Goal: Transaction & Acquisition: Purchase product/service

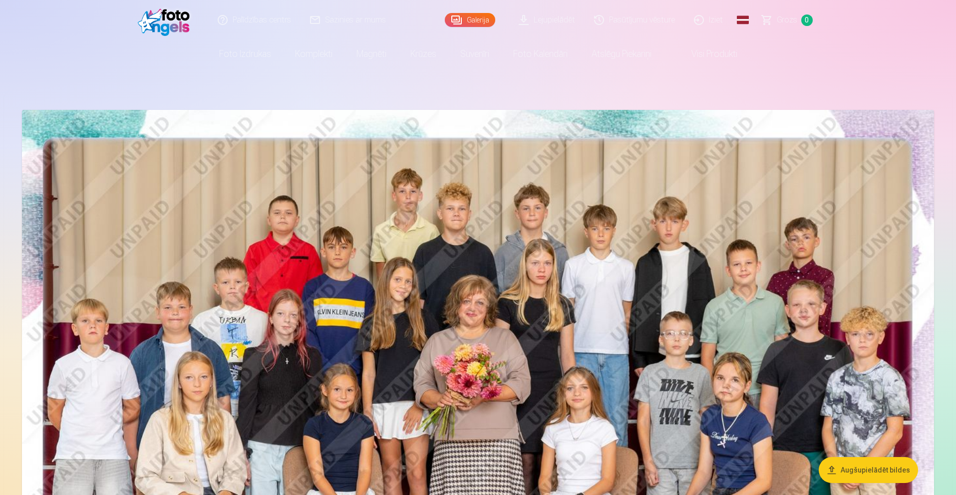
click at [536, 17] on link "Lejupielādēt" at bounding box center [546, 20] width 75 height 40
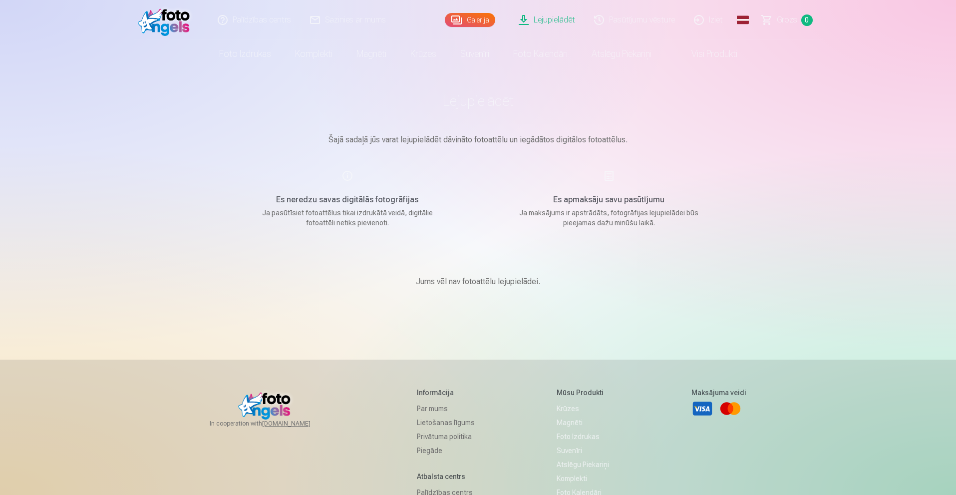
click at [482, 18] on link "Galerija" at bounding box center [470, 20] width 50 height 14
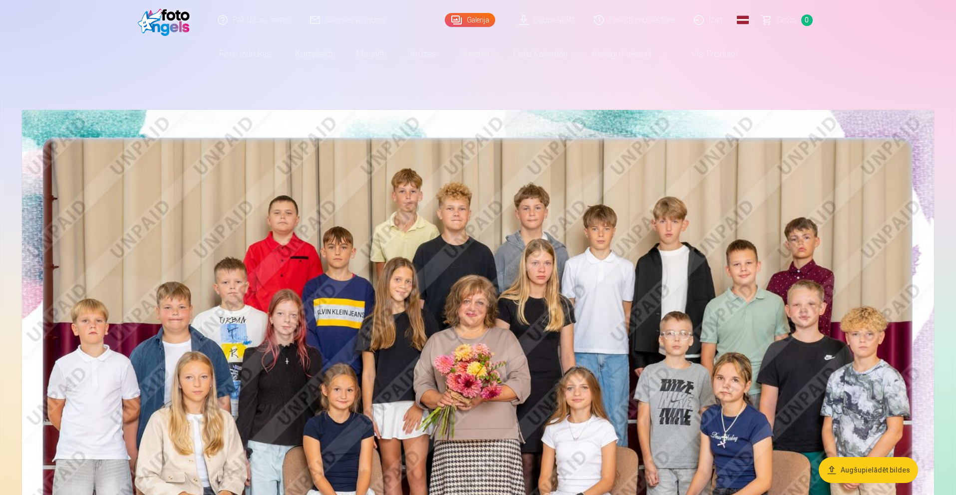
click at [181, 20] on img at bounding box center [166, 20] width 57 height 32
click at [340, 214] on img at bounding box center [478, 414] width 912 height 608
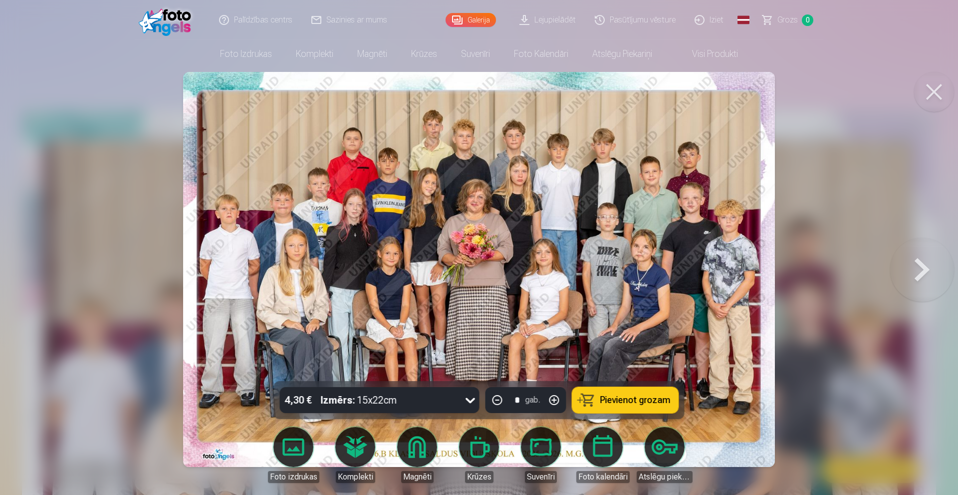
click at [925, 270] on button at bounding box center [922, 269] width 64 height 203
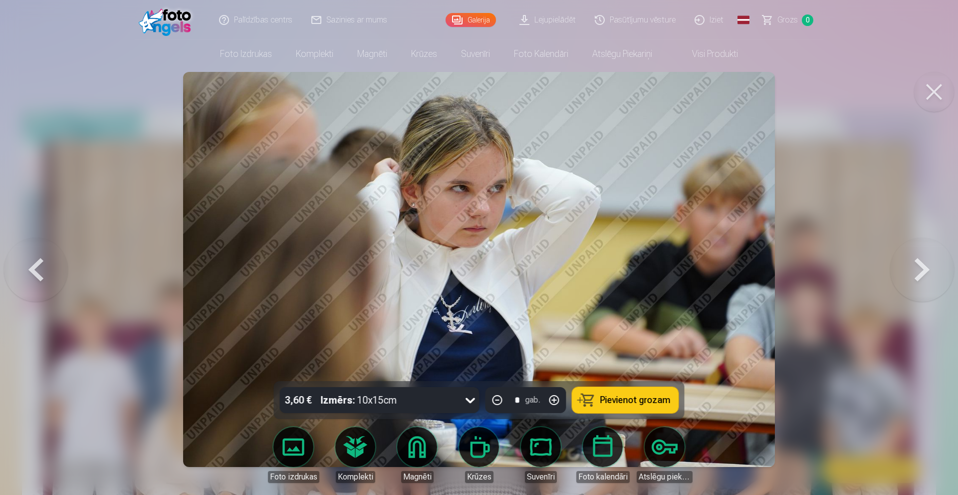
click at [925, 270] on button at bounding box center [922, 269] width 64 height 203
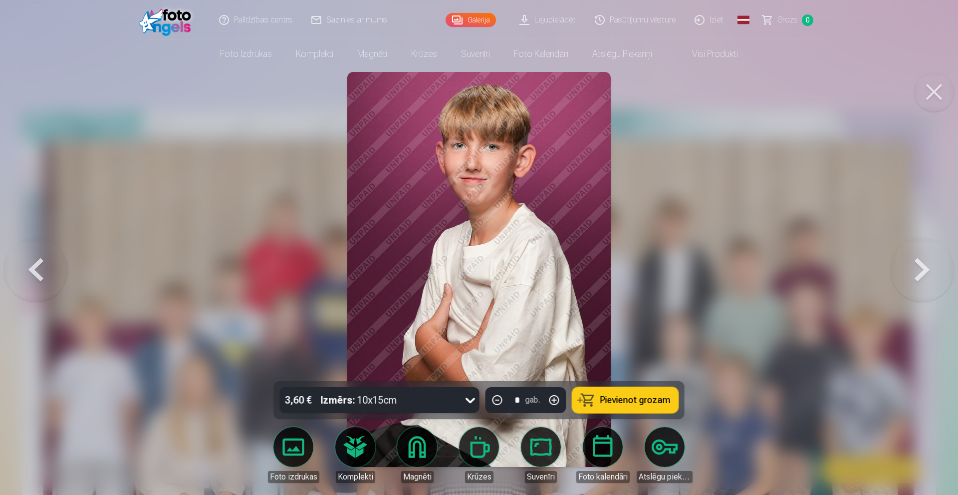
click at [925, 270] on button at bounding box center [922, 269] width 64 height 203
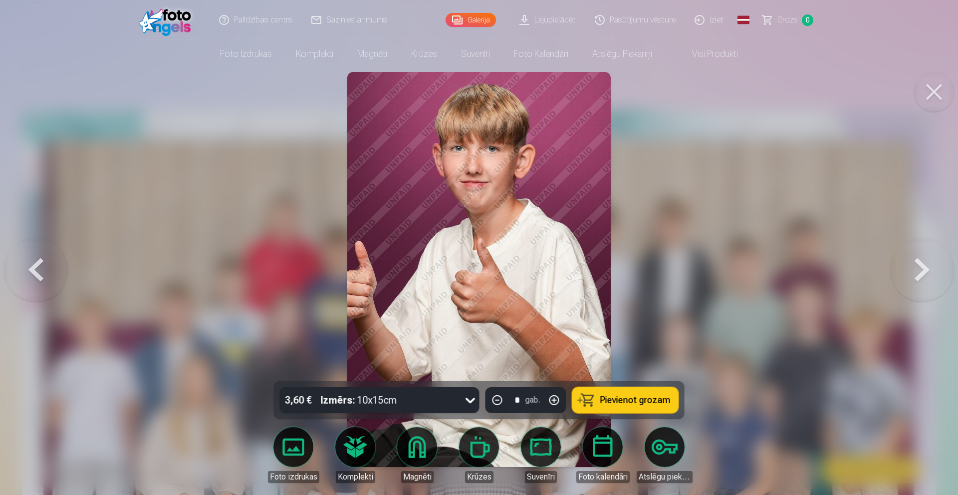
click at [925, 270] on button at bounding box center [922, 269] width 64 height 203
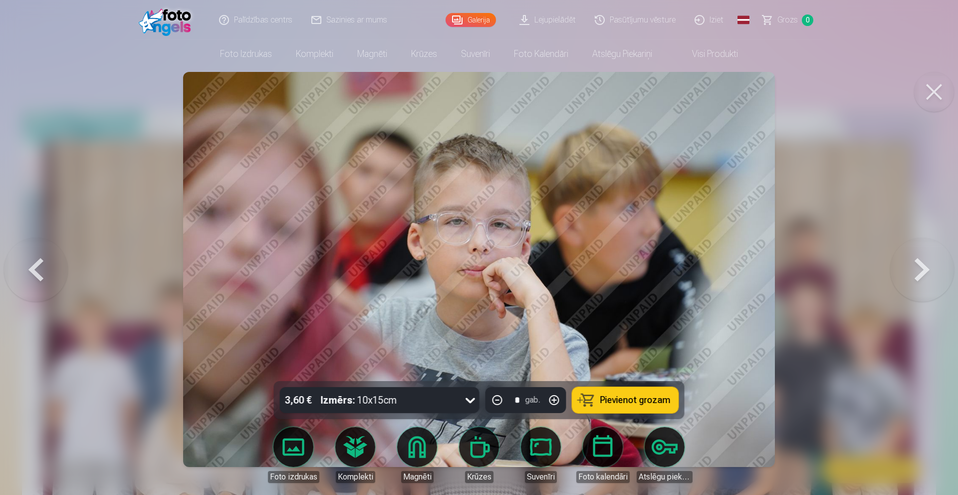
click at [925, 270] on button at bounding box center [922, 269] width 64 height 203
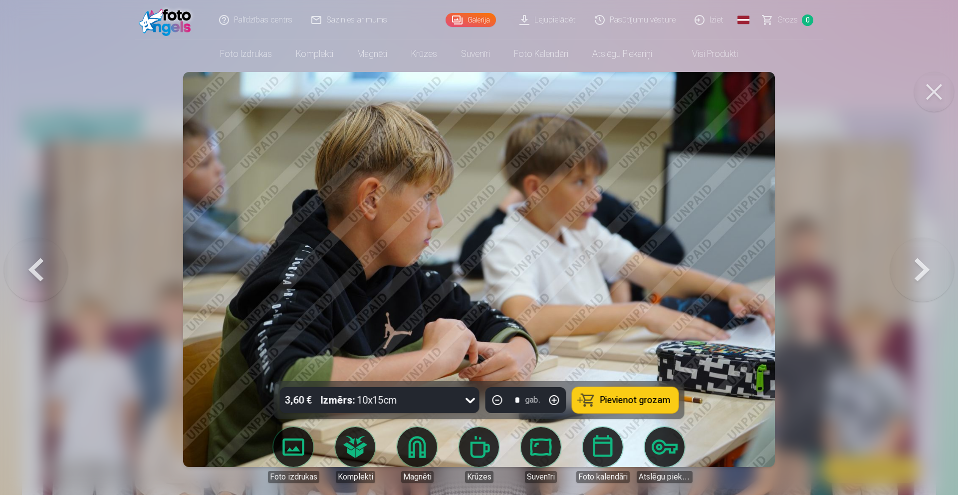
click at [925, 270] on button at bounding box center [922, 269] width 64 height 203
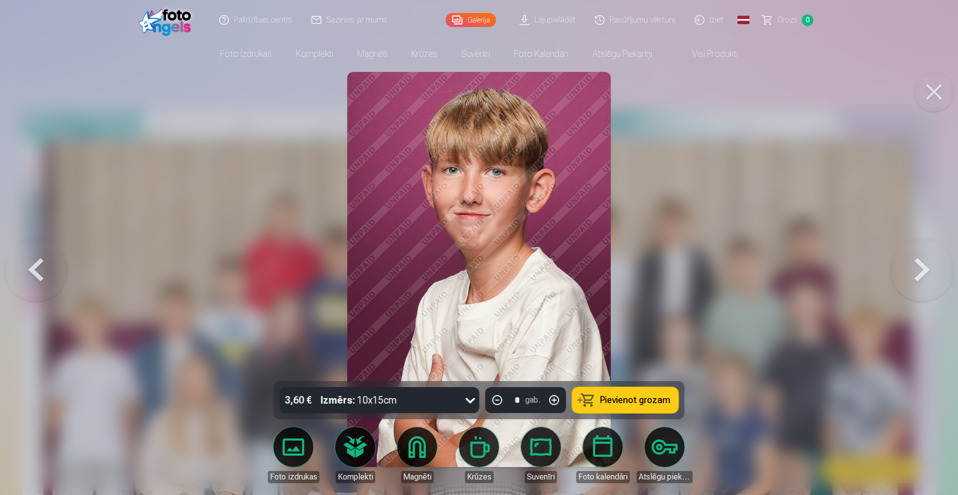
click at [925, 270] on button at bounding box center [922, 269] width 64 height 203
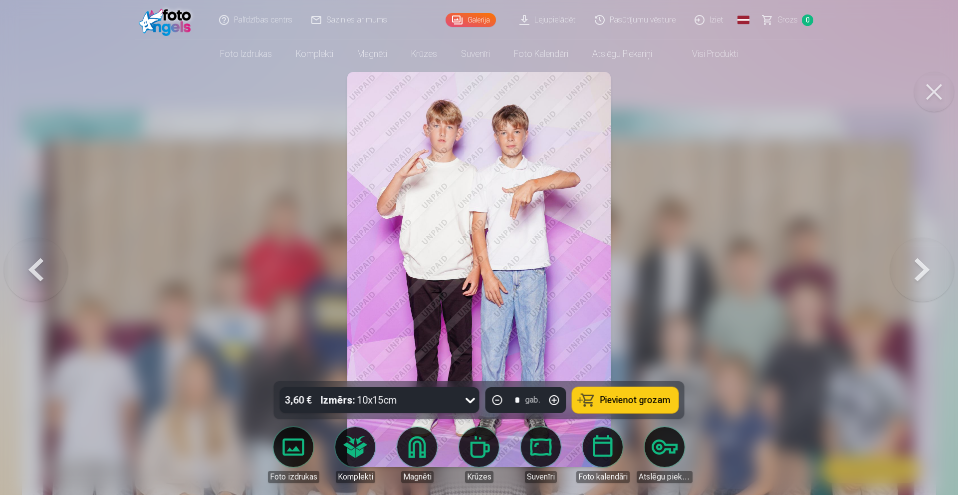
click at [925, 270] on button at bounding box center [922, 269] width 64 height 203
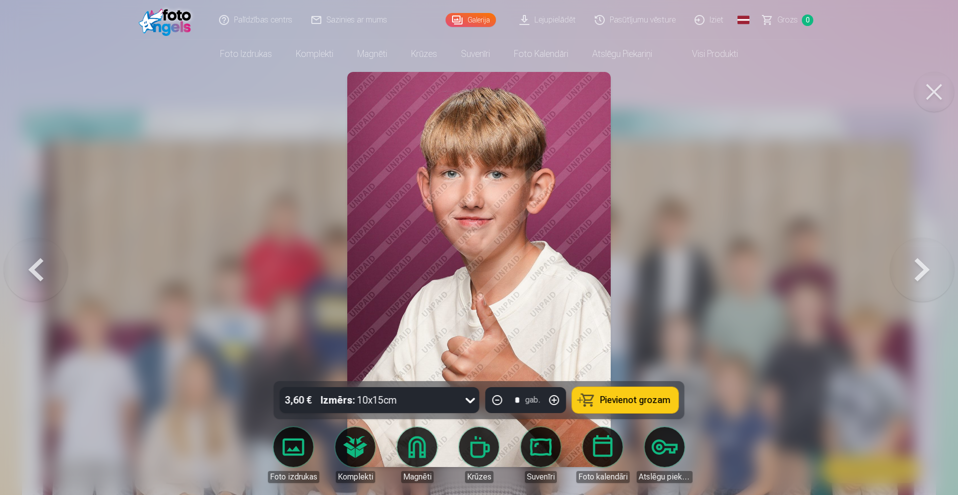
click at [925, 270] on button at bounding box center [922, 269] width 64 height 203
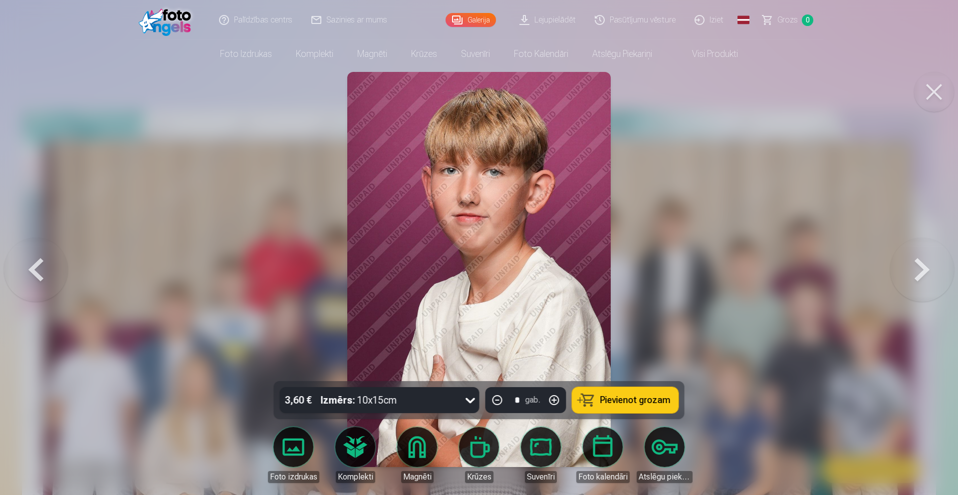
click at [925, 270] on button at bounding box center [922, 269] width 64 height 203
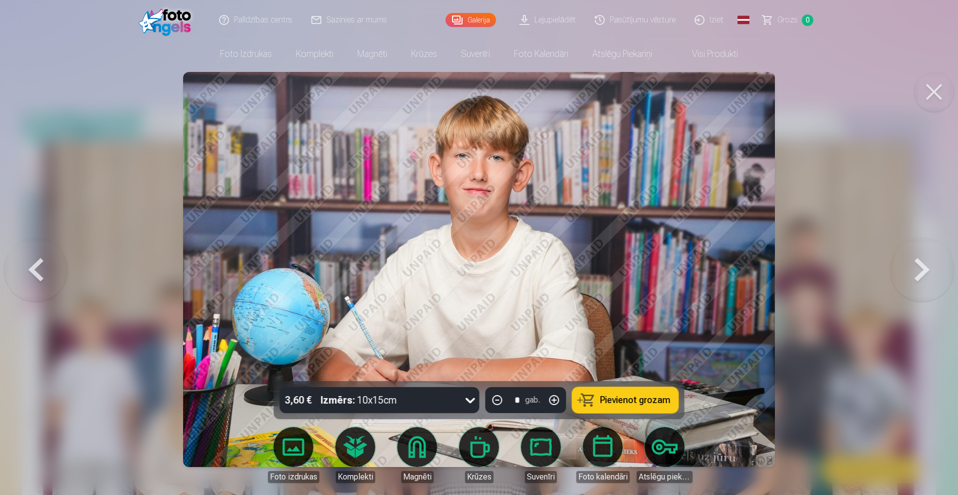
click at [925, 270] on button at bounding box center [922, 269] width 64 height 203
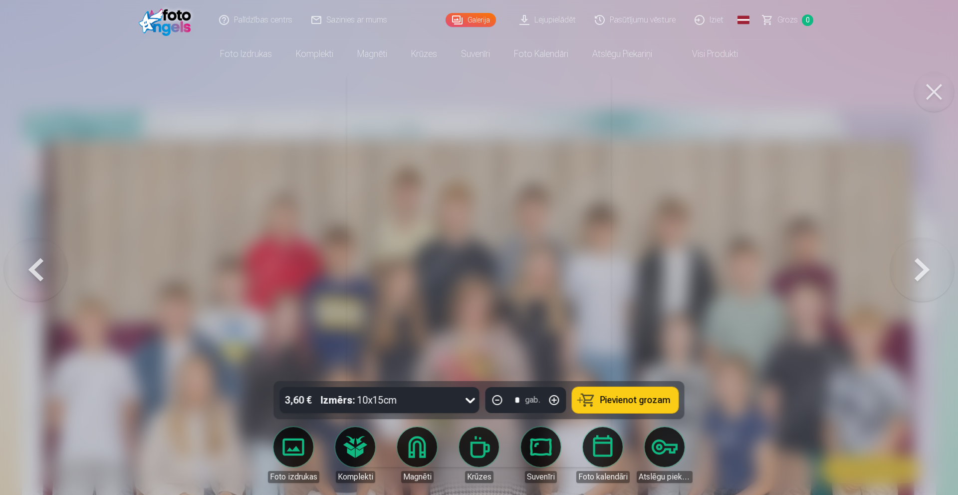
click at [925, 270] on button at bounding box center [922, 269] width 64 height 203
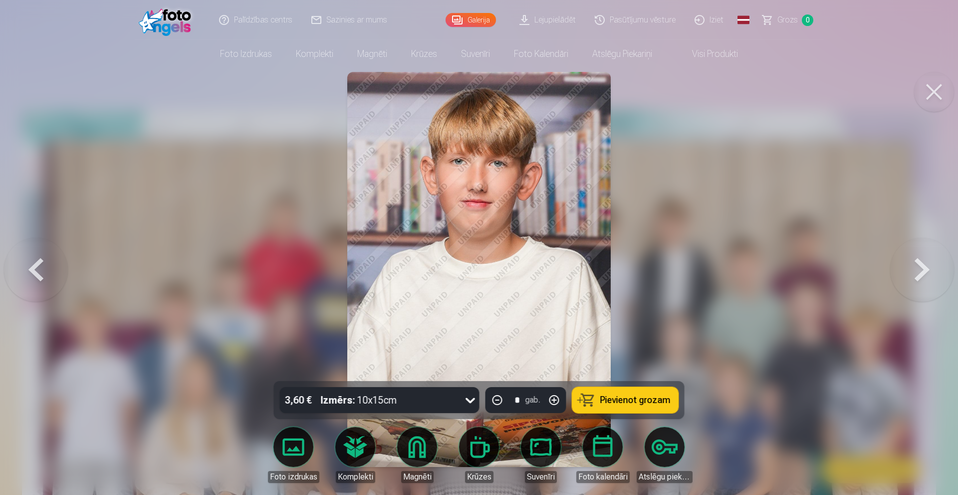
click at [925, 270] on button at bounding box center [922, 269] width 64 height 203
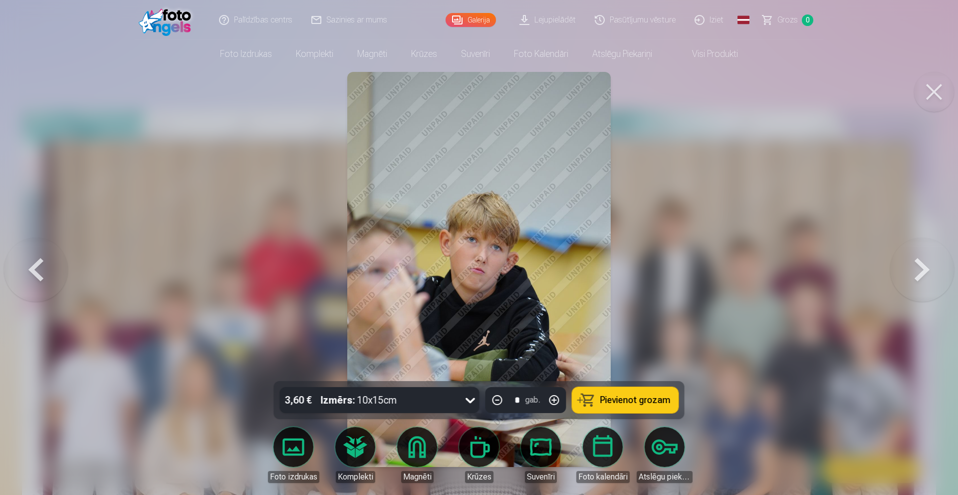
click at [925, 270] on button at bounding box center [922, 269] width 64 height 203
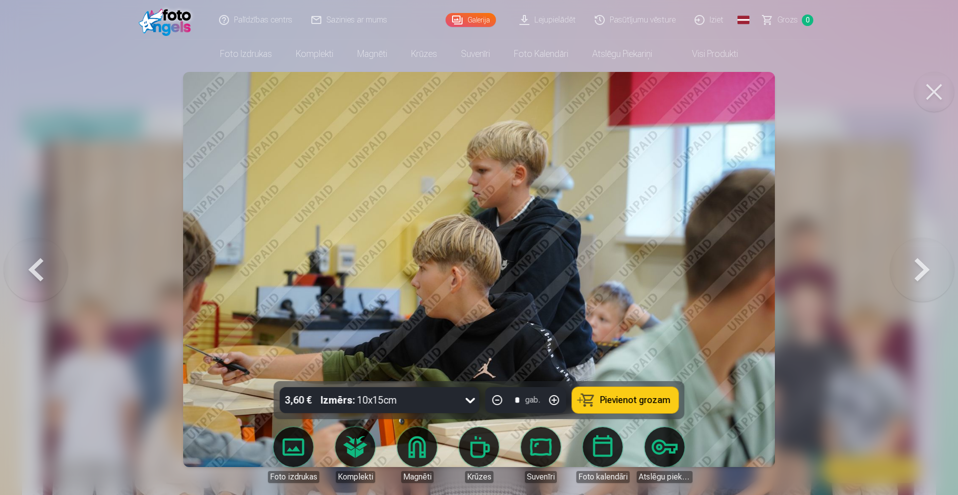
click at [925, 270] on button at bounding box center [922, 269] width 64 height 203
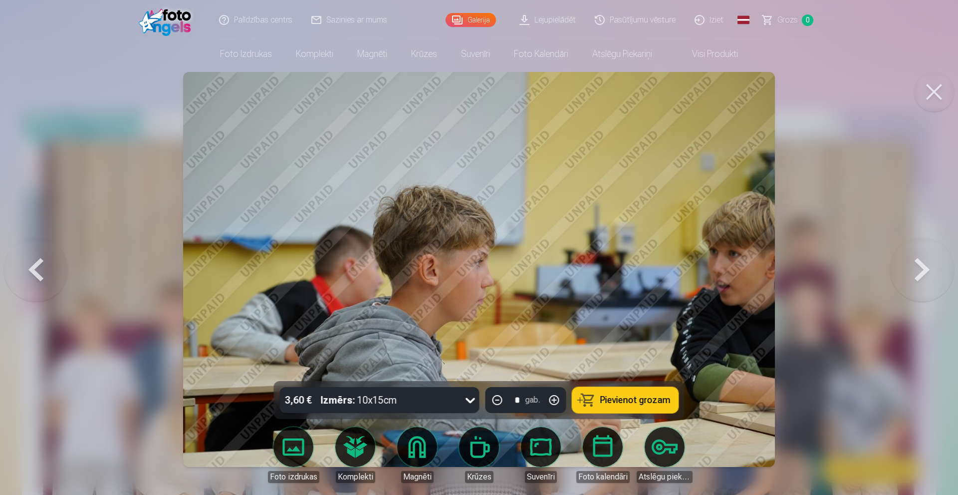
click at [925, 269] on button at bounding box center [922, 269] width 64 height 203
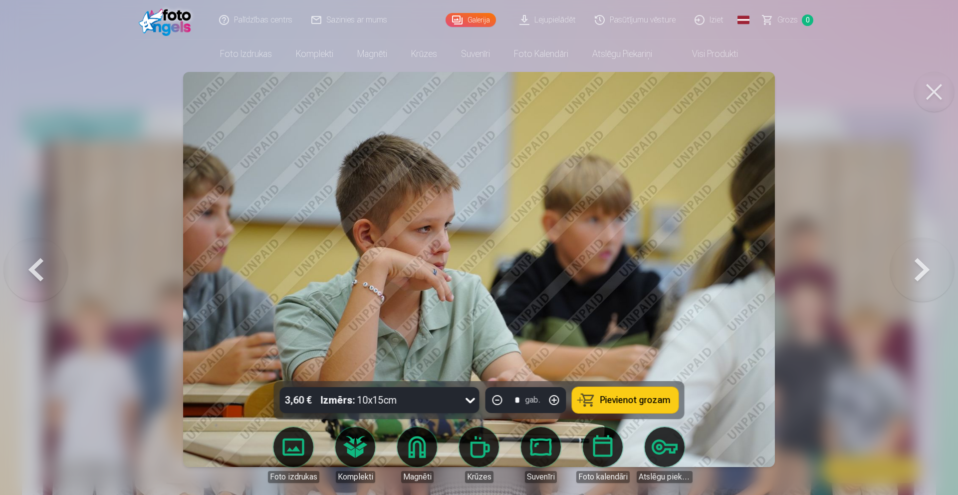
click at [925, 269] on button at bounding box center [922, 269] width 64 height 203
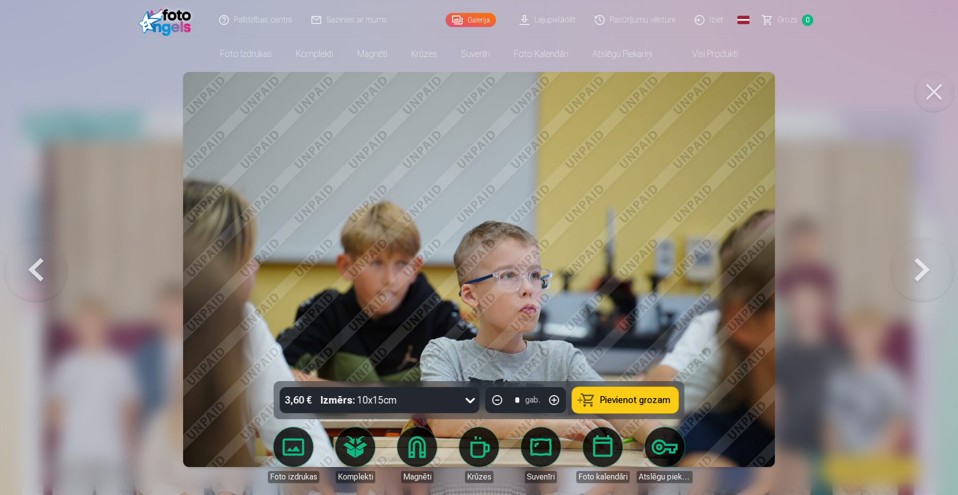
click at [925, 269] on button at bounding box center [922, 269] width 64 height 203
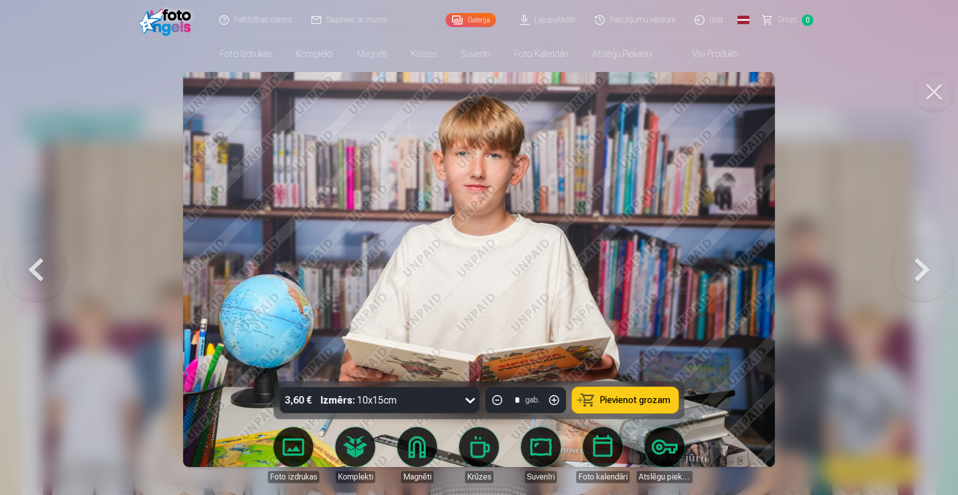
click at [925, 269] on button at bounding box center [922, 269] width 64 height 203
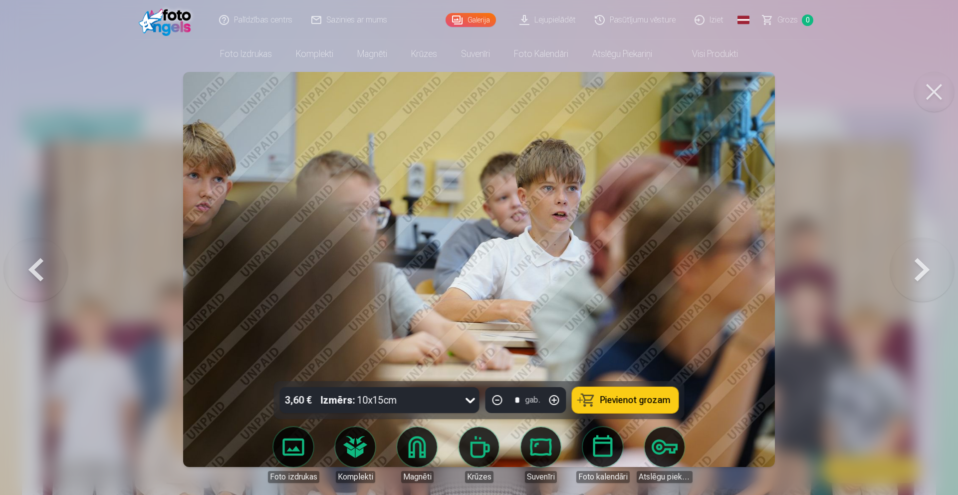
click at [925, 269] on button at bounding box center [922, 269] width 64 height 203
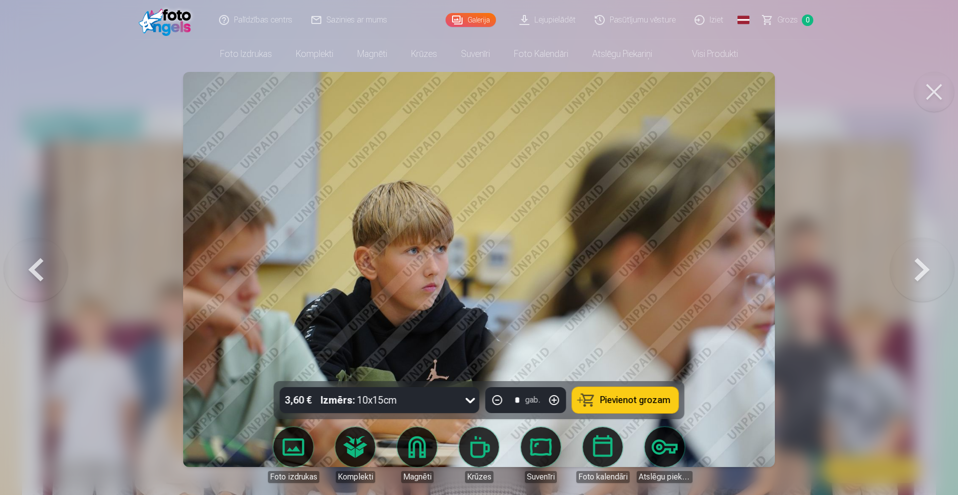
click at [925, 269] on button at bounding box center [922, 269] width 64 height 203
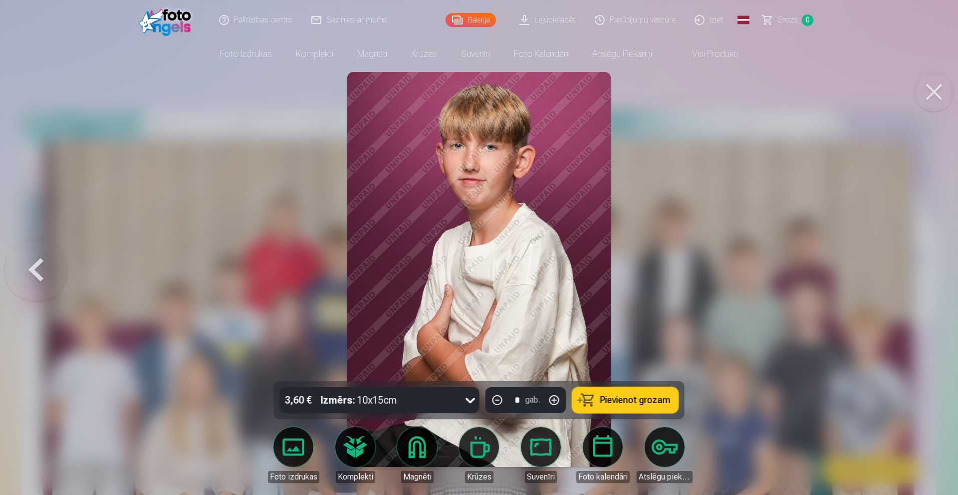
click at [925, 269] on div at bounding box center [479, 247] width 958 height 495
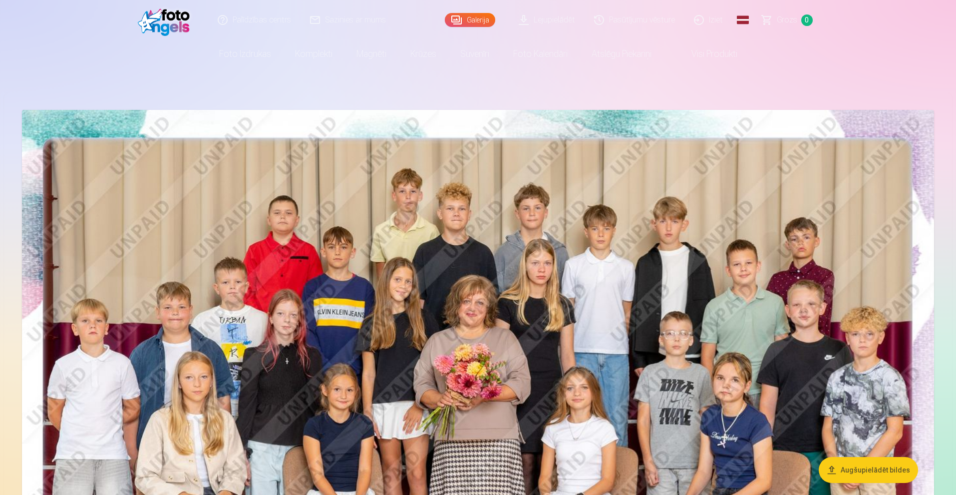
click at [711, 51] on link "Visi produkti" at bounding box center [706, 54] width 86 height 28
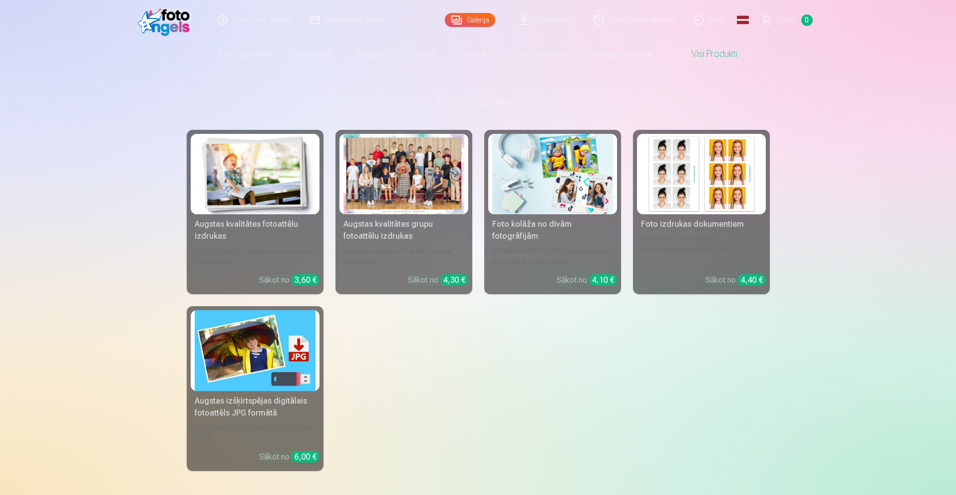
click at [329, 181] on div "Augstas kvalitātes fotoattēlu izdrukas 210 gsm papīrs, piesātināta krāsa un det…" at bounding box center [478, 300] width 583 height 341
click at [382, 182] on div at bounding box center [403, 174] width 121 height 80
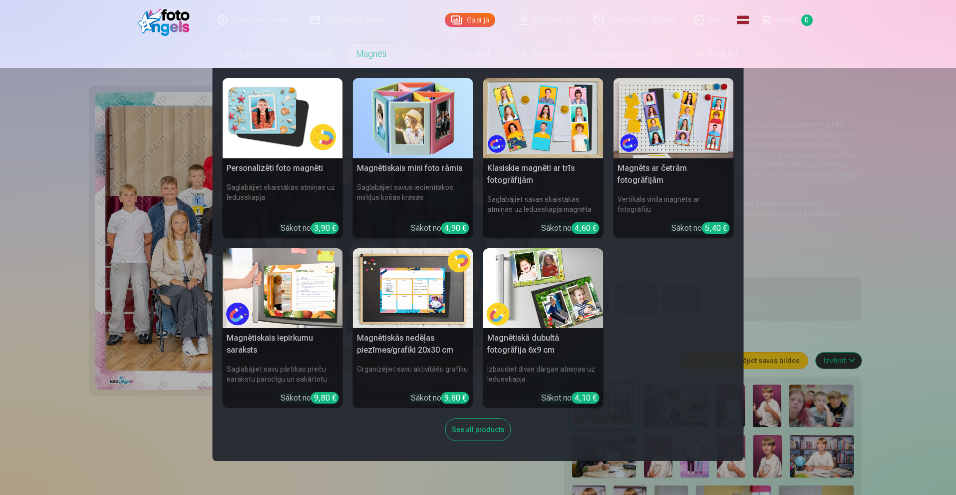
click at [375, 54] on link "Magnēti" at bounding box center [371, 54] width 54 height 28
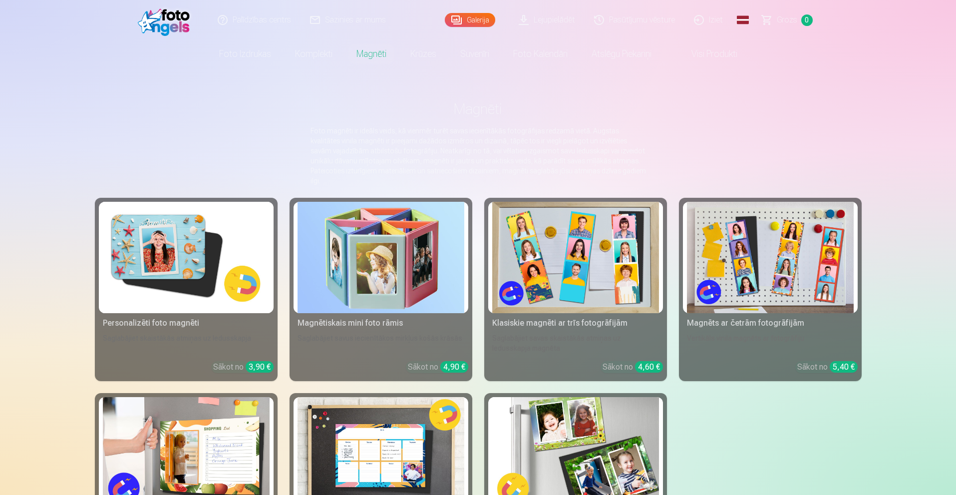
click at [158, 258] on img at bounding box center [186, 257] width 167 height 111
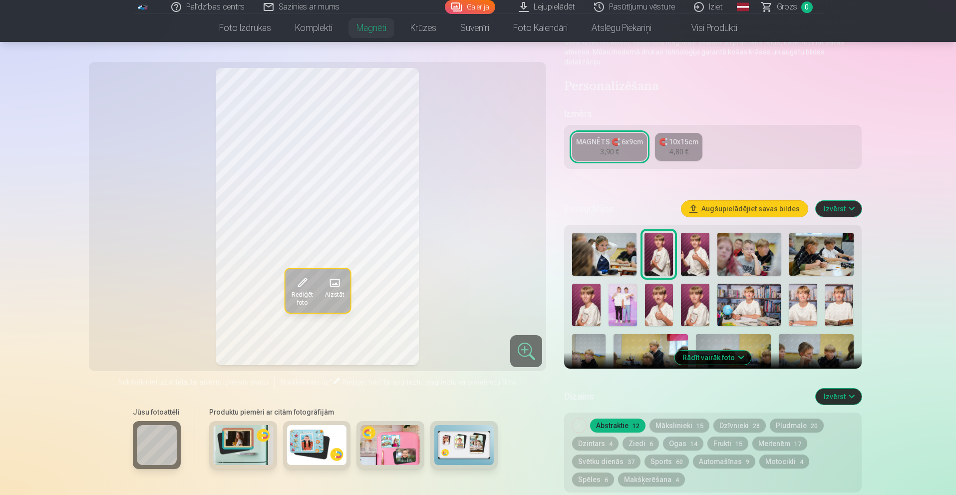
scroll to position [150, 0]
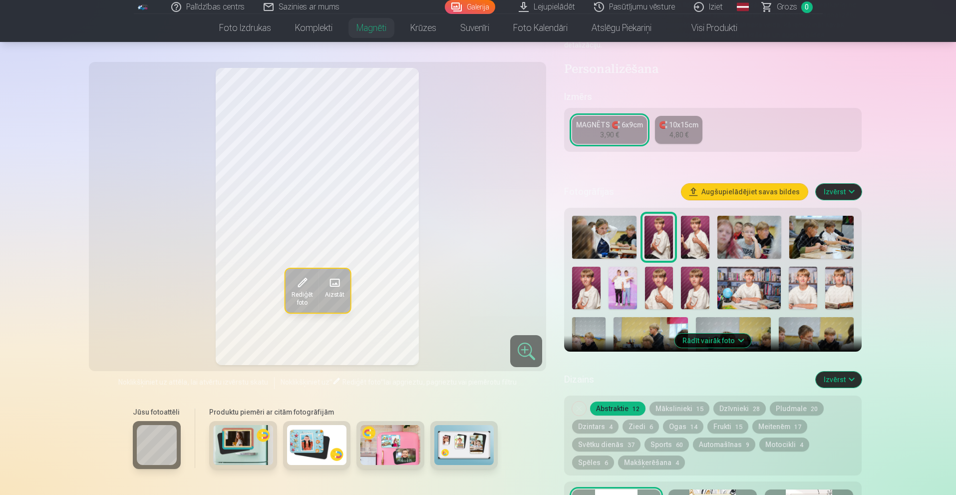
drag, startPoint x: 617, startPoint y: 234, endPoint x: 622, endPoint y: 232, distance: 5.8
click at [618, 233] on img at bounding box center [604, 237] width 64 height 43
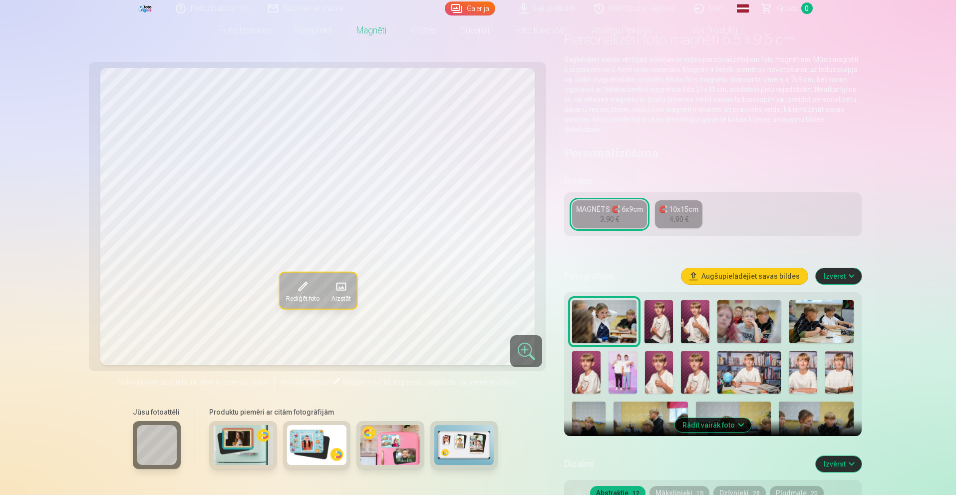
scroll to position [0, 0]
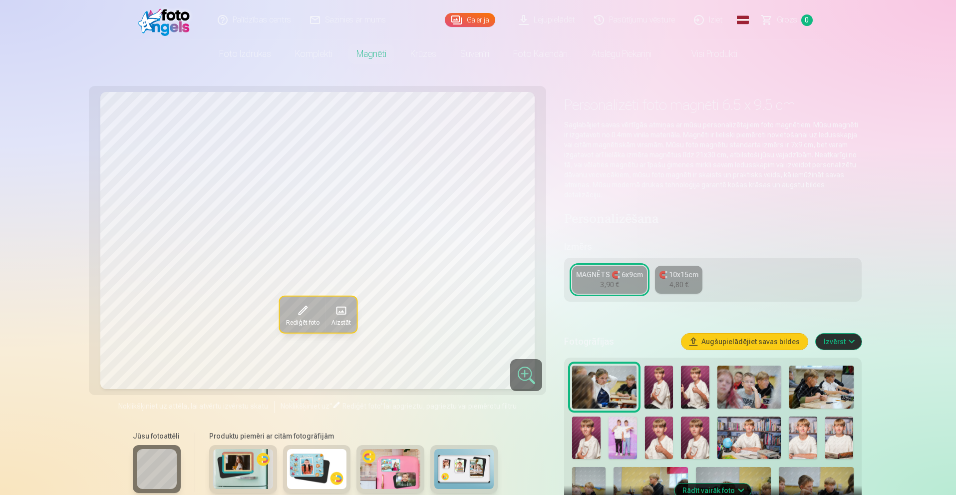
click at [706, 19] on link "Iziet" at bounding box center [709, 20] width 48 height 40
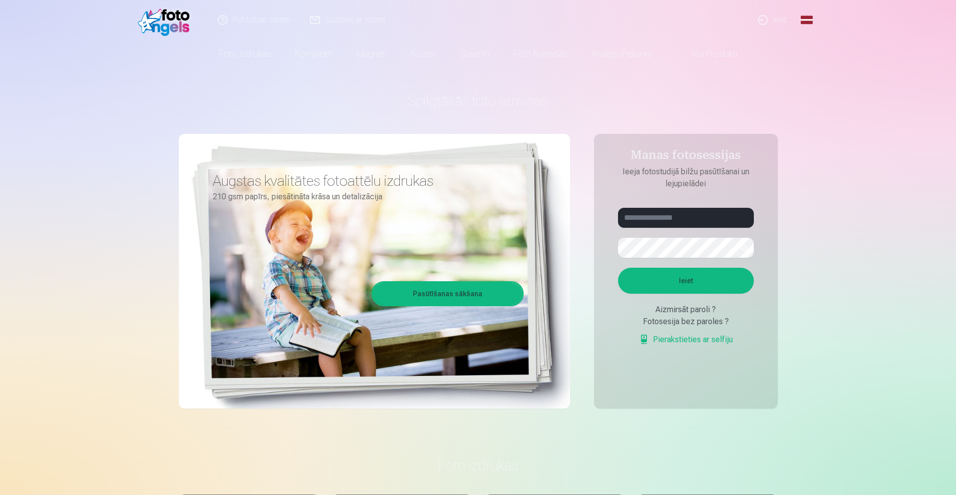
click at [774, 23] on link "Ieiet" at bounding box center [773, 20] width 48 height 40
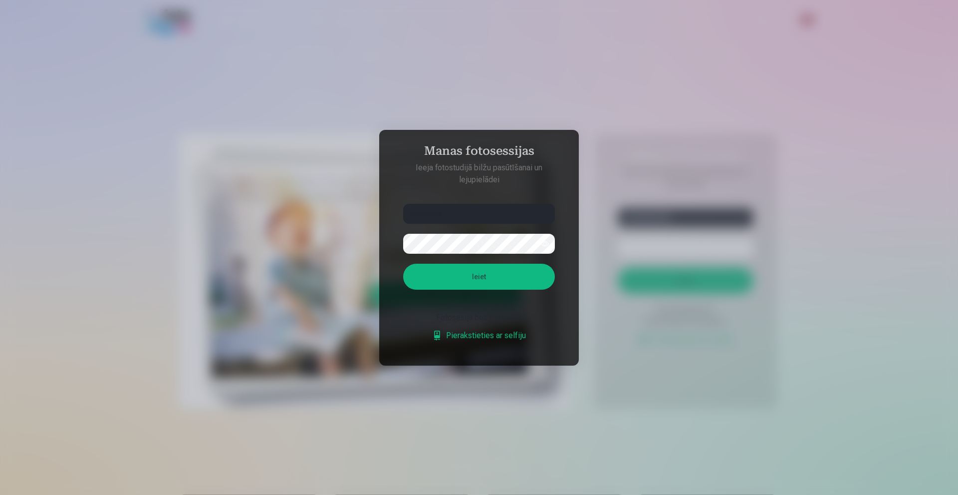
type input "**********"
click at [471, 278] on button "Ieiet" at bounding box center [479, 276] width 152 height 26
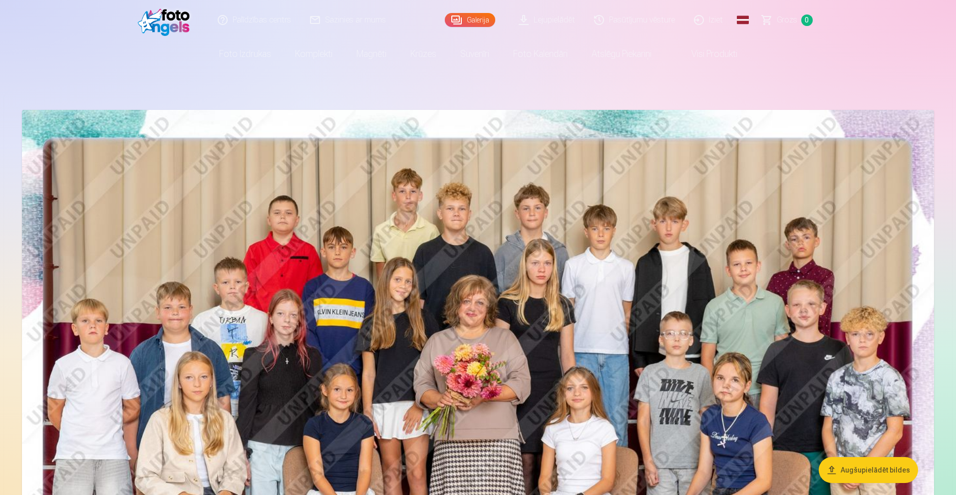
drag, startPoint x: 548, startPoint y: 210, endPoint x: 454, endPoint y: 254, distance: 104.0
click at [454, 254] on img at bounding box center [478, 414] width 912 height 608
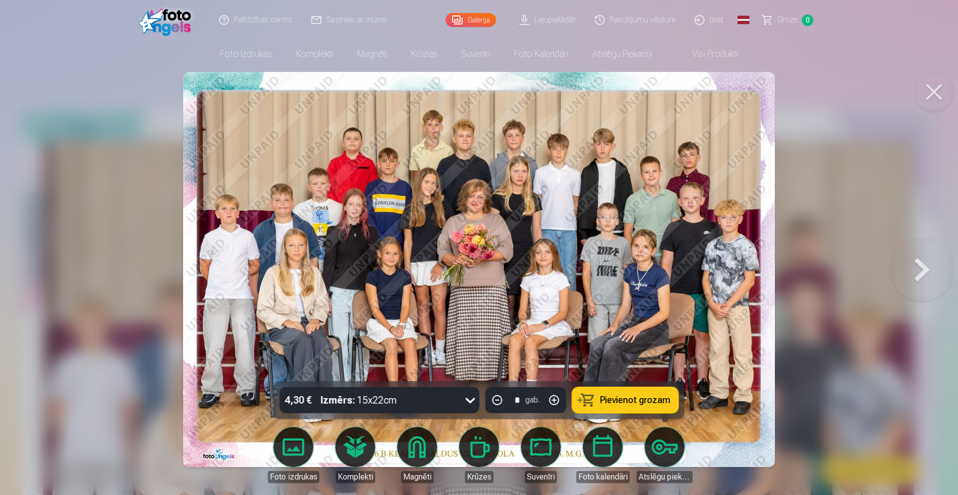
click at [467, 400] on icon at bounding box center [471, 400] width 16 height 16
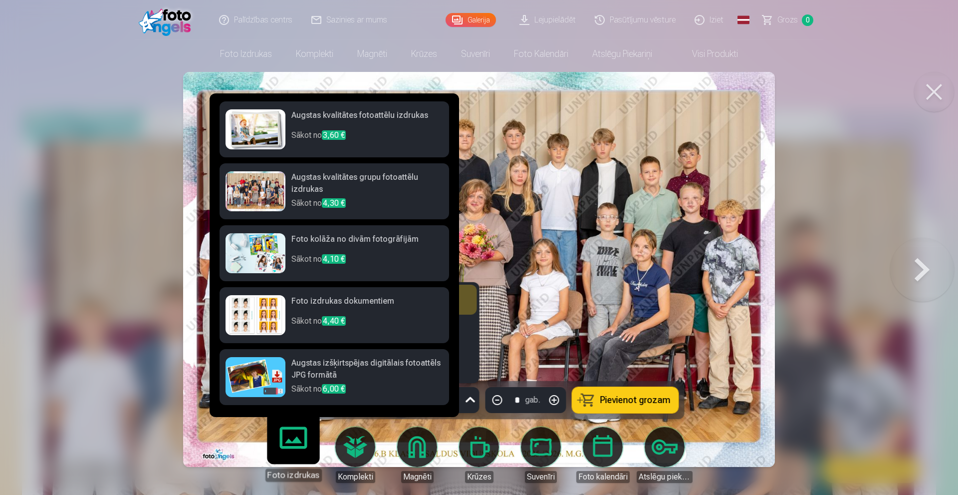
click at [294, 446] on link "Foto izdrukas" at bounding box center [292, 450] width 61 height 61
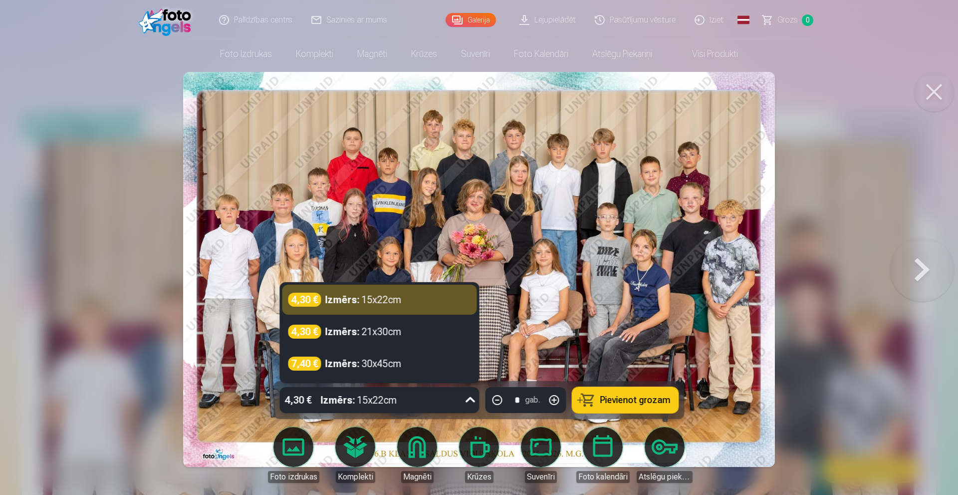
click at [466, 400] on icon at bounding box center [471, 400] width 16 height 16
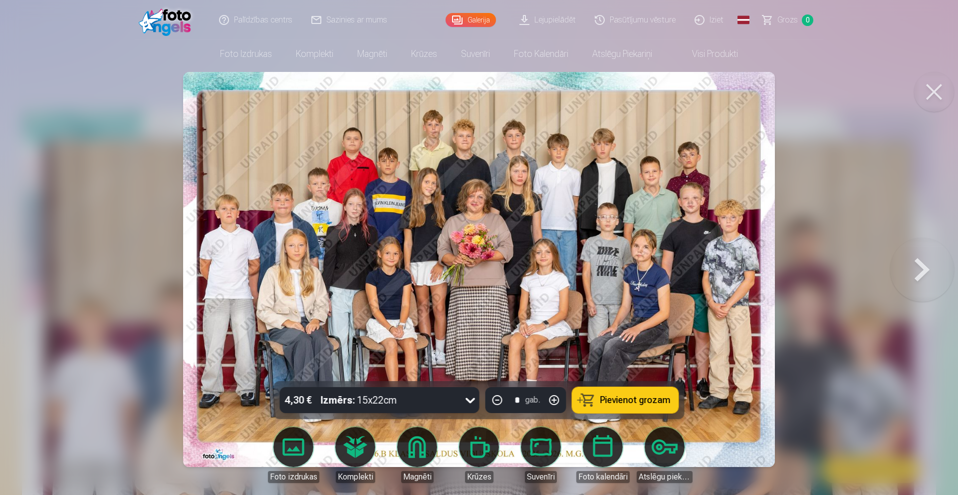
click at [621, 397] on span "Pievienot grozam" at bounding box center [635, 399] width 70 height 9
click at [927, 263] on button at bounding box center [922, 269] width 64 height 203
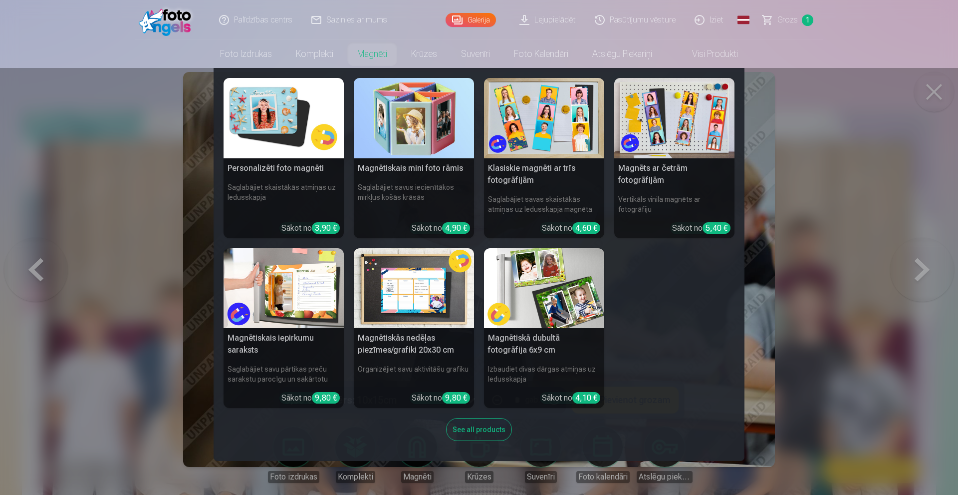
click at [374, 49] on link "Magnēti" at bounding box center [372, 54] width 54 height 28
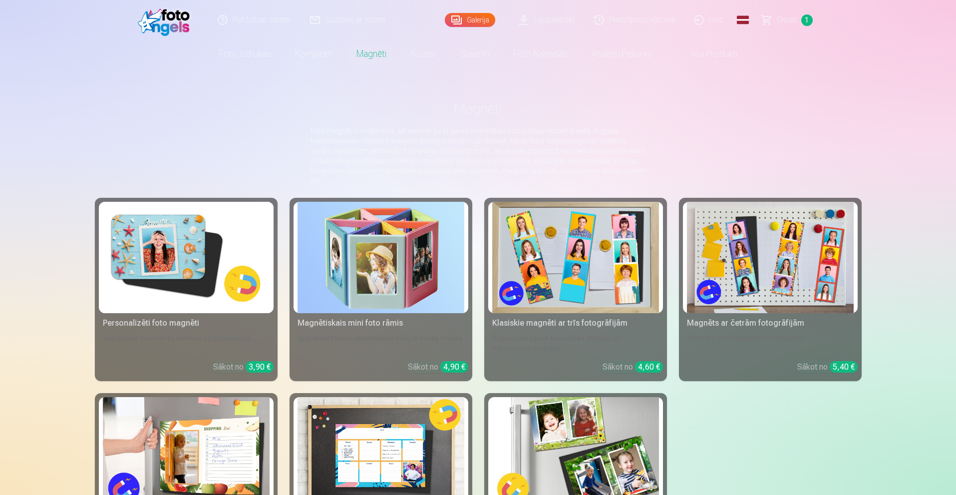
click at [158, 228] on img at bounding box center [186, 257] width 167 height 111
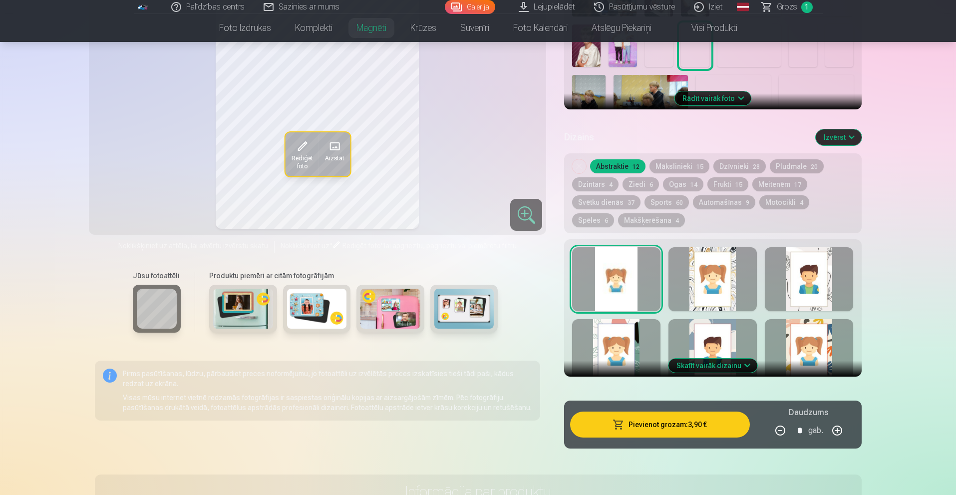
scroll to position [399, 0]
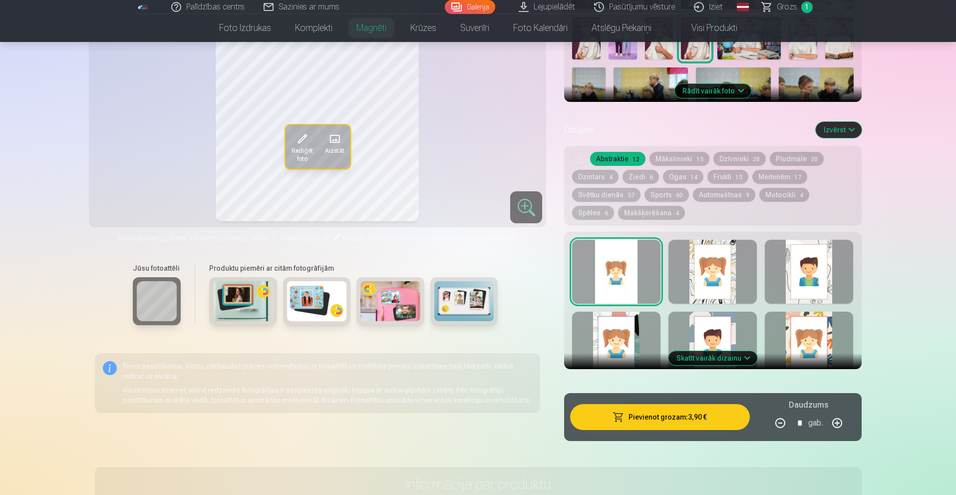
click at [240, 286] on img at bounding box center [243, 301] width 60 height 40
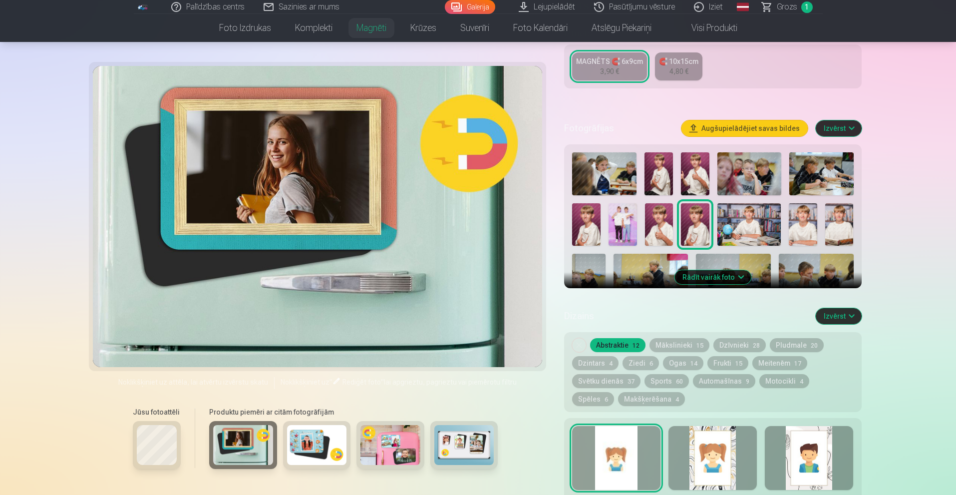
scroll to position [200, 0]
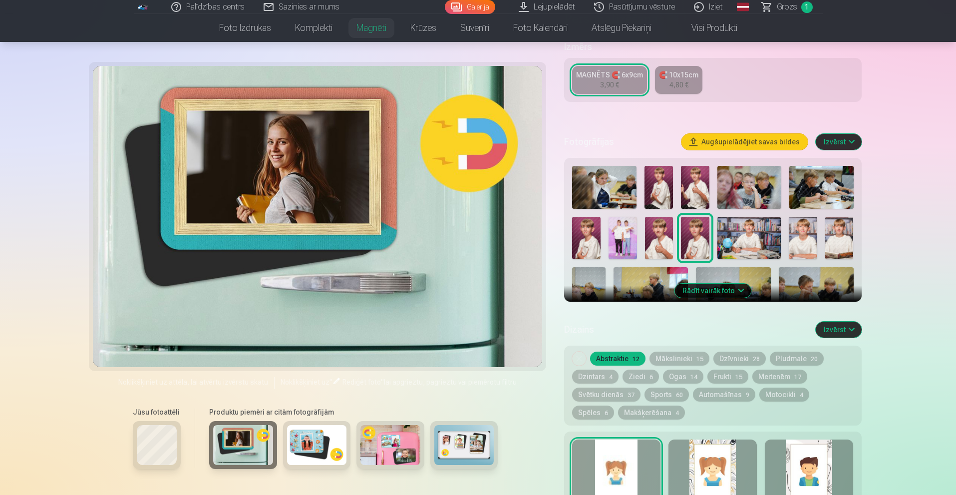
click at [322, 442] on img at bounding box center [317, 445] width 60 height 40
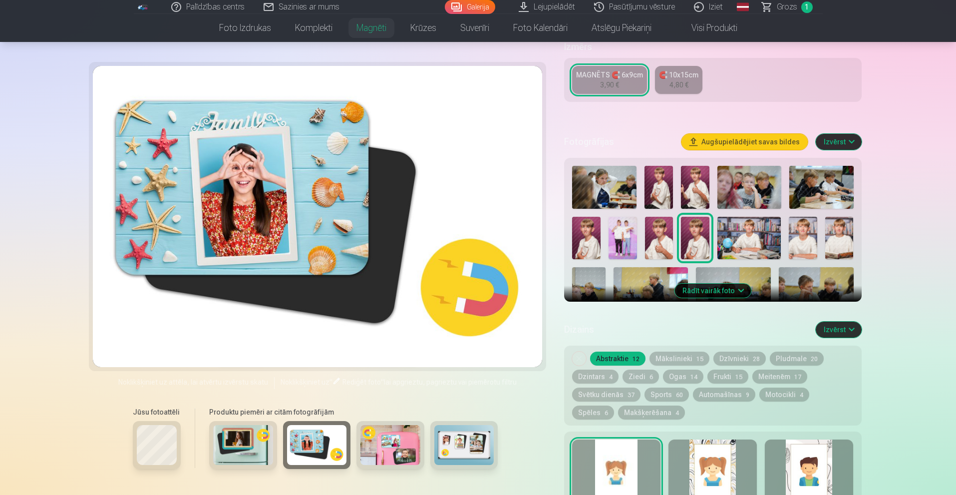
click at [366, 443] on img at bounding box center [390, 445] width 60 height 40
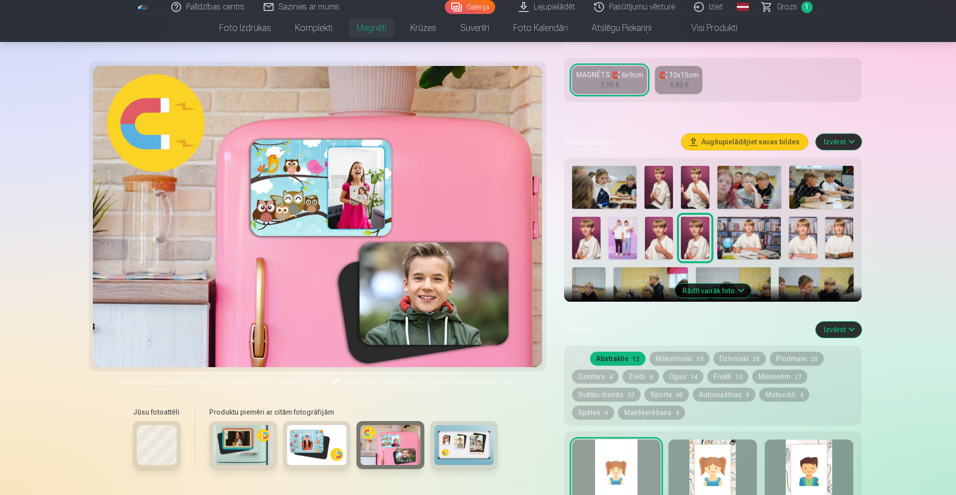
click at [602, 470] on div at bounding box center [616, 471] width 88 height 64
click at [666, 180] on img at bounding box center [658, 187] width 28 height 43
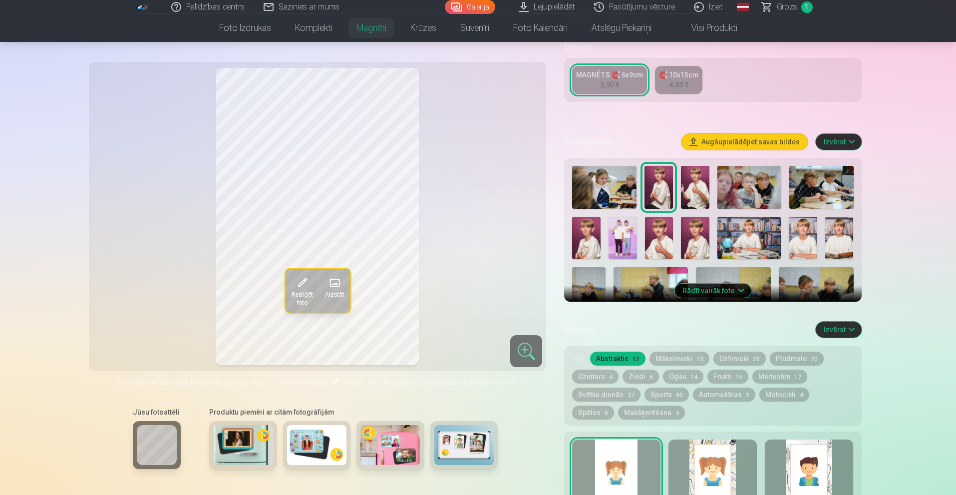
click at [493, 242] on div "Rediģēt foto Aizstāt" at bounding box center [318, 216] width 446 height 297
click at [697, 184] on img at bounding box center [695, 187] width 28 height 43
click at [742, 134] on button "Augšupielādējiet savas bildes" at bounding box center [744, 142] width 126 height 16
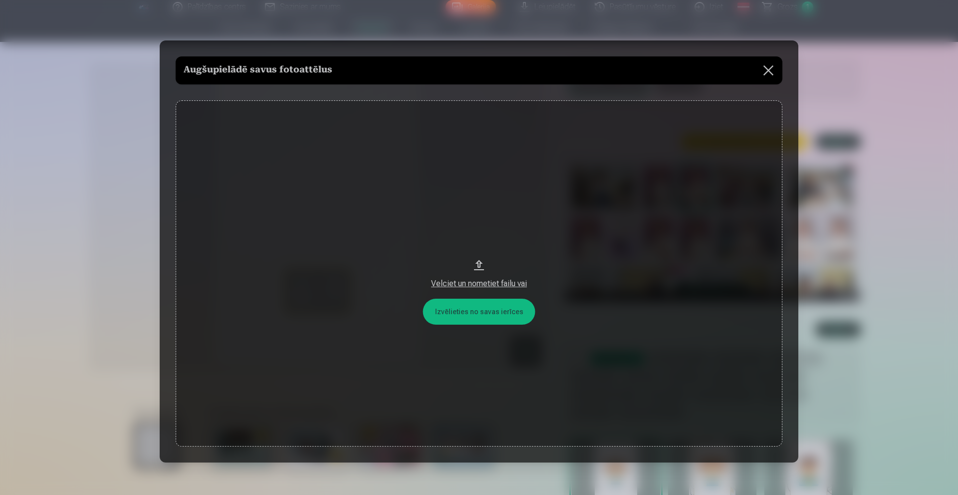
click at [481, 286] on div "Velciet un nometiet failu vai" at bounding box center [479, 283] width 587 height 12
click at [760, 70] on button at bounding box center [769, 70] width 28 height 28
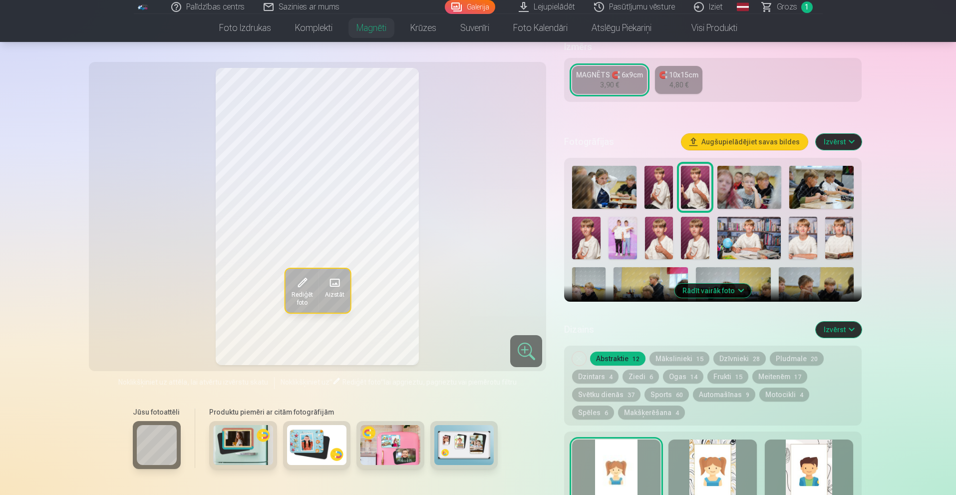
click at [748, 177] on img at bounding box center [749, 187] width 64 height 43
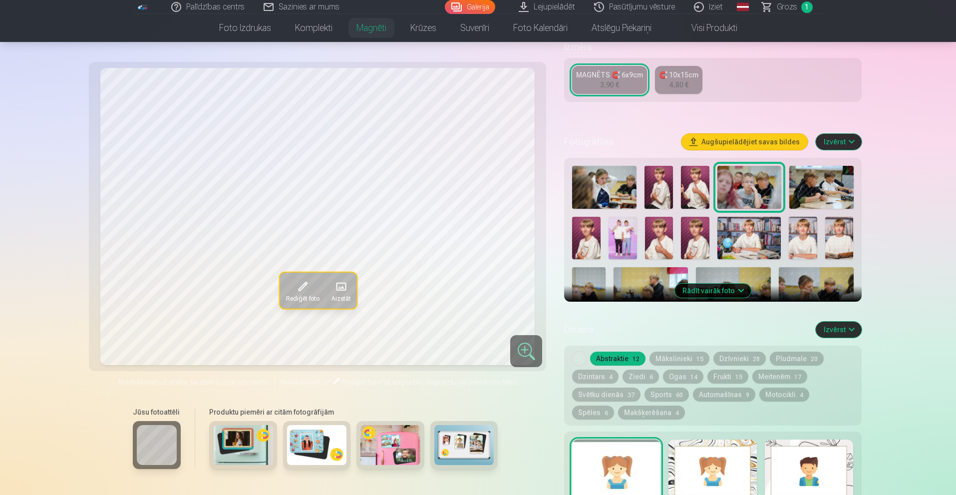
click at [814, 179] on img at bounding box center [821, 187] width 64 height 43
click at [594, 223] on img at bounding box center [586, 238] width 28 height 42
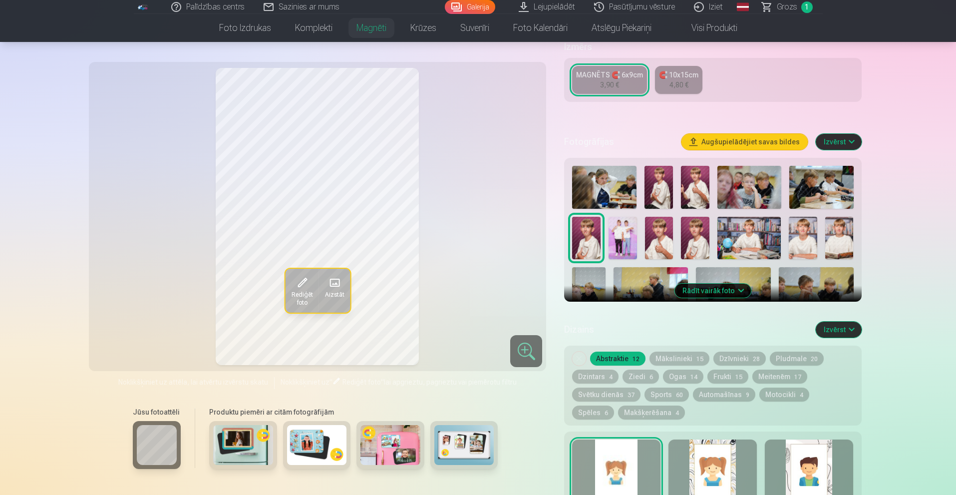
click at [616, 219] on img at bounding box center [622, 238] width 28 height 42
click at [655, 225] on img at bounding box center [659, 238] width 28 height 42
click at [689, 226] on img at bounding box center [695, 238] width 28 height 42
click at [741, 233] on img at bounding box center [748, 238] width 63 height 42
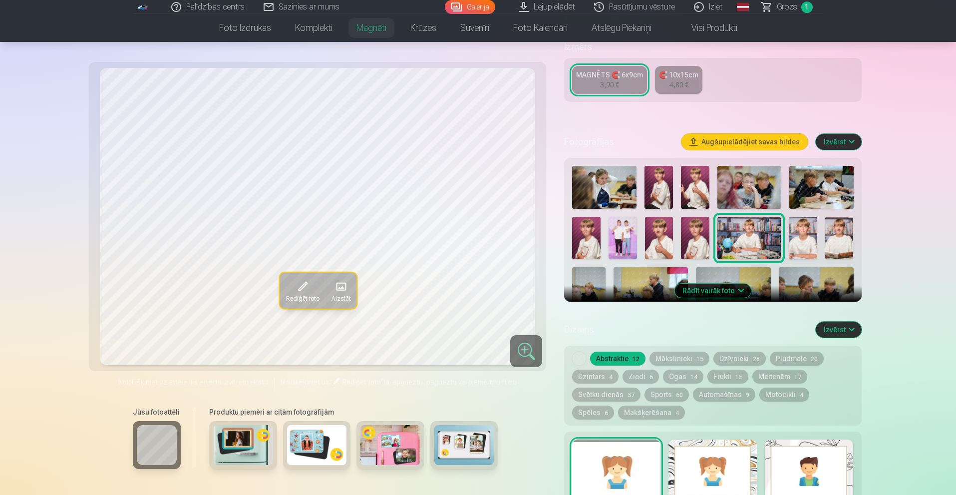
click at [808, 223] on img at bounding box center [802, 238] width 28 height 42
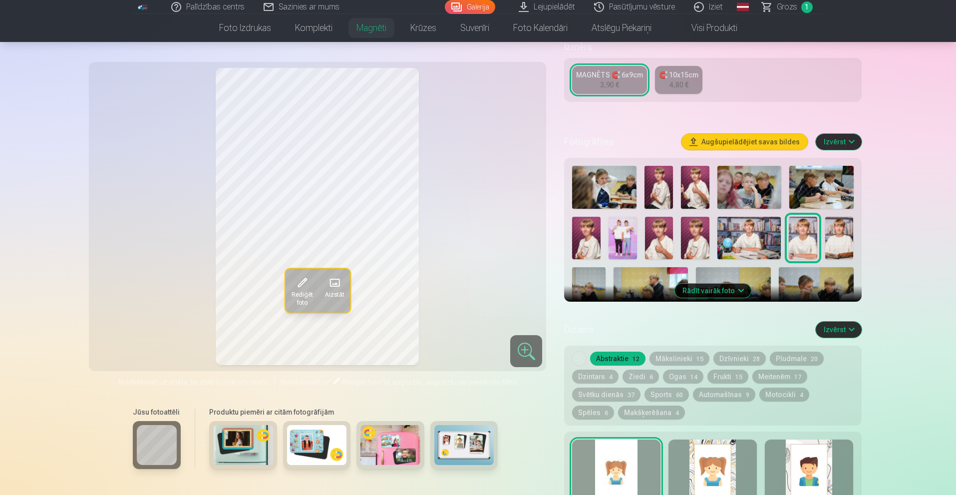
click at [841, 230] on img at bounding box center [839, 238] width 28 height 42
click at [605, 268] on div at bounding box center [712, 290] width 289 height 257
click at [595, 269] on img at bounding box center [588, 292] width 33 height 50
click at [639, 267] on img at bounding box center [650, 292] width 75 height 50
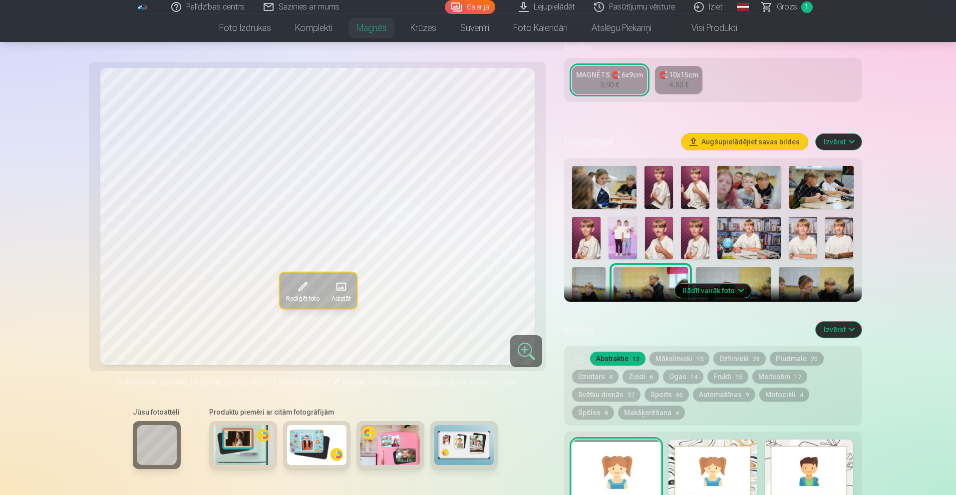
click at [725, 267] on img at bounding box center [733, 292] width 75 height 50
click at [821, 271] on img at bounding box center [815, 292] width 75 height 50
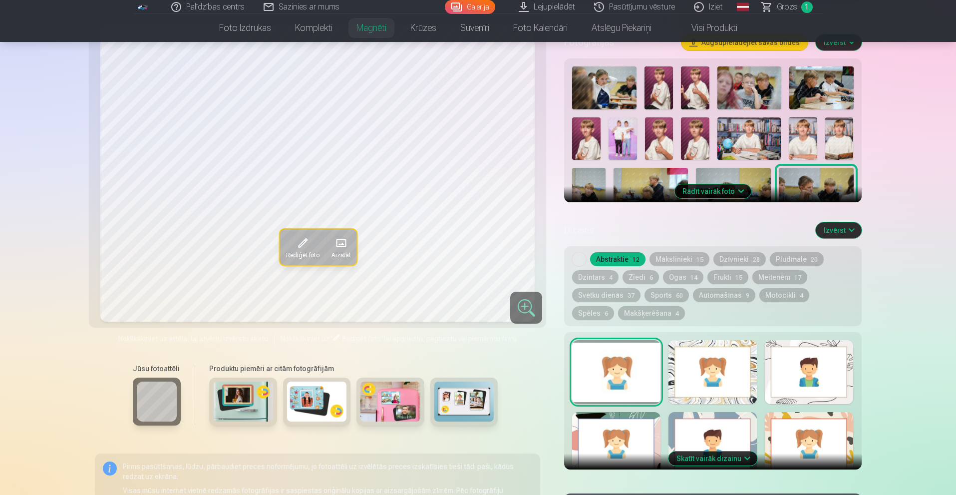
scroll to position [299, 0]
click at [835, 226] on button "Izvērst" at bounding box center [838, 230] width 46 height 16
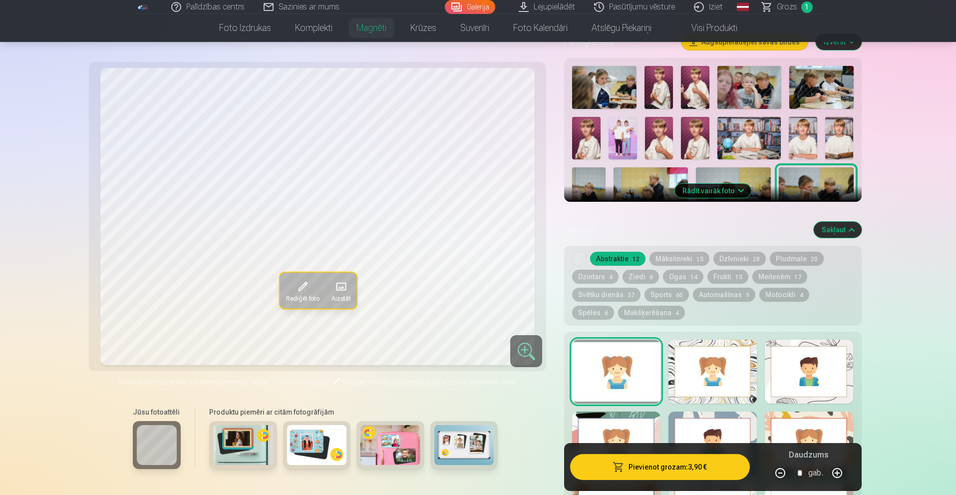
click at [671, 252] on button "Mākslinieki 15" at bounding box center [679, 259] width 60 height 14
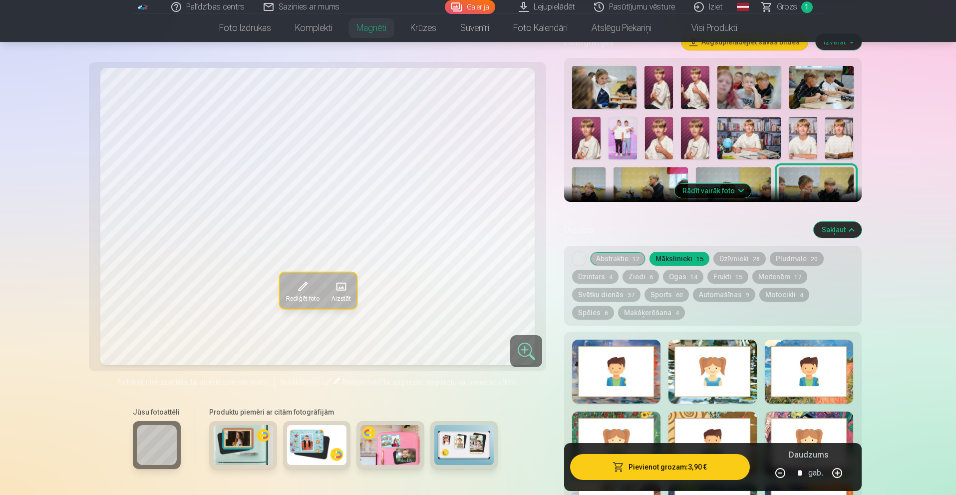
click at [627, 349] on div at bounding box center [616, 371] width 88 height 64
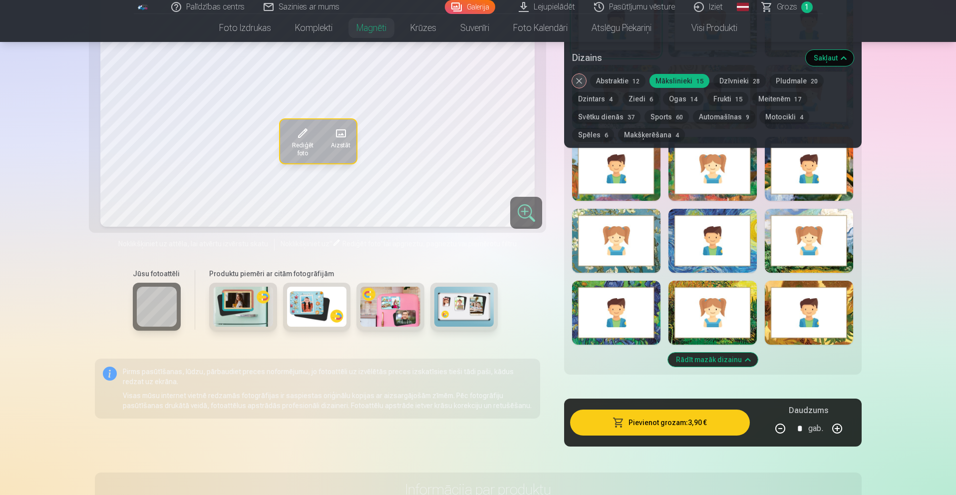
scroll to position [649, 0]
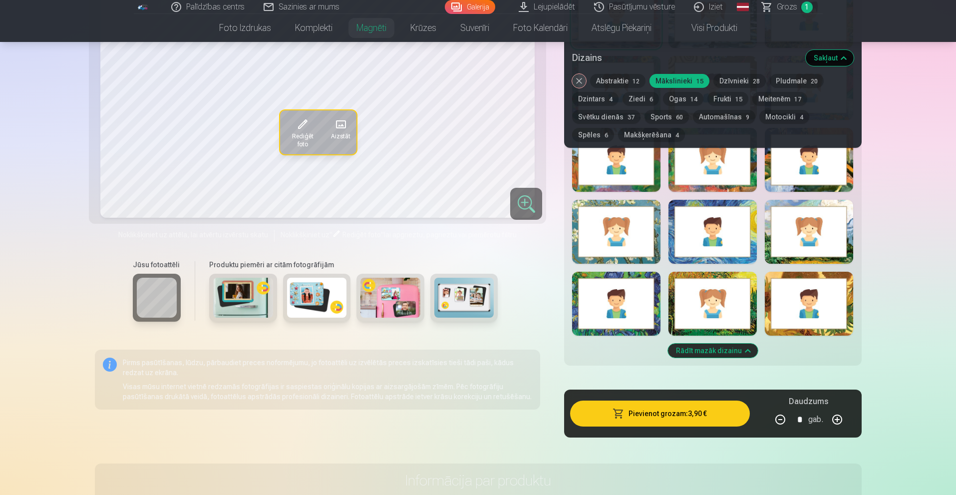
click at [624, 296] on div at bounding box center [616, 303] width 88 height 64
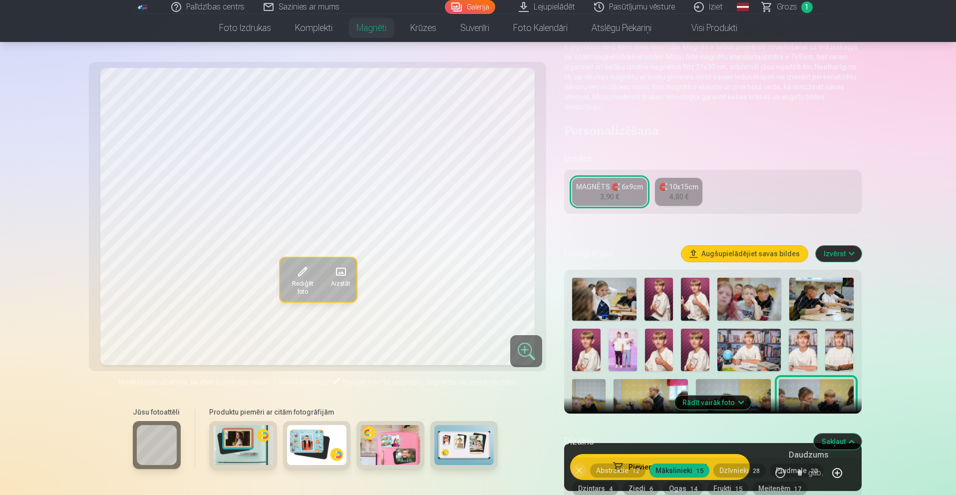
scroll to position [0, 0]
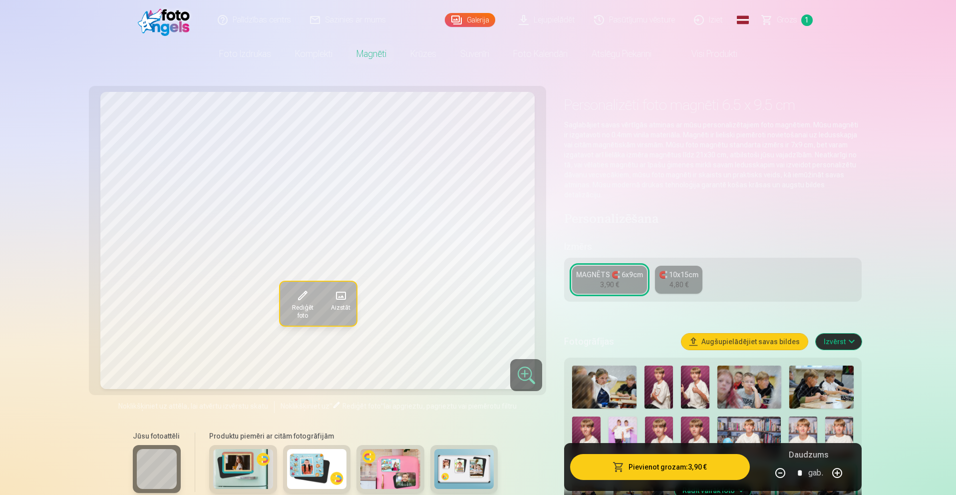
click at [597, 384] on img at bounding box center [604, 386] width 64 height 43
click at [665, 376] on img at bounding box center [658, 386] width 28 height 43
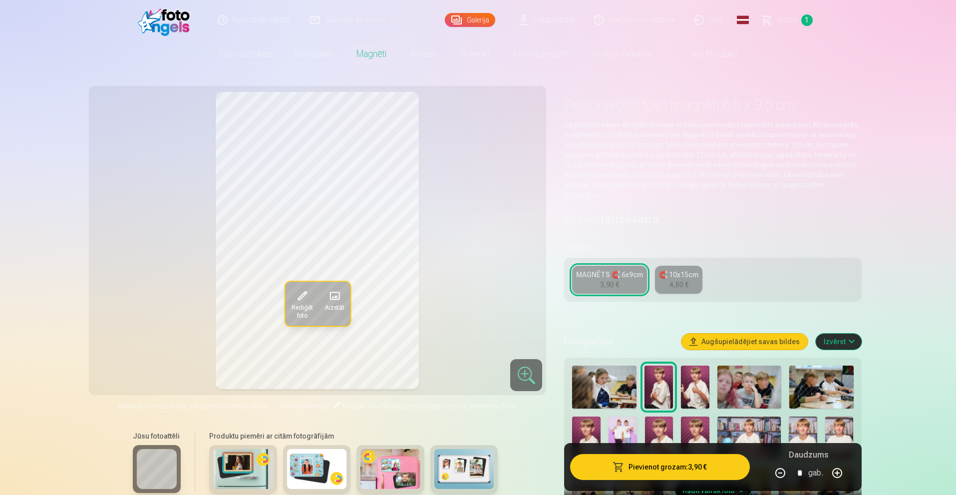
click at [700, 375] on img at bounding box center [695, 386] width 28 height 43
click at [594, 418] on img at bounding box center [586, 437] width 28 height 42
click at [622, 416] on img at bounding box center [622, 437] width 28 height 42
click at [653, 416] on img at bounding box center [659, 437] width 28 height 42
click at [694, 416] on img at bounding box center [695, 437] width 28 height 42
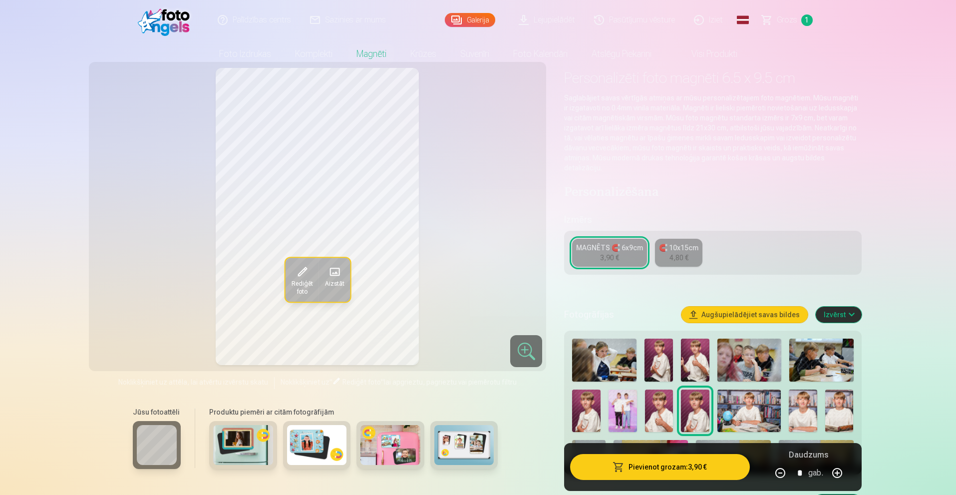
scroll to position [50, 0]
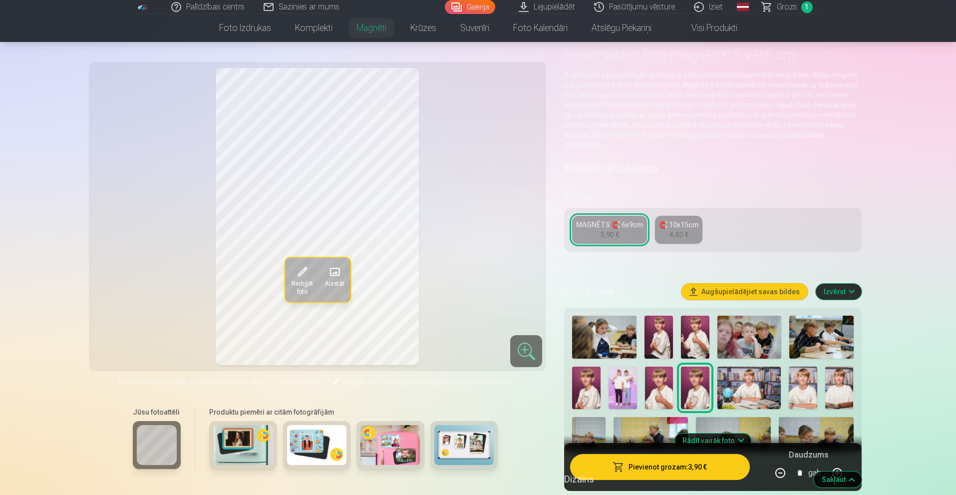
click at [803, 384] on img at bounding box center [802, 387] width 28 height 42
click at [831, 380] on img at bounding box center [839, 387] width 28 height 42
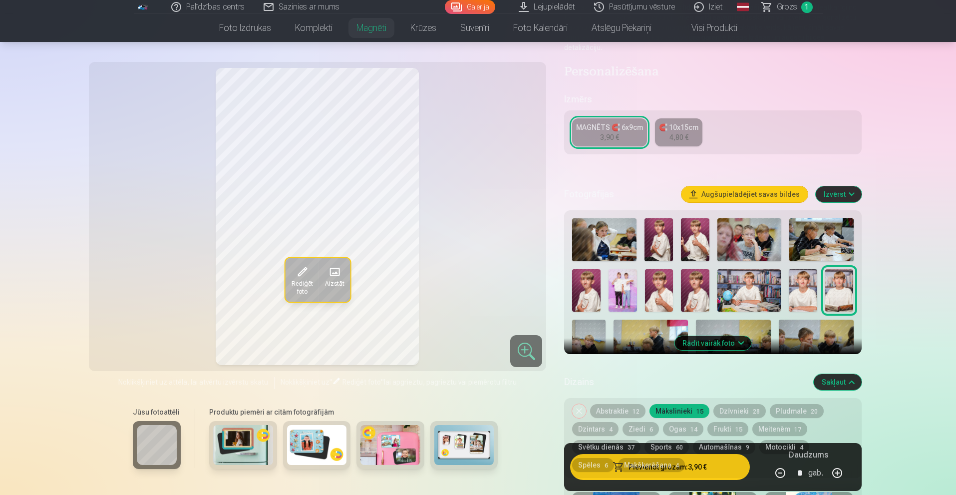
scroll to position [250, 0]
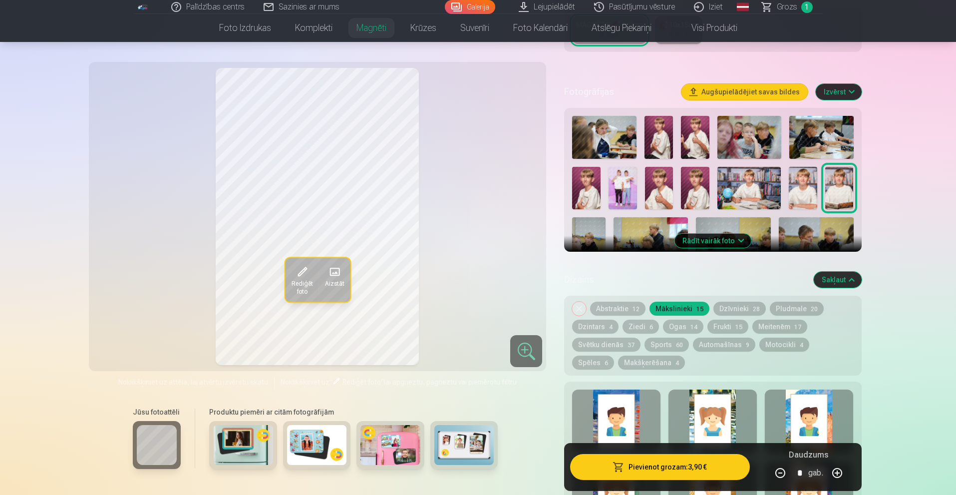
click at [792, 185] on img at bounding box center [802, 188] width 28 height 42
click at [839, 184] on img at bounding box center [839, 188] width 28 height 42
click at [798, 183] on img at bounding box center [802, 188] width 28 height 42
click at [849, 182] on img at bounding box center [839, 188] width 28 height 42
click at [800, 182] on img at bounding box center [802, 188] width 28 height 42
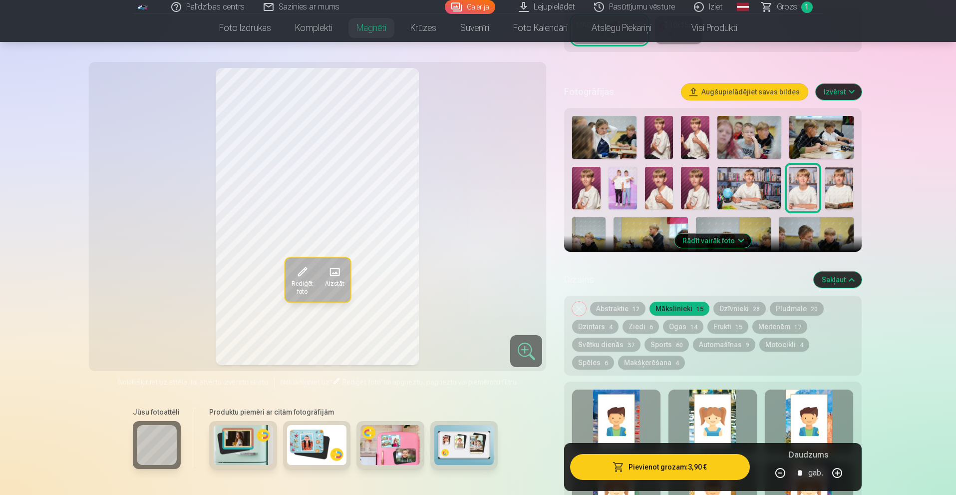
click at [299, 272] on span at bounding box center [301, 271] width 16 height 16
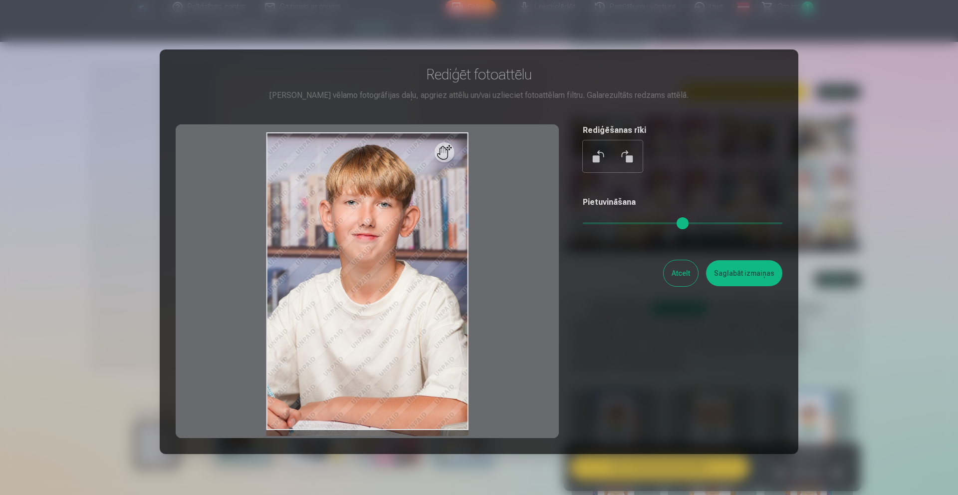
click at [691, 276] on button "Atcelt" at bounding box center [681, 273] width 34 height 26
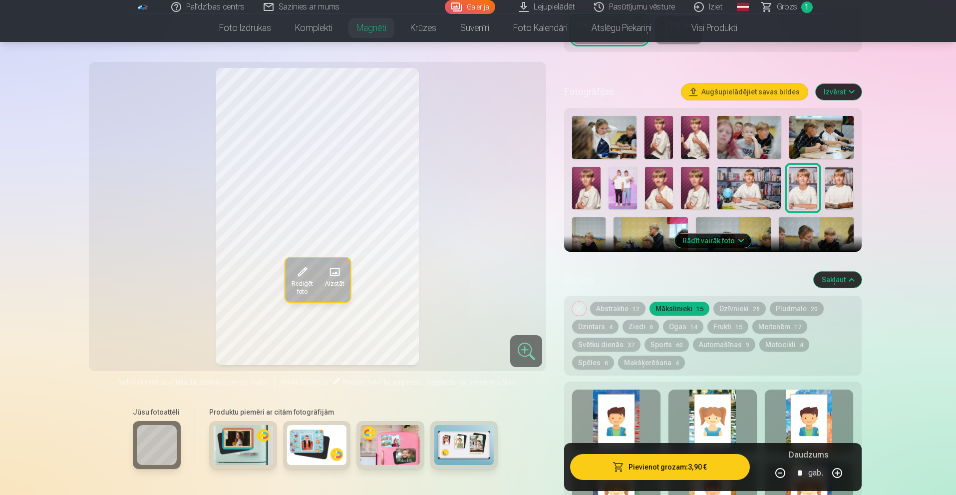
click at [697, 405] on div at bounding box center [712, 421] width 88 height 64
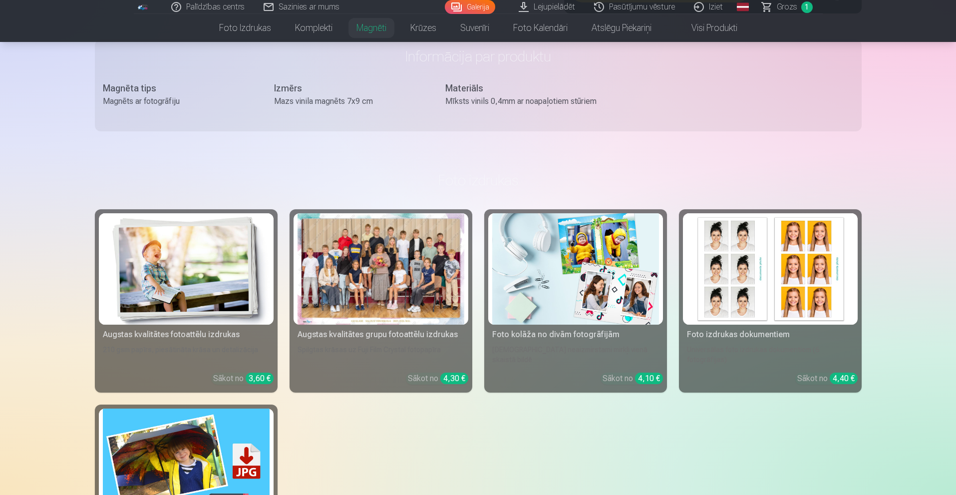
scroll to position [1025, 0]
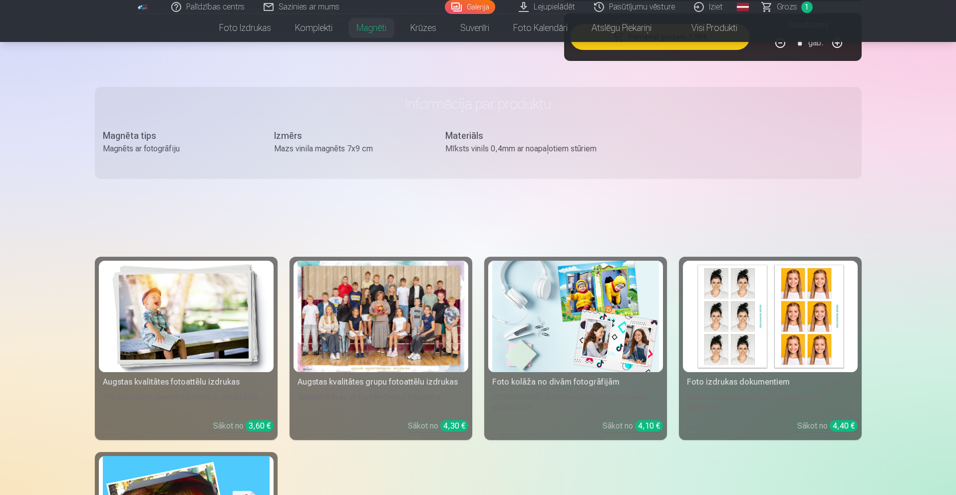
click at [129, 132] on div "Magnēta tips" at bounding box center [178, 136] width 151 height 14
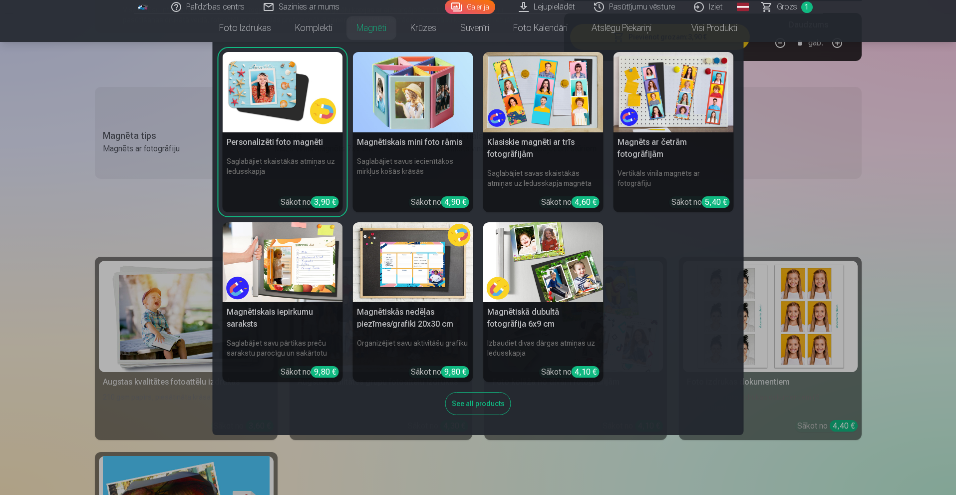
click at [533, 89] on img at bounding box center [543, 92] width 120 height 80
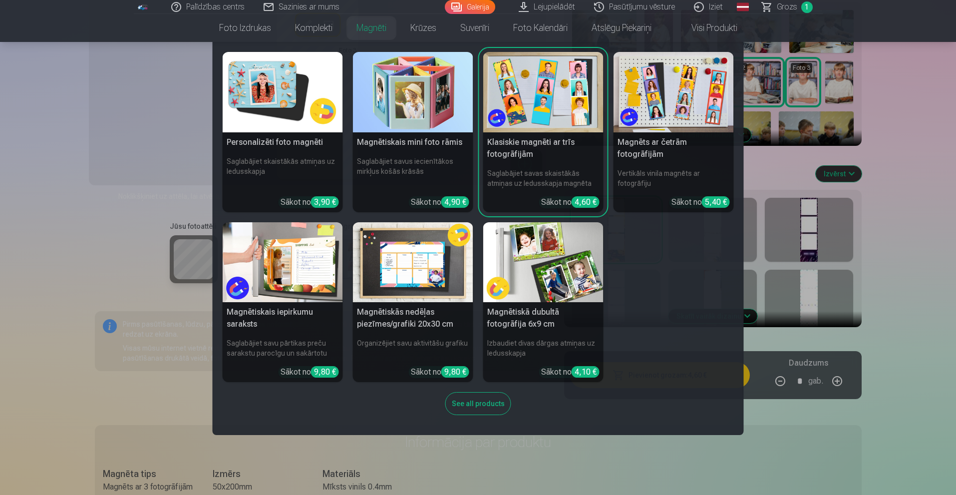
scroll to position [349, 0]
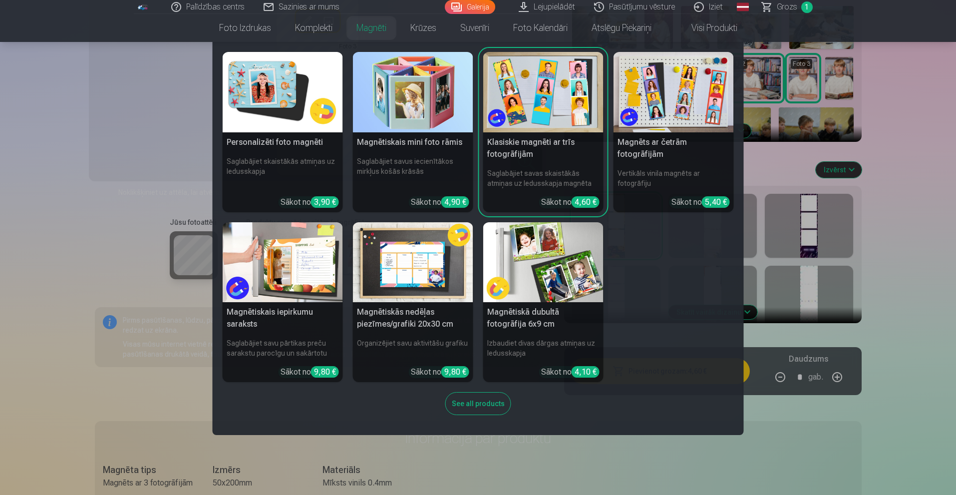
click at [475, 400] on div "See all products" at bounding box center [478, 403] width 66 height 23
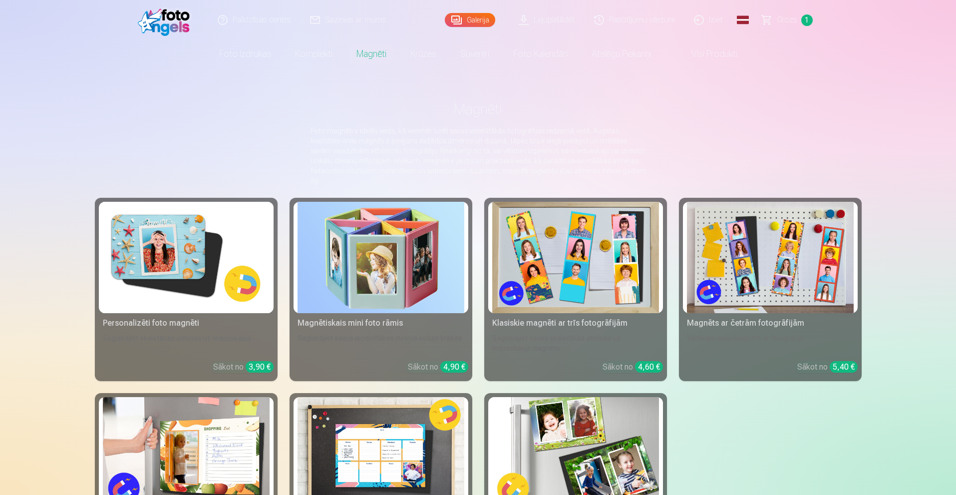
click at [119, 248] on img at bounding box center [186, 257] width 167 height 111
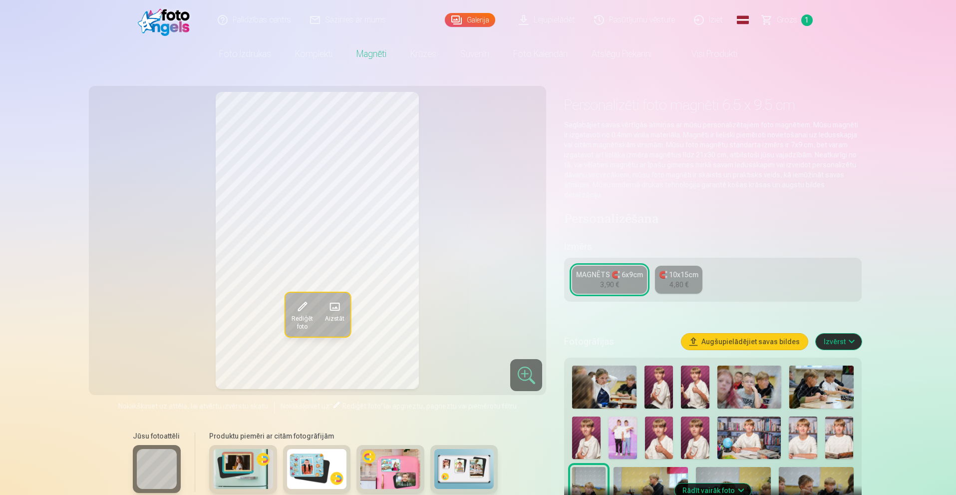
click at [666, 385] on img at bounding box center [658, 386] width 28 height 43
click at [688, 383] on img at bounding box center [695, 386] width 28 height 43
click at [805, 426] on img at bounding box center [802, 437] width 28 height 42
drag, startPoint x: 833, startPoint y: 425, endPoint x: 814, endPoint y: 423, distance: 18.6
click at [832, 425] on img at bounding box center [839, 437] width 28 height 42
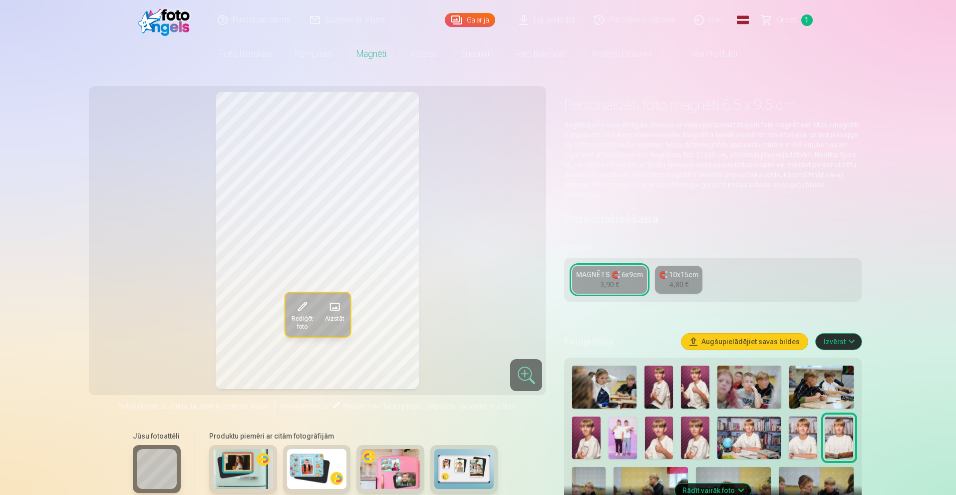
click at [793, 433] on img at bounding box center [802, 437] width 28 height 42
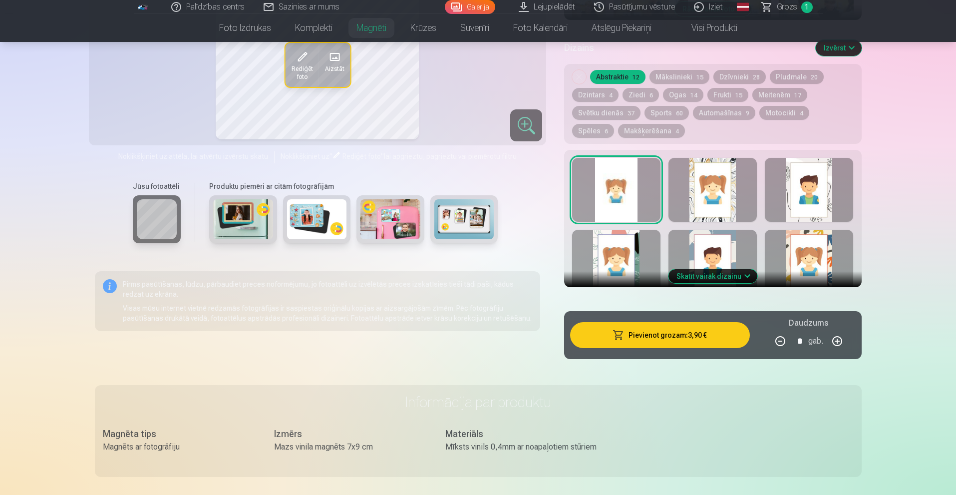
scroll to position [499, 0]
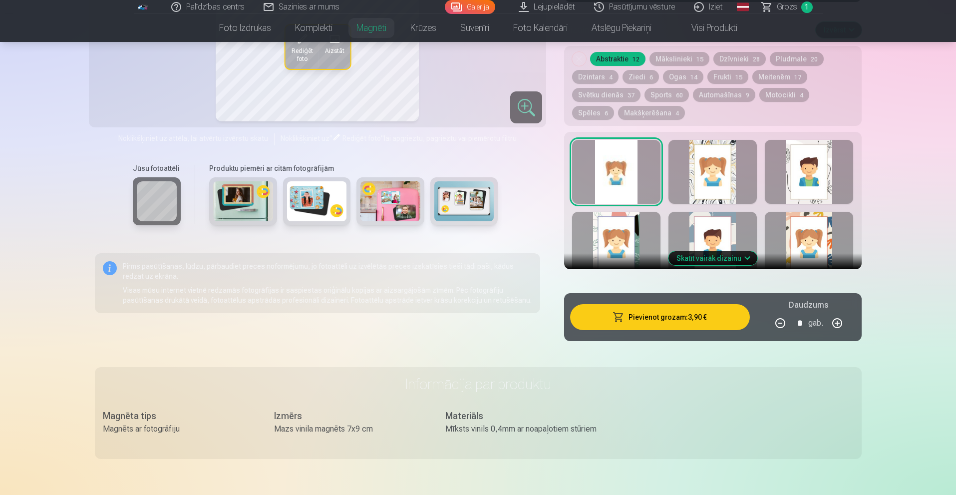
click at [718, 251] on button "Skatīt vairāk dizainu" at bounding box center [712, 258] width 89 height 14
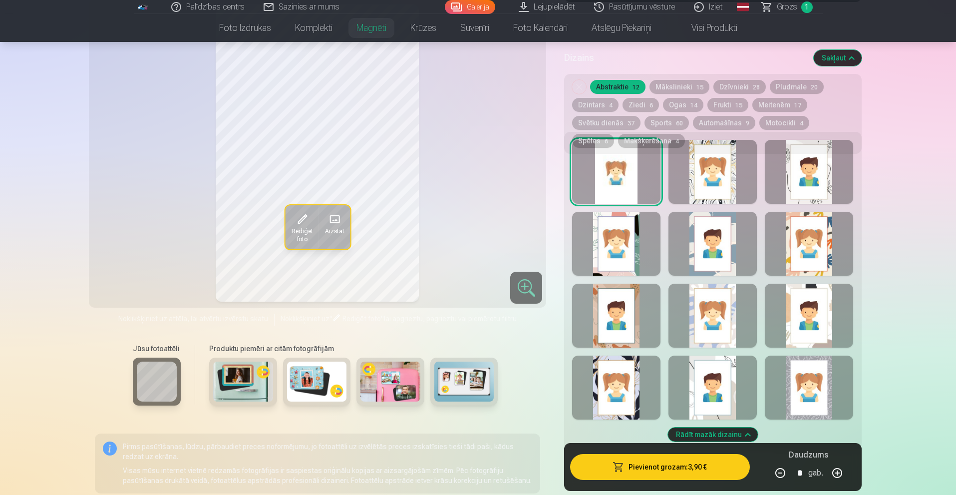
click at [631, 175] on div at bounding box center [616, 172] width 88 height 64
click at [702, 180] on div at bounding box center [712, 172] width 88 height 64
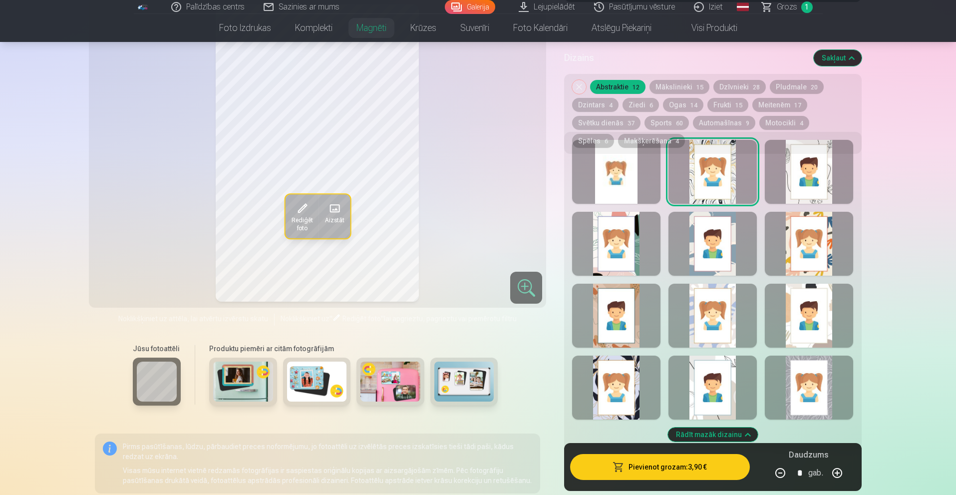
click at [629, 231] on div at bounding box center [616, 244] width 88 height 64
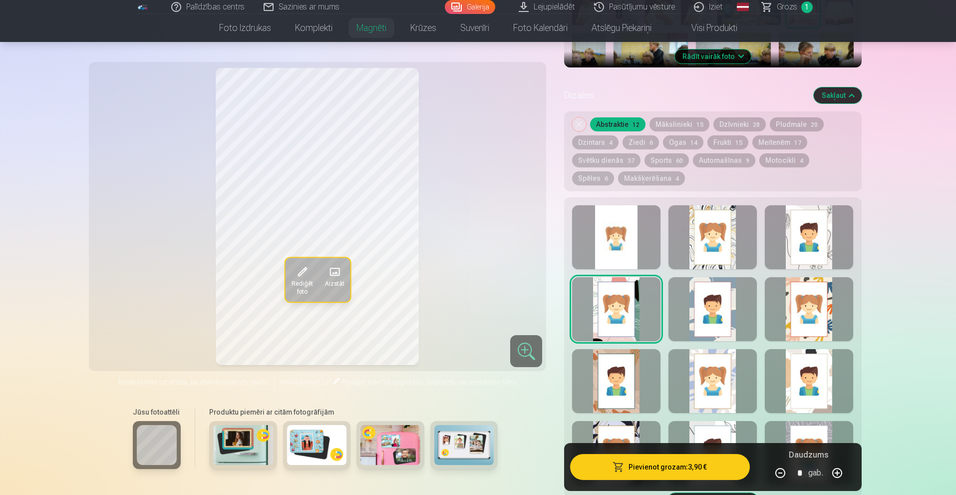
scroll to position [449, 0]
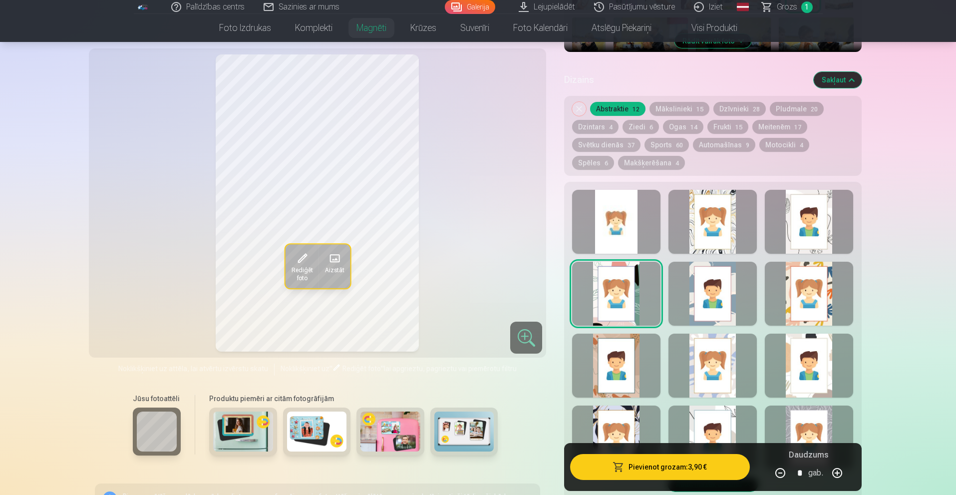
click at [614, 379] on div at bounding box center [616, 365] width 88 height 64
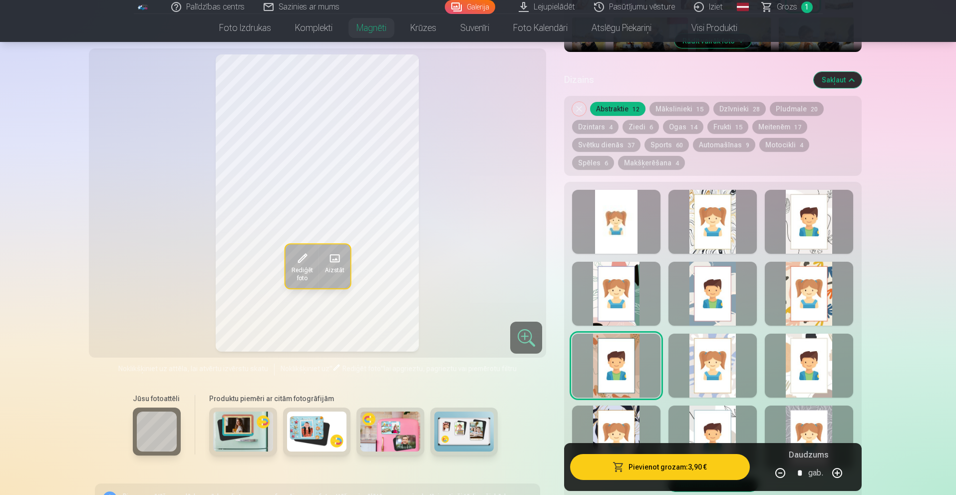
click at [622, 410] on div at bounding box center [616, 437] width 88 height 64
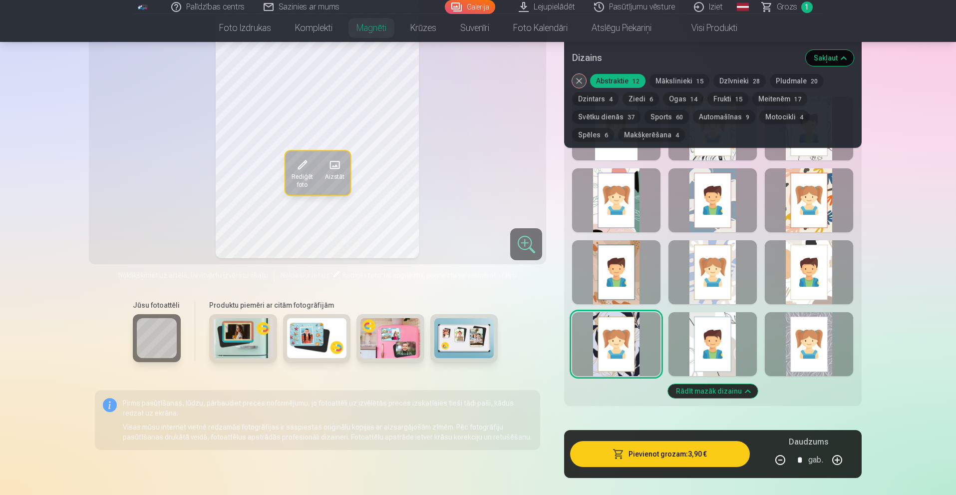
scroll to position [549, 0]
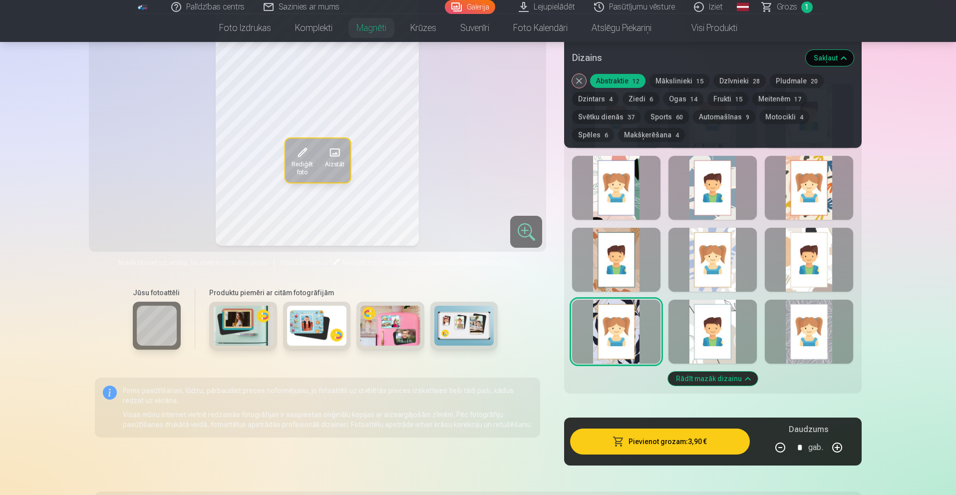
click at [714, 348] on div at bounding box center [712, 331] width 88 height 64
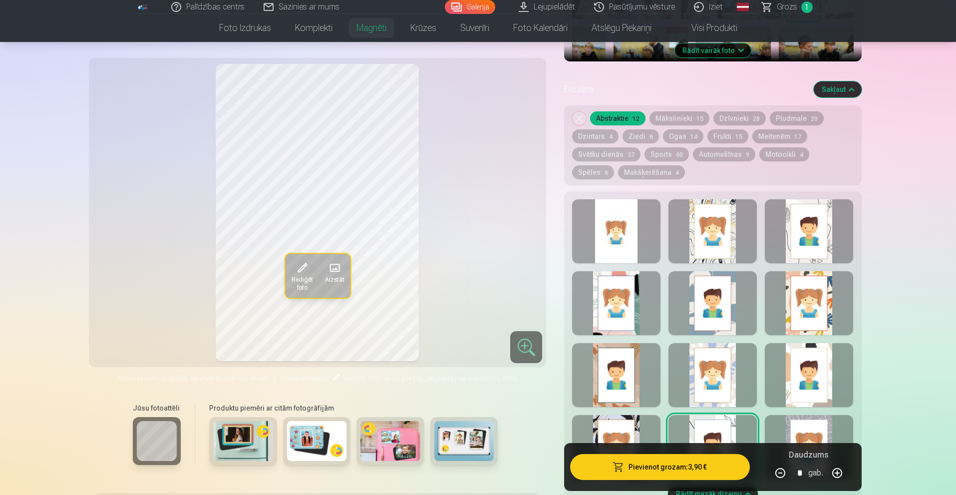
scroll to position [399, 0]
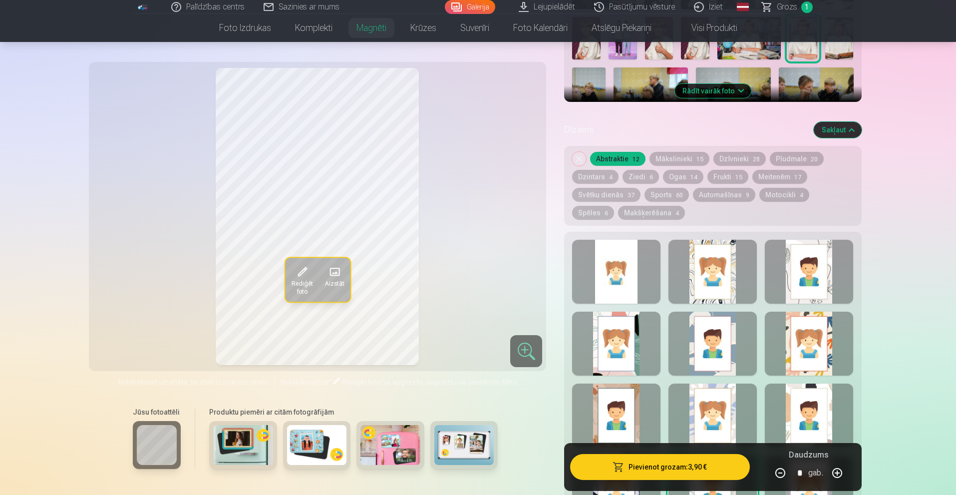
click at [707, 339] on div at bounding box center [712, 343] width 88 height 64
click at [724, 266] on div at bounding box center [712, 272] width 88 height 64
click at [811, 254] on div at bounding box center [808, 272] width 88 height 64
click at [807, 319] on div at bounding box center [808, 343] width 88 height 64
click at [821, 417] on div at bounding box center [808, 415] width 88 height 64
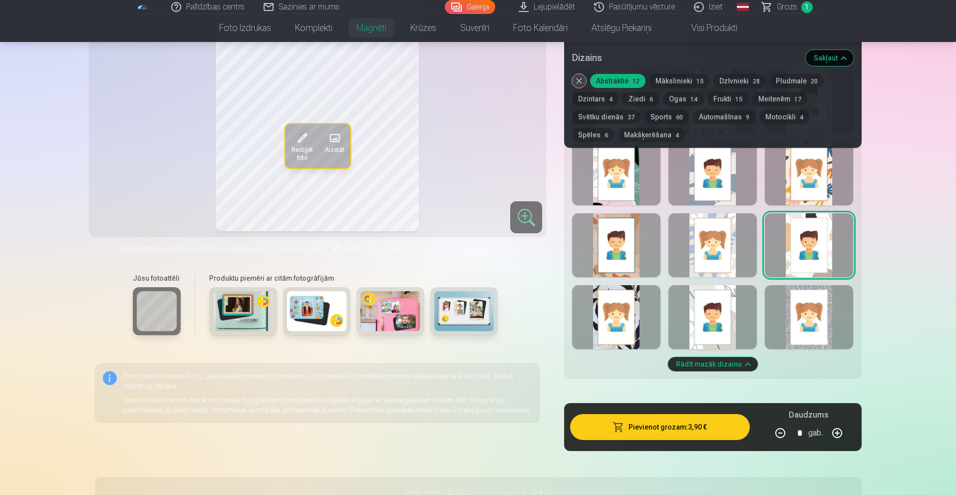
scroll to position [599, 0]
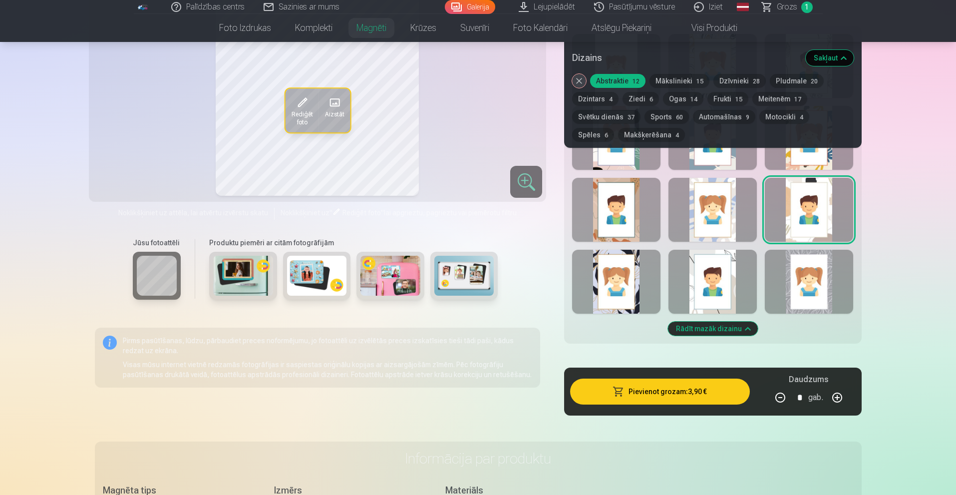
click at [814, 289] on div at bounding box center [808, 282] width 88 height 64
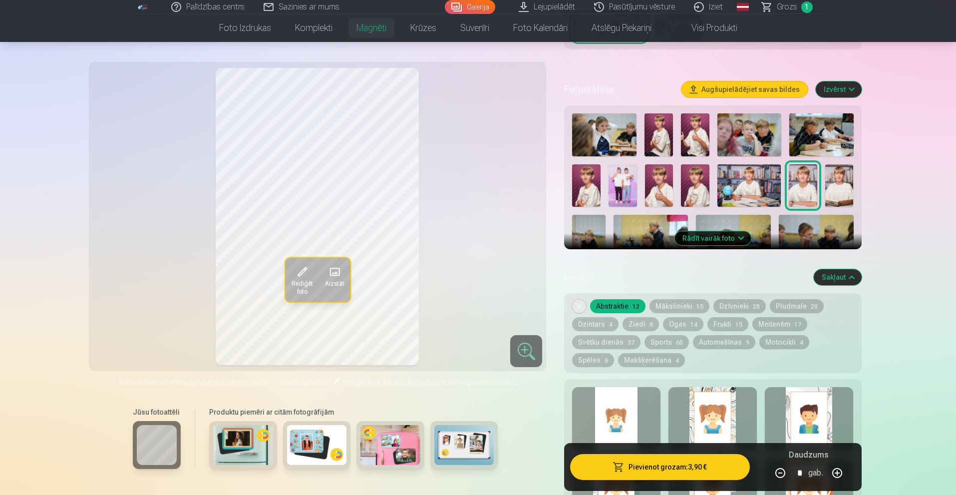
scroll to position [250, 0]
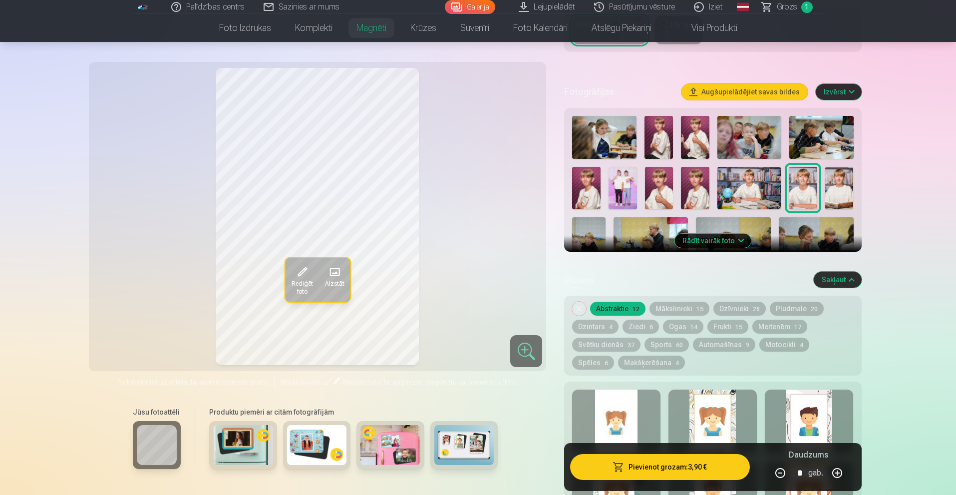
click at [833, 182] on img at bounding box center [839, 188] width 28 height 42
click at [612, 400] on div at bounding box center [616, 421] width 88 height 64
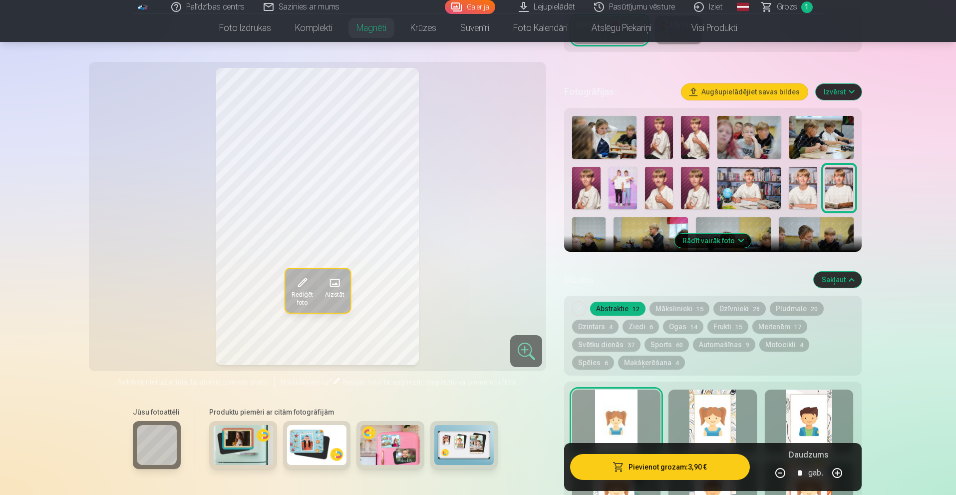
click at [797, 171] on img at bounding box center [802, 188] width 28 height 42
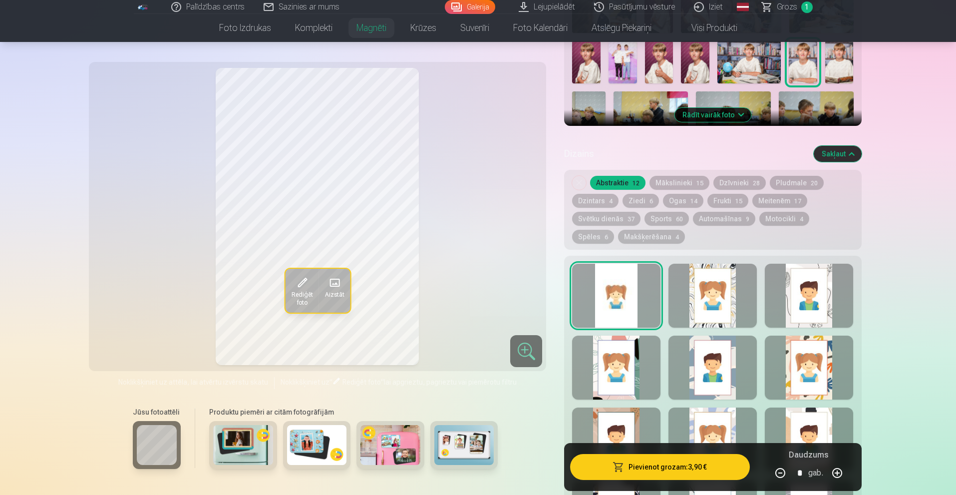
scroll to position [399, 0]
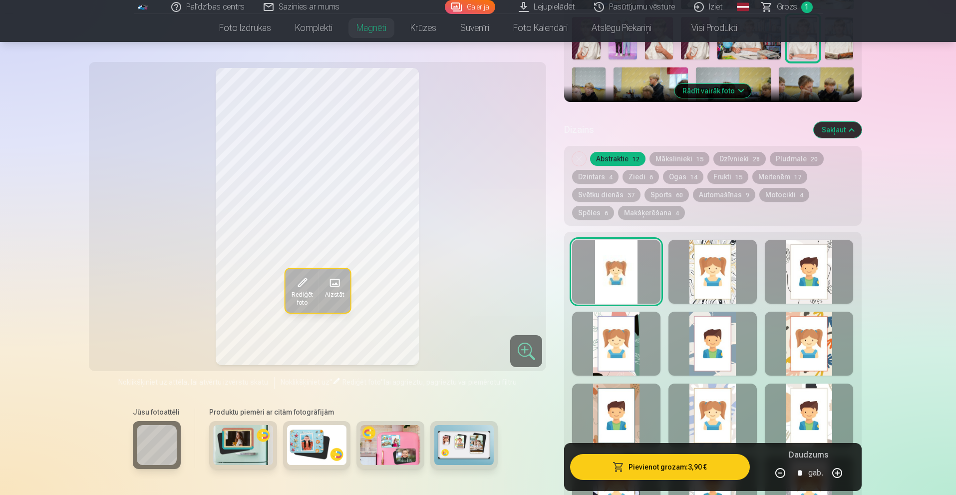
click at [619, 322] on div at bounding box center [616, 343] width 88 height 64
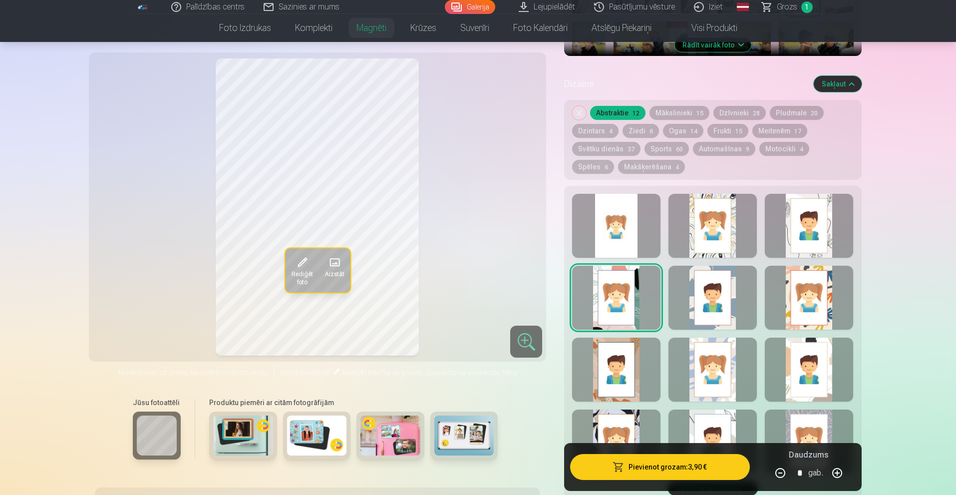
scroll to position [449, 0]
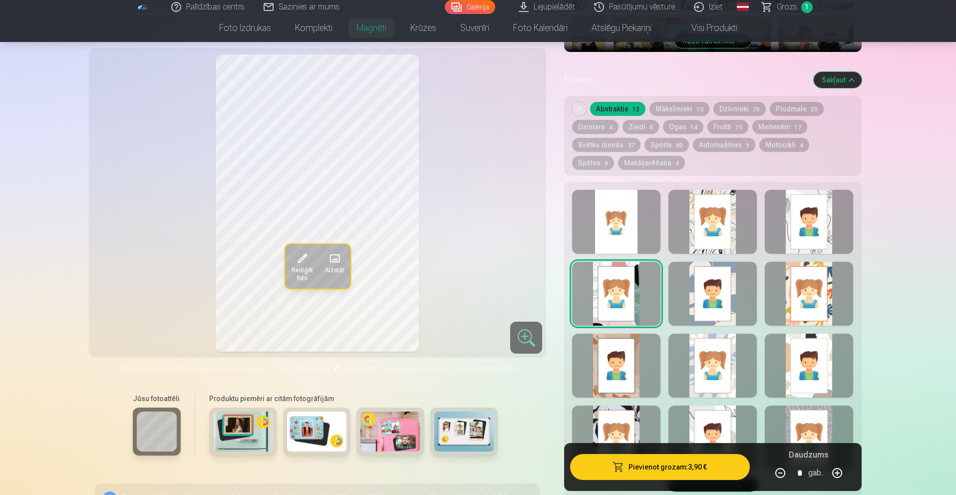
click at [623, 357] on div at bounding box center [616, 365] width 88 height 64
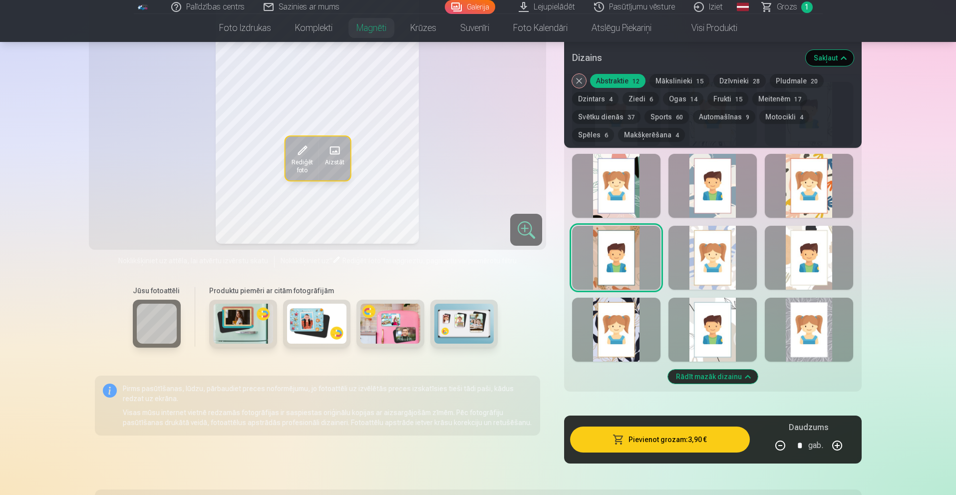
scroll to position [599, 0]
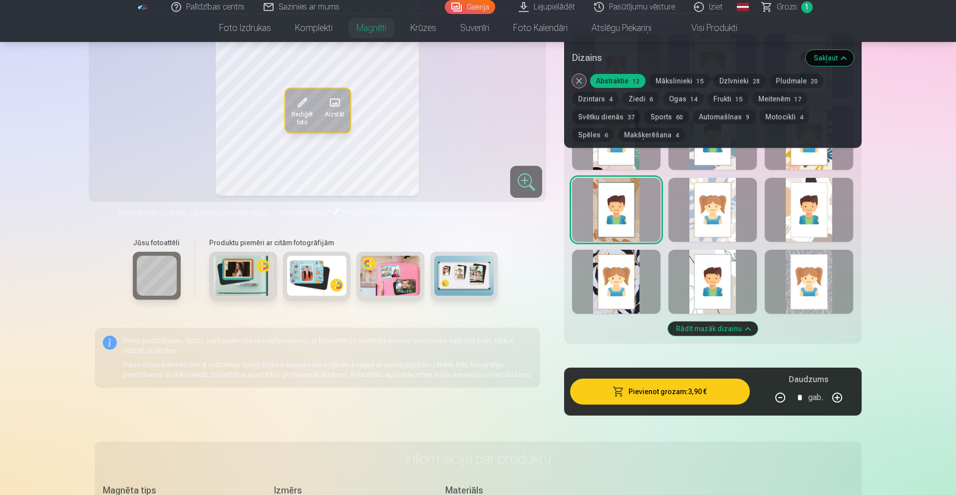
click at [625, 282] on div at bounding box center [616, 282] width 88 height 64
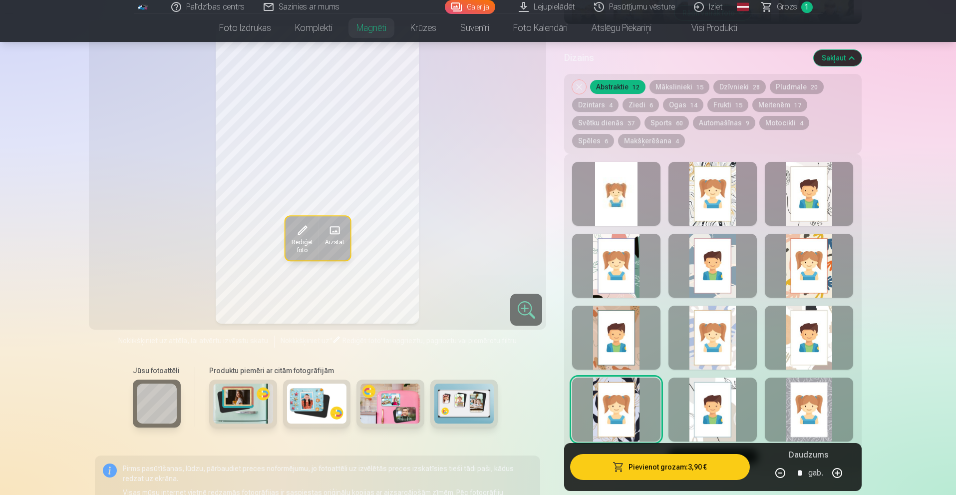
scroll to position [399, 0]
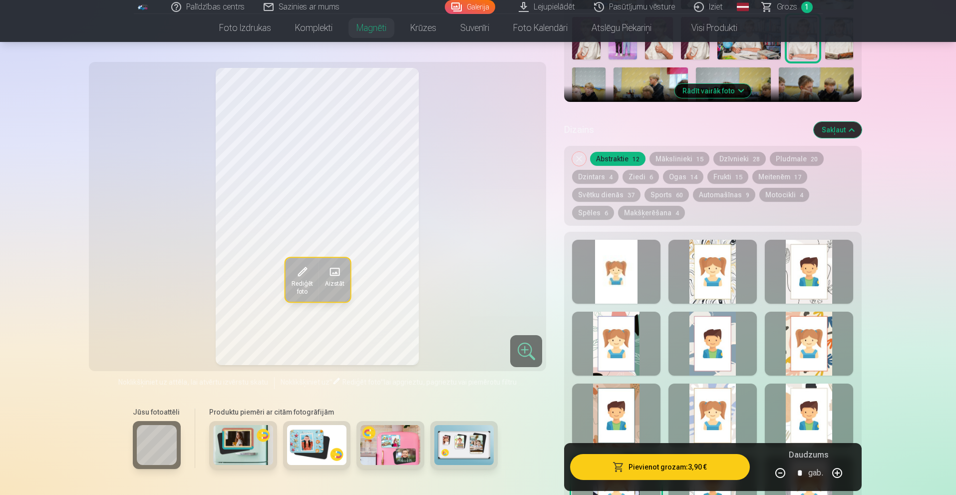
click at [724, 269] on div at bounding box center [712, 272] width 88 height 64
click at [718, 332] on div at bounding box center [712, 343] width 88 height 64
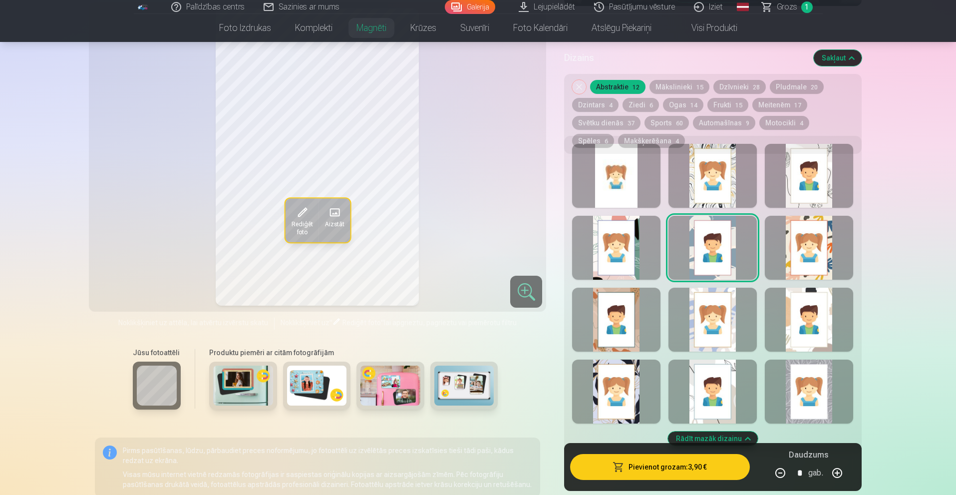
scroll to position [499, 0]
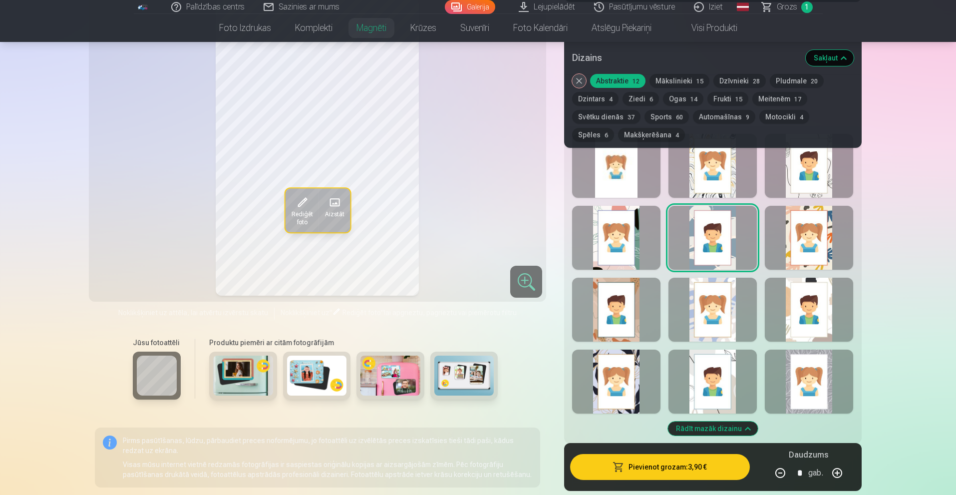
click at [722, 321] on div at bounding box center [712, 309] width 88 height 64
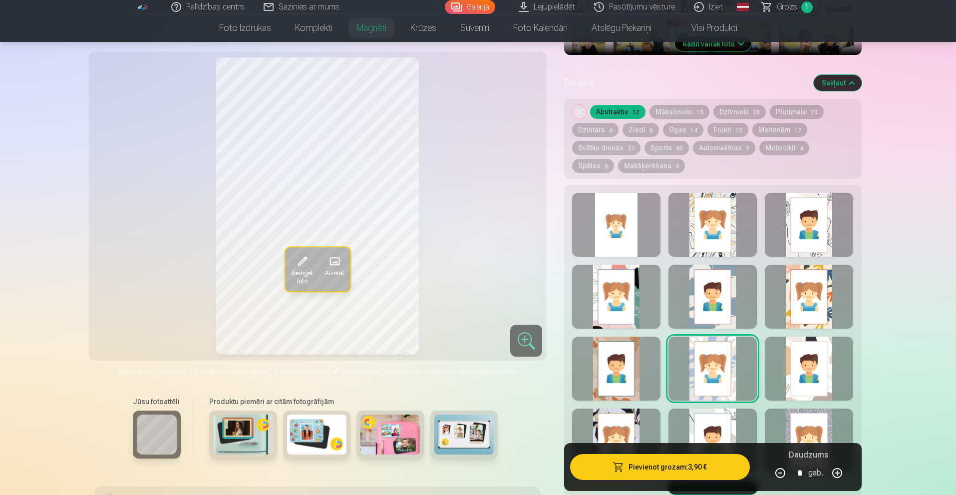
scroll to position [449, 0]
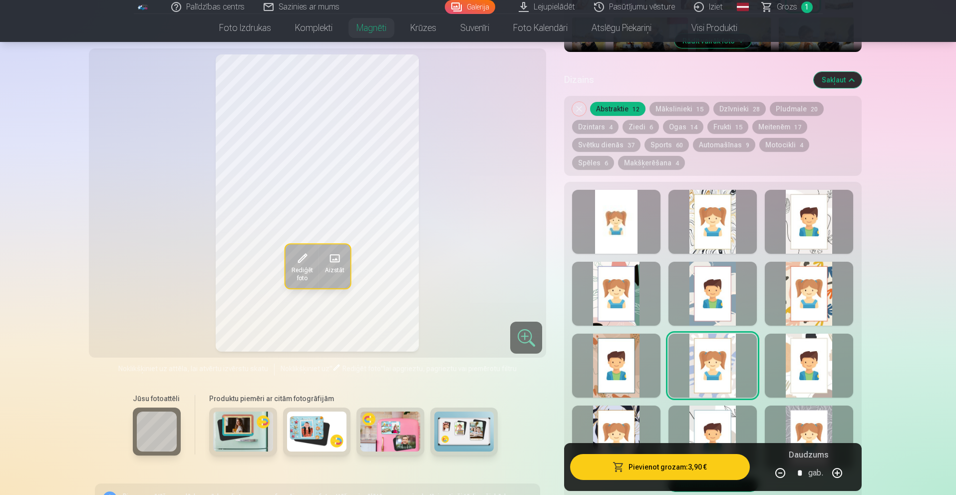
click at [717, 410] on div at bounding box center [712, 437] width 88 height 64
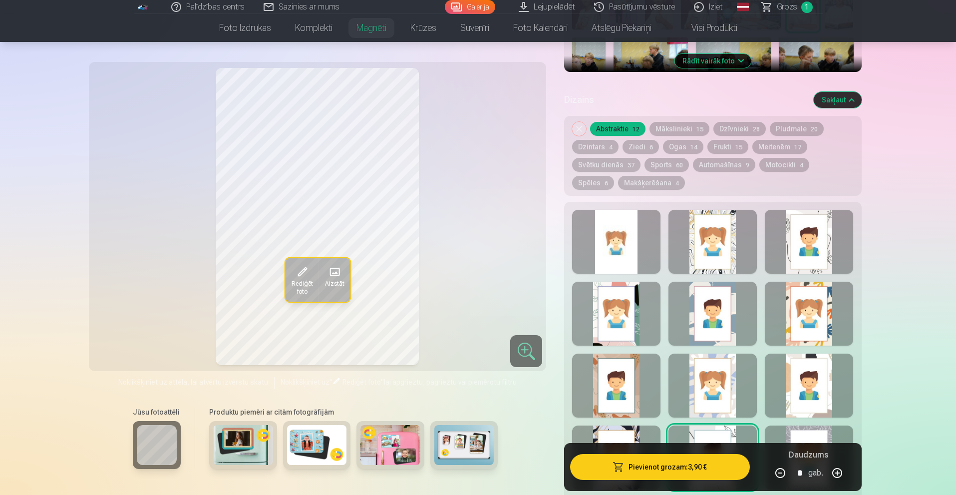
scroll to position [399, 0]
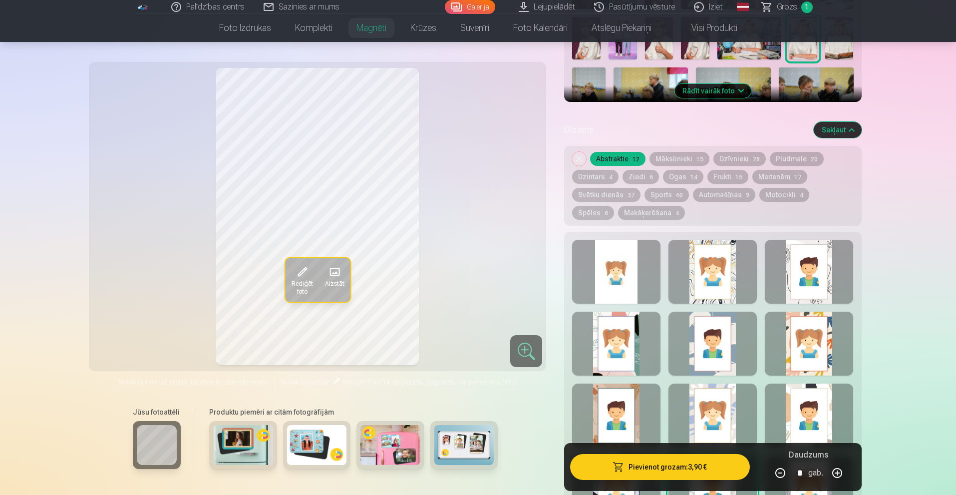
click at [826, 271] on div at bounding box center [808, 272] width 88 height 64
click at [812, 325] on div at bounding box center [808, 343] width 88 height 64
click at [806, 405] on div at bounding box center [808, 415] width 88 height 64
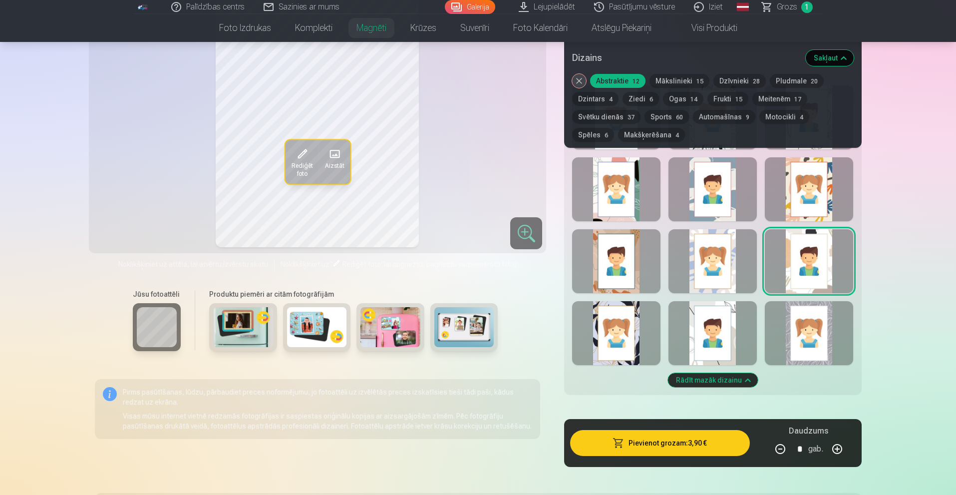
scroll to position [549, 0]
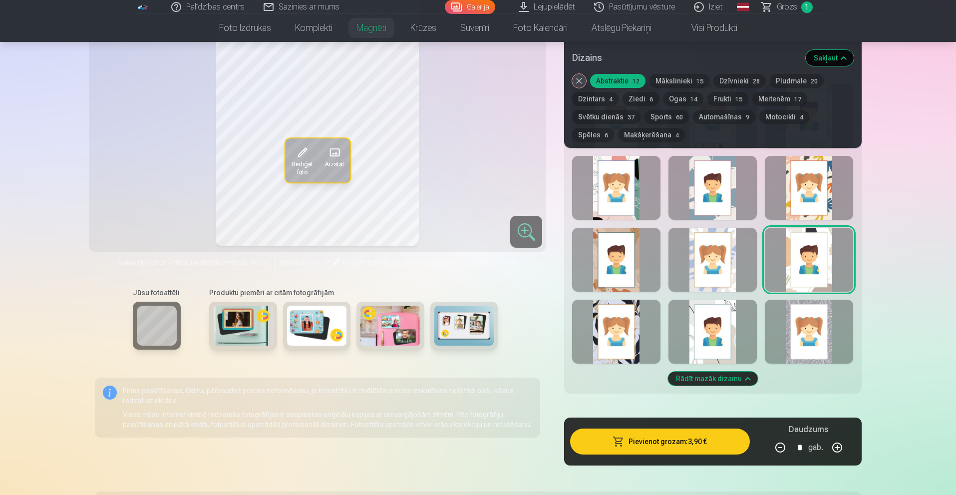
click at [820, 334] on div at bounding box center [808, 331] width 88 height 64
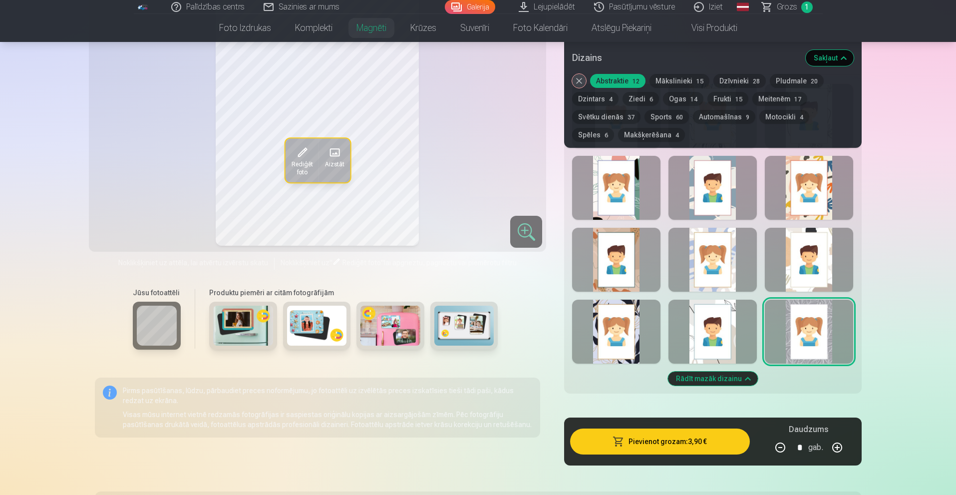
click at [686, 79] on button "Mākslinieki 15" at bounding box center [679, 81] width 60 height 14
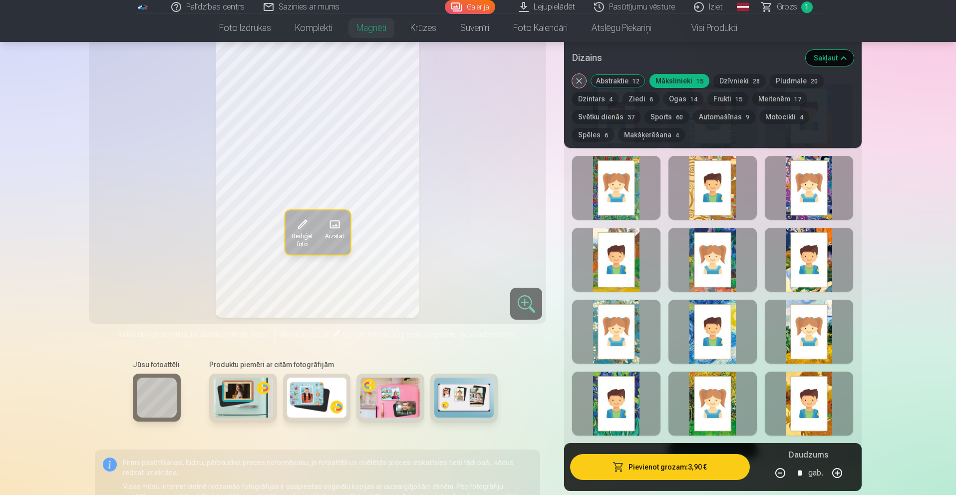
click at [613, 172] on div at bounding box center [616, 188] width 88 height 64
click at [699, 197] on div at bounding box center [712, 188] width 88 height 64
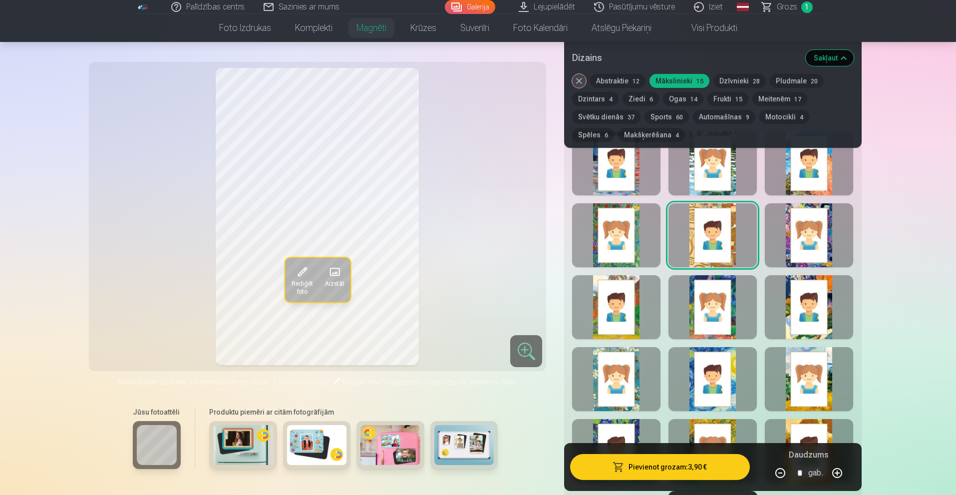
scroll to position [499, 0]
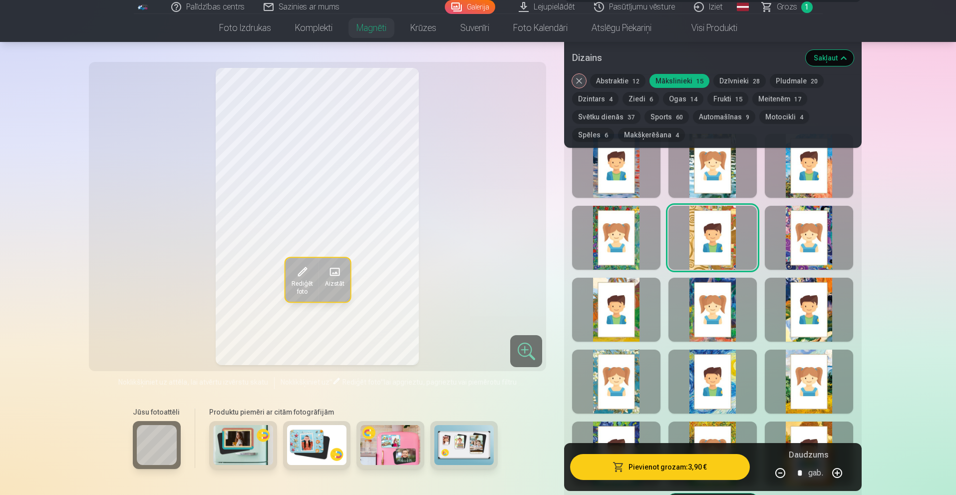
click at [817, 216] on div at bounding box center [808, 238] width 88 height 64
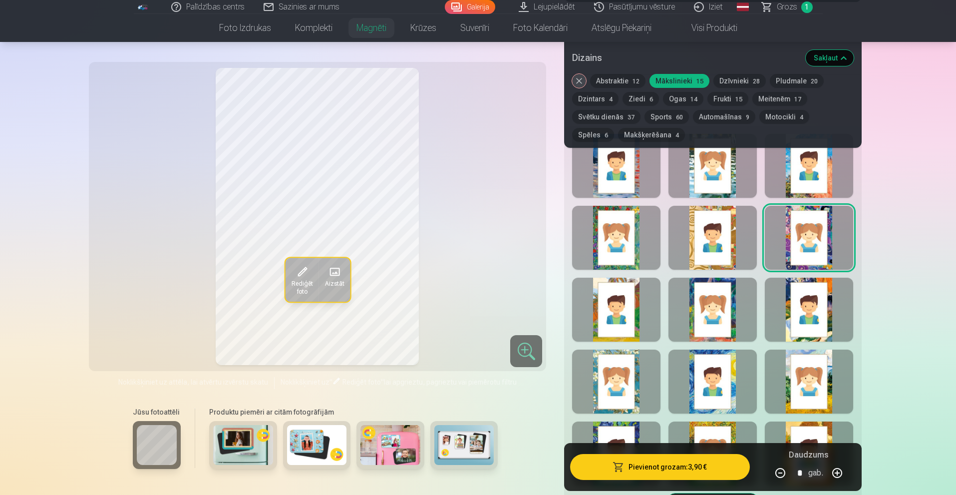
click at [808, 288] on div at bounding box center [808, 309] width 88 height 64
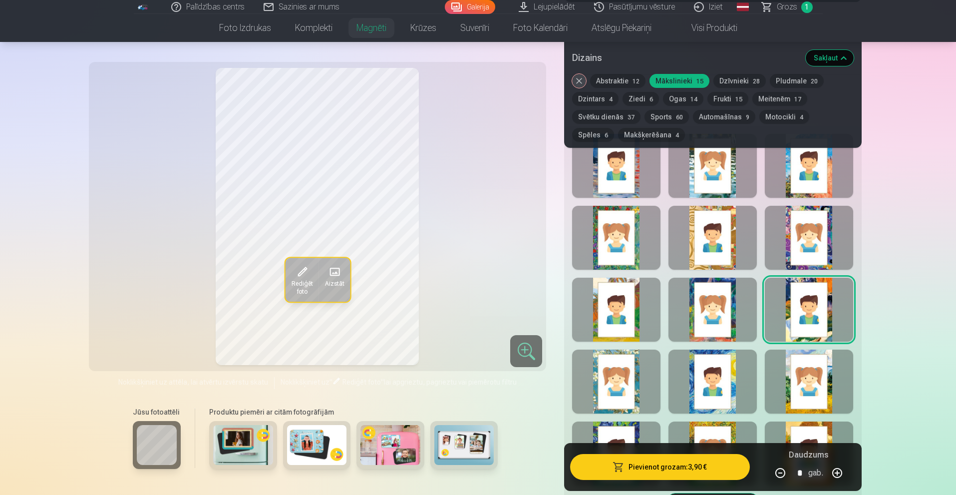
click at [737, 79] on button "Dzīvnieki 28" at bounding box center [739, 81] width 52 height 14
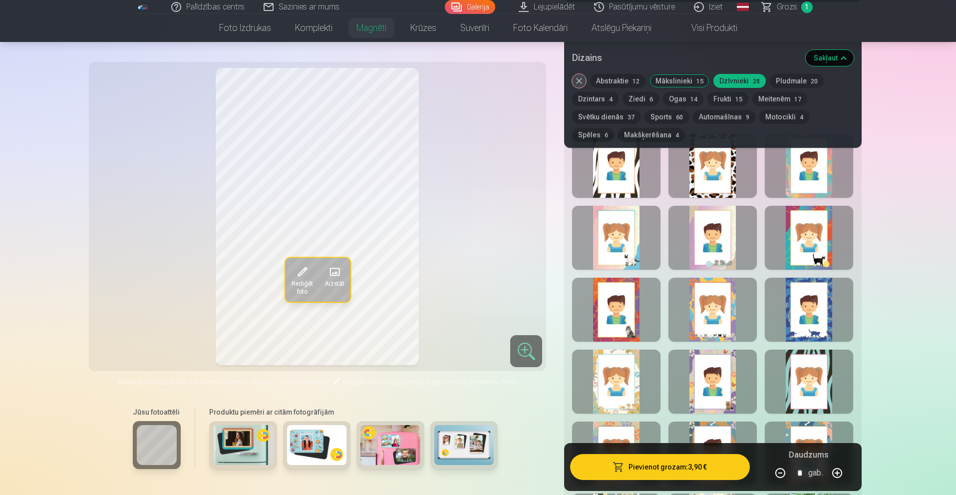
click at [623, 161] on div at bounding box center [616, 166] width 88 height 64
click at [615, 217] on div at bounding box center [616, 238] width 88 height 64
click at [598, 294] on div at bounding box center [616, 309] width 88 height 64
click at [628, 378] on div at bounding box center [616, 381] width 88 height 64
drag, startPoint x: 633, startPoint y: 402, endPoint x: 638, endPoint y: 413, distance: 12.5
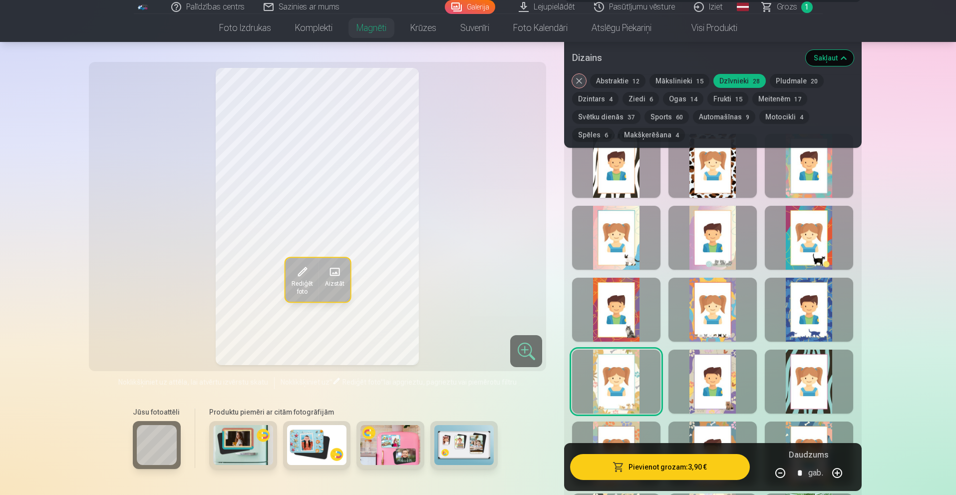
click at [637, 412] on div "Rādīt mazāk dizainu" at bounding box center [712, 500] width 297 height 749
click at [616, 432] on div at bounding box center [616, 453] width 88 height 64
click at [703, 423] on div at bounding box center [712, 453] width 88 height 64
click at [733, 358] on div at bounding box center [712, 381] width 88 height 64
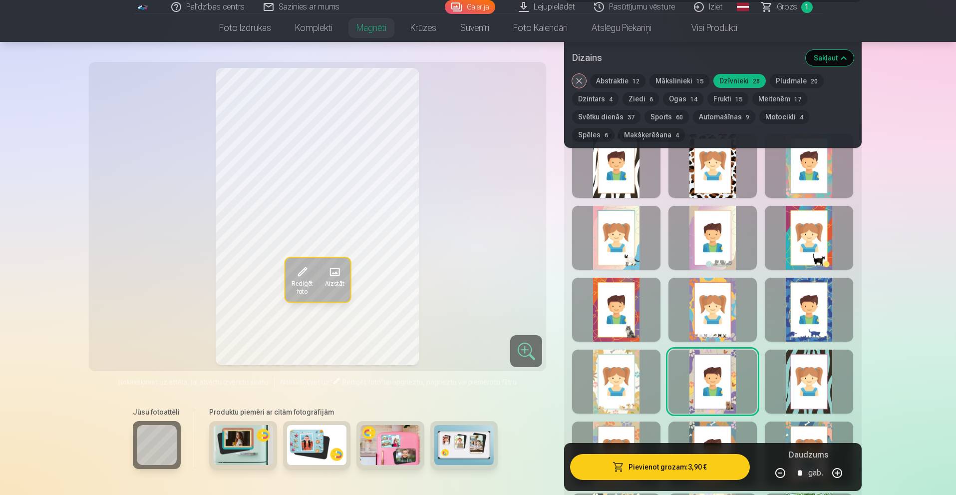
click at [737, 309] on div at bounding box center [712, 309] width 88 height 64
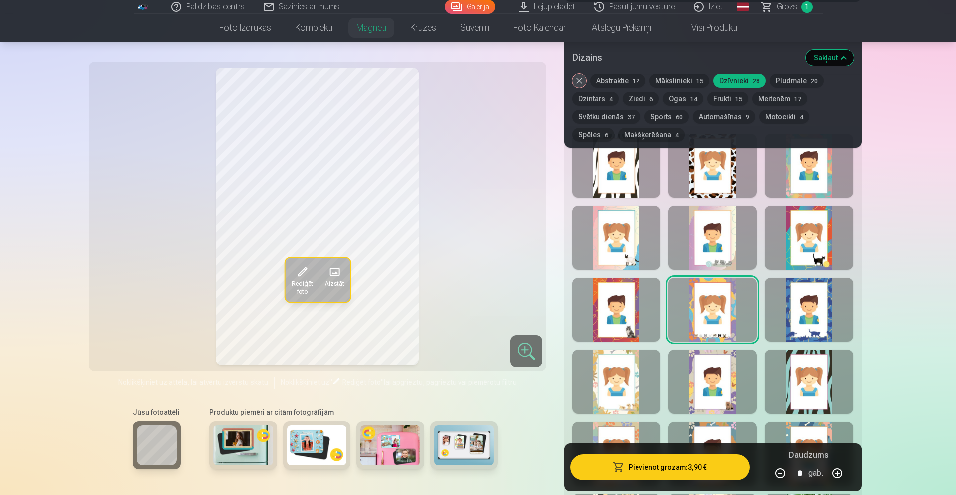
click at [715, 243] on div at bounding box center [712, 238] width 88 height 64
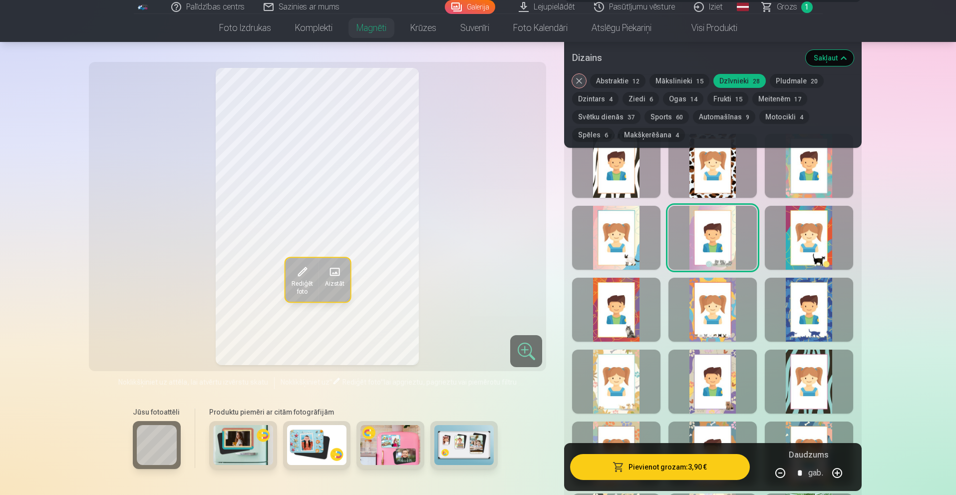
click at [717, 178] on div at bounding box center [712, 166] width 88 height 64
click at [790, 178] on div at bounding box center [808, 166] width 88 height 64
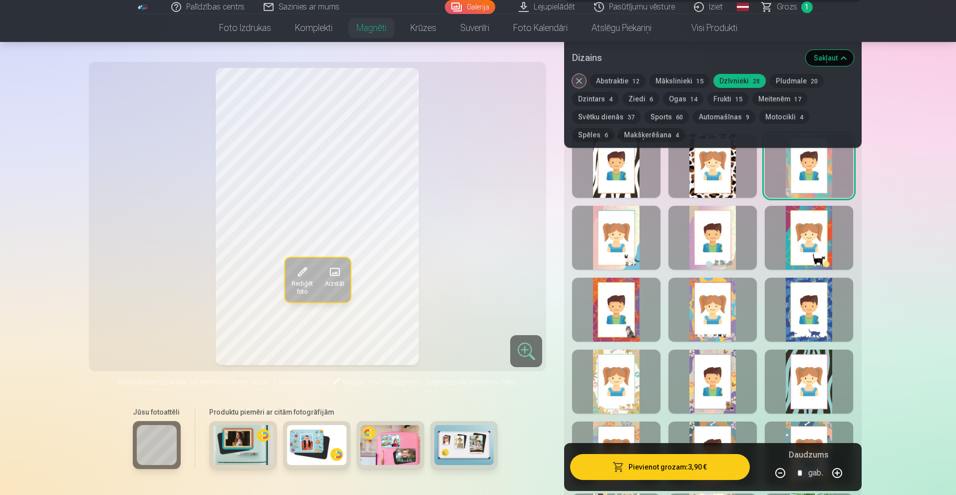
click at [828, 277] on div at bounding box center [808, 309] width 88 height 64
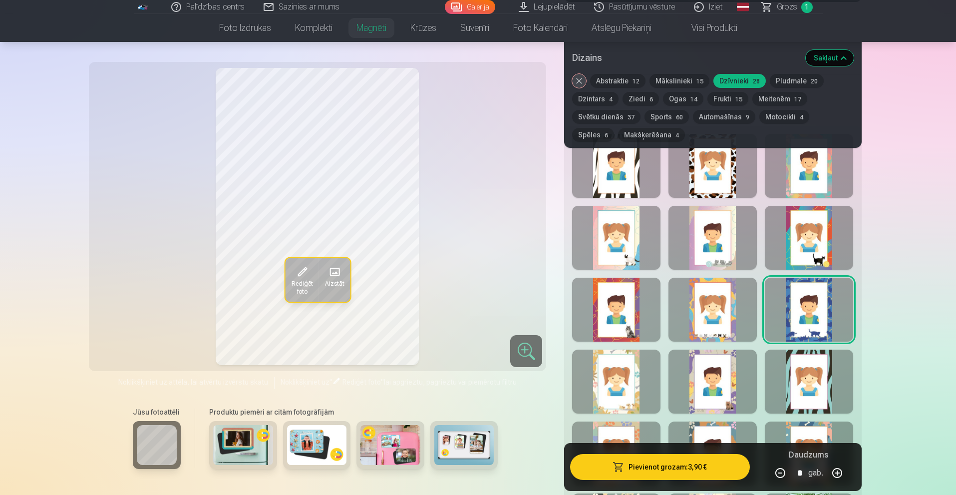
click at [825, 250] on div at bounding box center [808, 238] width 88 height 64
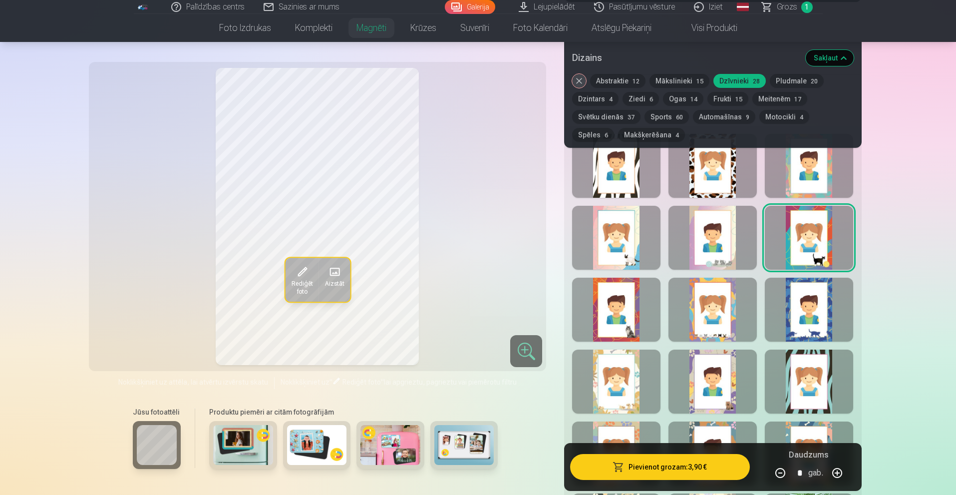
click at [812, 370] on div at bounding box center [808, 381] width 88 height 64
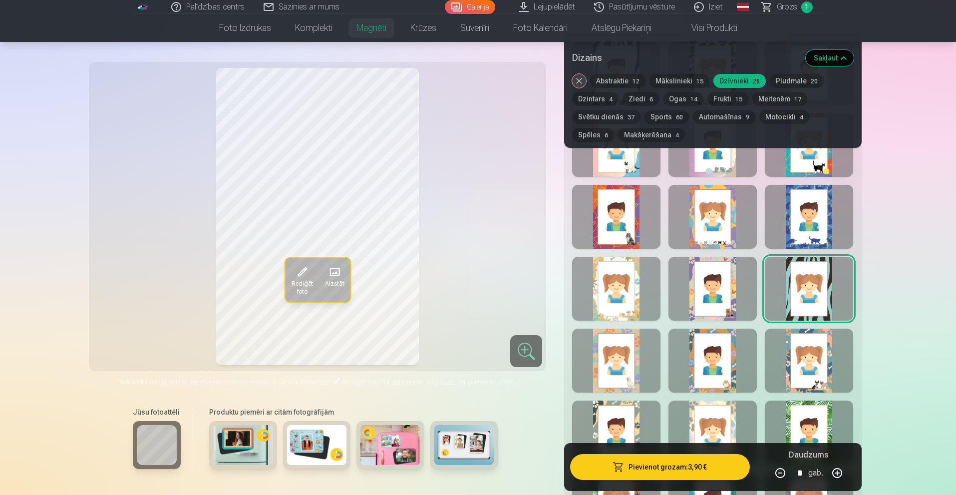
scroll to position [599, 0]
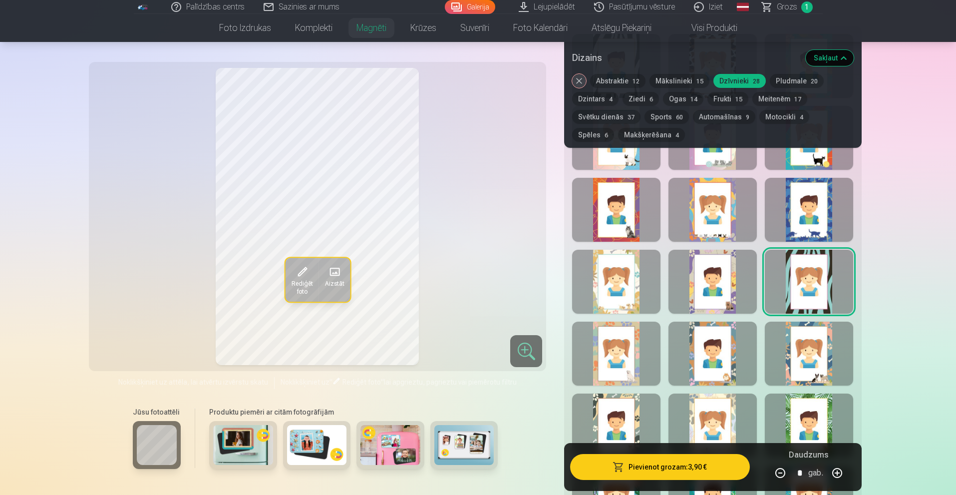
click at [819, 360] on div at bounding box center [808, 353] width 88 height 64
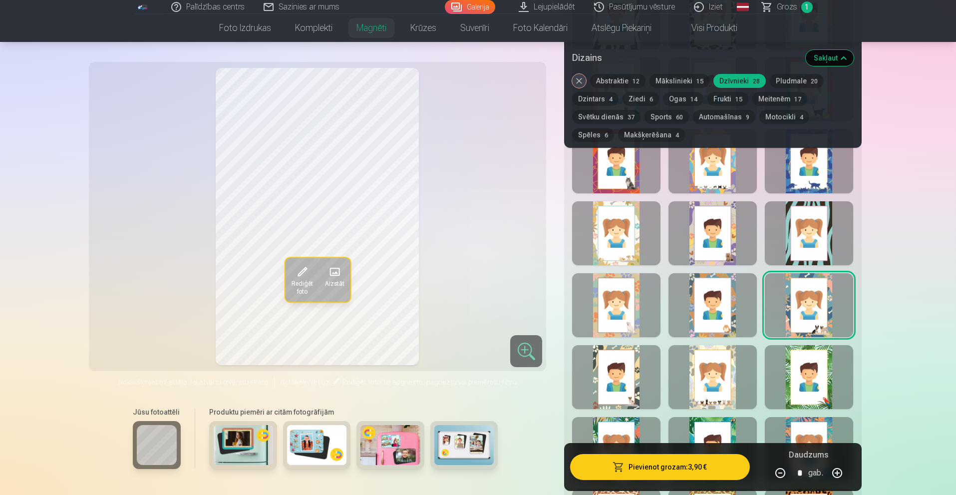
scroll to position [649, 0]
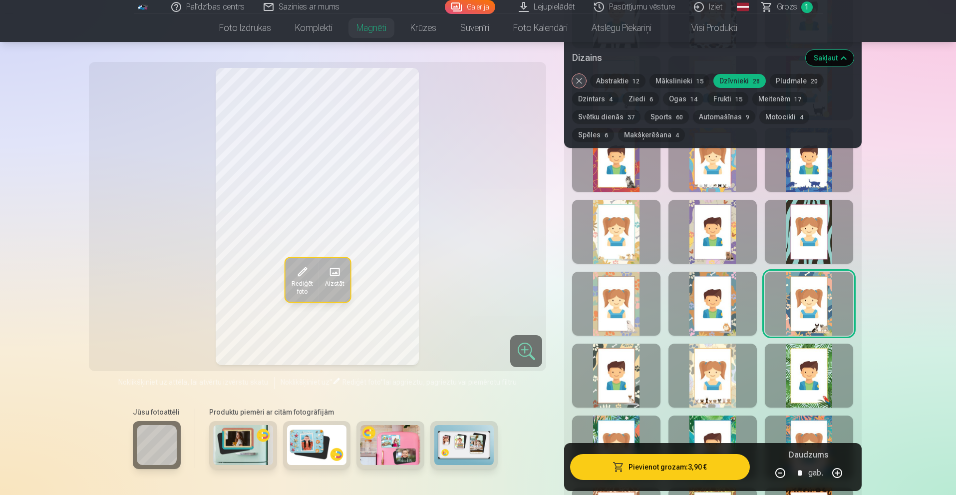
click at [810, 385] on div at bounding box center [808, 375] width 88 height 64
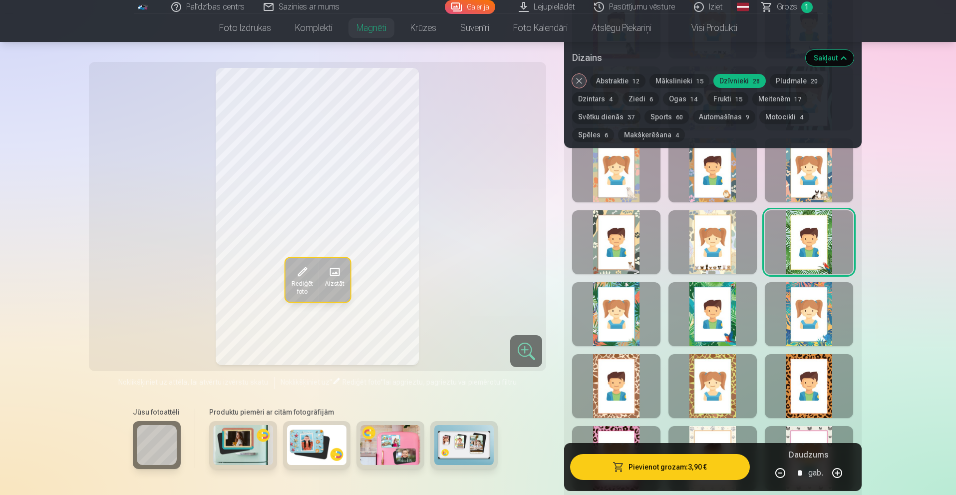
scroll to position [798, 0]
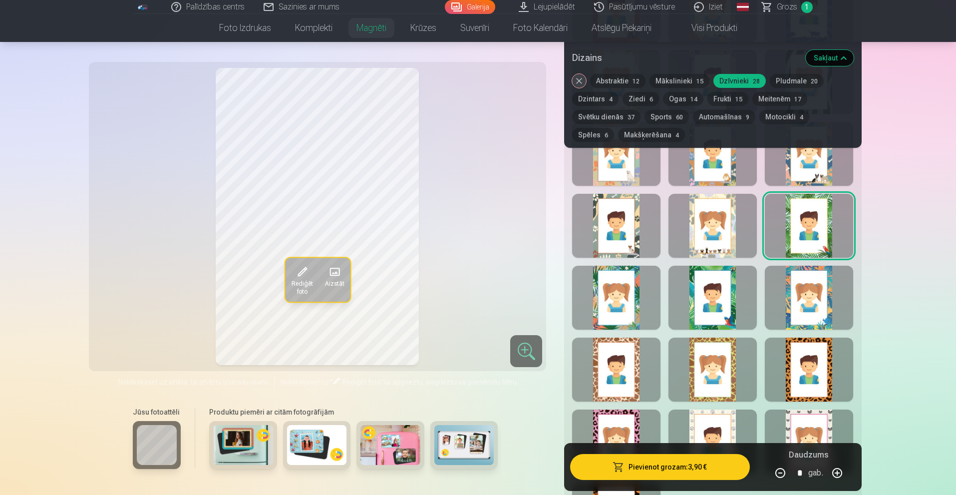
click at [815, 381] on div at bounding box center [808, 369] width 88 height 64
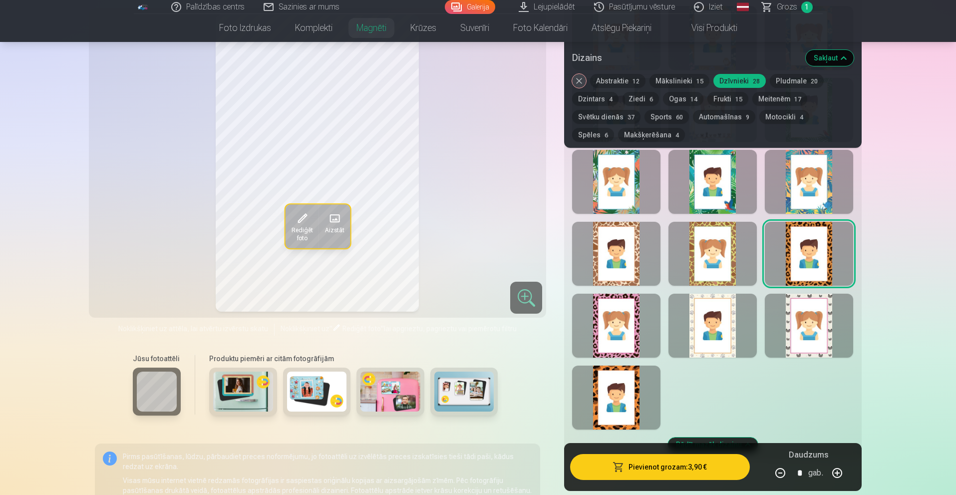
scroll to position [948, 0]
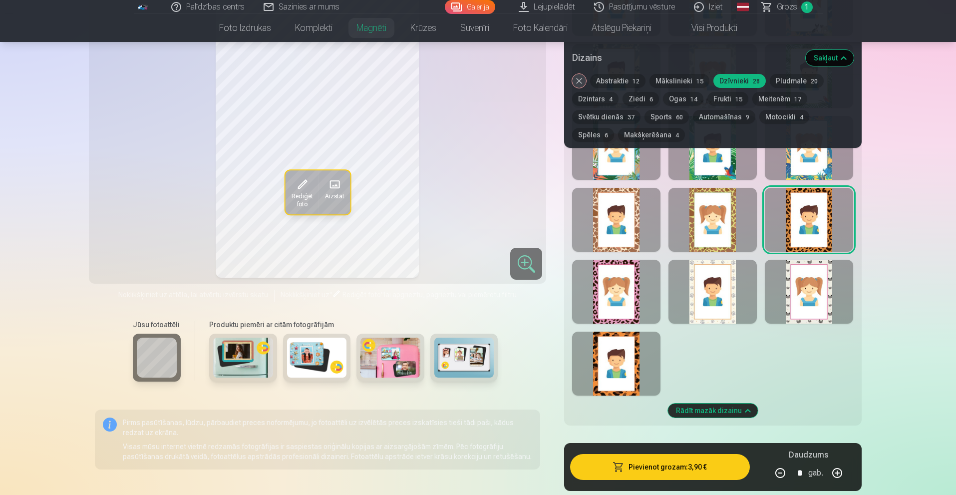
click at [819, 303] on div at bounding box center [808, 291] width 88 height 64
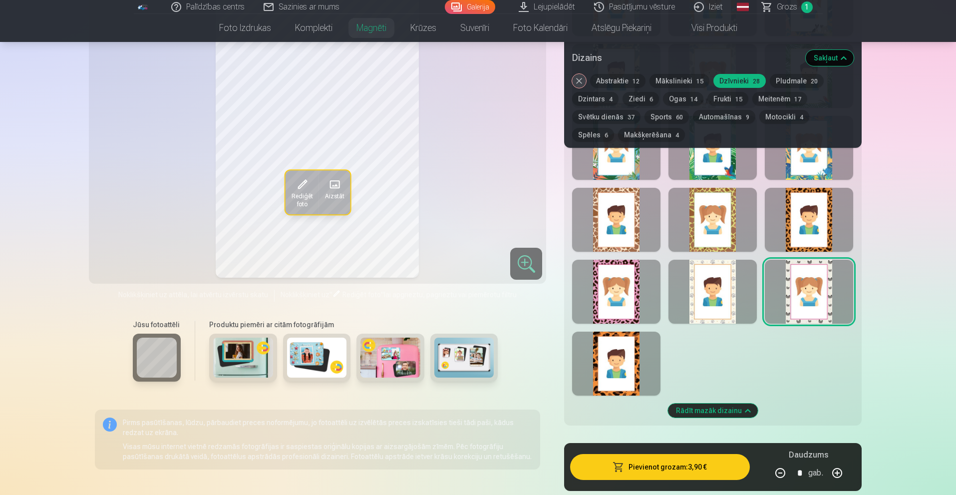
click at [706, 281] on div at bounding box center [712, 291] width 88 height 64
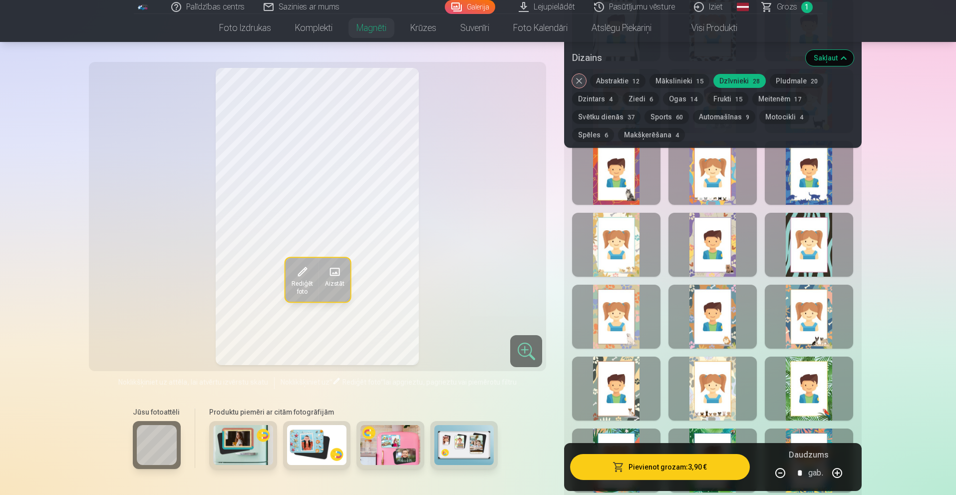
scroll to position [599, 0]
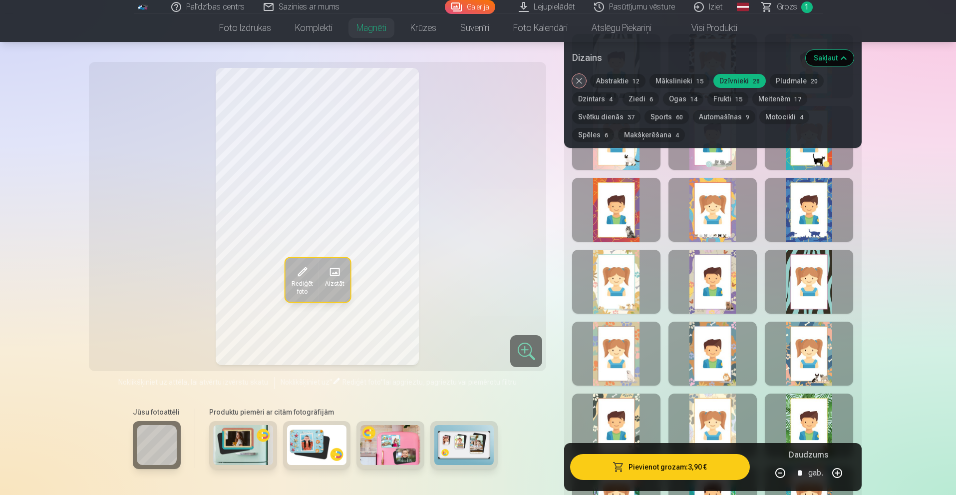
click at [780, 82] on button "Pludmale 20" at bounding box center [796, 81] width 54 height 14
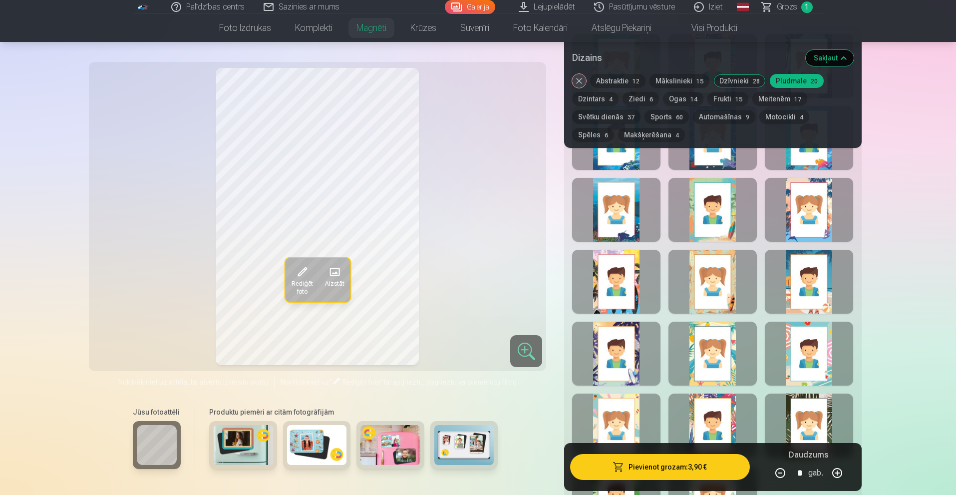
click at [634, 180] on div at bounding box center [616, 210] width 88 height 64
click at [608, 264] on div at bounding box center [616, 282] width 88 height 64
click at [619, 327] on div at bounding box center [616, 353] width 88 height 64
click at [617, 408] on div at bounding box center [616, 425] width 88 height 64
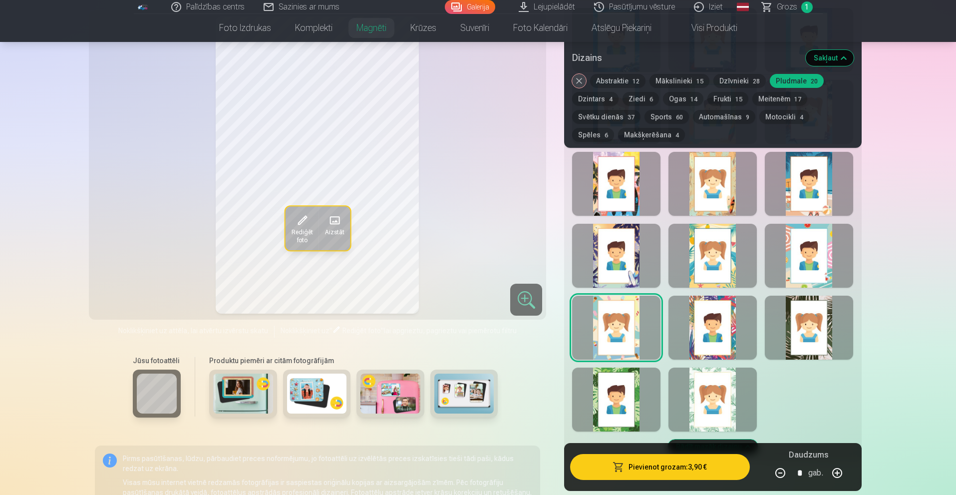
scroll to position [749, 0]
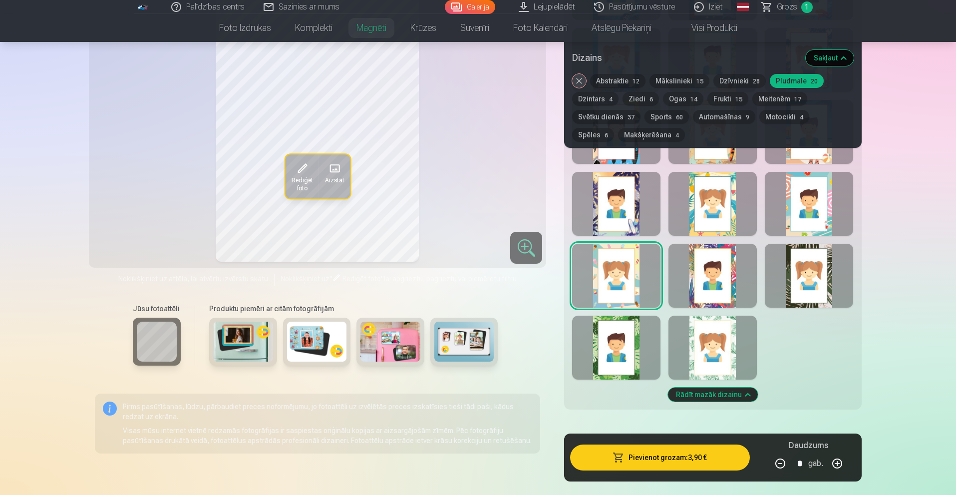
click at [621, 352] on div at bounding box center [616, 347] width 88 height 64
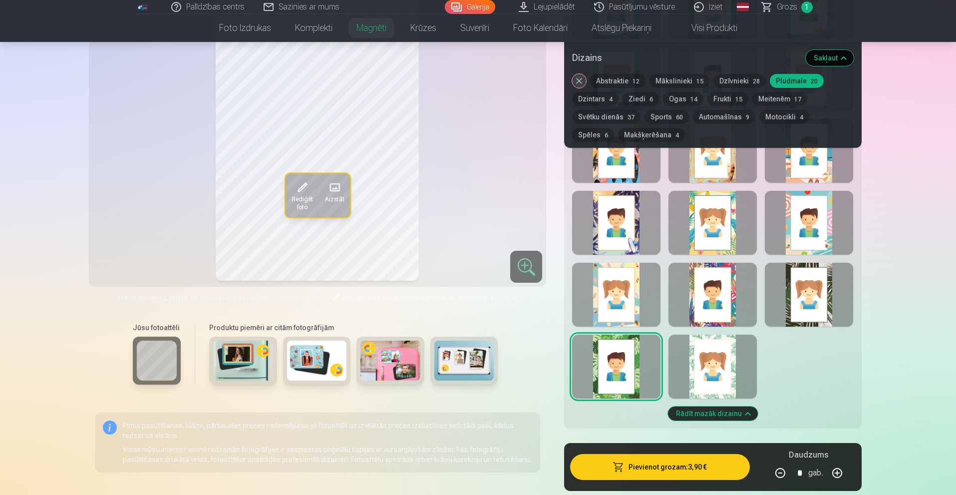
scroll to position [649, 0]
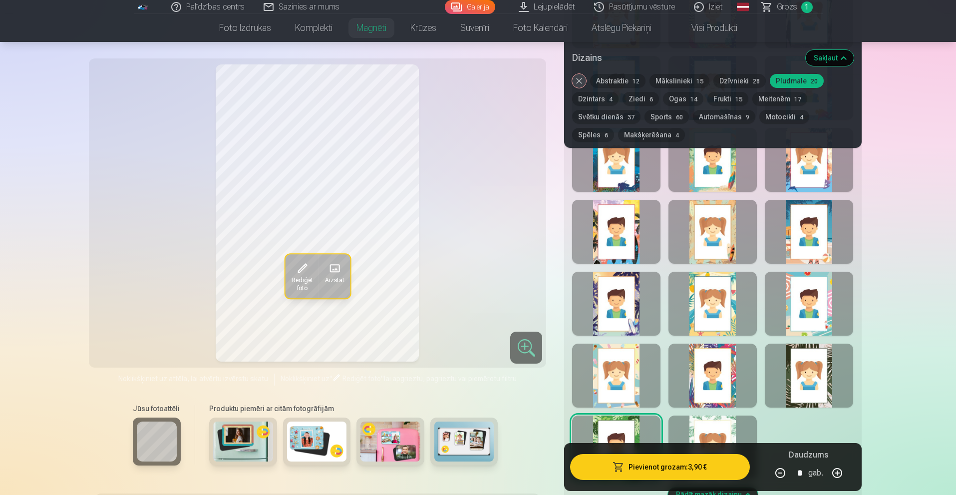
click at [709, 421] on div at bounding box center [712, 447] width 88 height 64
click at [711, 362] on div at bounding box center [712, 375] width 88 height 64
click at [728, 310] on div at bounding box center [712, 303] width 88 height 64
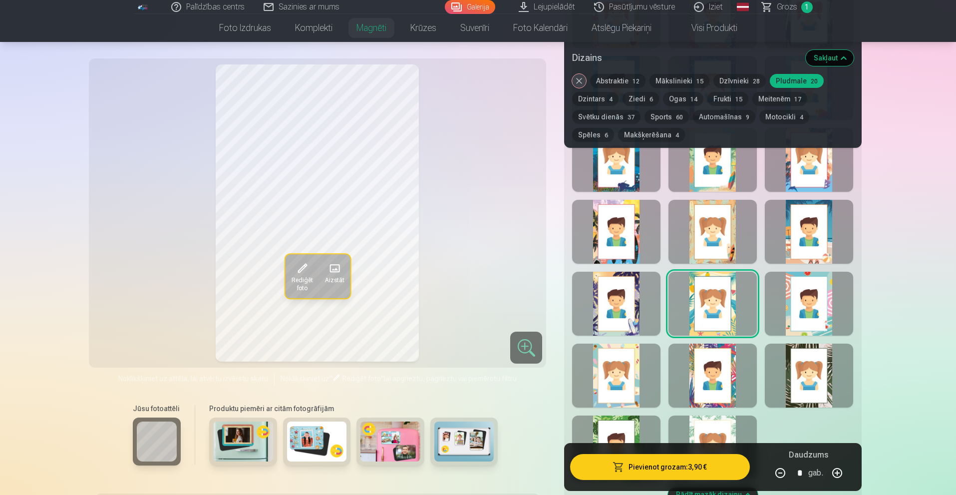
click at [724, 237] on div at bounding box center [712, 232] width 88 height 64
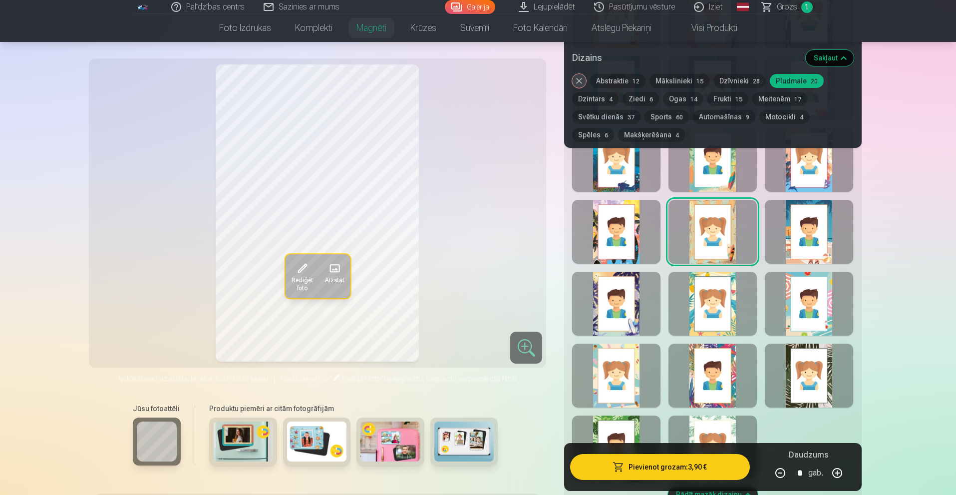
click at [721, 176] on div at bounding box center [712, 160] width 88 height 64
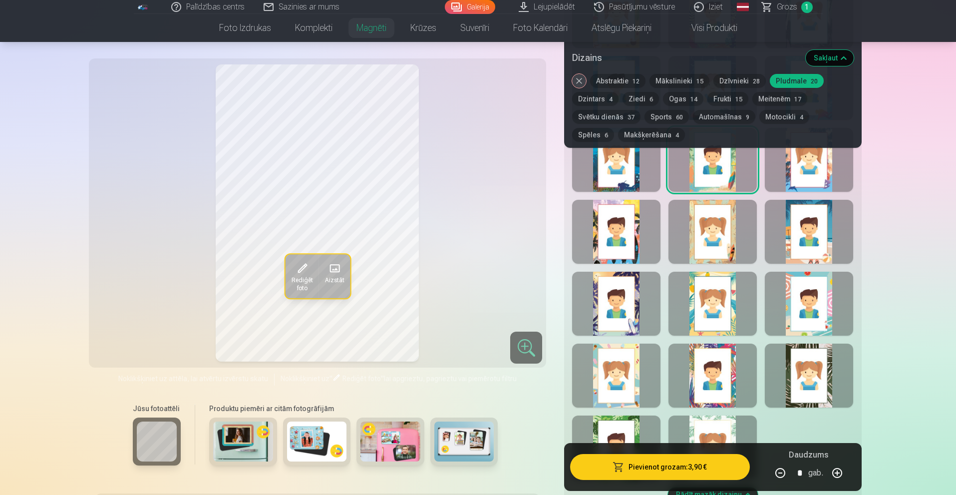
click at [796, 177] on div at bounding box center [808, 160] width 88 height 64
click at [799, 215] on div at bounding box center [808, 232] width 88 height 64
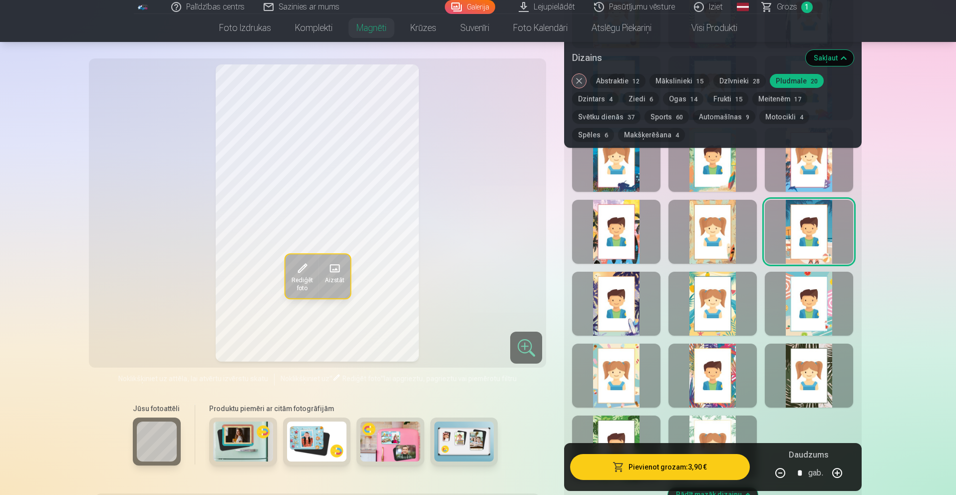
click at [827, 290] on div at bounding box center [808, 303] width 88 height 64
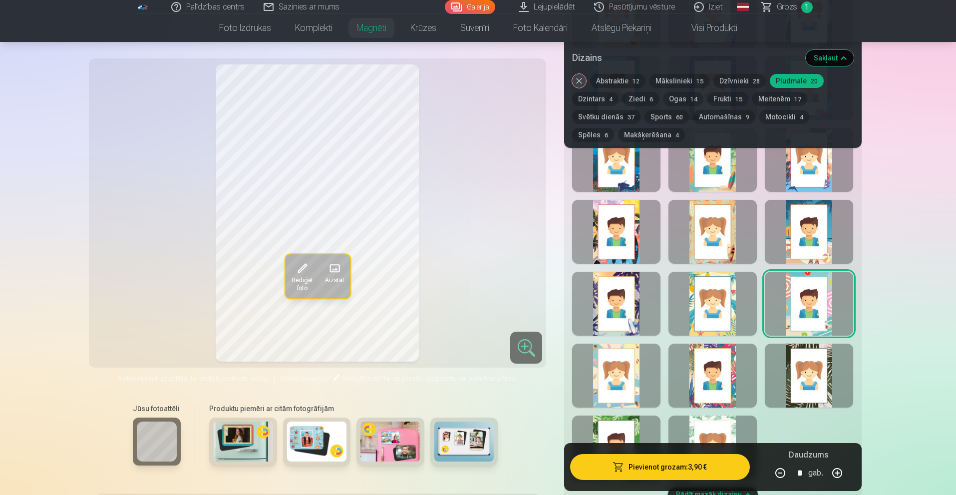
click at [817, 347] on div at bounding box center [808, 375] width 88 height 64
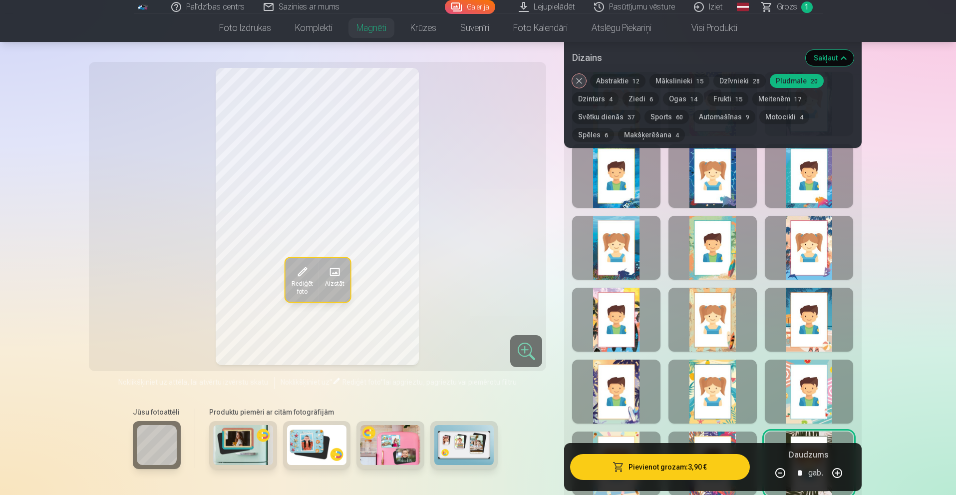
scroll to position [499, 0]
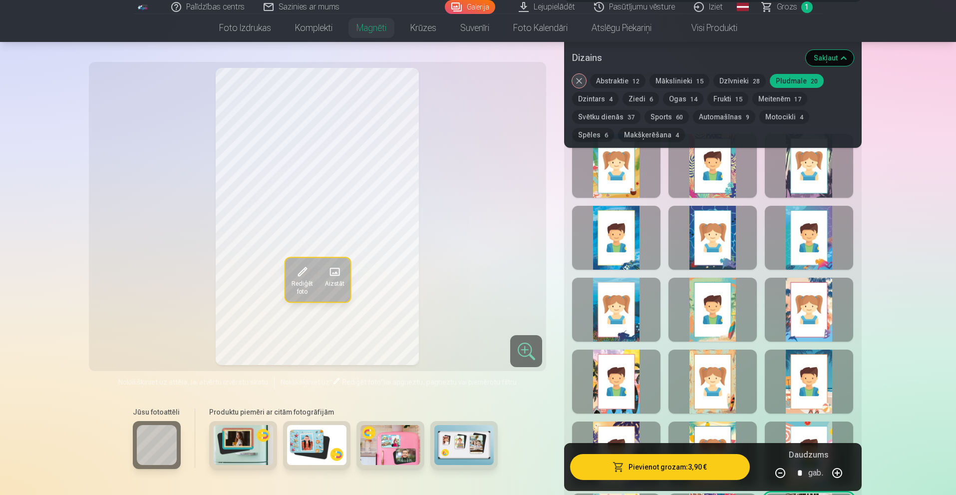
click at [598, 100] on button "Dzintars 4" at bounding box center [595, 99] width 46 height 14
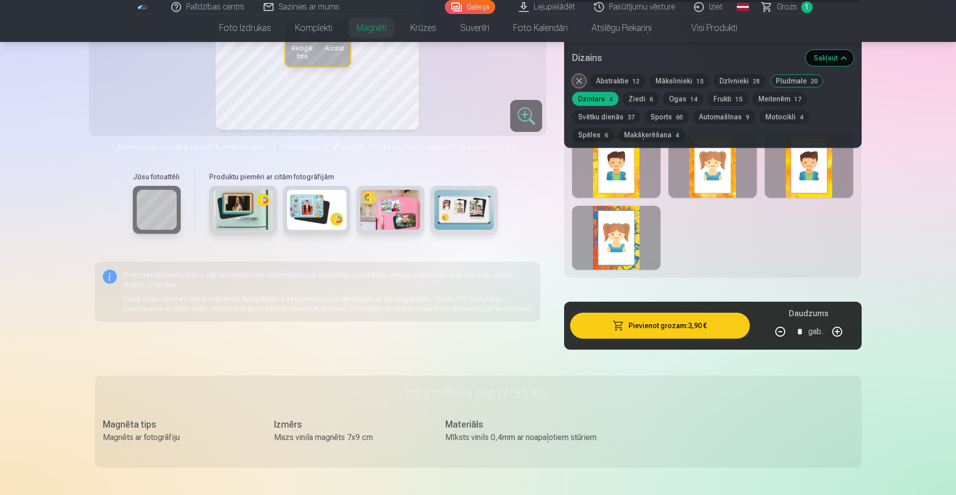
click at [620, 168] on div at bounding box center [616, 166] width 88 height 64
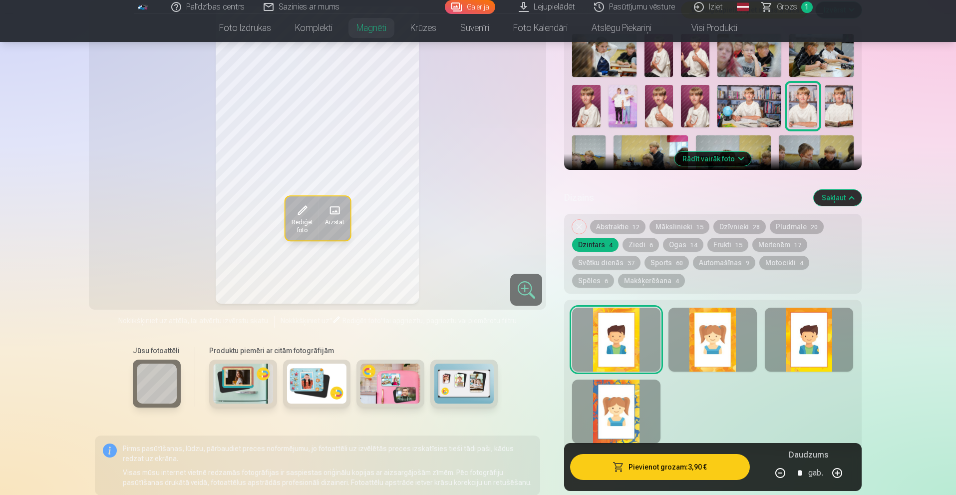
scroll to position [299, 0]
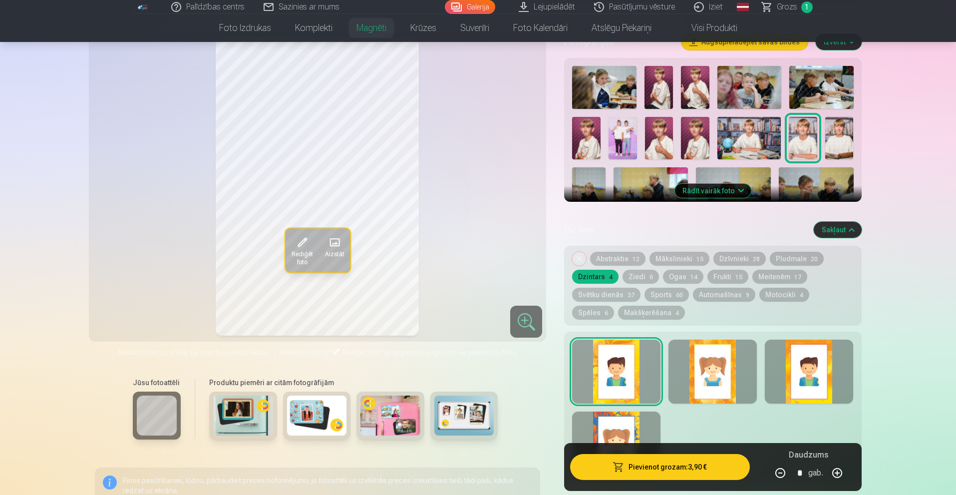
click at [702, 349] on div at bounding box center [712, 371] width 88 height 64
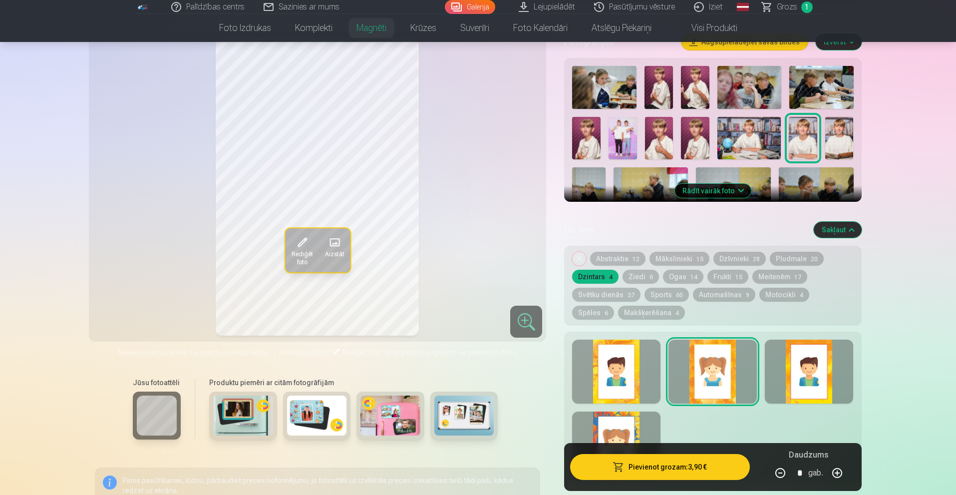
click at [830, 351] on div at bounding box center [808, 371] width 88 height 64
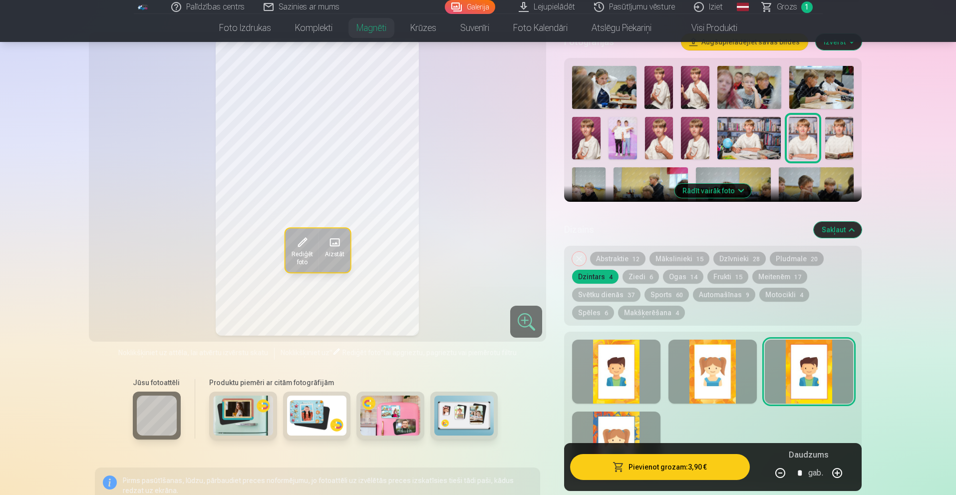
click at [629, 422] on div at bounding box center [616, 443] width 88 height 64
click at [638, 269] on button "Ziedi 6" at bounding box center [640, 276] width 36 height 14
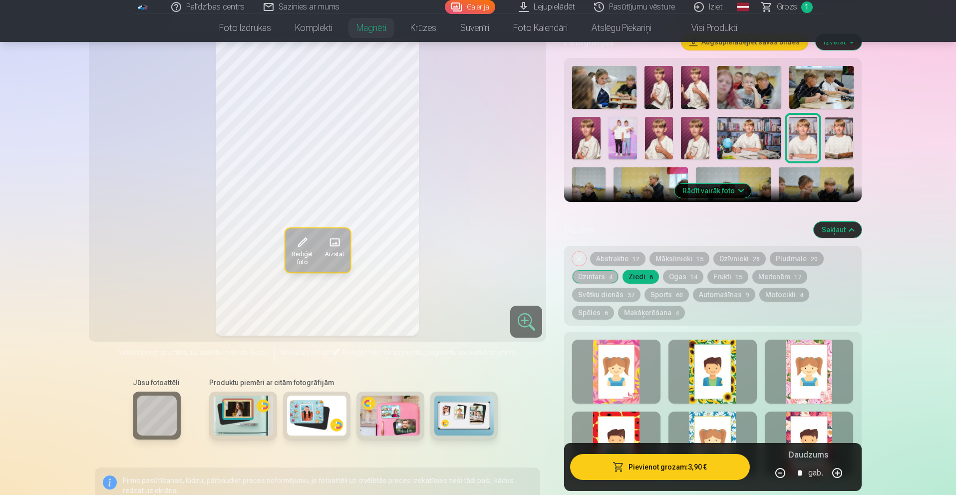
click at [608, 351] on div at bounding box center [616, 371] width 88 height 64
click at [668, 352] on div at bounding box center [712, 407] width 297 height 152
click at [691, 356] on div at bounding box center [712, 371] width 88 height 64
click at [839, 377] on div at bounding box center [808, 371] width 88 height 64
click at [816, 423] on div at bounding box center [808, 443] width 88 height 64
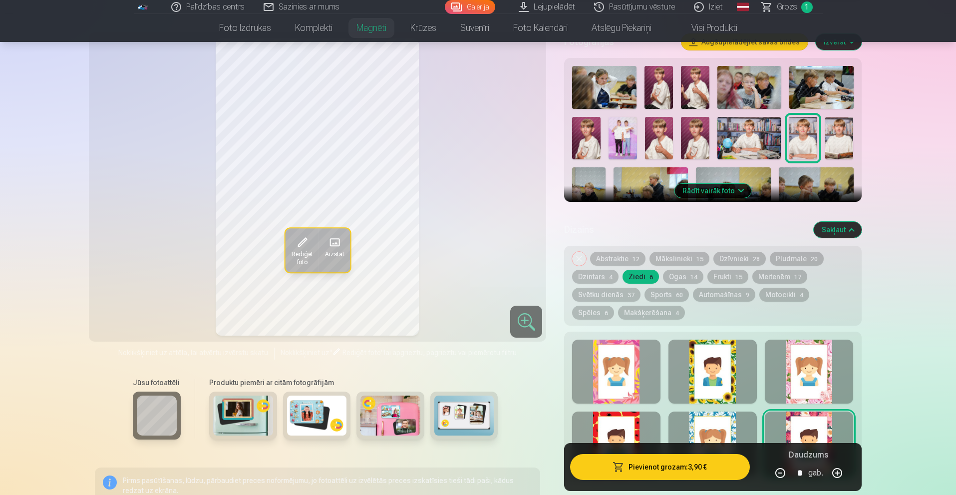
click at [726, 414] on div at bounding box center [712, 443] width 88 height 64
click at [633, 411] on div at bounding box center [616, 443] width 88 height 64
click at [682, 269] on button "Ogas 14" at bounding box center [683, 276] width 40 height 14
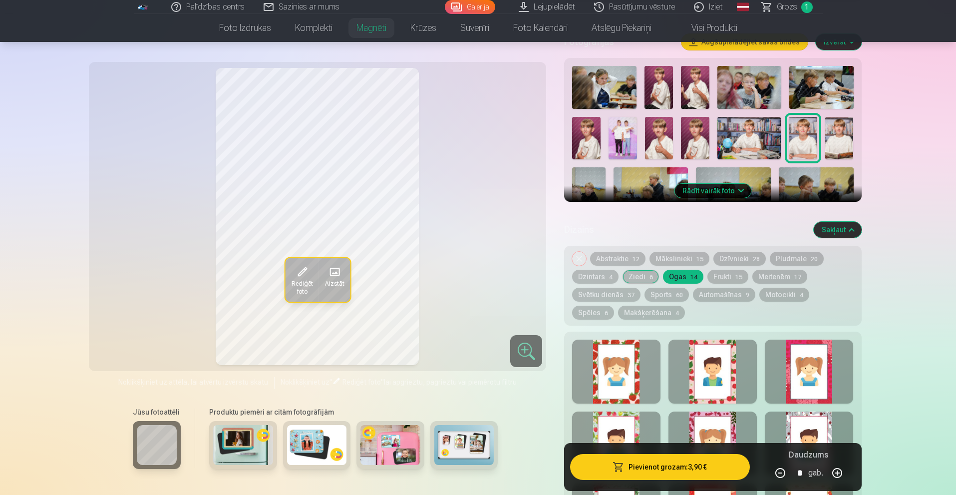
click at [615, 349] on div at bounding box center [616, 371] width 88 height 64
drag, startPoint x: 669, startPoint y: 350, endPoint x: 691, endPoint y: 352, distance: 22.0
click at [670, 350] on div at bounding box center [712, 371] width 88 height 64
click at [826, 359] on div at bounding box center [808, 371] width 88 height 64
click at [806, 428] on div at bounding box center [808, 443] width 88 height 64
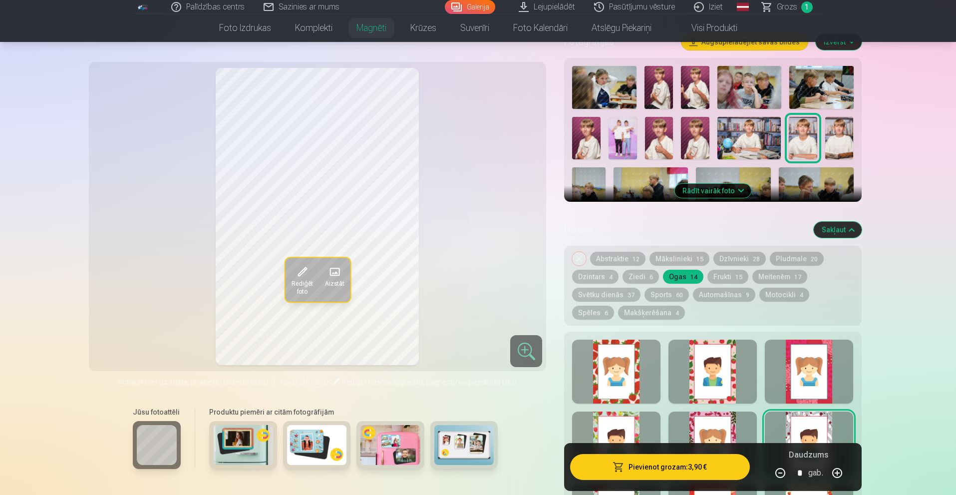
click at [715, 421] on div at bounding box center [712, 443] width 88 height 64
click at [633, 417] on div at bounding box center [616, 443] width 88 height 64
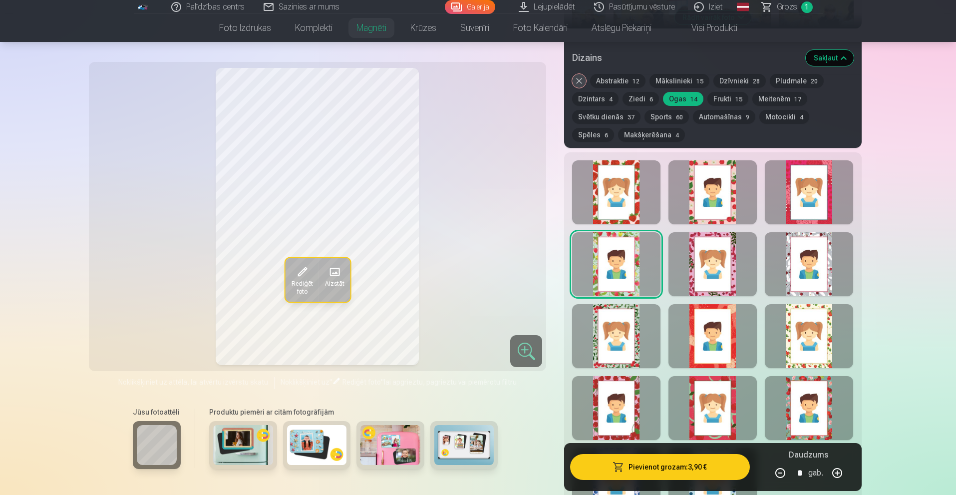
scroll to position [499, 0]
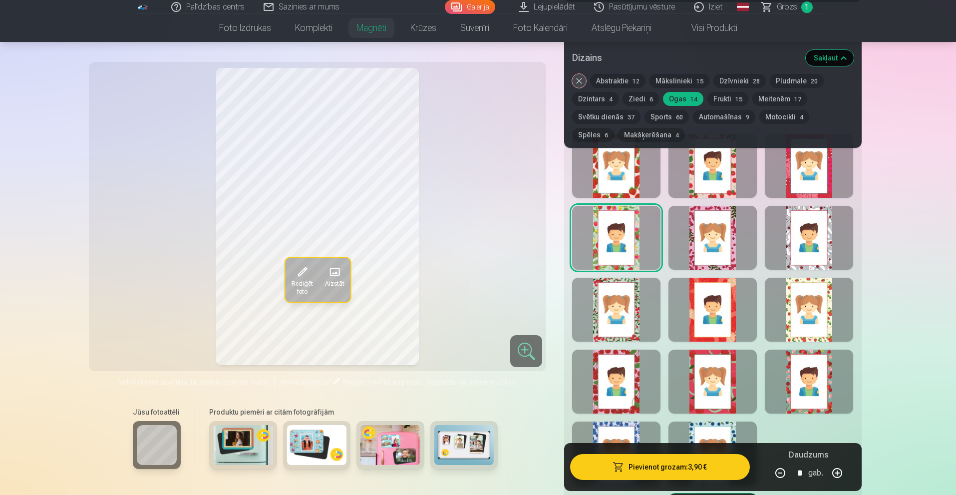
click at [608, 326] on div at bounding box center [616, 309] width 88 height 64
click at [696, 321] on div at bounding box center [712, 309] width 88 height 64
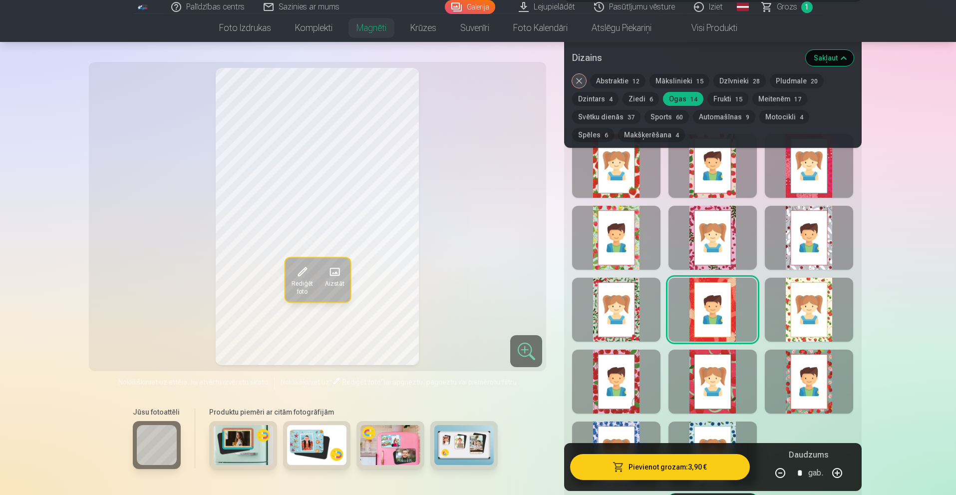
click at [823, 324] on div at bounding box center [808, 309] width 88 height 64
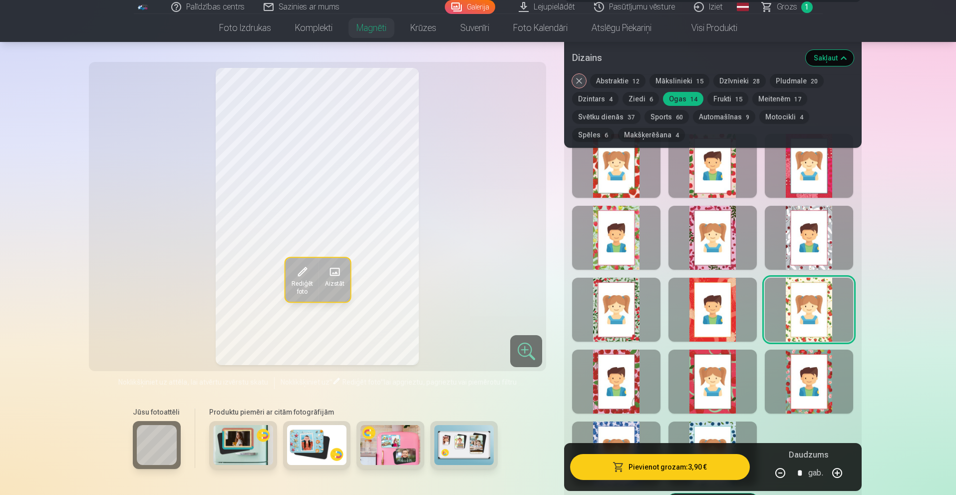
click at [806, 381] on div at bounding box center [808, 381] width 88 height 64
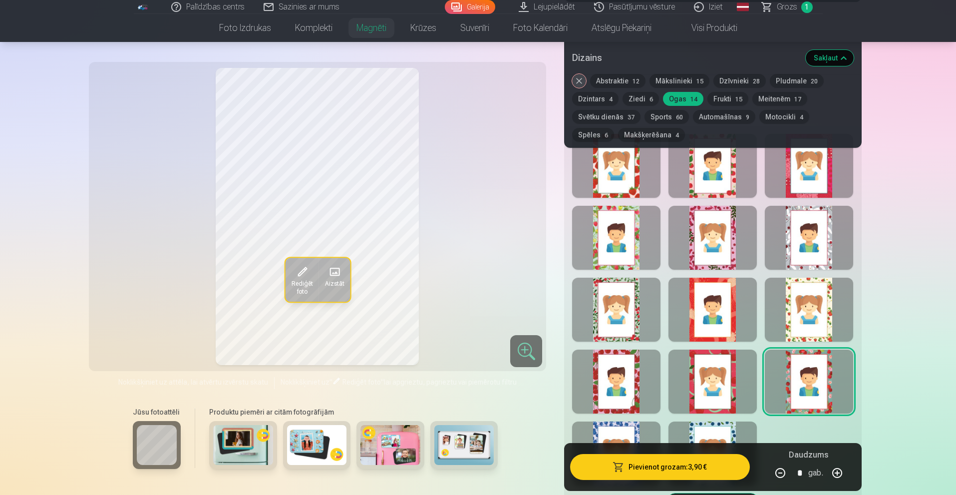
click at [724, 380] on div at bounding box center [712, 381] width 88 height 64
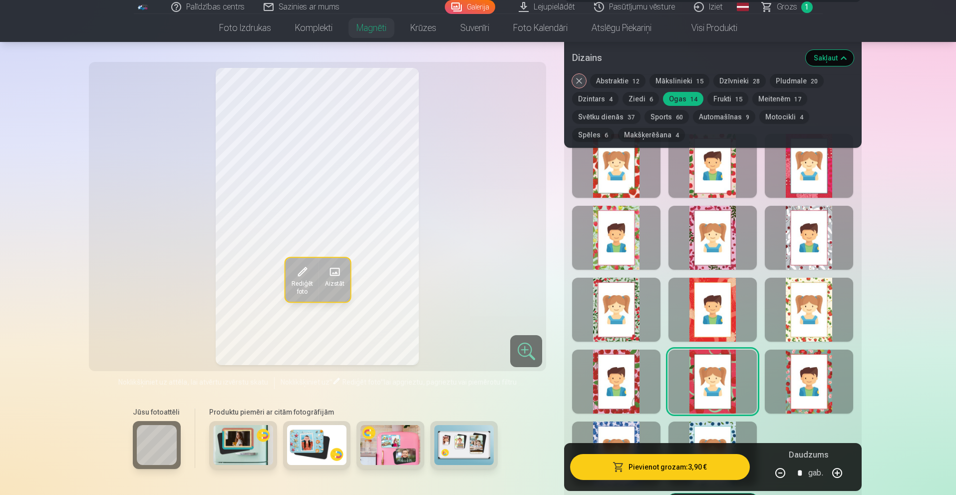
click at [628, 364] on div at bounding box center [616, 381] width 88 height 64
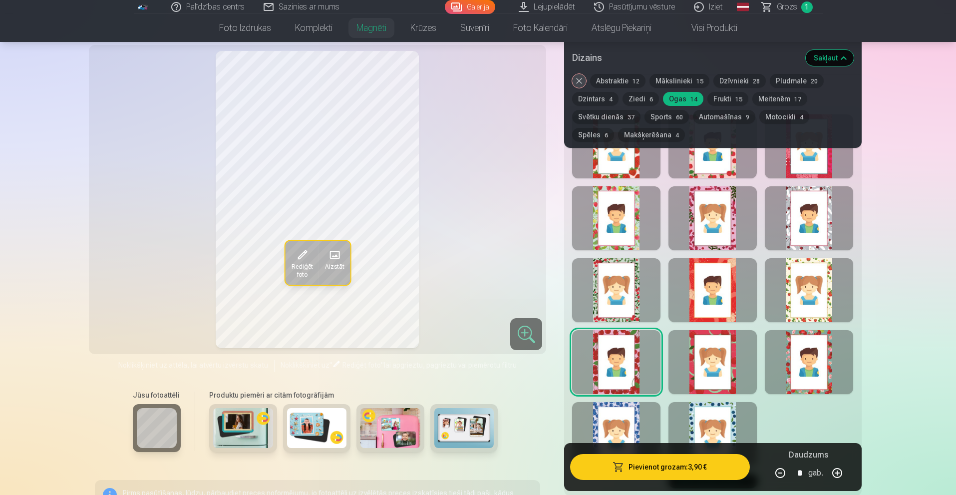
scroll to position [599, 0]
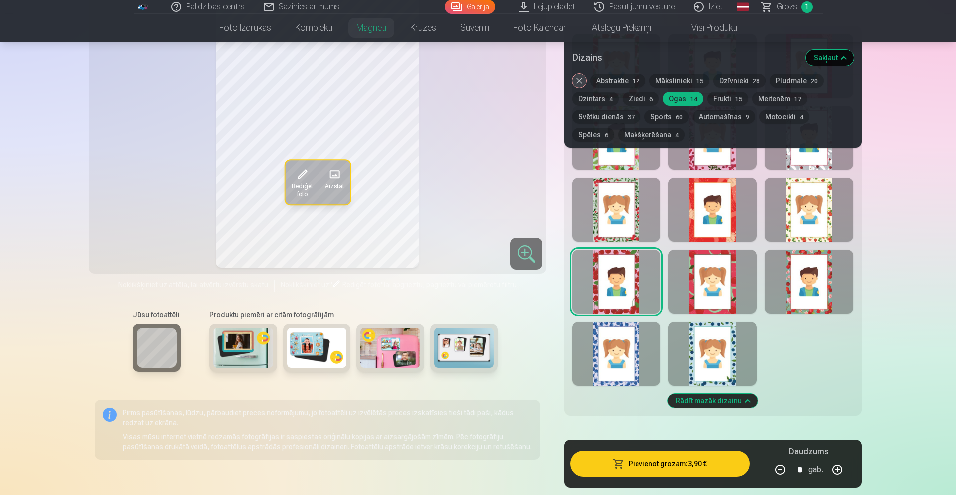
click at [633, 369] on div at bounding box center [616, 353] width 88 height 64
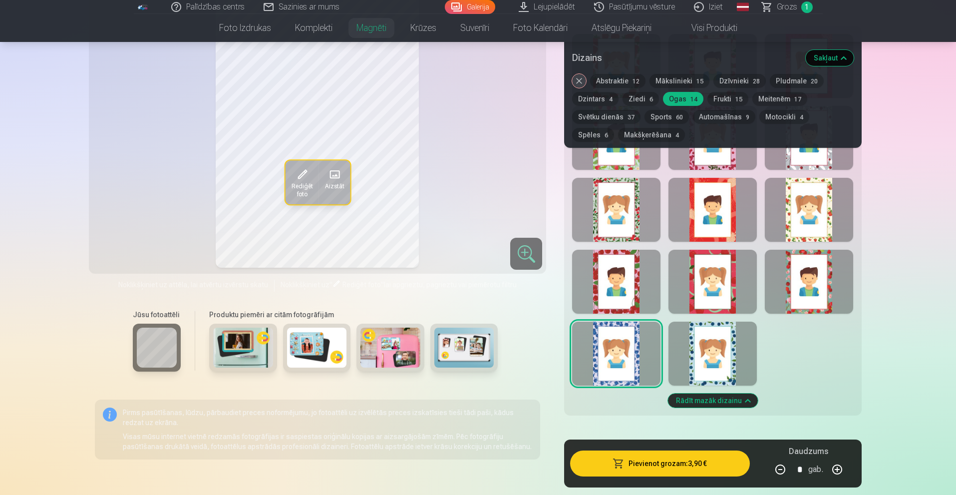
click at [696, 359] on div at bounding box center [712, 353] width 88 height 64
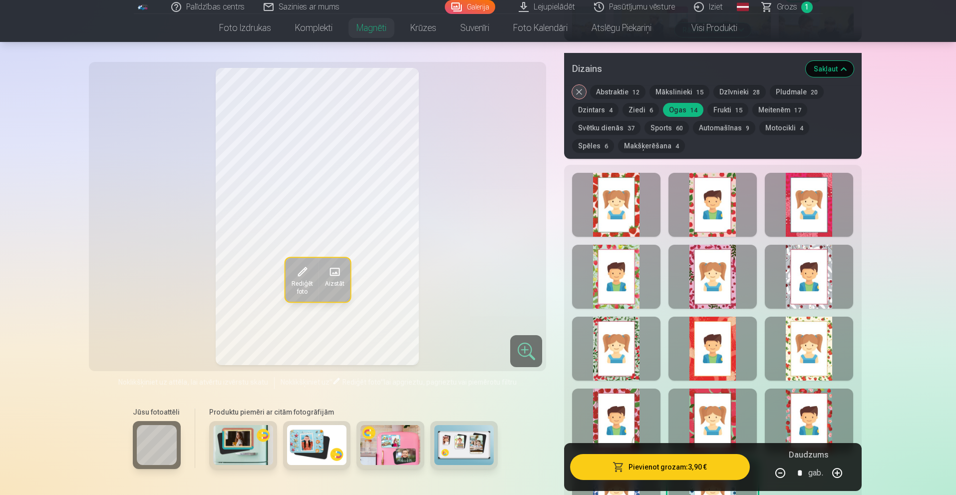
scroll to position [449, 0]
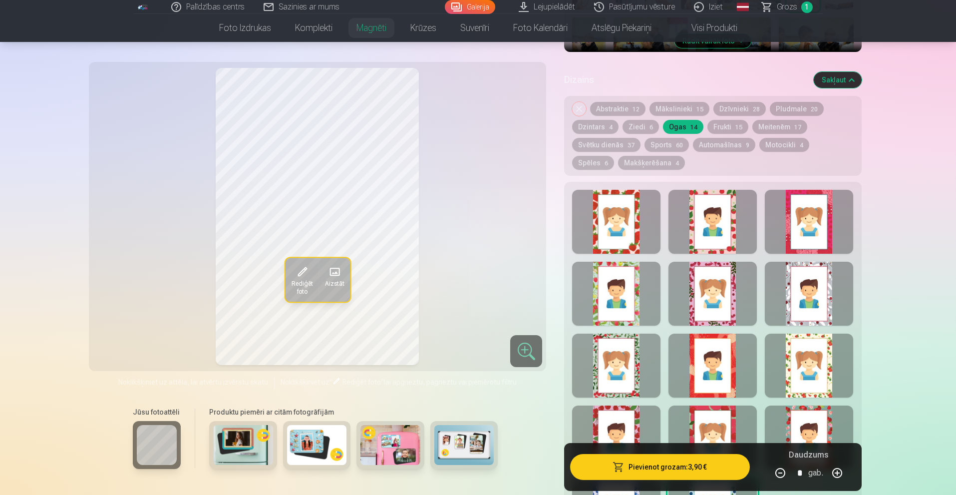
click at [725, 120] on button "Frukti 15" at bounding box center [727, 127] width 41 height 14
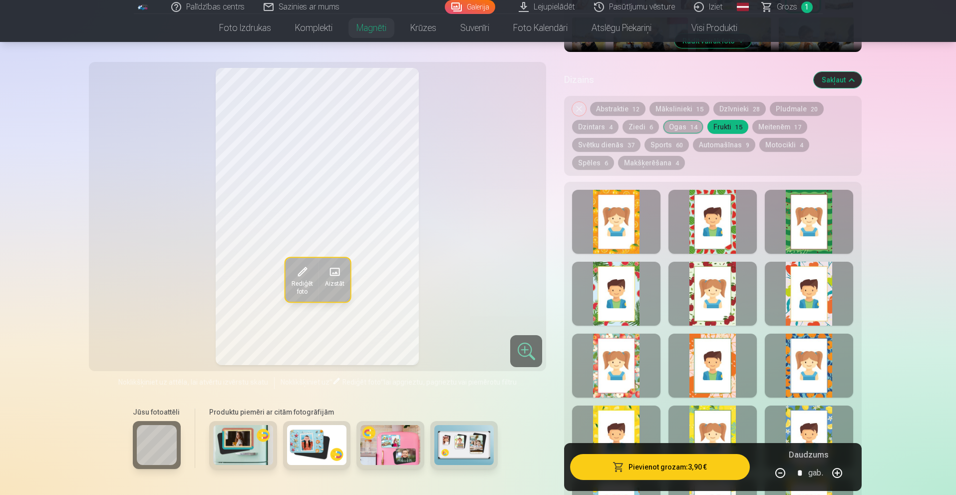
click at [618, 200] on div at bounding box center [616, 222] width 88 height 64
click at [701, 213] on div at bounding box center [712, 222] width 88 height 64
click at [797, 228] on div at bounding box center [808, 222] width 88 height 64
click at [792, 283] on div at bounding box center [808, 293] width 88 height 64
click at [752, 287] on div at bounding box center [712, 293] width 88 height 64
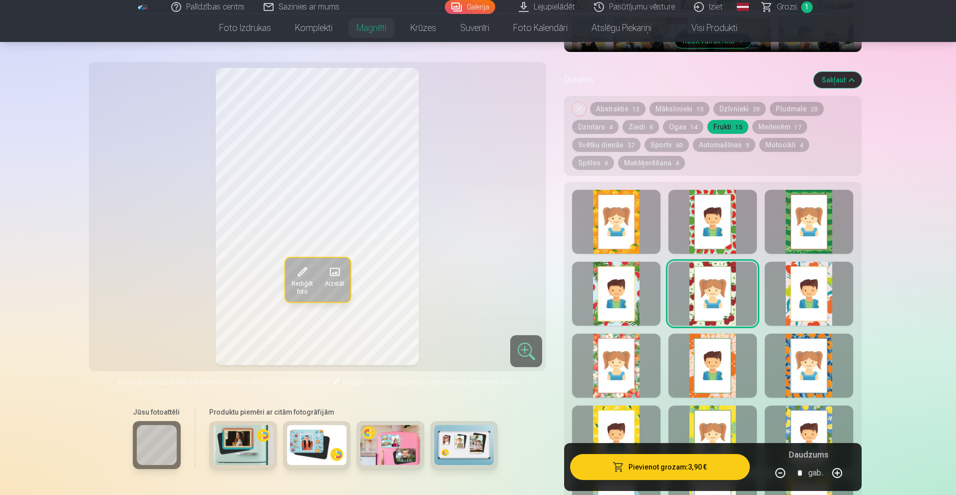
click at [641, 290] on div at bounding box center [616, 293] width 88 height 64
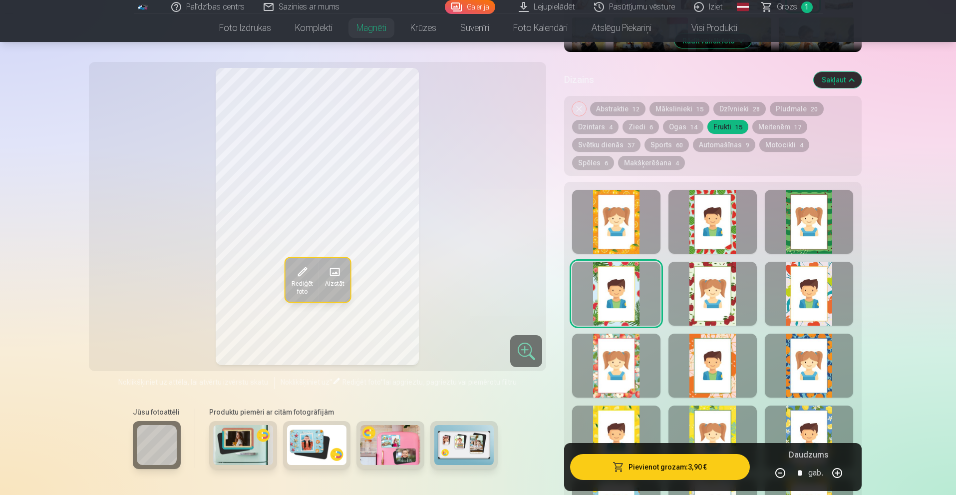
click at [620, 354] on div at bounding box center [616, 365] width 88 height 64
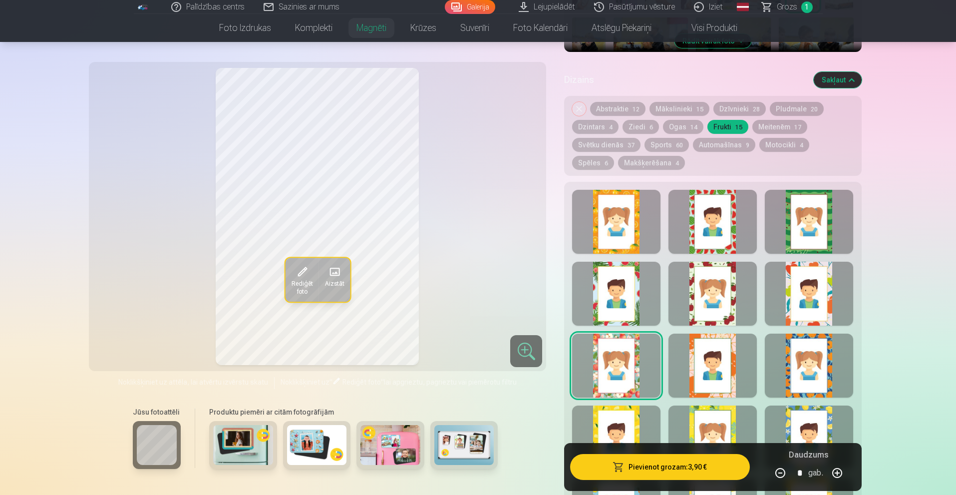
click at [701, 356] on div at bounding box center [712, 365] width 88 height 64
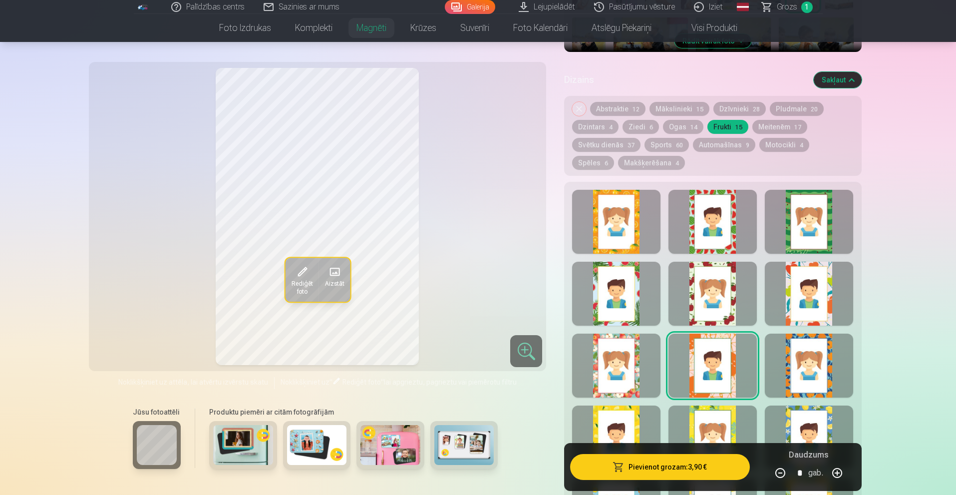
click at [811, 356] on div at bounding box center [808, 365] width 88 height 64
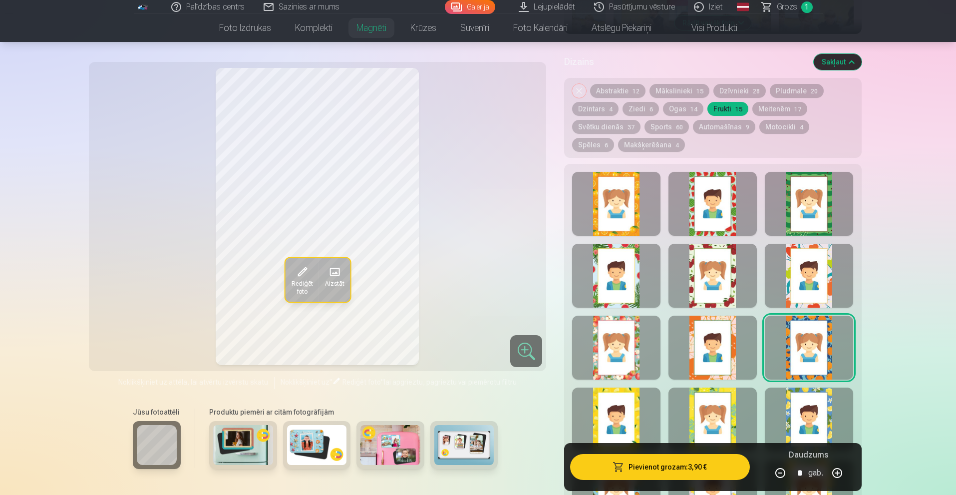
scroll to position [549, 0]
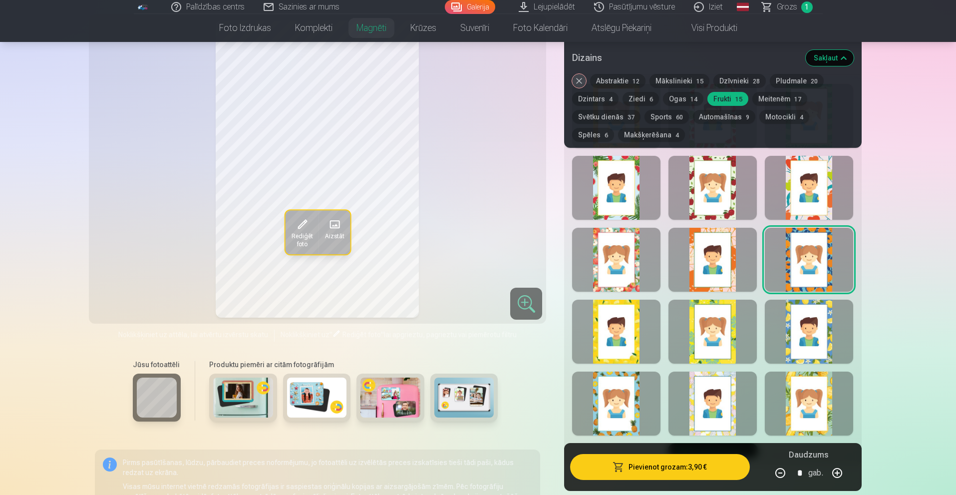
click at [809, 335] on div at bounding box center [808, 331] width 88 height 64
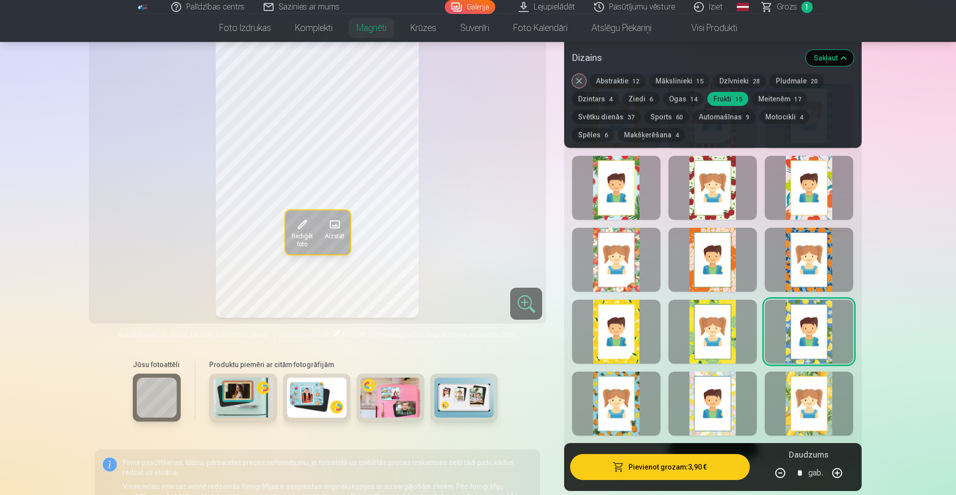
click at [733, 327] on div at bounding box center [712, 331] width 88 height 64
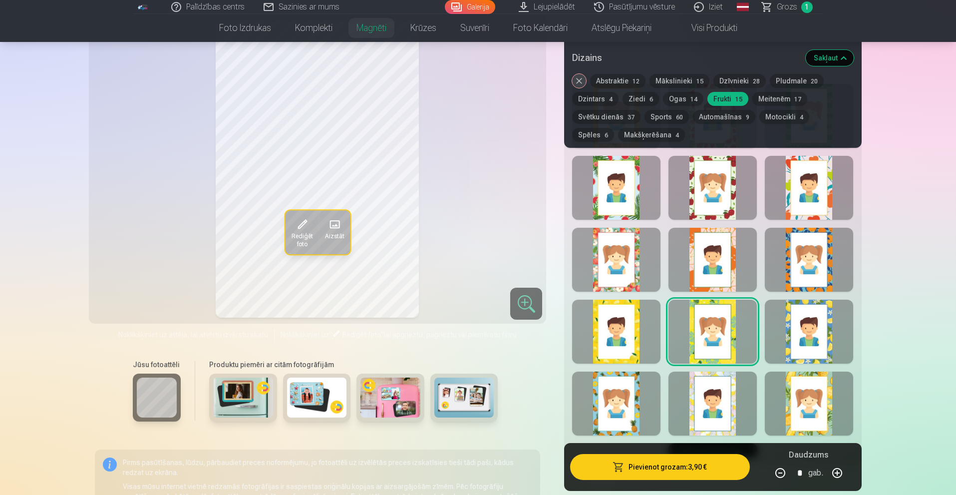
click at [640, 320] on div at bounding box center [616, 331] width 88 height 64
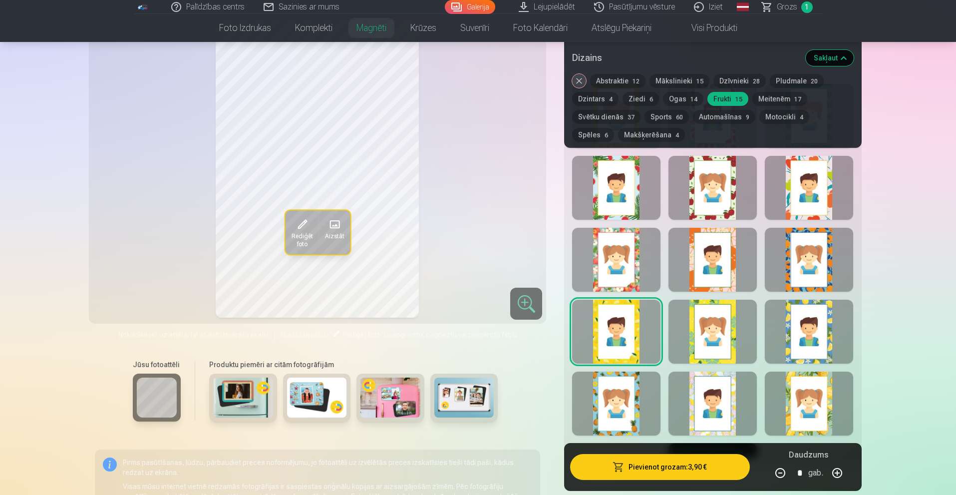
click at [619, 391] on div at bounding box center [616, 403] width 88 height 64
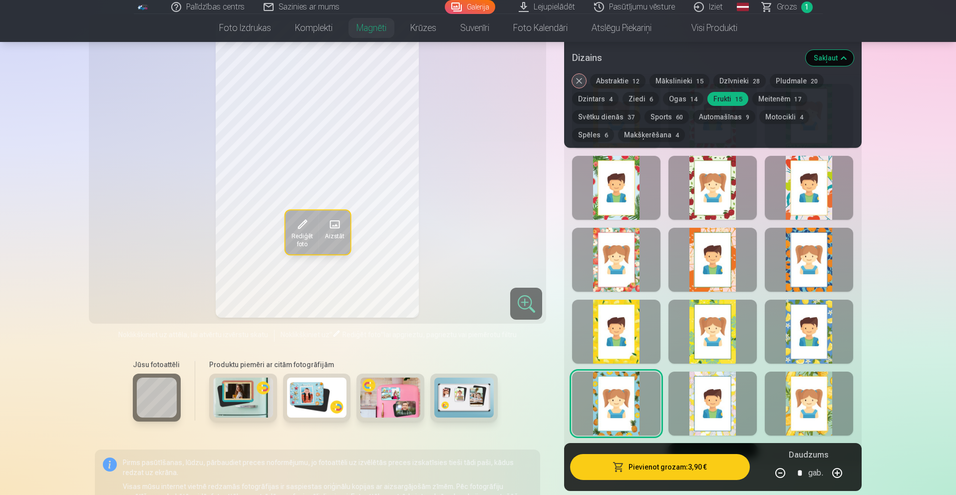
click at [714, 394] on div at bounding box center [712, 403] width 88 height 64
click at [803, 398] on div at bounding box center [808, 403] width 88 height 64
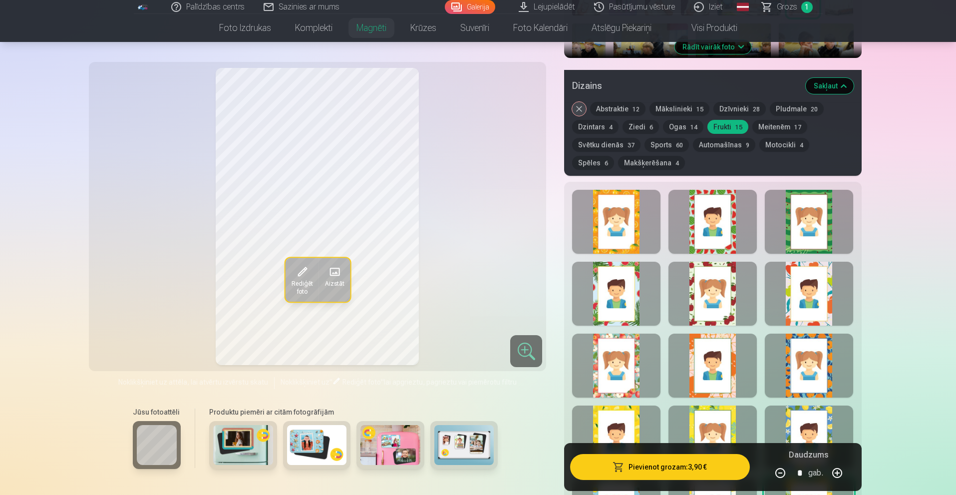
scroll to position [399, 0]
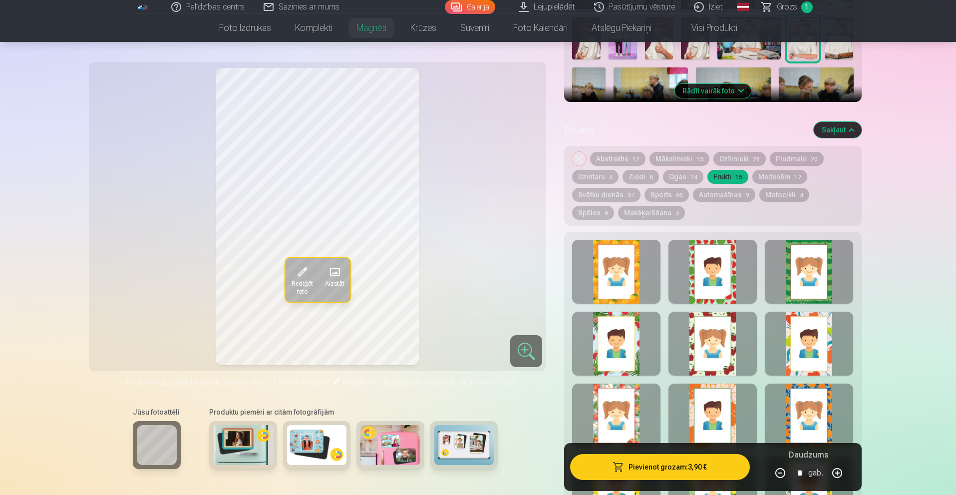
click at [780, 170] on button "Meitenēm 17" at bounding box center [779, 177] width 55 height 14
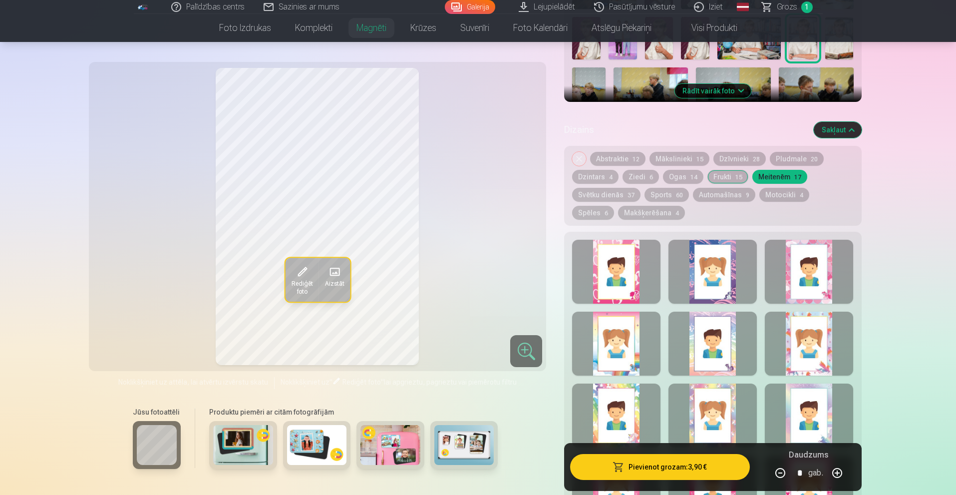
click at [632, 253] on div at bounding box center [616, 272] width 88 height 64
click at [607, 189] on button "Svētku dienās 37" at bounding box center [606, 195] width 68 height 14
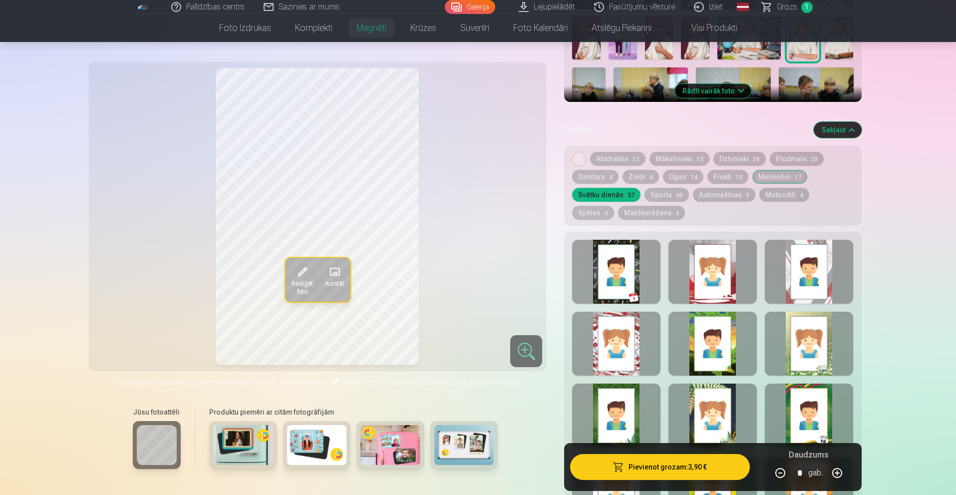
click at [605, 251] on div at bounding box center [616, 272] width 88 height 64
click at [695, 269] on div at bounding box center [712, 272] width 88 height 64
click at [824, 274] on div at bounding box center [808, 272] width 88 height 64
click at [808, 327] on div at bounding box center [808, 343] width 88 height 64
click at [717, 332] on div at bounding box center [712, 343] width 88 height 64
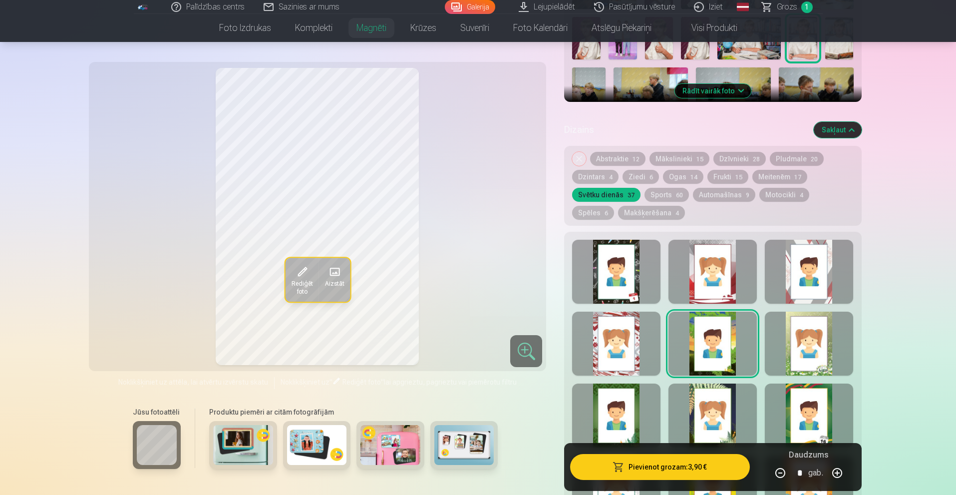
click at [619, 346] on div at bounding box center [616, 343] width 88 height 64
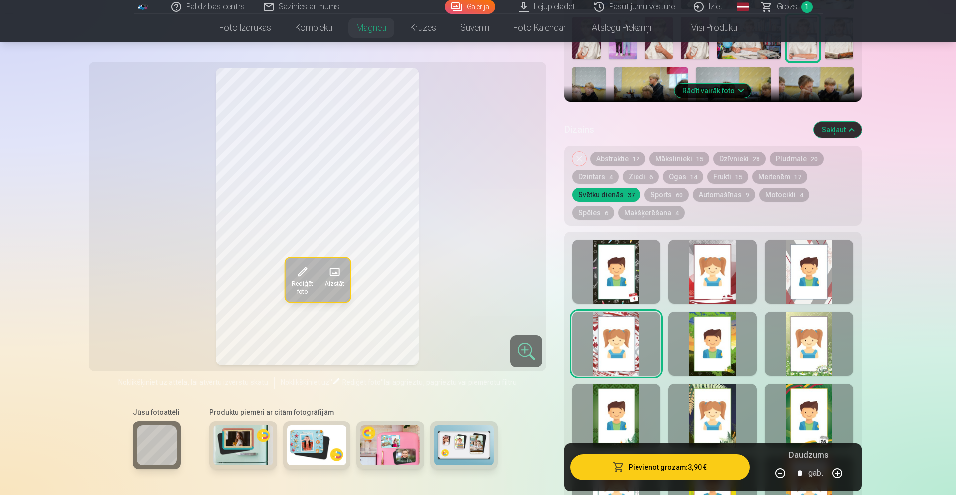
click at [614, 403] on div at bounding box center [616, 415] width 88 height 64
click at [698, 403] on div at bounding box center [712, 415] width 88 height 64
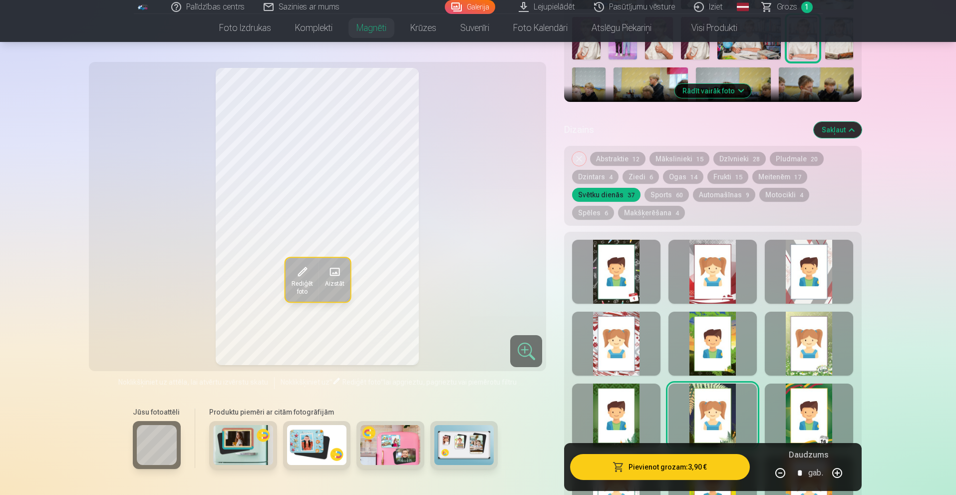
click at [794, 413] on div at bounding box center [808, 415] width 88 height 64
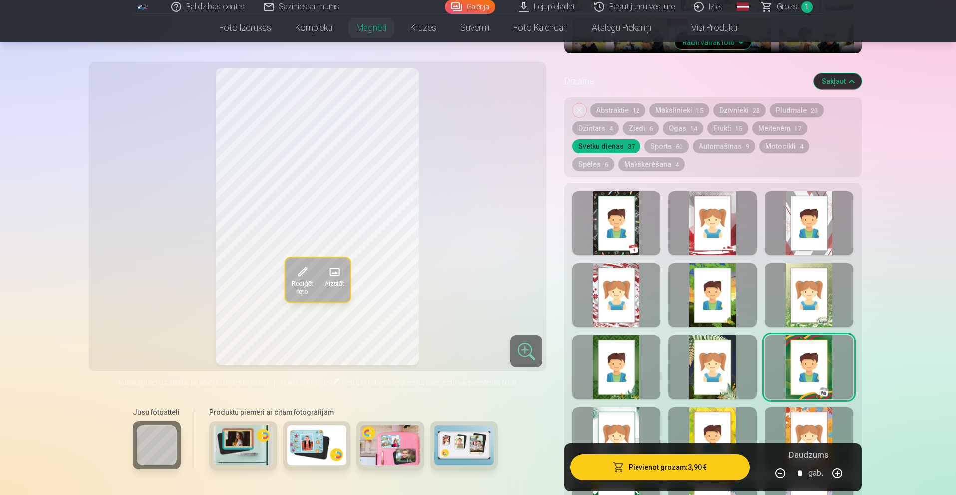
scroll to position [449, 0]
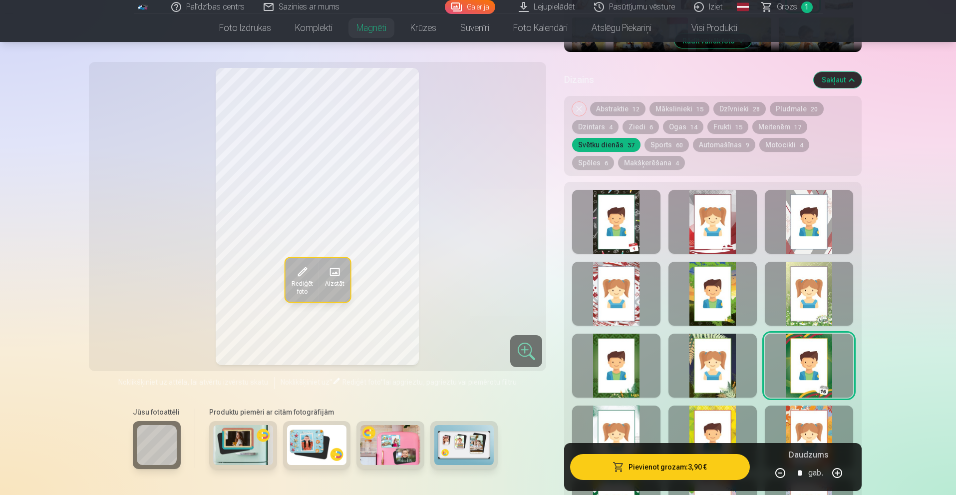
click at [803, 413] on div at bounding box center [808, 437] width 88 height 64
click at [732, 417] on div at bounding box center [712, 437] width 88 height 64
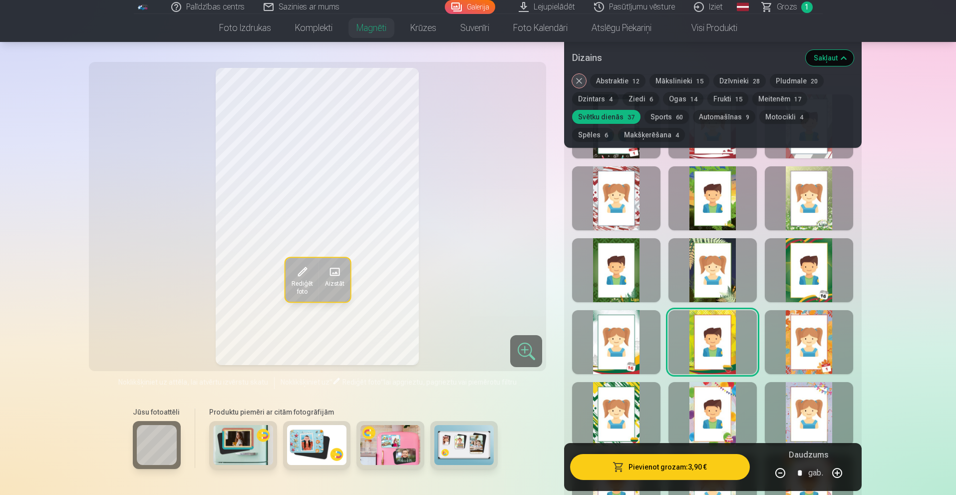
scroll to position [549, 0]
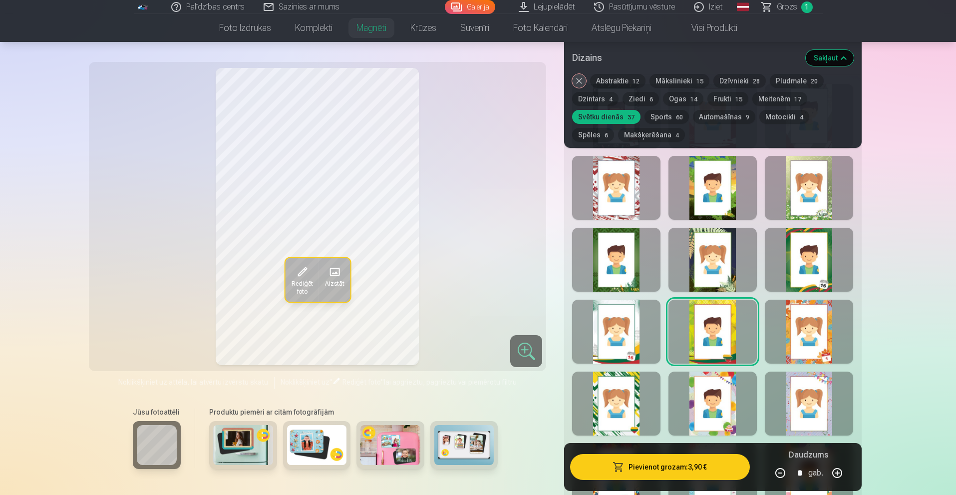
click at [621, 341] on div at bounding box center [616, 331] width 88 height 64
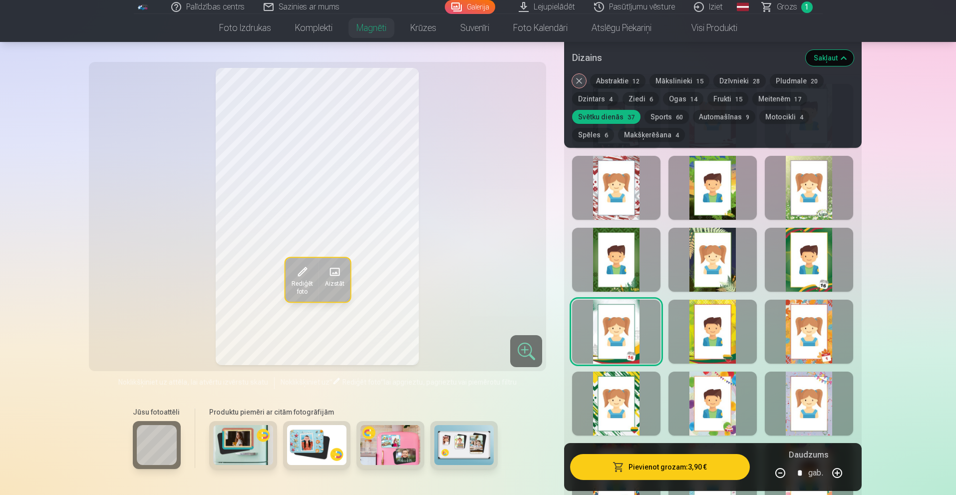
click at [616, 387] on div at bounding box center [616, 403] width 88 height 64
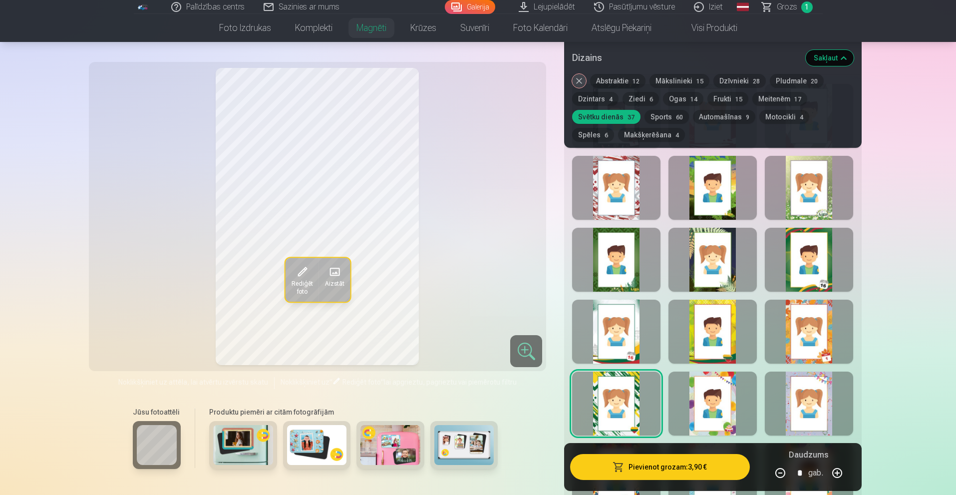
click at [704, 394] on div at bounding box center [712, 403] width 88 height 64
click at [802, 402] on div at bounding box center [808, 403] width 88 height 64
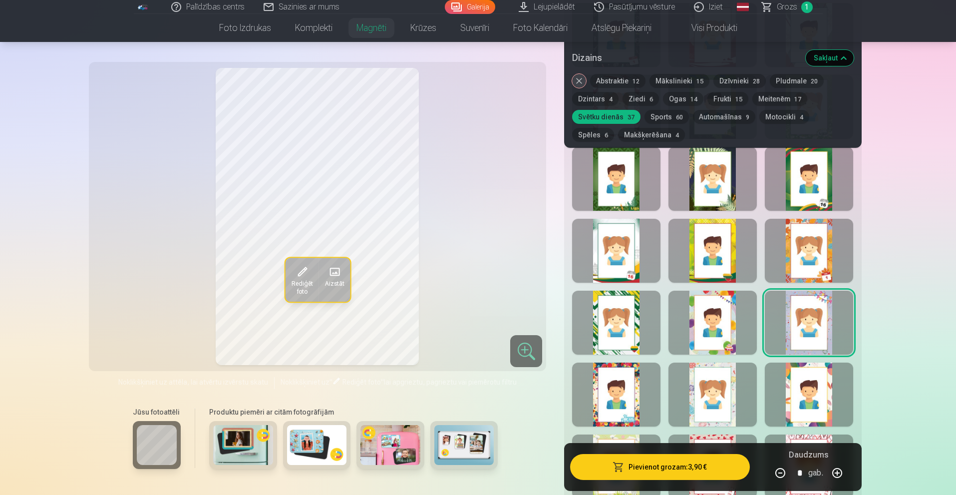
scroll to position [649, 0]
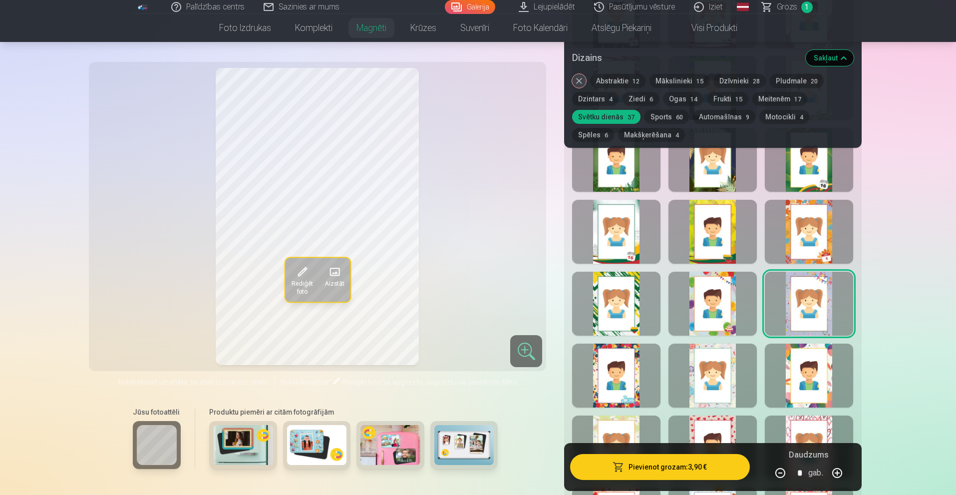
click at [806, 391] on div at bounding box center [808, 375] width 88 height 64
click at [717, 369] on div at bounding box center [712, 375] width 88 height 64
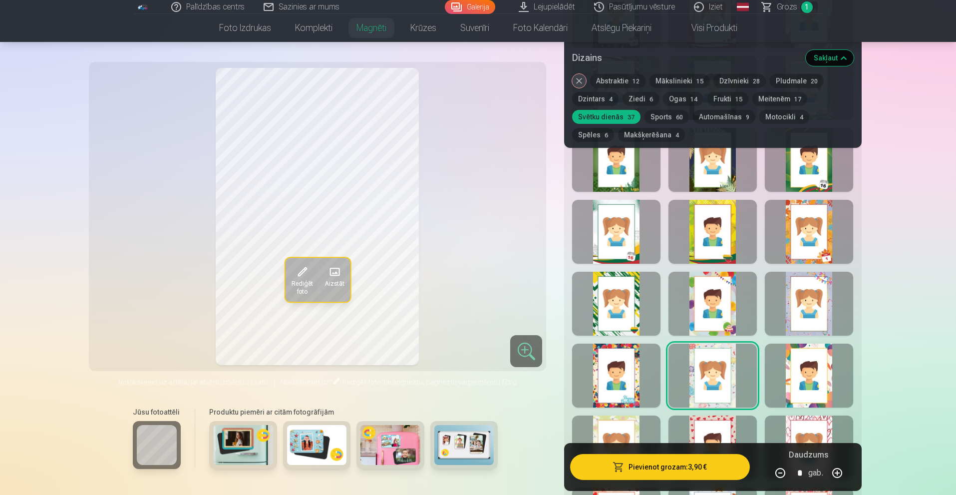
click at [626, 367] on div at bounding box center [616, 375] width 88 height 64
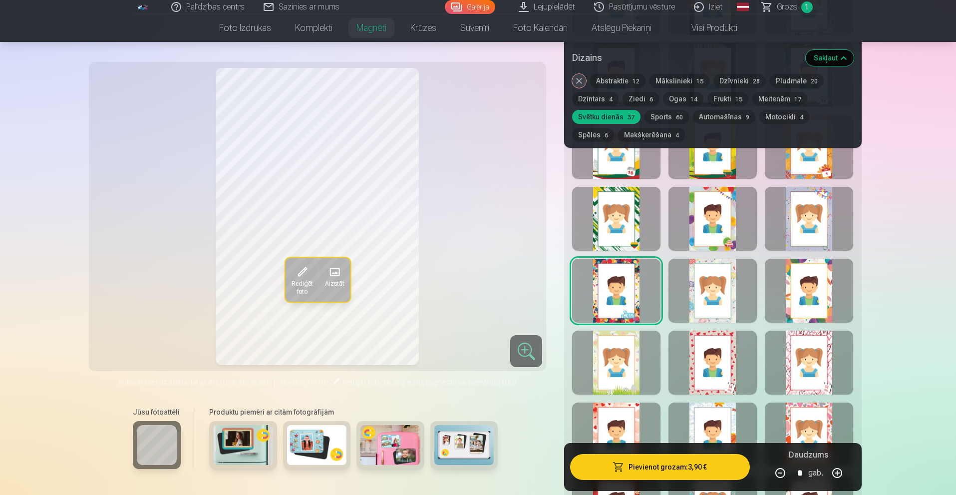
scroll to position [749, 0]
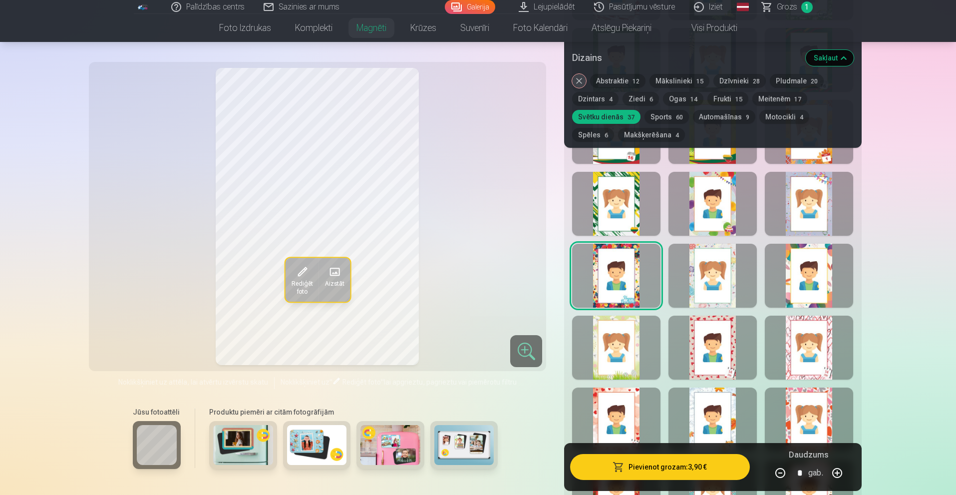
click at [634, 359] on div at bounding box center [616, 347] width 88 height 64
click at [690, 350] on div at bounding box center [712, 347] width 88 height 64
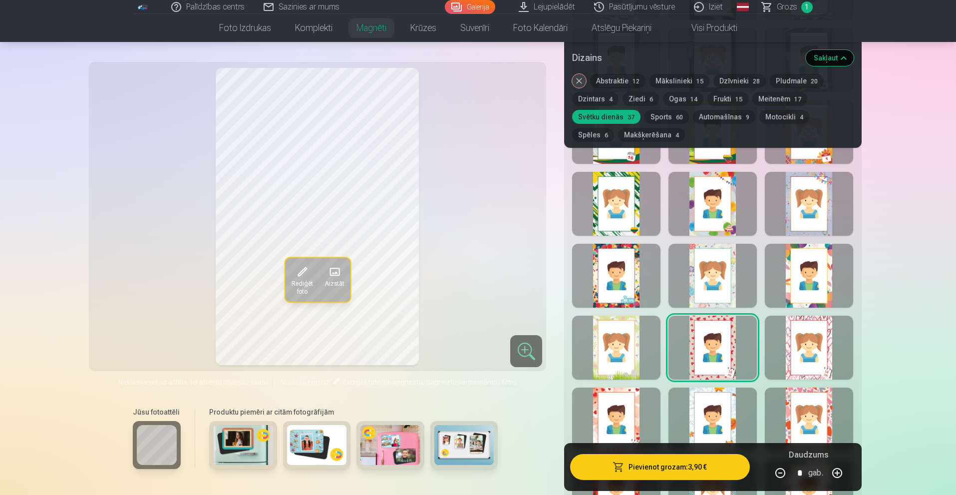
click at [799, 351] on div at bounding box center [808, 347] width 88 height 64
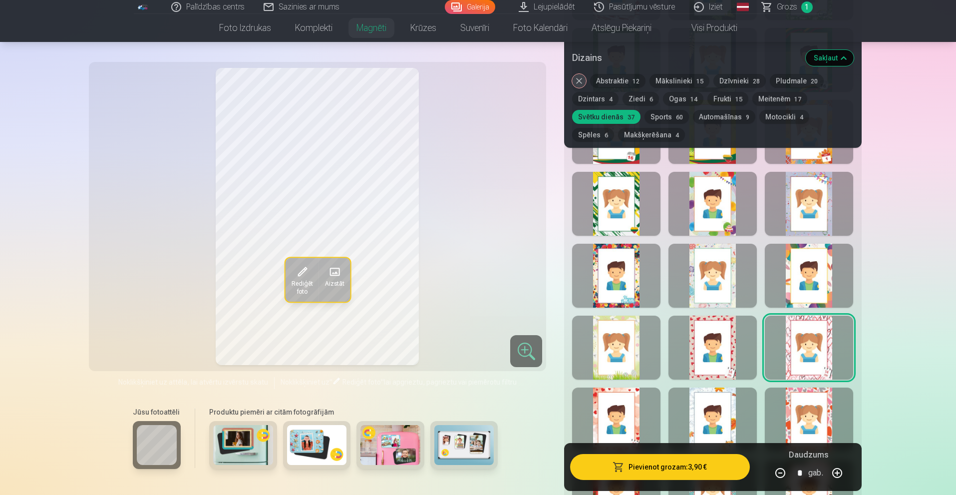
click at [795, 412] on div at bounding box center [808, 419] width 88 height 64
click at [736, 409] on div at bounding box center [712, 419] width 88 height 64
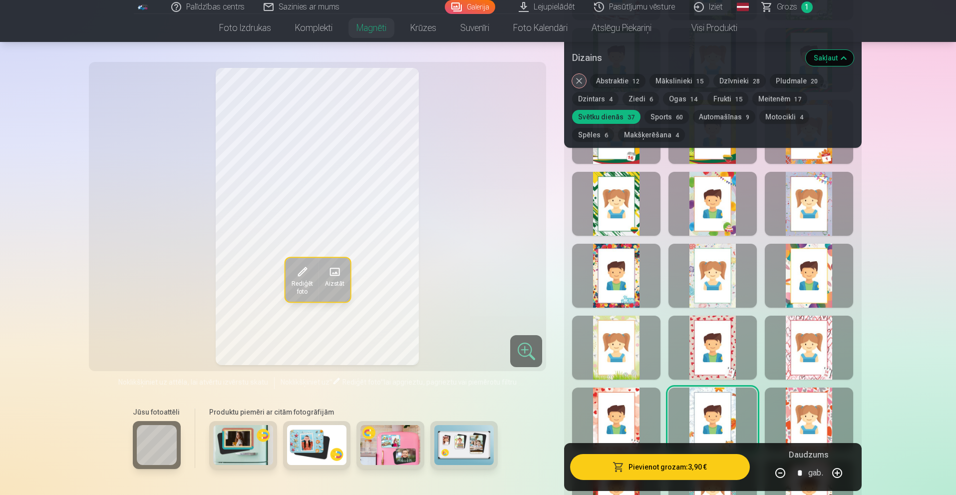
click at [632, 417] on div at bounding box center [616, 419] width 88 height 64
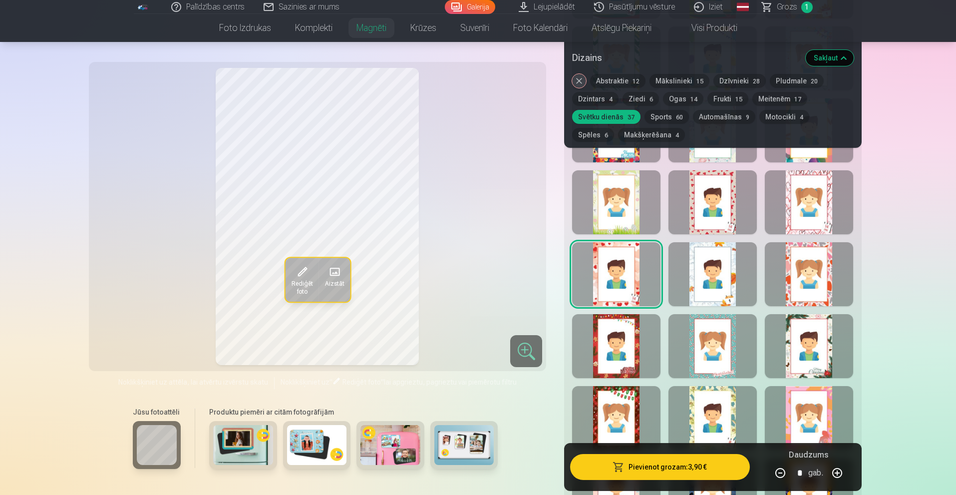
scroll to position [898, 0]
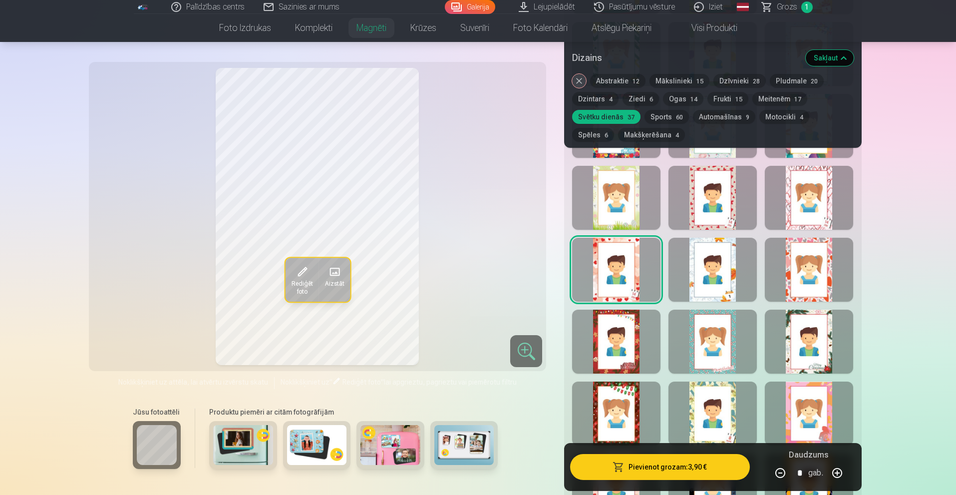
click at [628, 352] on div at bounding box center [616, 341] width 88 height 64
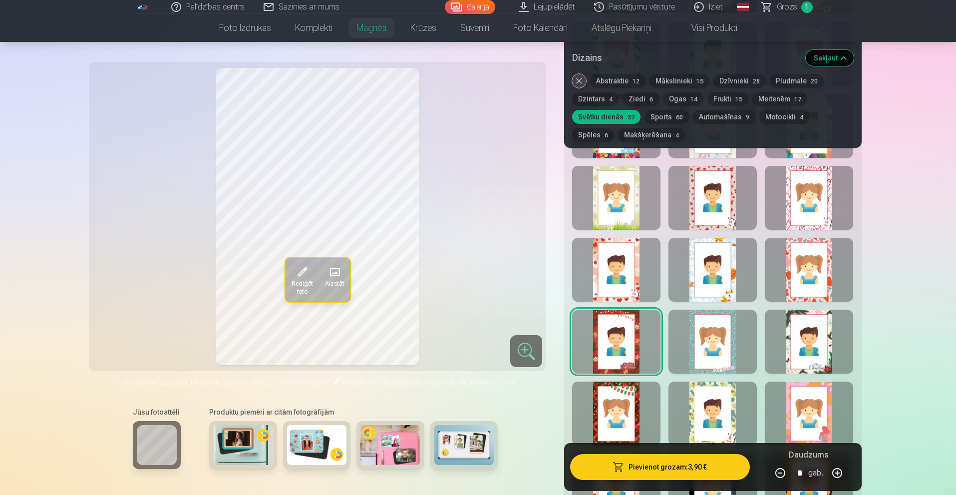
click at [694, 350] on div at bounding box center [712, 341] width 88 height 64
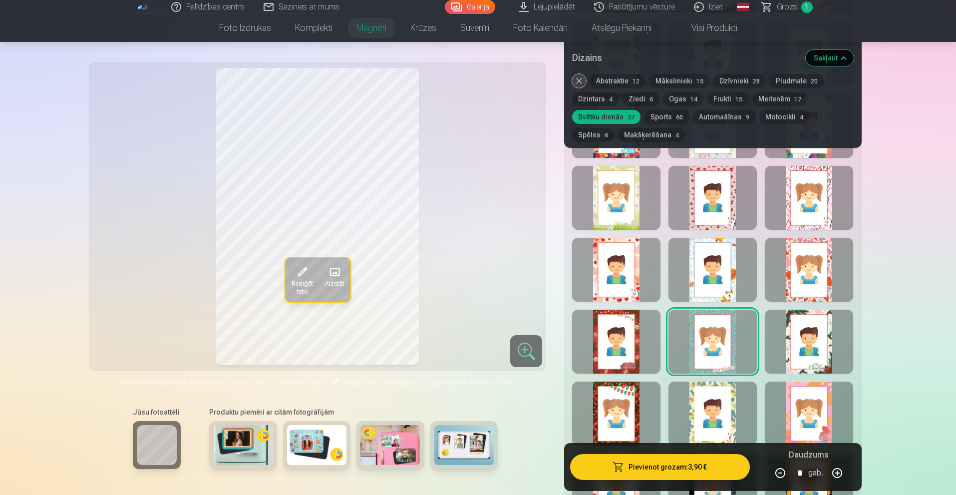
click at [794, 350] on div at bounding box center [808, 341] width 88 height 64
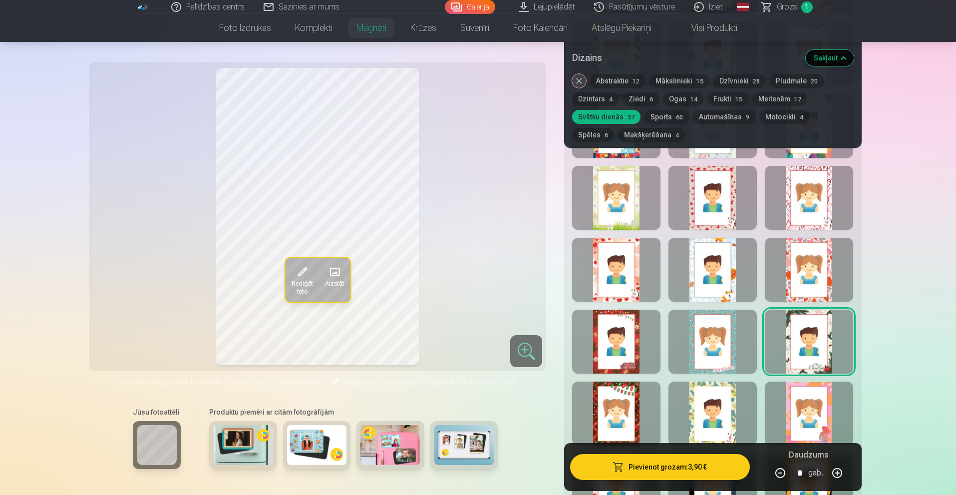
click at [800, 401] on div at bounding box center [808, 413] width 88 height 64
click at [730, 406] on div at bounding box center [712, 413] width 88 height 64
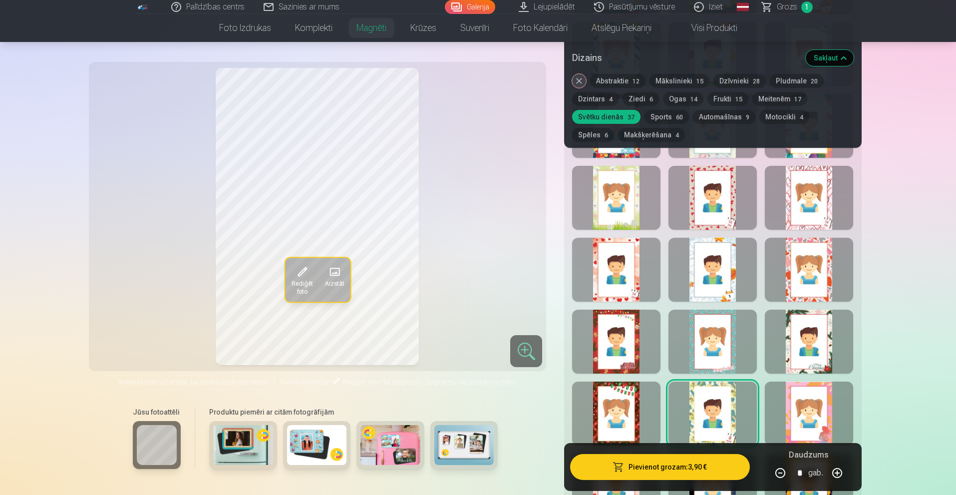
click at [658, 398] on div "Rādīt mazāk dizainu" at bounding box center [712, 209] width 297 height 964
click at [634, 401] on div at bounding box center [616, 413] width 88 height 64
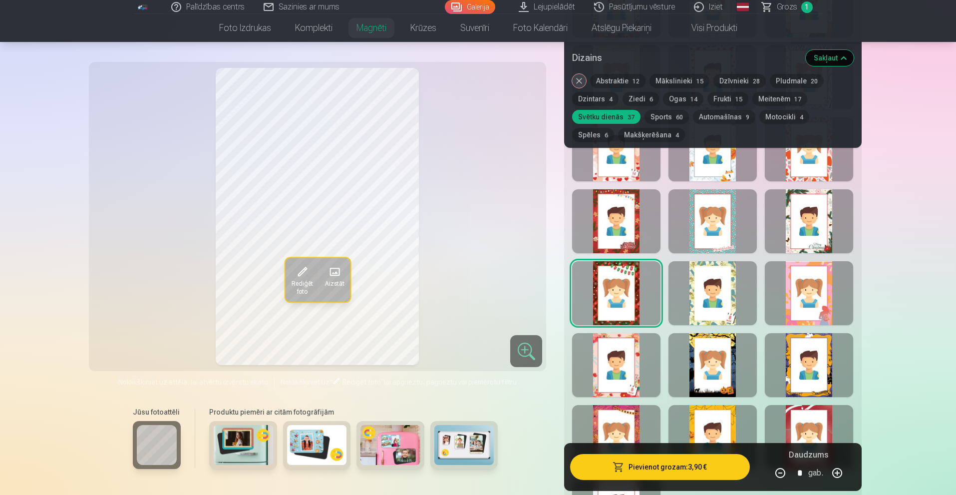
scroll to position [1048, 0]
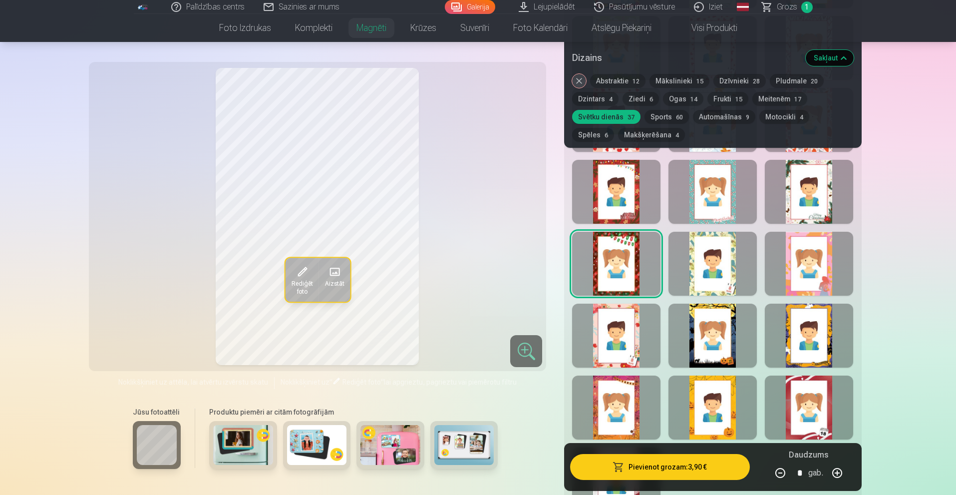
click at [634, 401] on div at bounding box center [616, 407] width 88 height 64
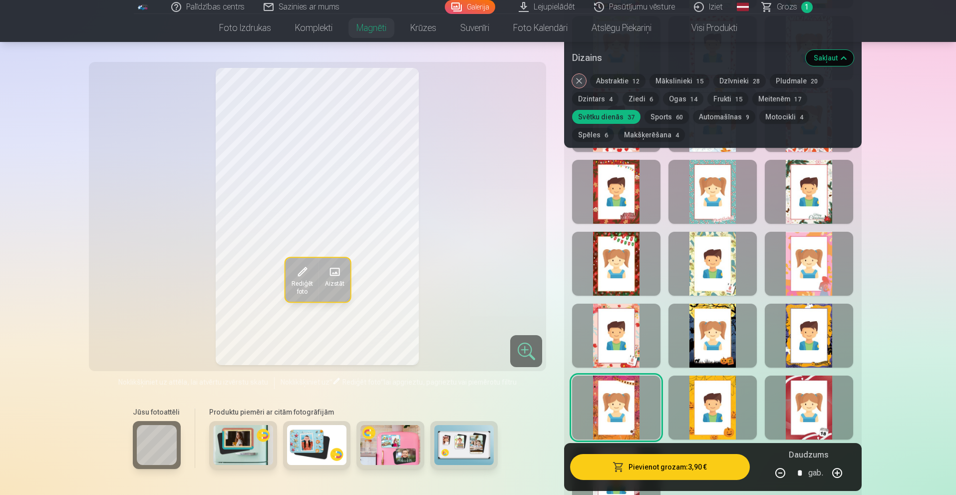
click at [623, 316] on div at bounding box center [616, 335] width 88 height 64
click at [714, 329] on div at bounding box center [712, 335] width 88 height 64
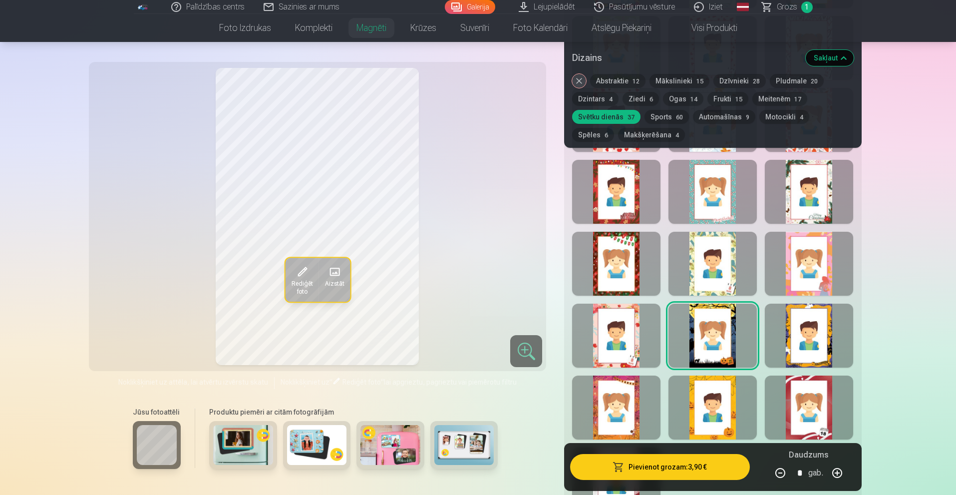
click at [808, 333] on div at bounding box center [808, 335] width 88 height 64
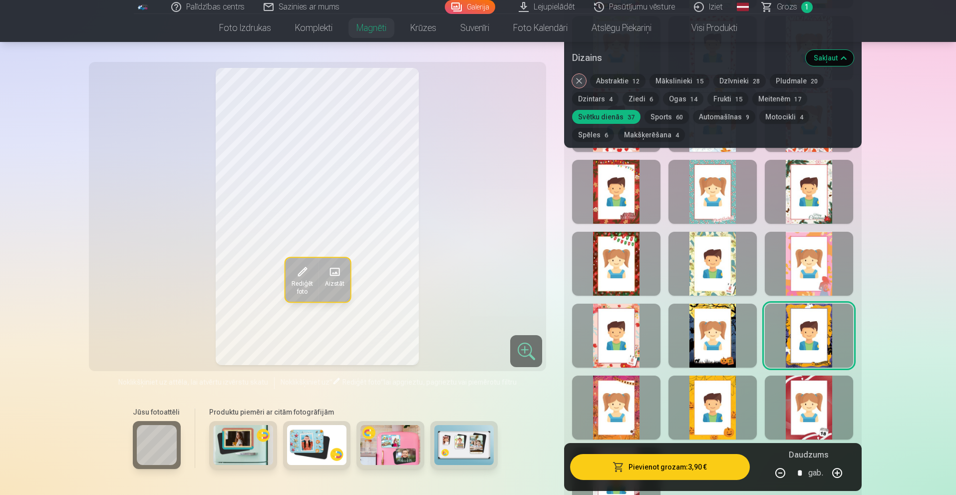
click at [806, 398] on div at bounding box center [808, 407] width 88 height 64
click at [729, 402] on div at bounding box center [712, 407] width 88 height 64
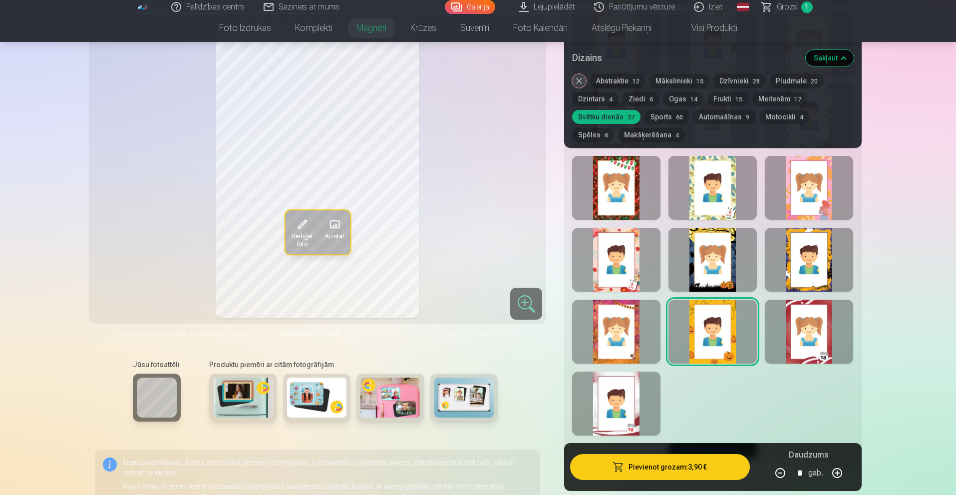
scroll to position [1148, 0]
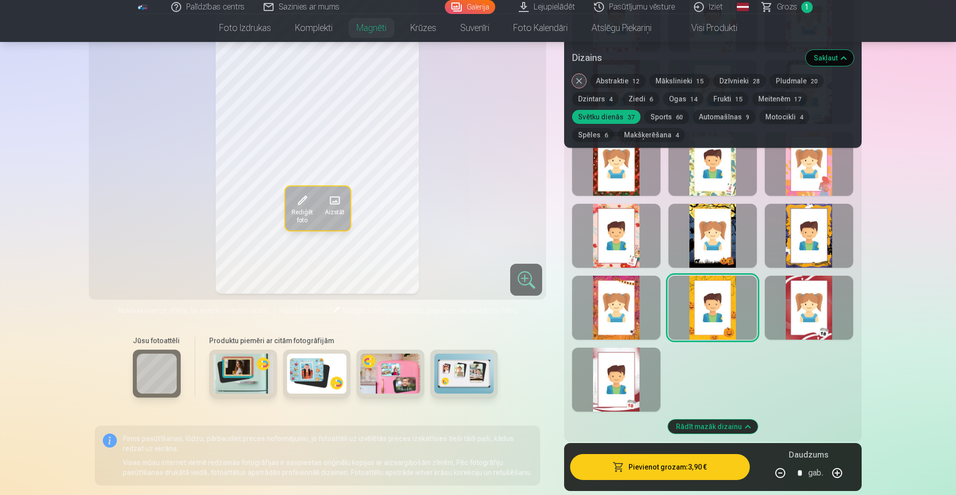
click at [630, 362] on div at bounding box center [616, 379] width 88 height 64
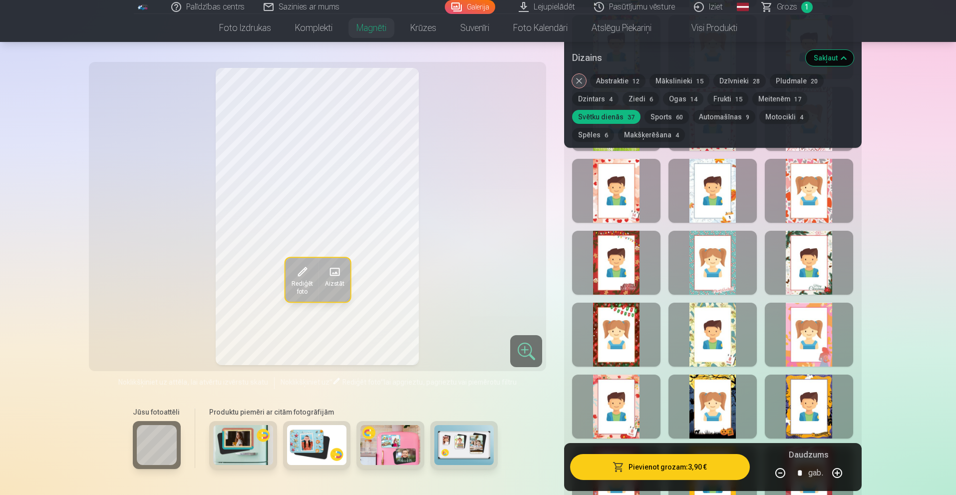
scroll to position [948, 0]
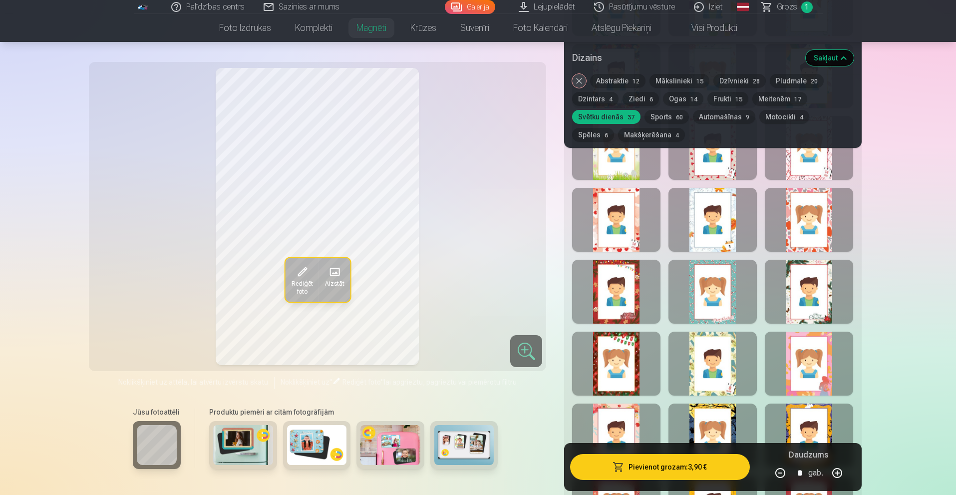
click at [650, 118] on button "Sports 60" at bounding box center [666, 117] width 44 height 14
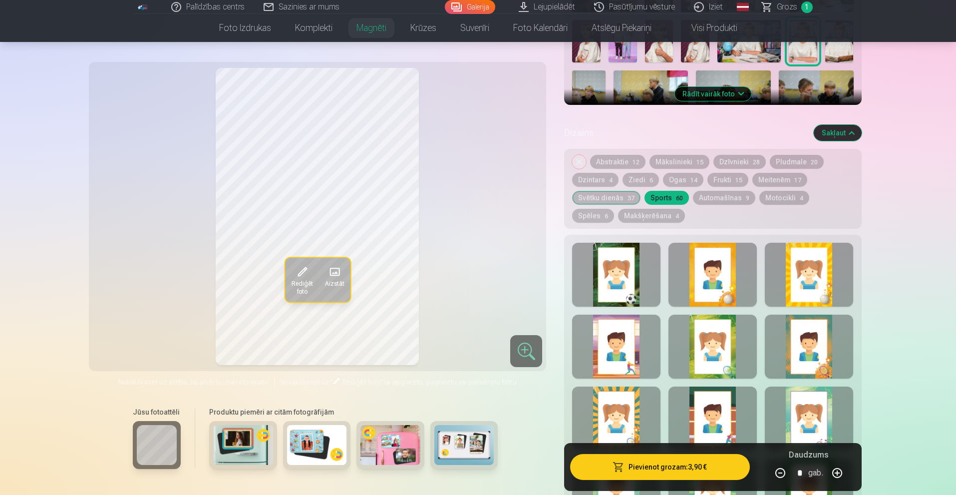
scroll to position [399, 0]
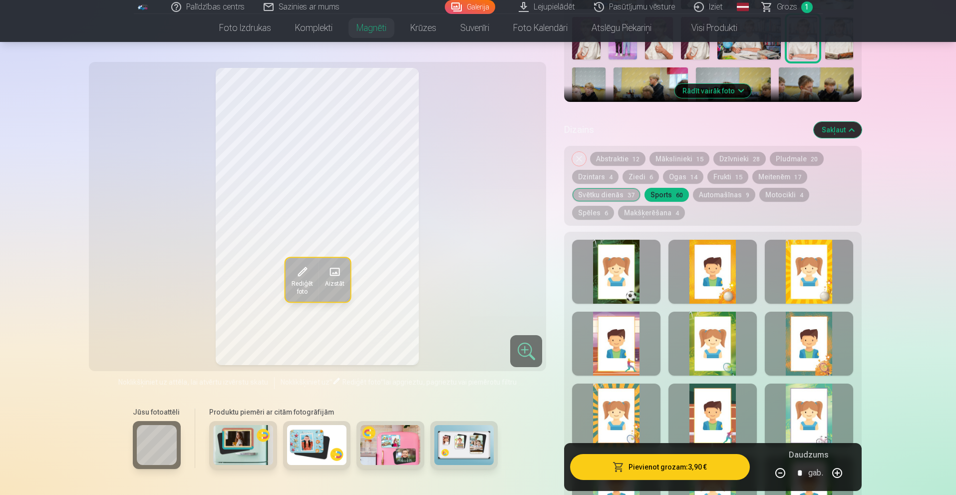
click at [616, 262] on div at bounding box center [616, 272] width 88 height 64
click at [706, 280] on div at bounding box center [712, 272] width 88 height 64
click at [805, 283] on div at bounding box center [808, 272] width 88 height 64
click at [801, 328] on div at bounding box center [808, 343] width 88 height 64
click at [753, 334] on div at bounding box center [712, 343] width 88 height 64
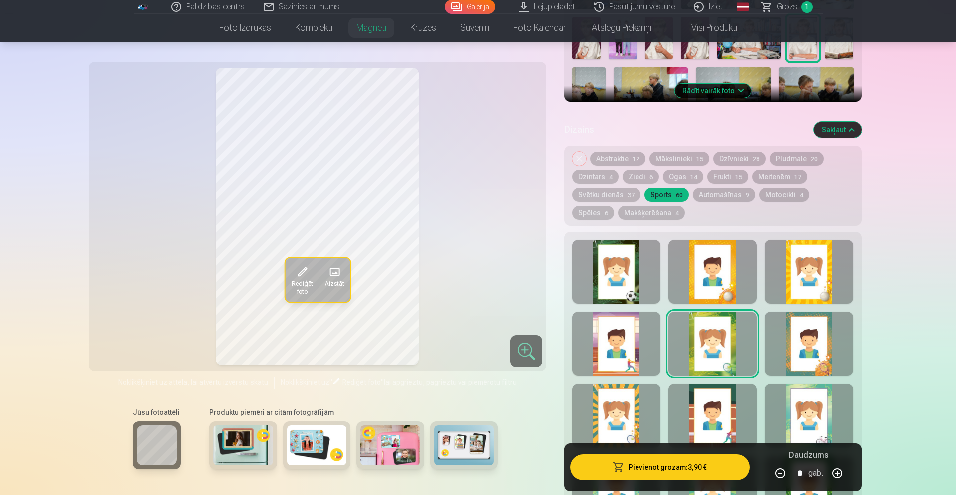
click at [645, 338] on div at bounding box center [616, 343] width 88 height 64
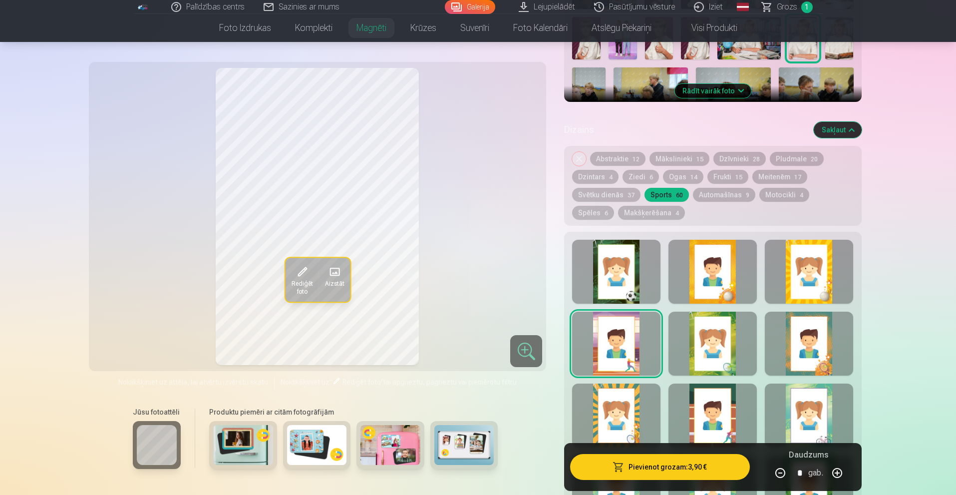
click at [607, 394] on div at bounding box center [616, 415] width 88 height 64
click at [700, 395] on div at bounding box center [712, 415] width 88 height 64
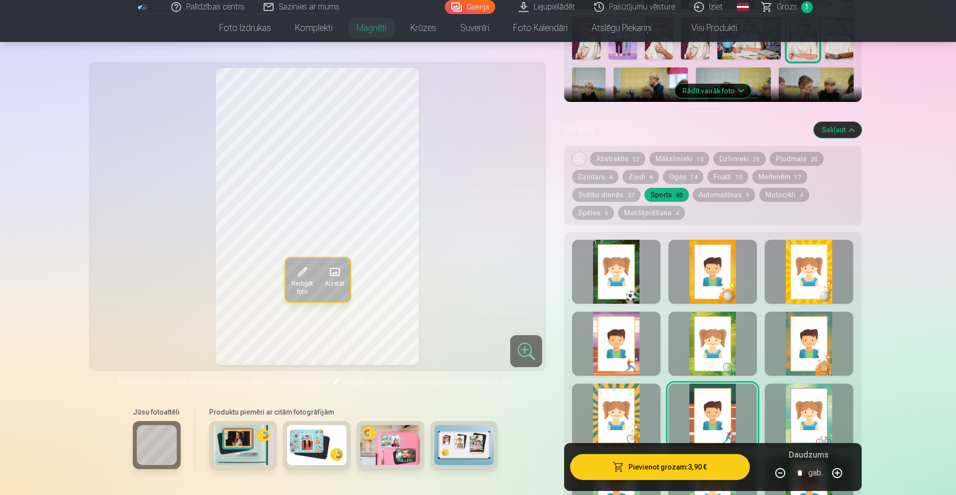
click at [795, 399] on div at bounding box center [808, 415] width 88 height 64
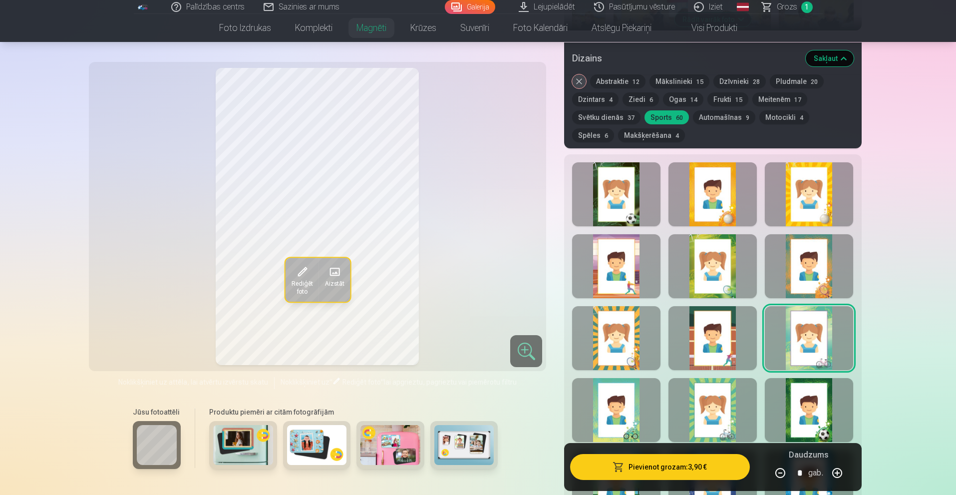
scroll to position [499, 0]
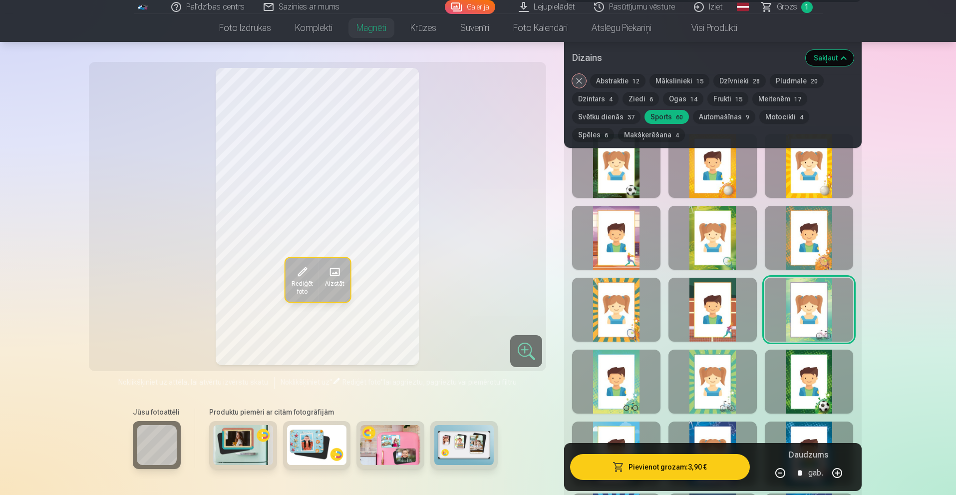
click at [808, 391] on div at bounding box center [808, 381] width 88 height 64
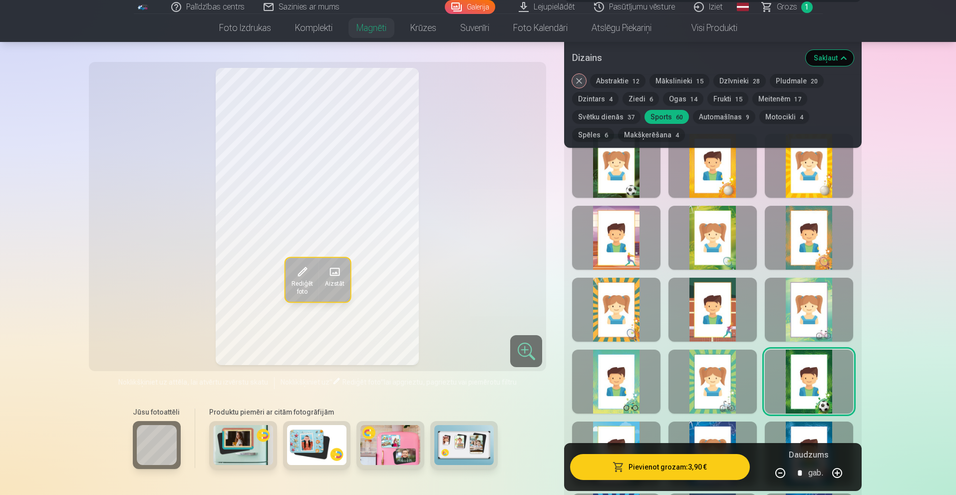
click at [725, 380] on div at bounding box center [712, 381] width 88 height 64
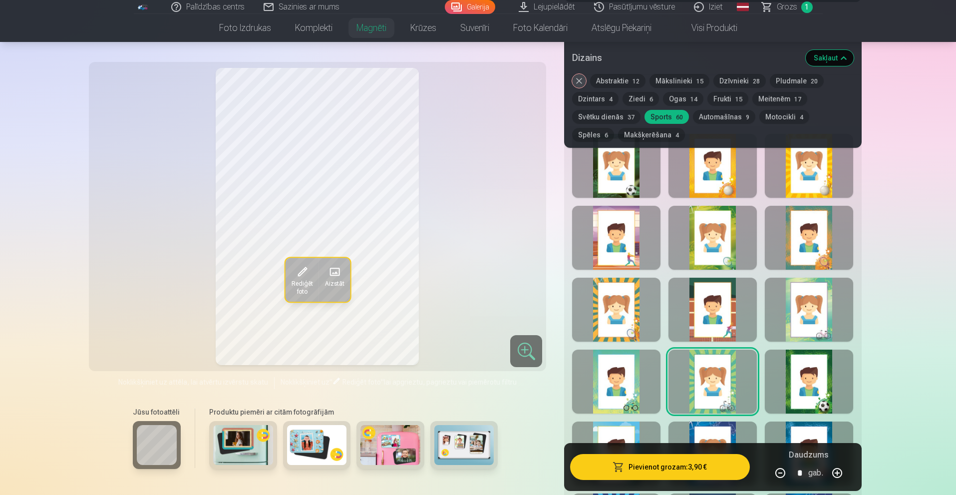
click at [617, 368] on div at bounding box center [616, 381] width 88 height 64
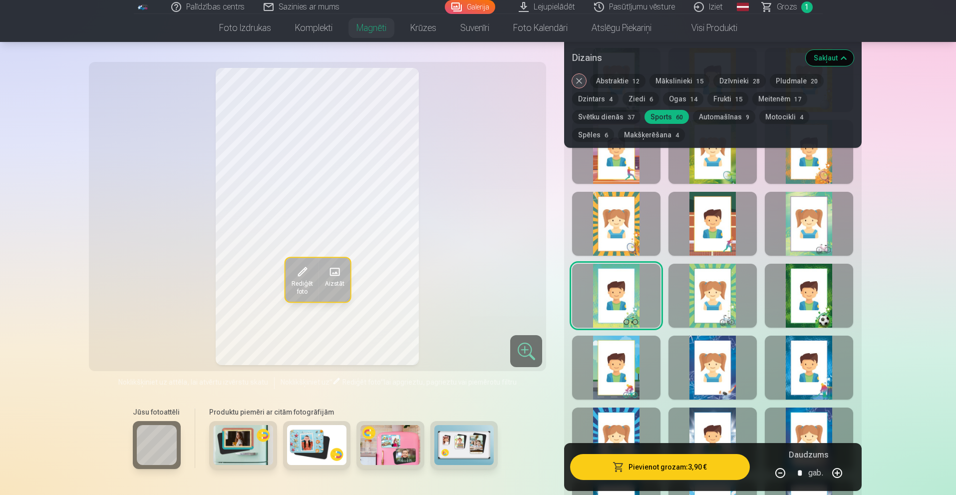
scroll to position [649, 0]
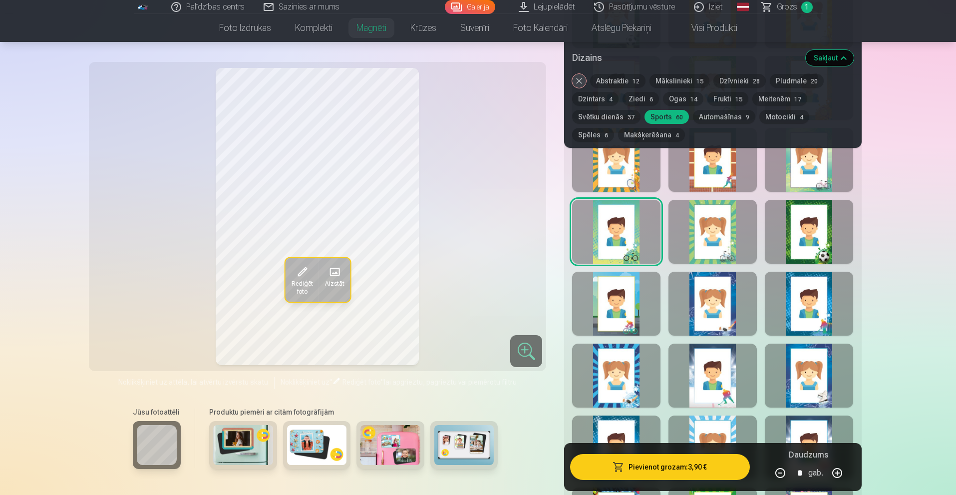
click at [613, 362] on div at bounding box center [616, 375] width 88 height 64
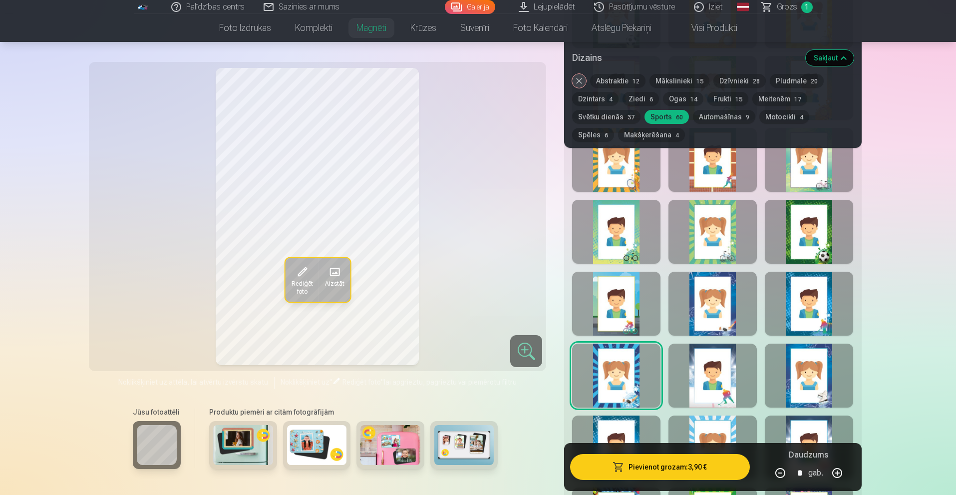
click at [698, 373] on div at bounding box center [712, 375] width 88 height 64
click at [795, 381] on div at bounding box center [808, 375] width 88 height 64
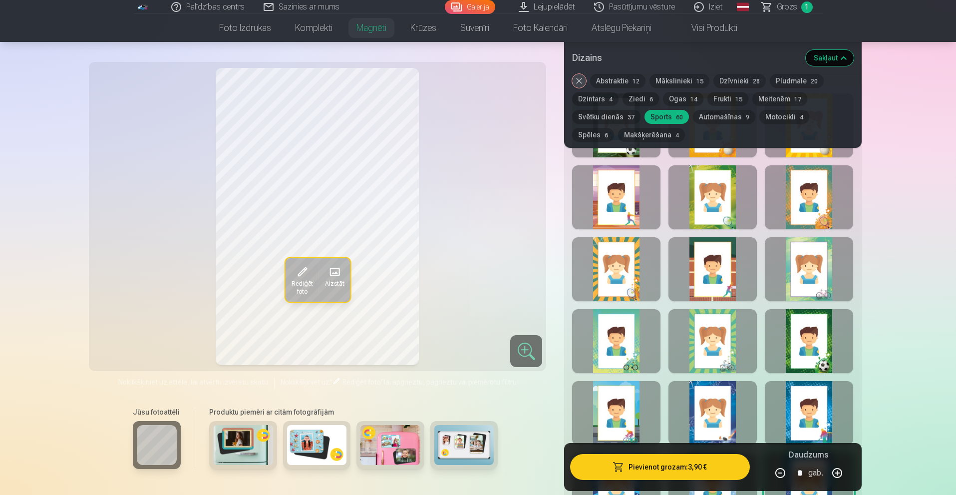
scroll to position [499, 0]
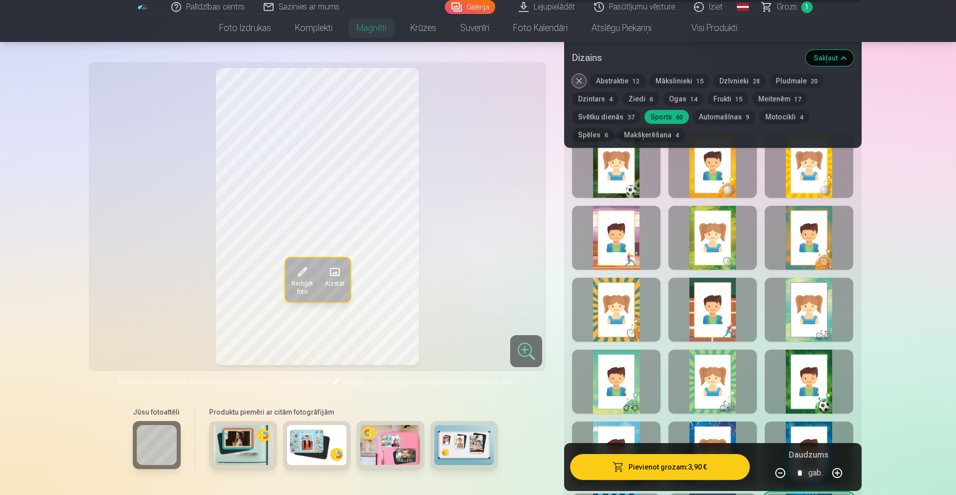
click at [620, 164] on div at bounding box center [616, 166] width 88 height 64
click at [810, 391] on div at bounding box center [808, 381] width 88 height 64
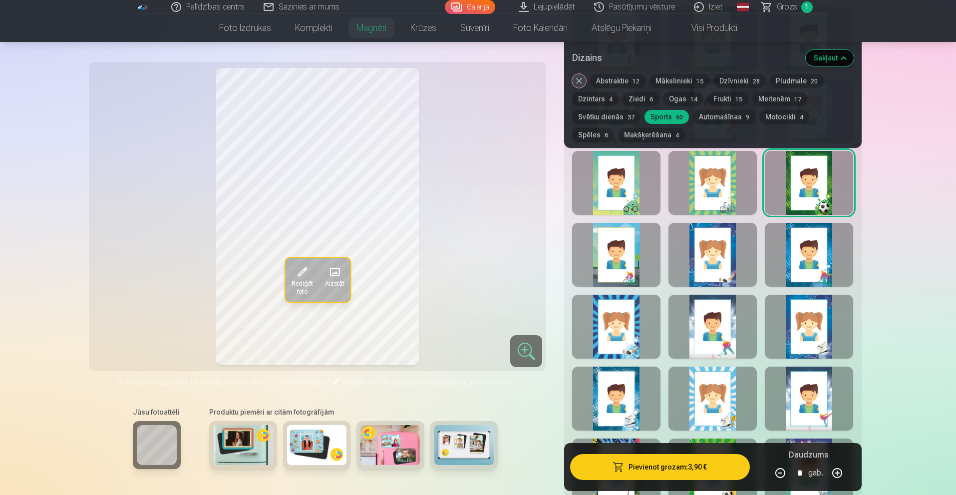
scroll to position [699, 0]
click at [628, 392] on div at bounding box center [616, 397] width 88 height 64
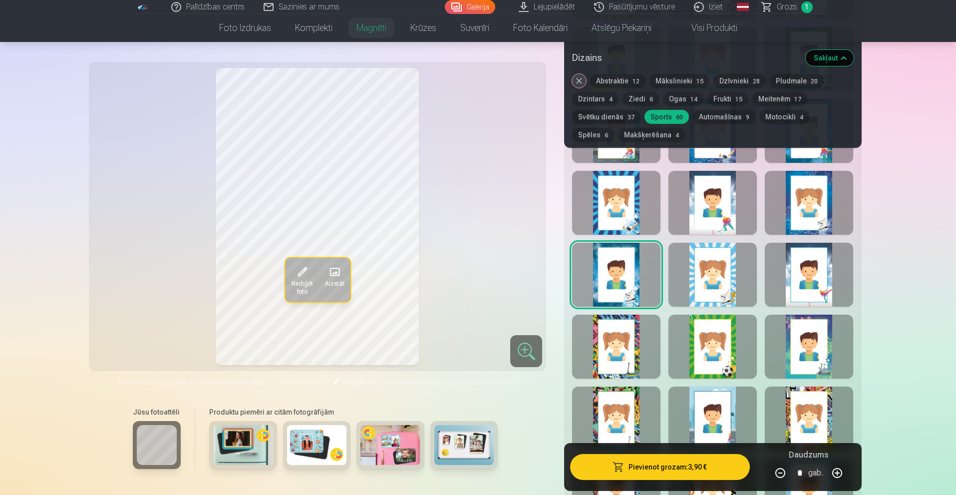
scroll to position [848, 0]
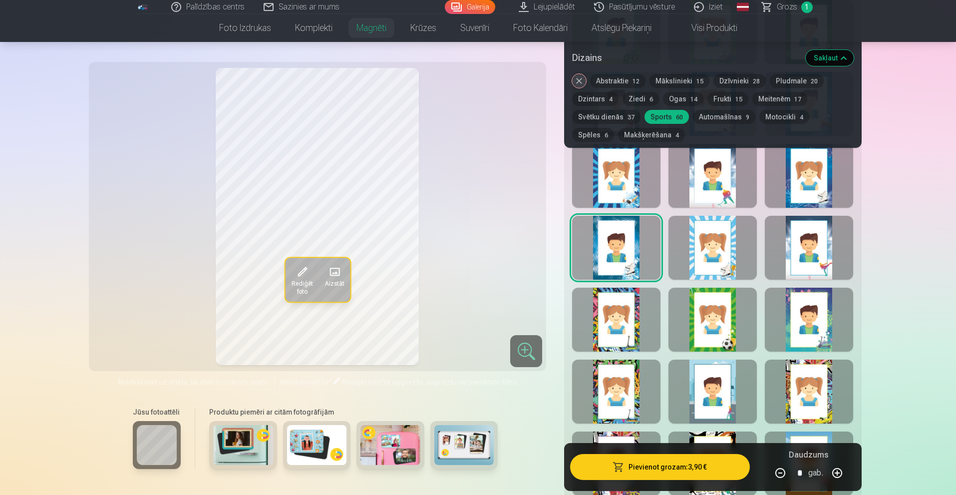
click at [633, 324] on div at bounding box center [616, 319] width 88 height 64
click at [707, 330] on div at bounding box center [712, 319] width 88 height 64
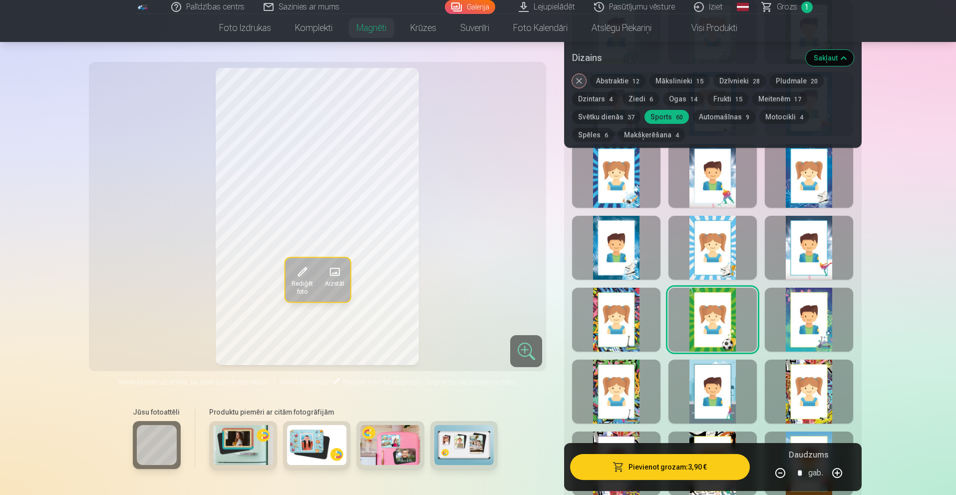
click at [816, 335] on div at bounding box center [808, 319] width 88 height 64
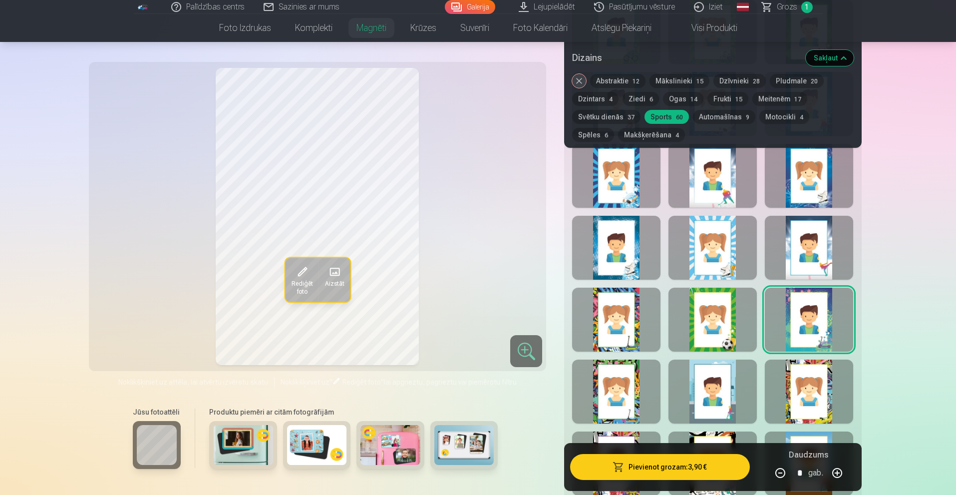
click at [791, 389] on div at bounding box center [808, 391] width 88 height 64
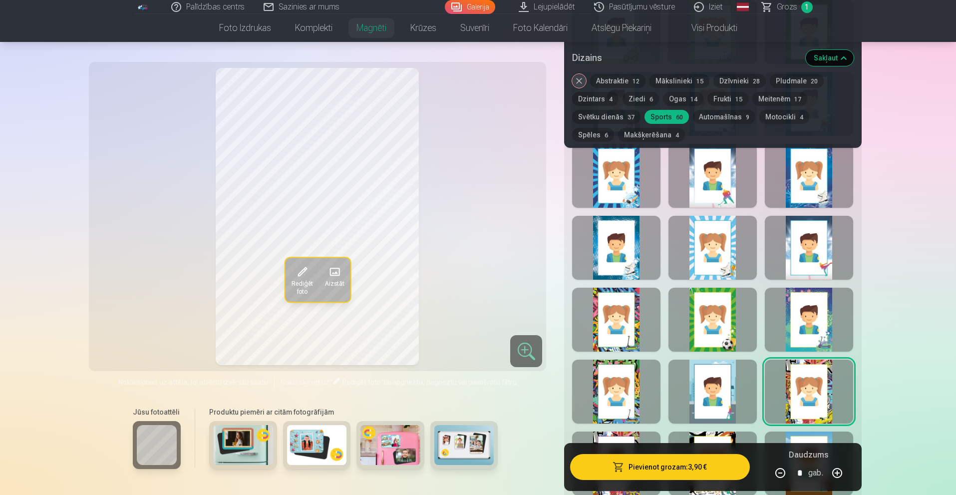
click at [741, 388] on div at bounding box center [712, 391] width 88 height 64
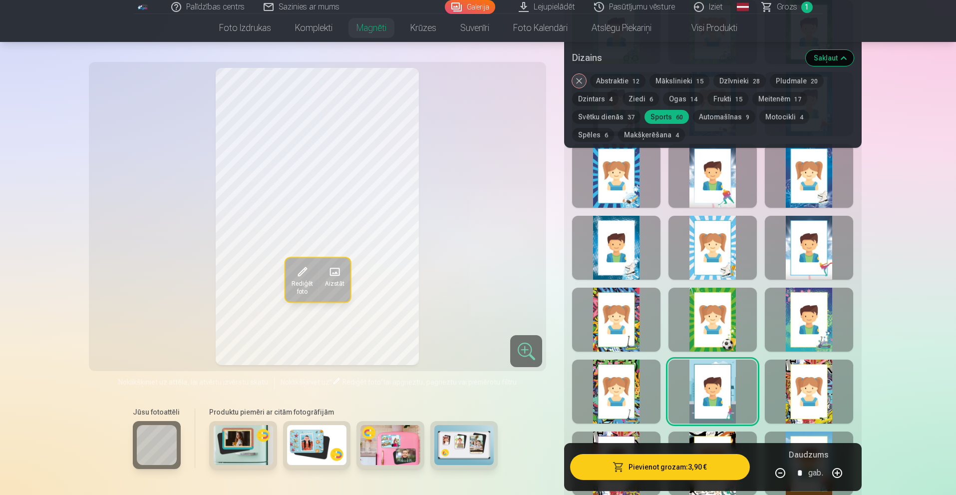
click at [815, 389] on div at bounding box center [808, 391] width 88 height 64
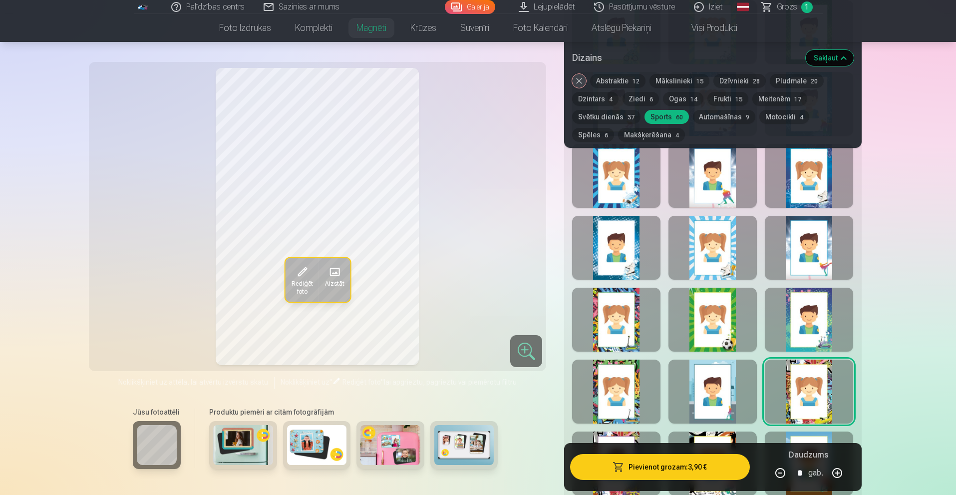
click at [718, 386] on div at bounding box center [712, 391] width 88 height 64
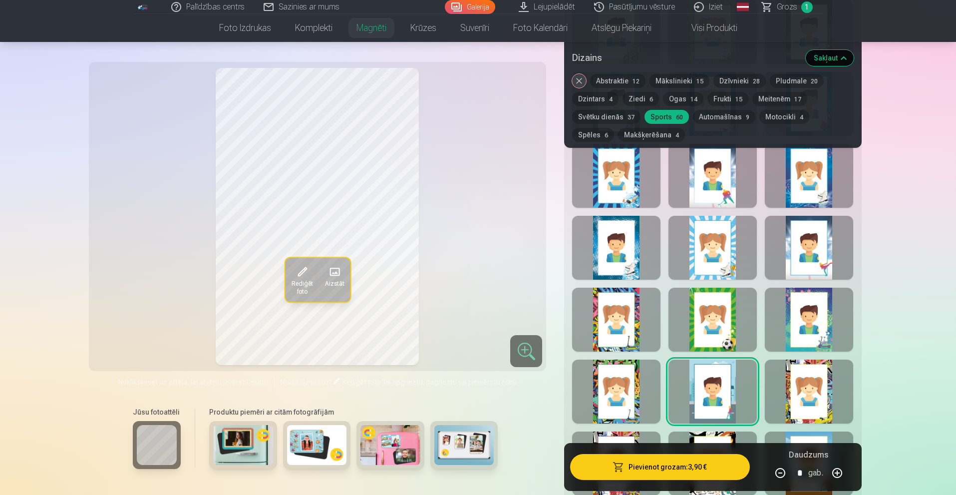
click at [617, 393] on div at bounding box center [616, 391] width 88 height 64
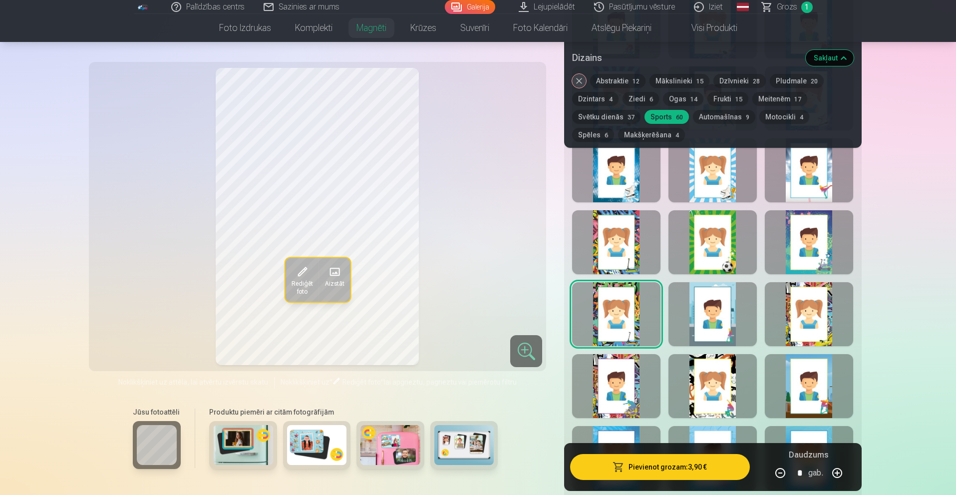
scroll to position [948, 0]
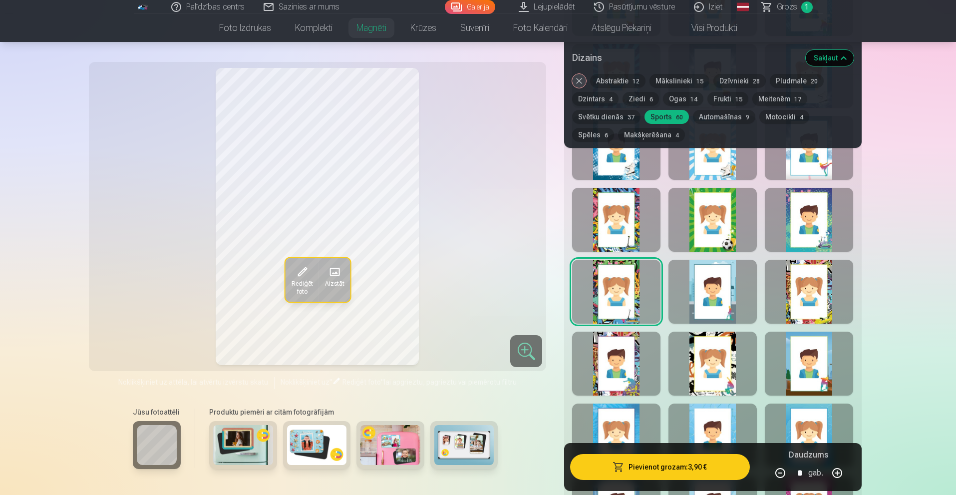
click at [616, 373] on div at bounding box center [616, 363] width 88 height 64
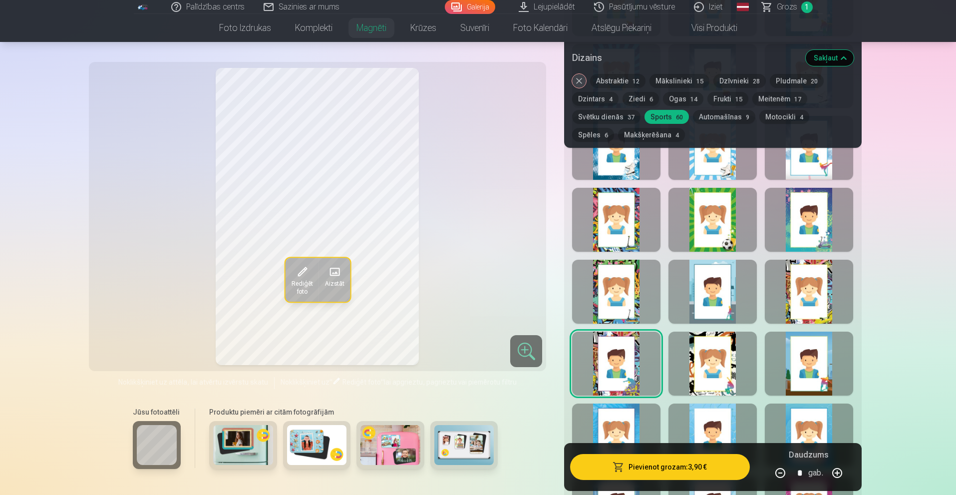
click at [706, 375] on div at bounding box center [712, 363] width 88 height 64
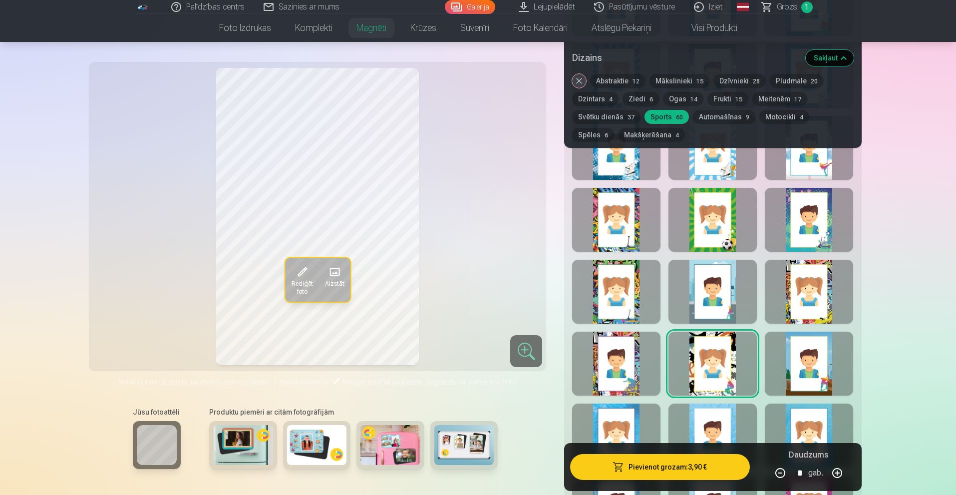
click at [809, 377] on div at bounding box center [808, 363] width 88 height 64
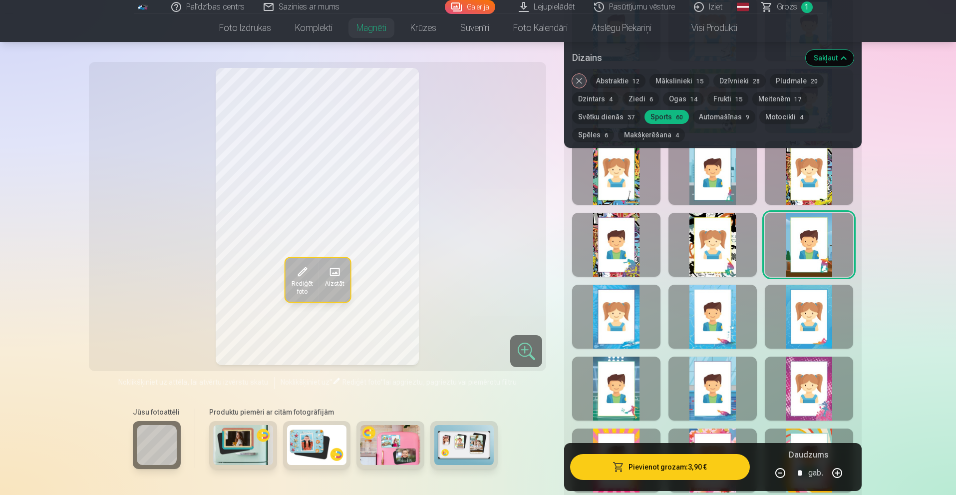
scroll to position [1098, 0]
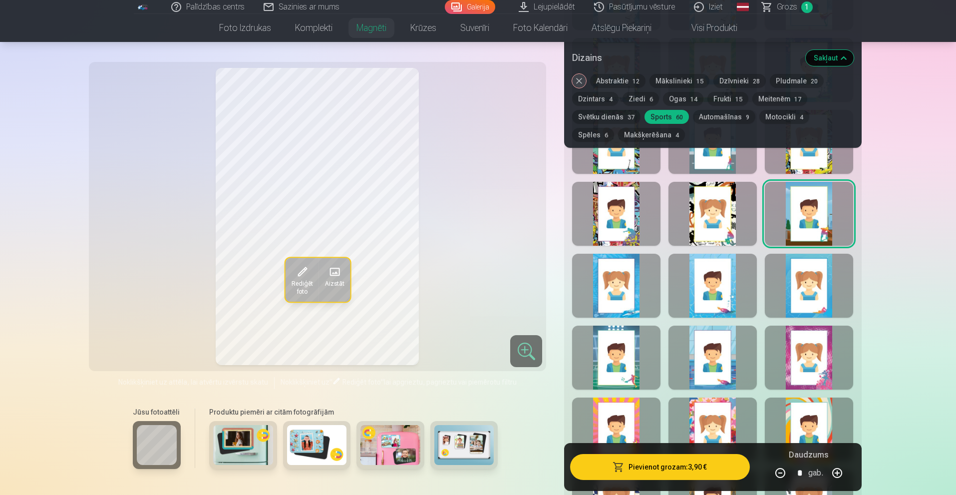
click at [813, 280] on div at bounding box center [808, 285] width 88 height 64
click at [716, 276] on div at bounding box center [712, 285] width 88 height 64
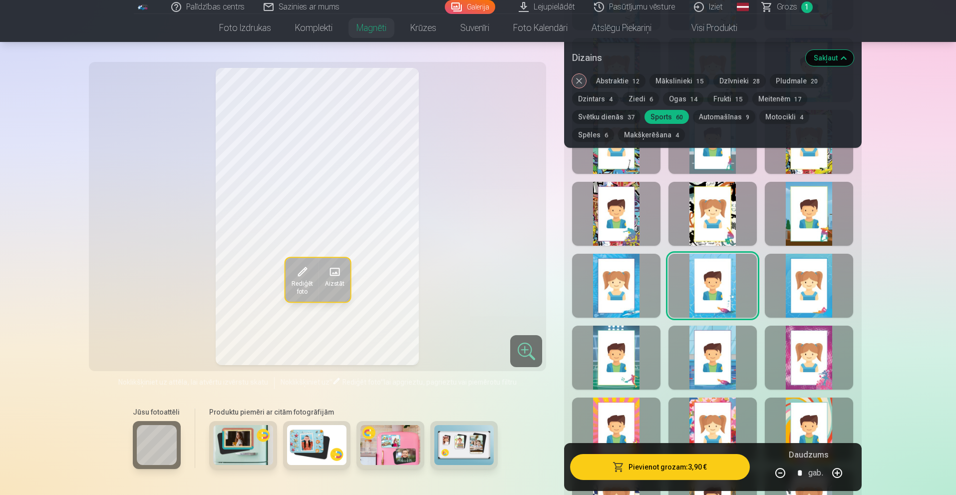
click at [631, 283] on div at bounding box center [616, 285] width 88 height 64
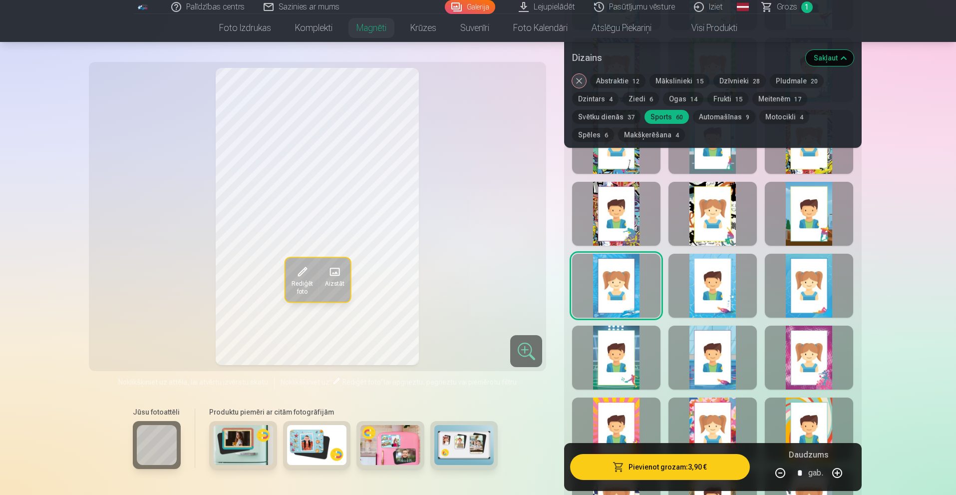
click at [613, 339] on div at bounding box center [616, 357] width 88 height 64
click at [708, 361] on div at bounding box center [712, 357] width 88 height 64
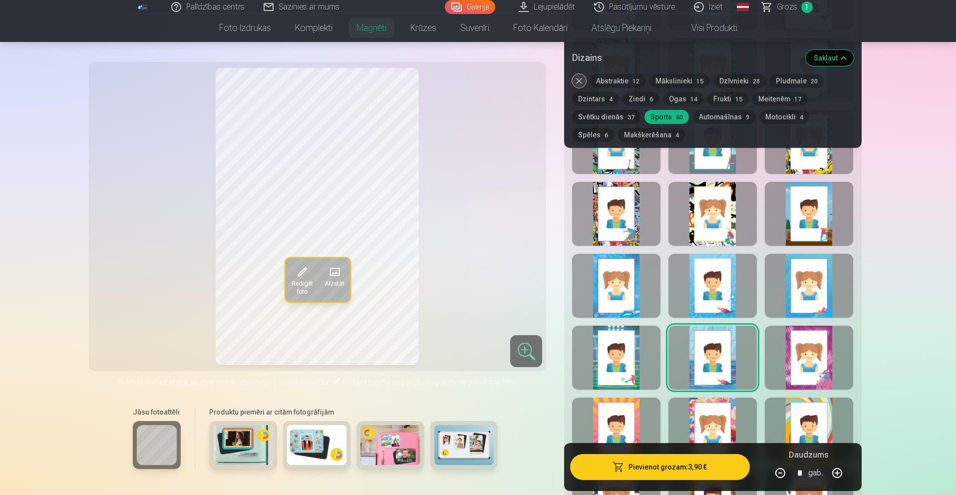
click at [837, 370] on div at bounding box center [808, 357] width 88 height 64
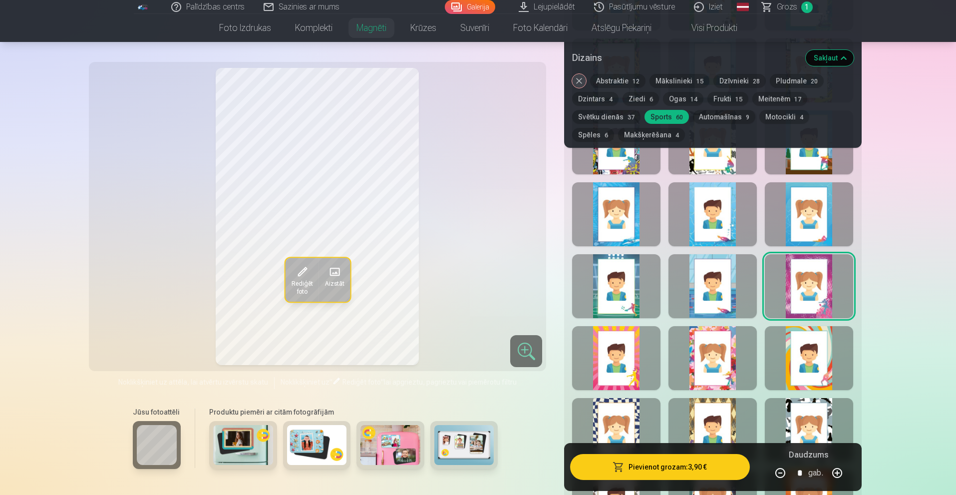
scroll to position [1198, 0]
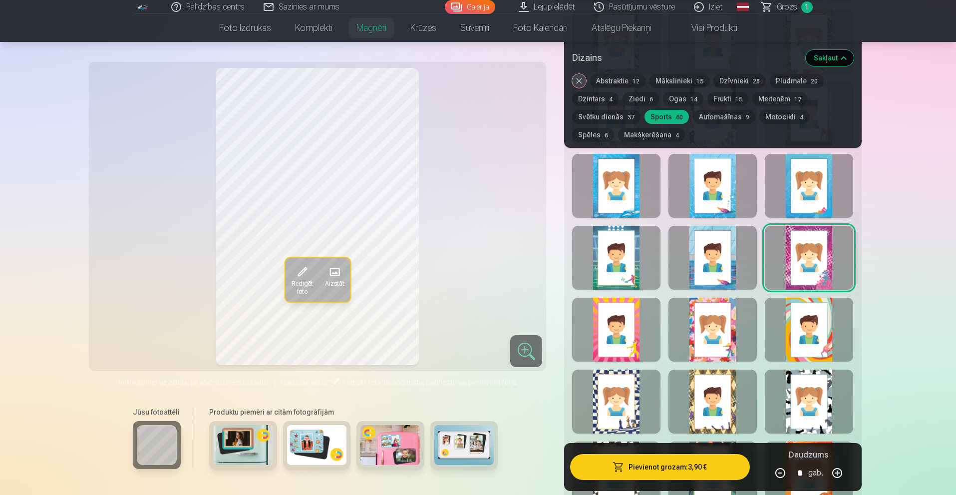
click at [811, 380] on div at bounding box center [808, 401] width 88 height 64
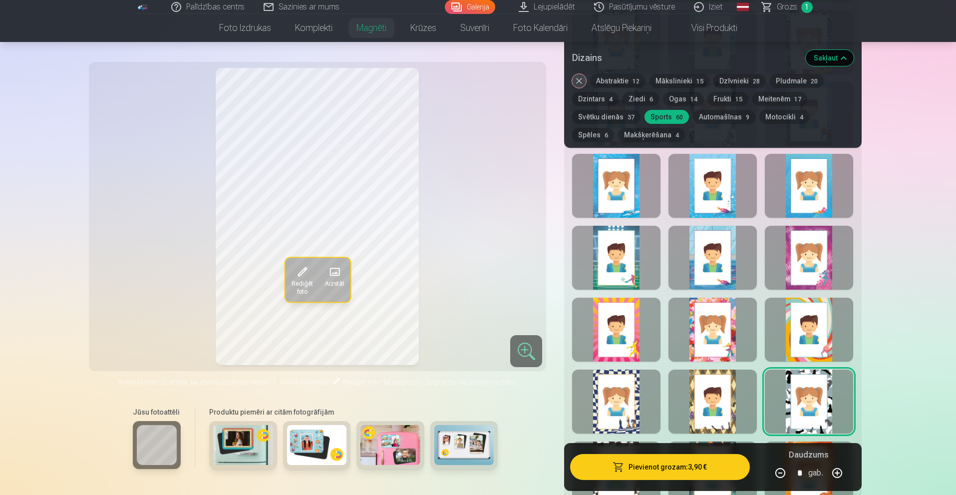
click at [735, 387] on div at bounding box center [712, 401] width 88 height 64
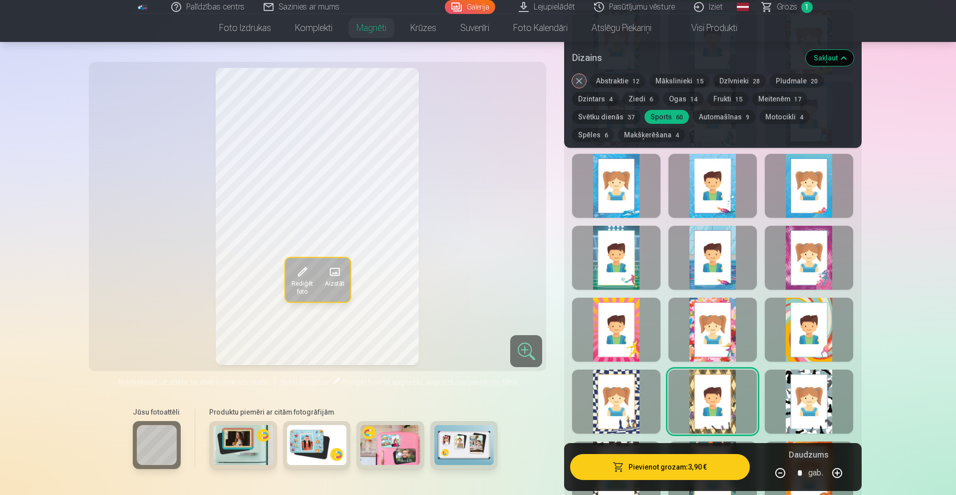
click at [618, 380] on div at bounding box center [616, 401] width 88 height 64
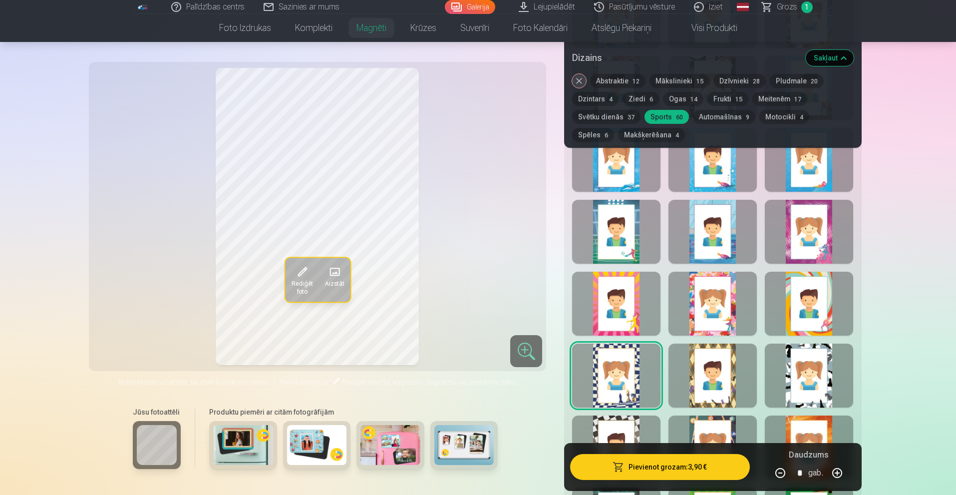
scroll to position [1297, 0]
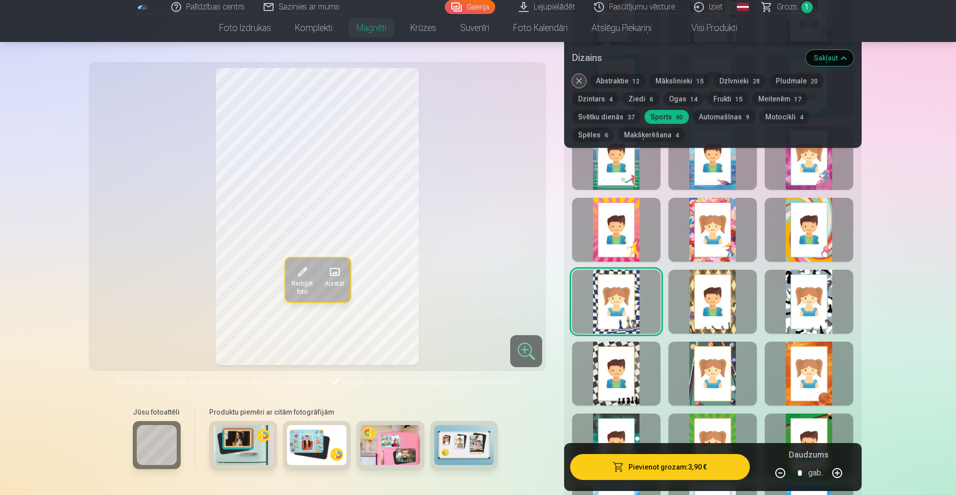
click at [627, 382] on div at bounding box center [616, 373] width 88 height 64
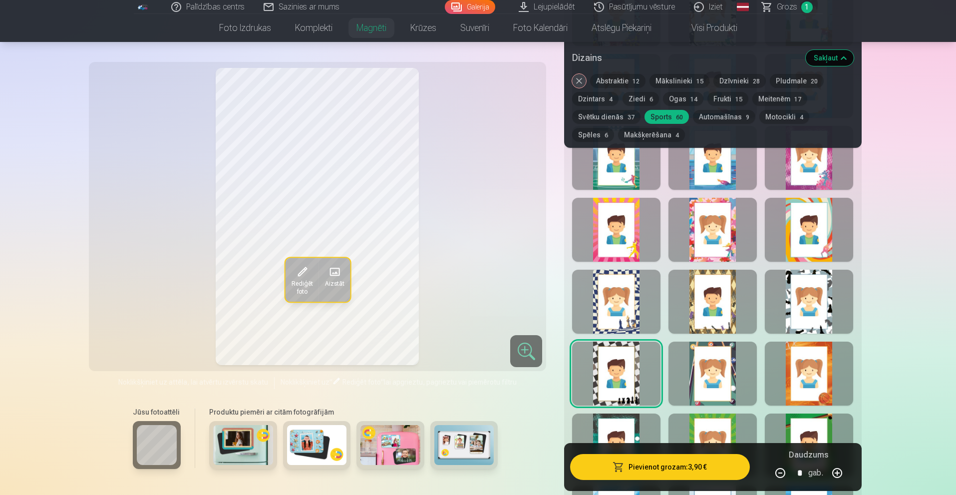
click at [685, 387] on div at bounding box center [712, 373] width 88 height 64
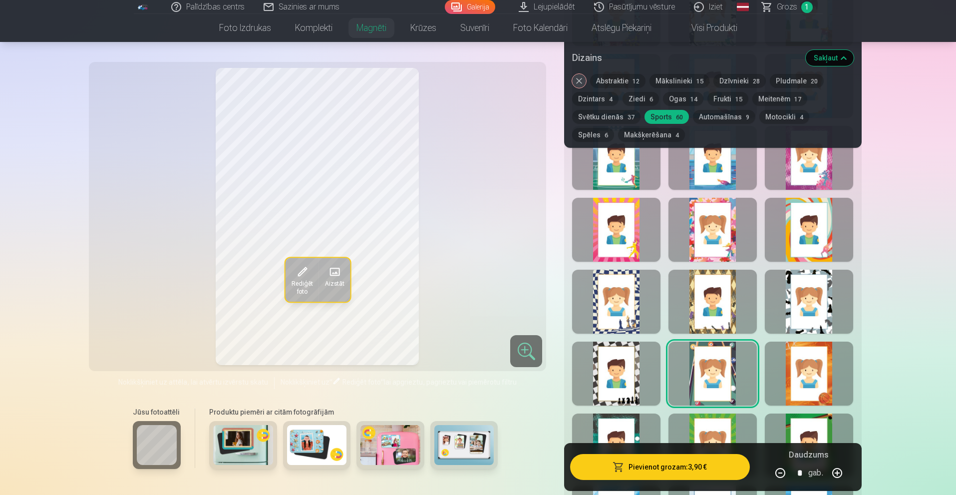
click at [774, 381] on div at bounding box center [808, 373] width 88 height 64
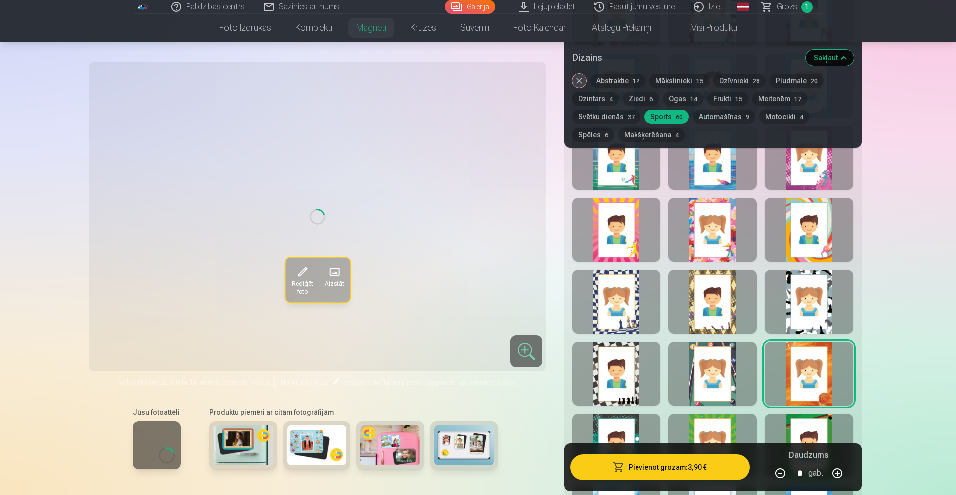
click at [795, 381] on div at bounding box center [808, 373] width 88 height 64
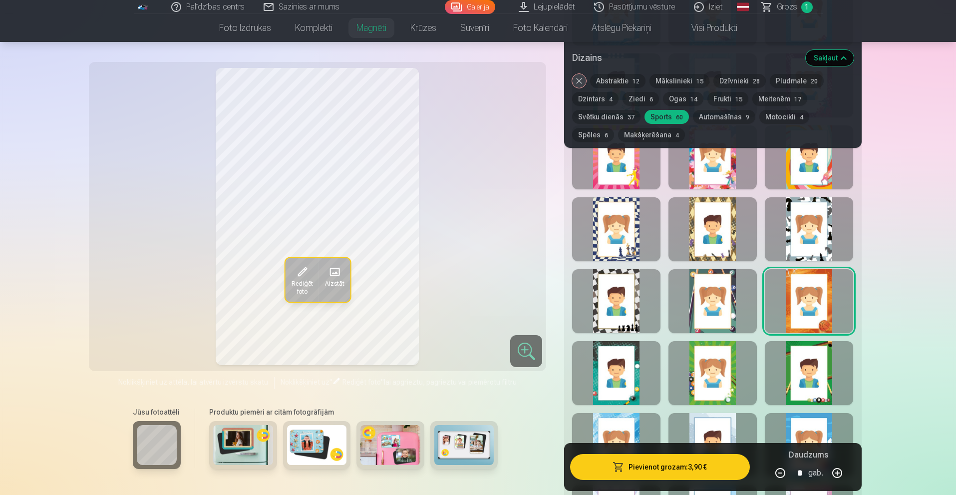
scroll to position [1397, 0]
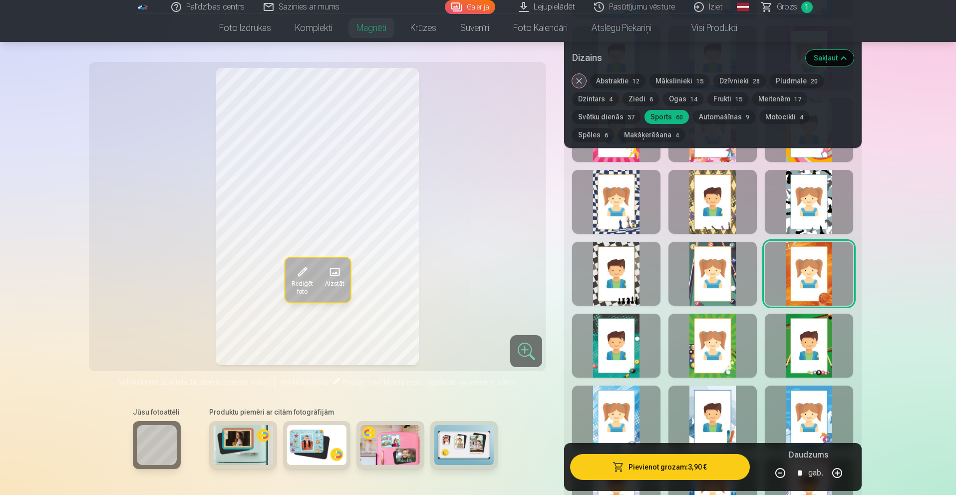
click at [787, 353] on div at bounding box center [808, 345] width 88 height 64
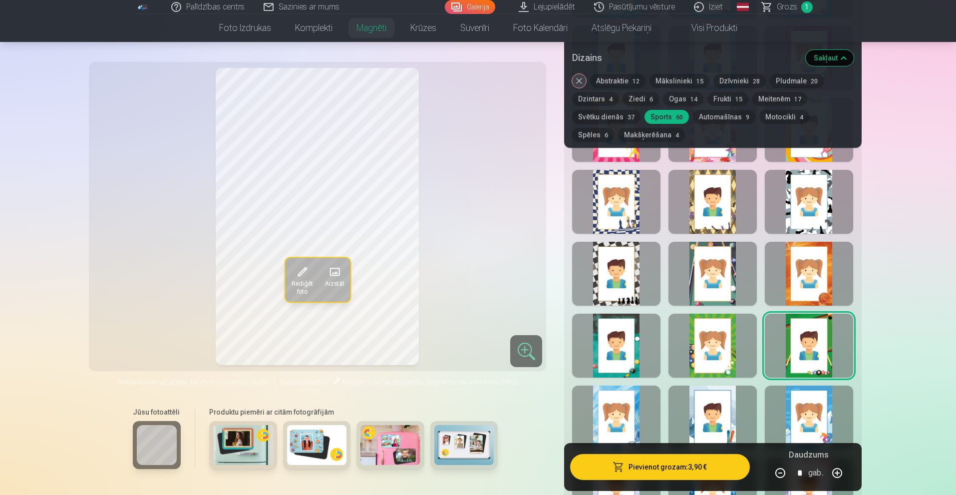
click at [723, 342] on div at bounding box center [712, 345] width 88 height 64
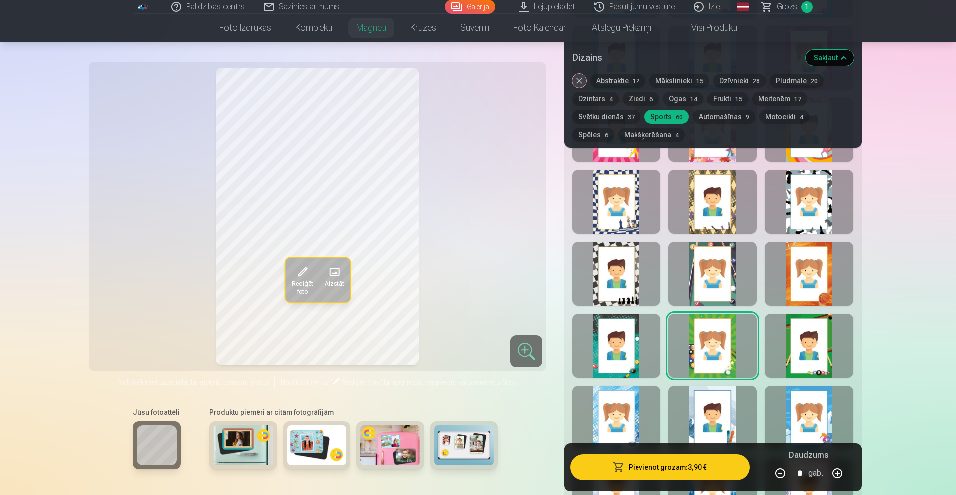
click at [590, 352] on div at bounding box center [616, 345] width 88 height 64
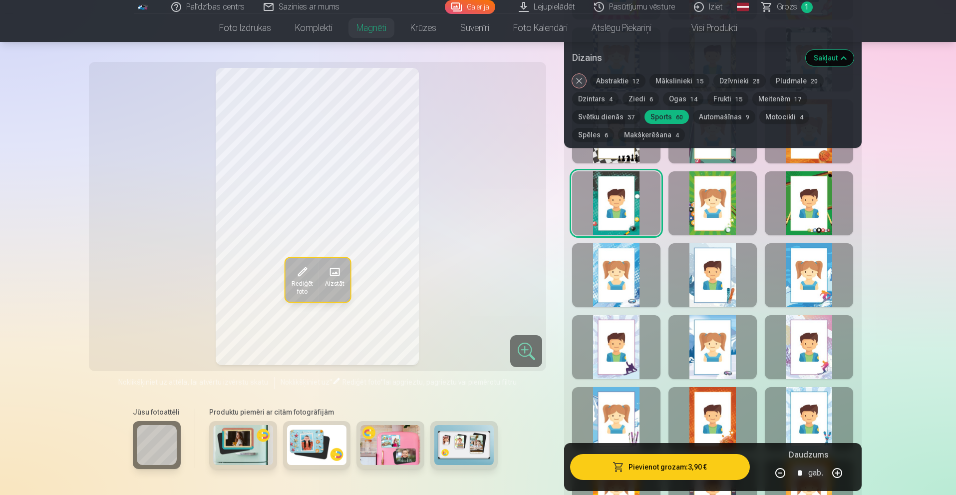
scroll to position [1547, 0]
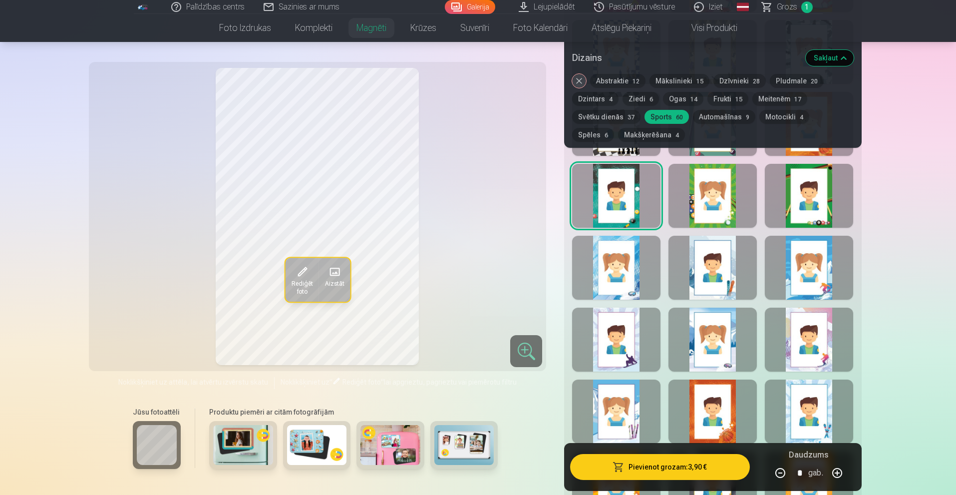
click at [614, 282] on div at bounding box center [616, 268] width 88 height 64
click at [698, 280] on div at bounding box center [712, 268] width 88 height 64
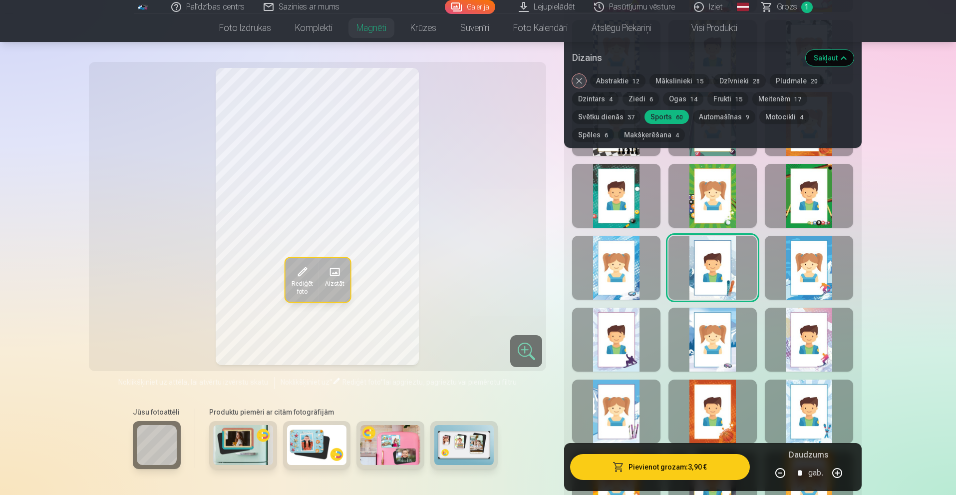
click at [816, 279] on div at bounding box center [808, 268] width 88 height 64
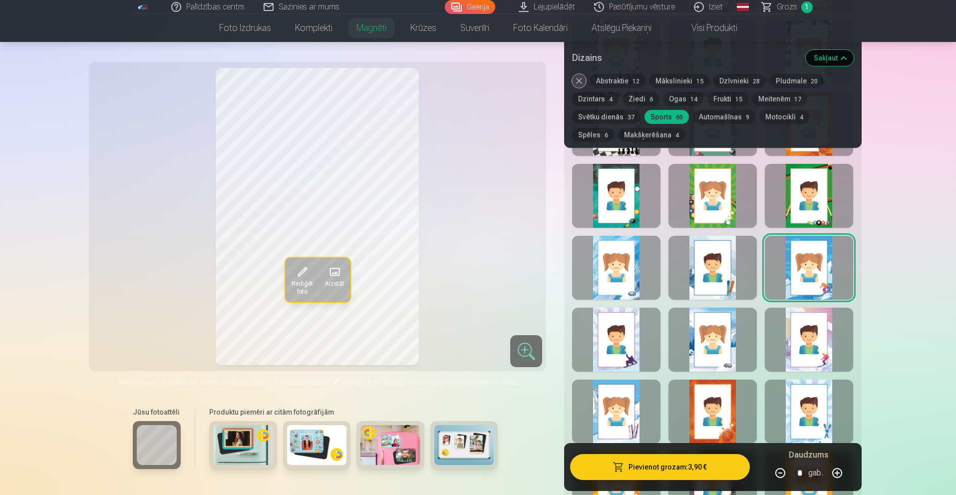
click at [808, 316] on div at bounding box center [808, 339] width 88 height 64
click at [718, 323] on div at bounding box center [712, 339] width 88 height 64
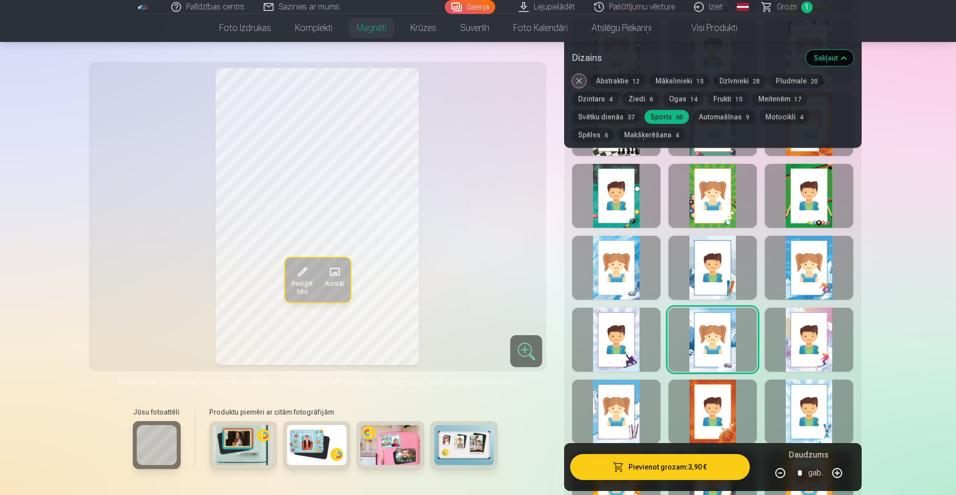
click at [640, 328] on div at bounding box center [616, 339] width 88 height 64
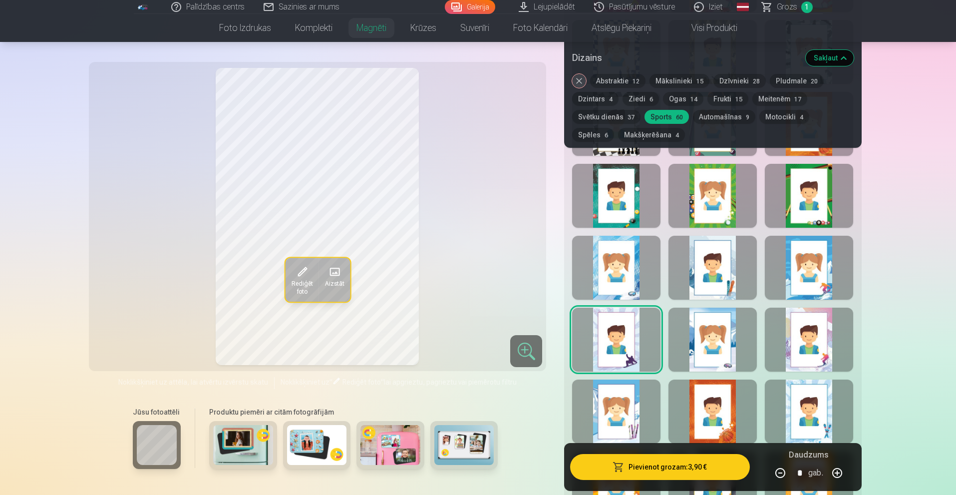
click at [610, 381] on div at bounding box center [616, 411] width 88 height 64
click at [700, 401] on div at bounding box center [712, 411] width 88 height 64
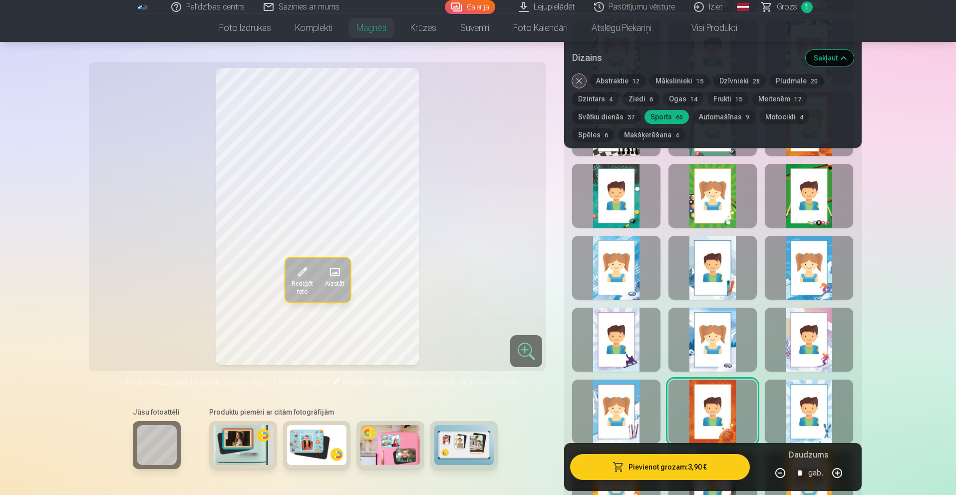
click at [807, 406] on div at bounding box center [808, 411] width 88 height 64
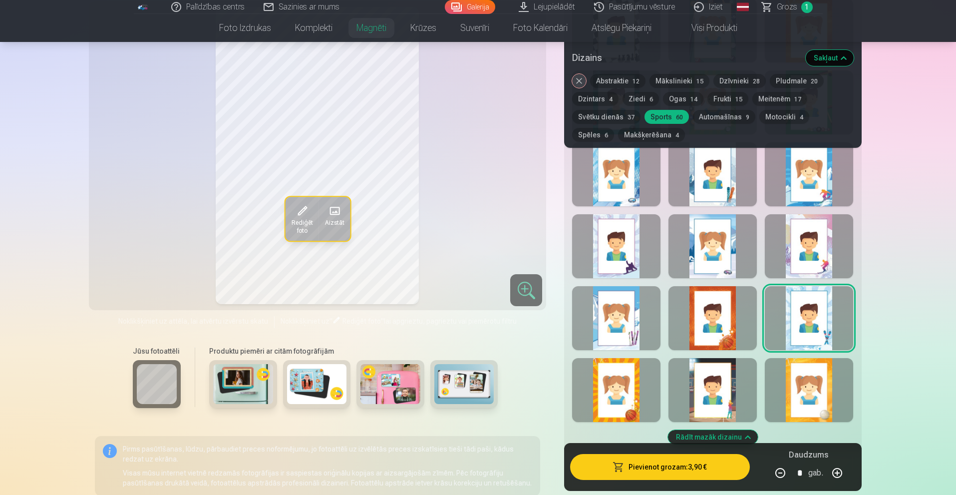
scroll to position [1697, 0]
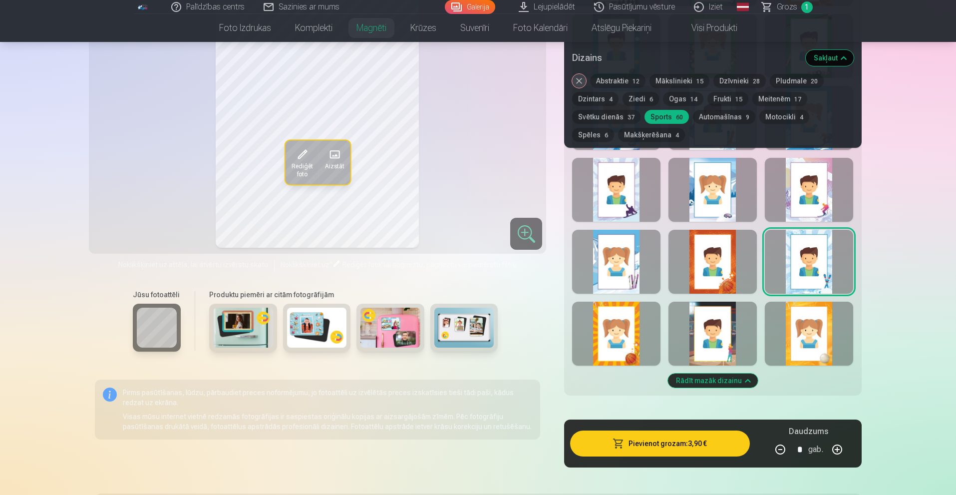
click at [818, 344] on div at bounding box center [808, 333] width 88 height 64
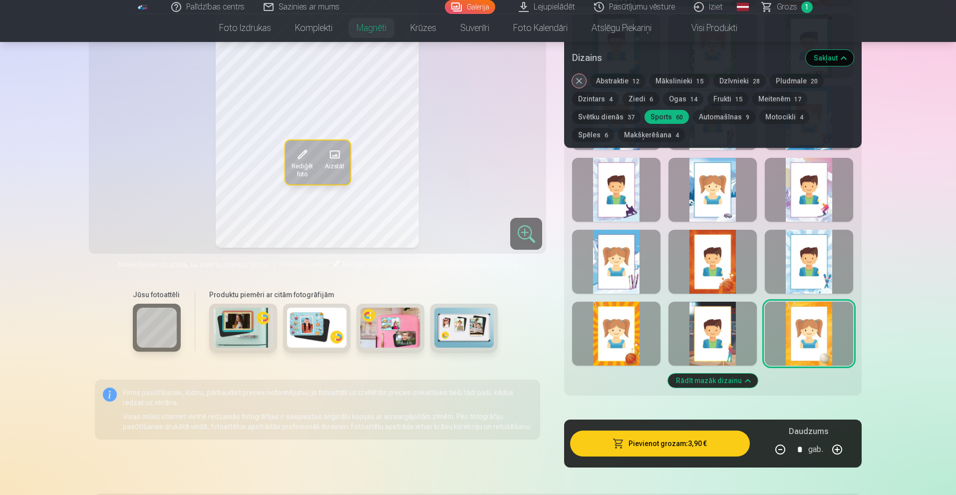
click at [730, 321] on div at bounding box center [712, 333] width 88 height 64
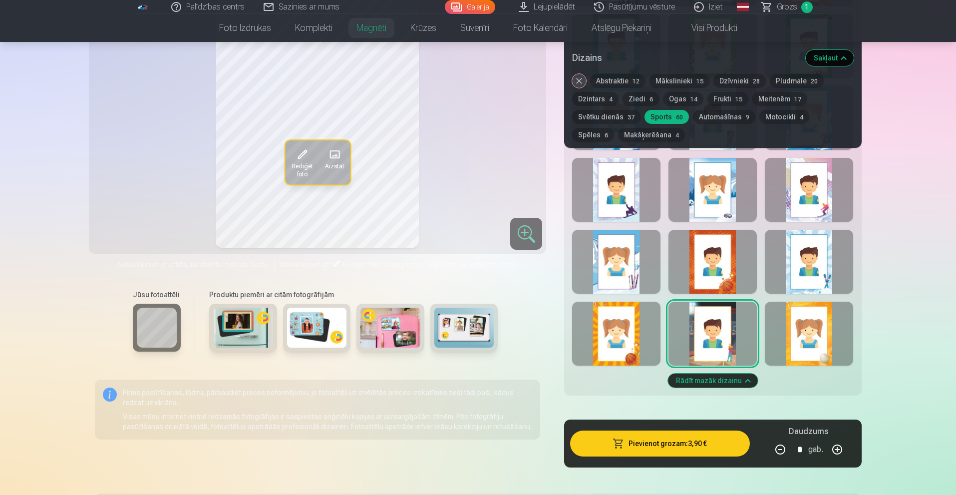
click at [633, 323] on div at bounding box center [616, 333] width 88 height 64
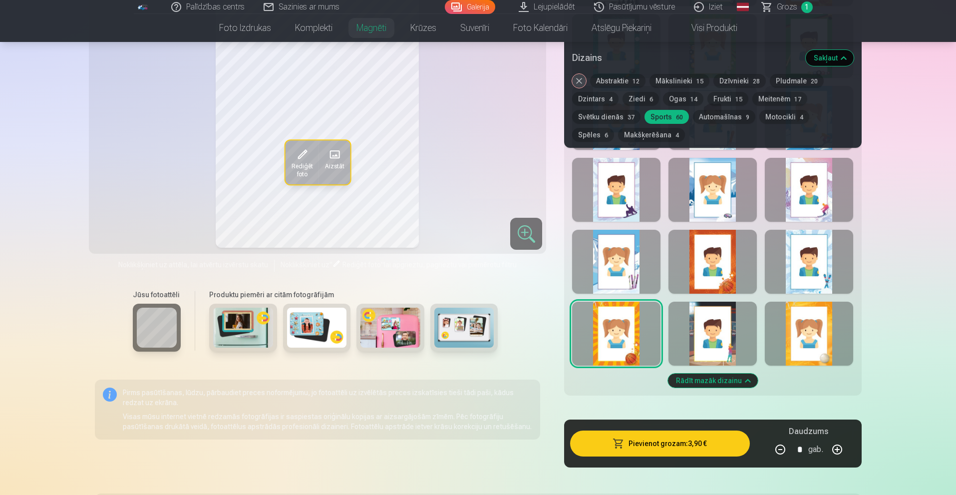
click at [718, 116] on button "Automašīnas 9" at bounding box center [724, 117] width 62 height 14
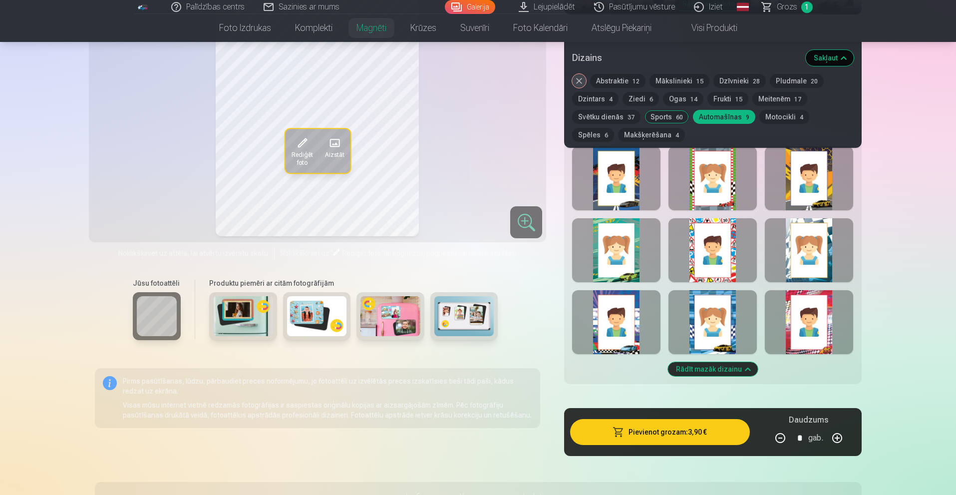
scroll to position [449, 0]
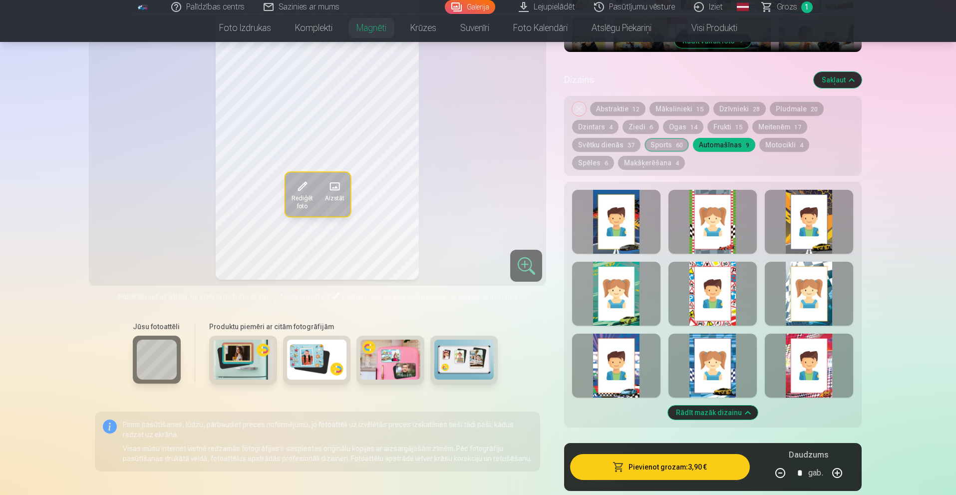
click at [769, 138] on button "Motocikli 4" at bounding box center [784, 145] width 50 height 14
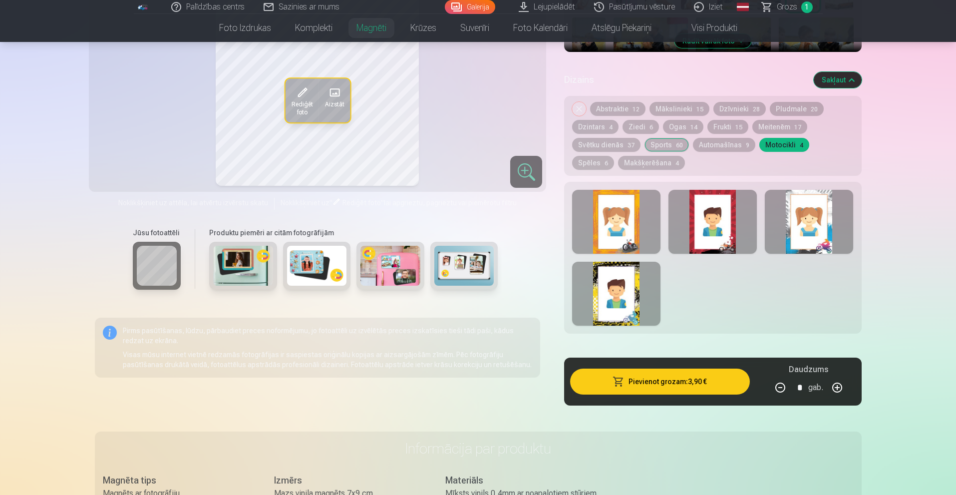
click at [614, 156] on button "Spēles 6" at bounding box center [593, 163] width 42 height 14
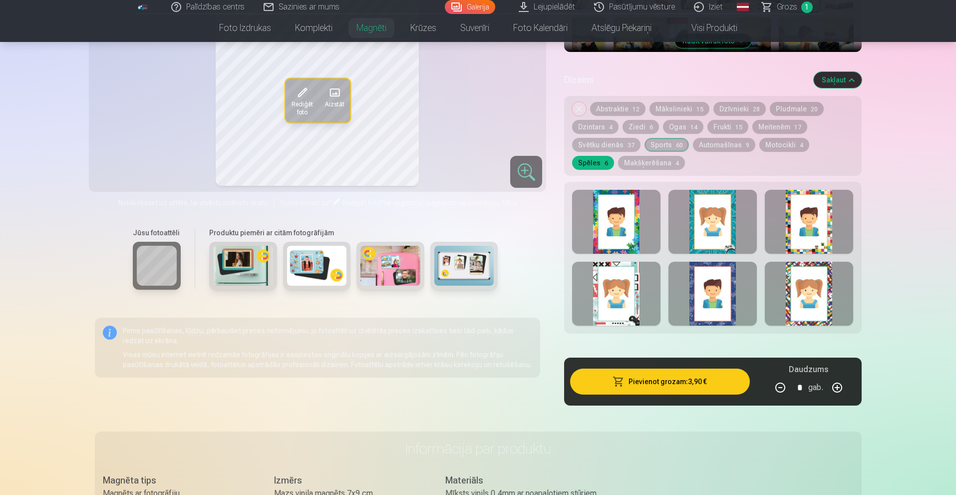
click at [632, 212] on div at bounding box center [616, 222] width 88 height 64
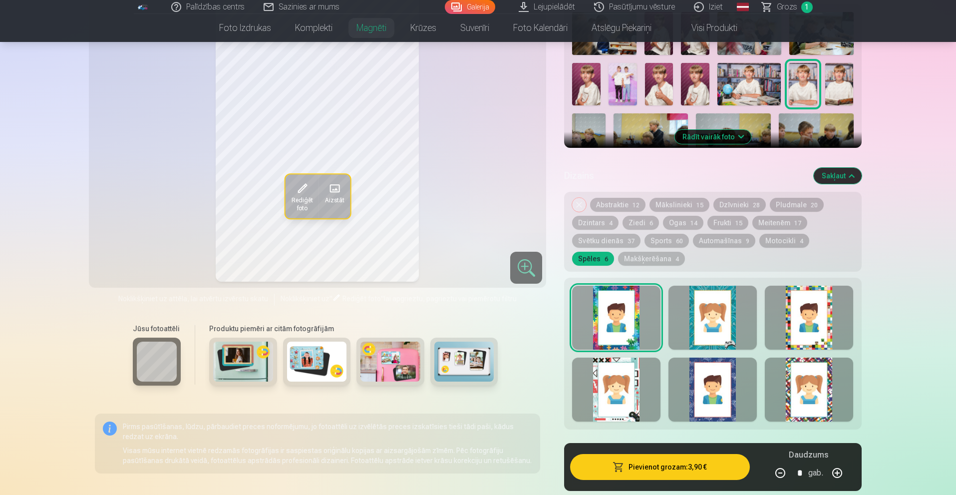
scroll to position [299, 0]
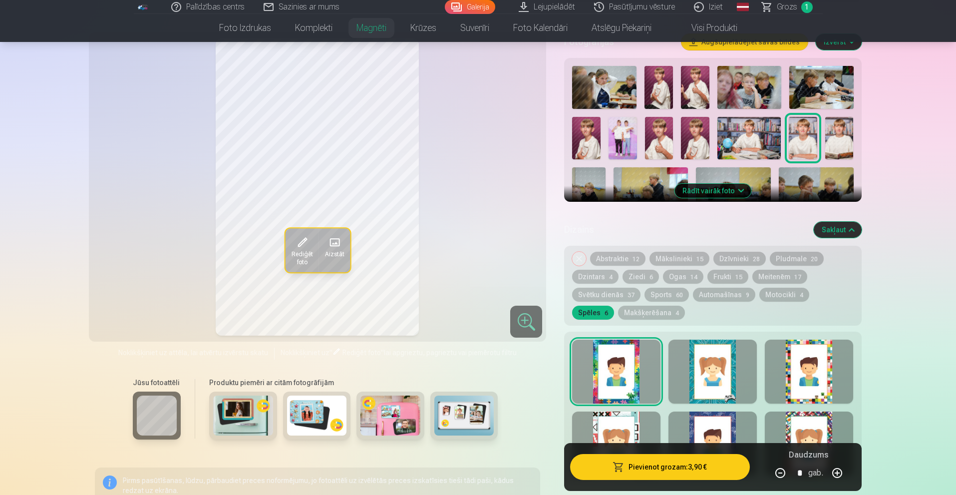
click at [717, 345] on div at bounding box center [712, 371] width 88 height 64
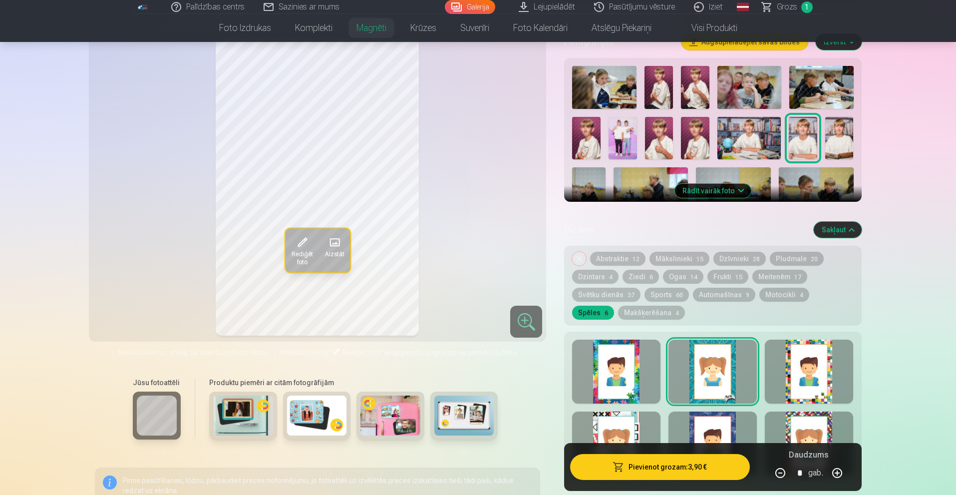
click at [797, 364] on div at bounding box center [808, 371] width 88 height 64
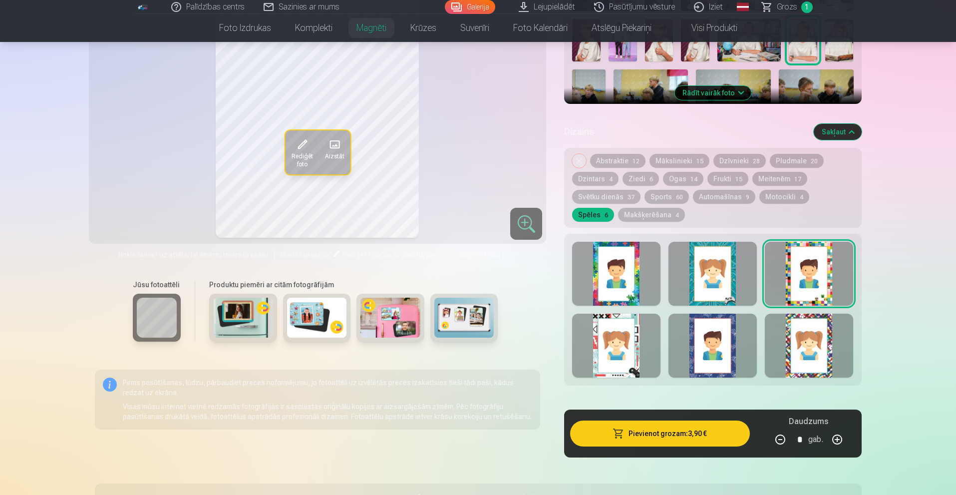
scroll to position [399, 0]
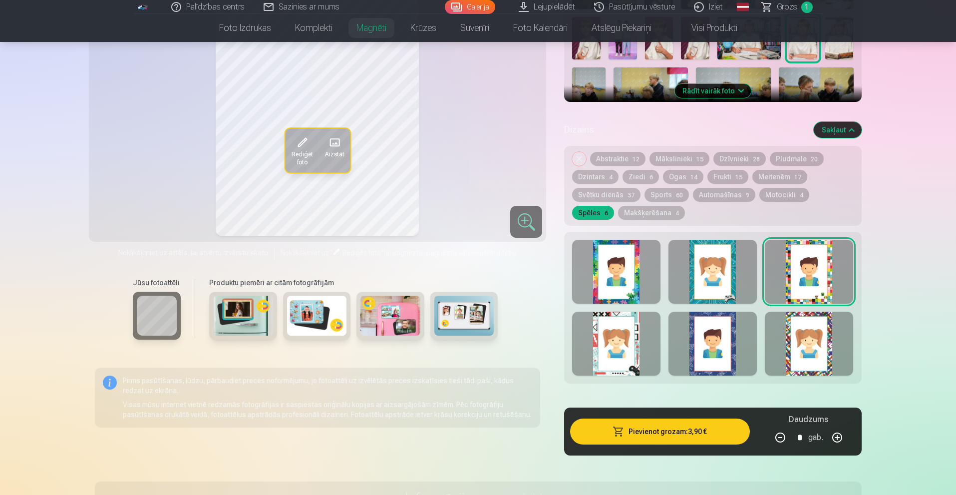
click at [808, 348] on div at bounding box center [808, 343] width 88 height 64
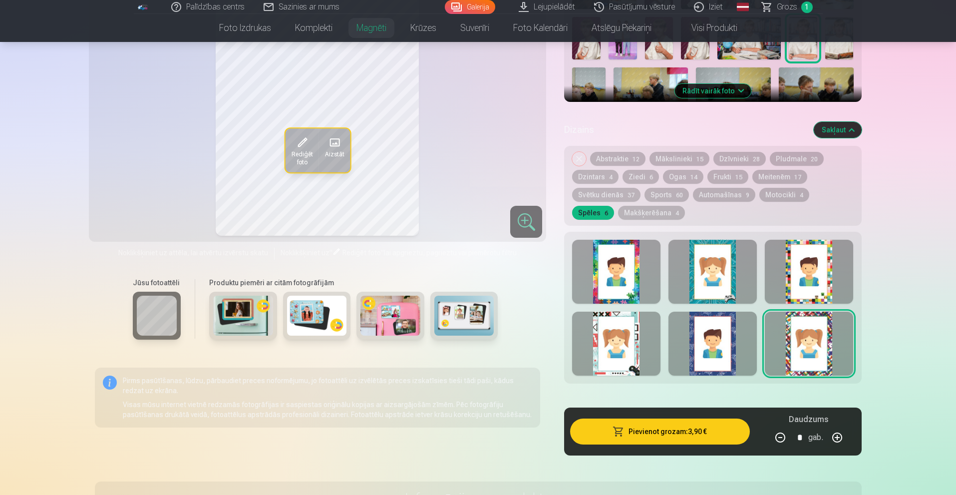
click at [713, 339] on div at bounding box center [712, 343] width 88 height 64
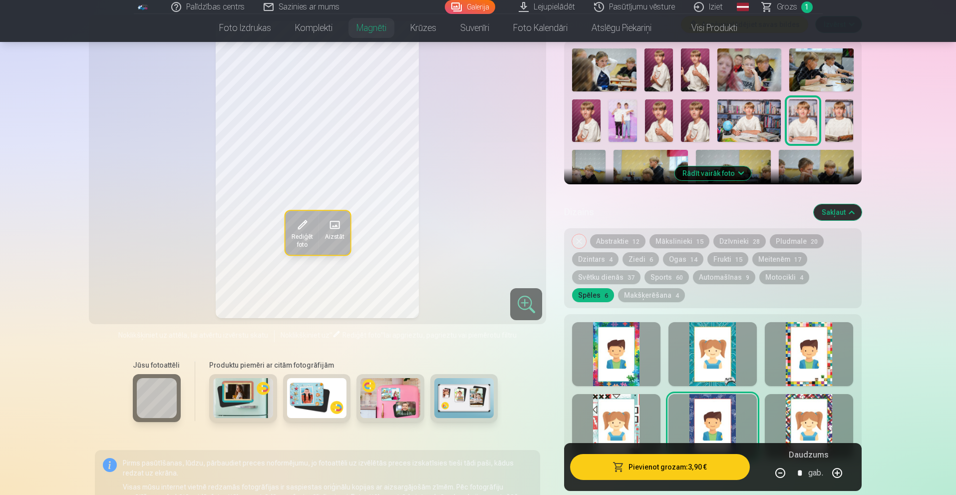
scroll to position [299, 0]
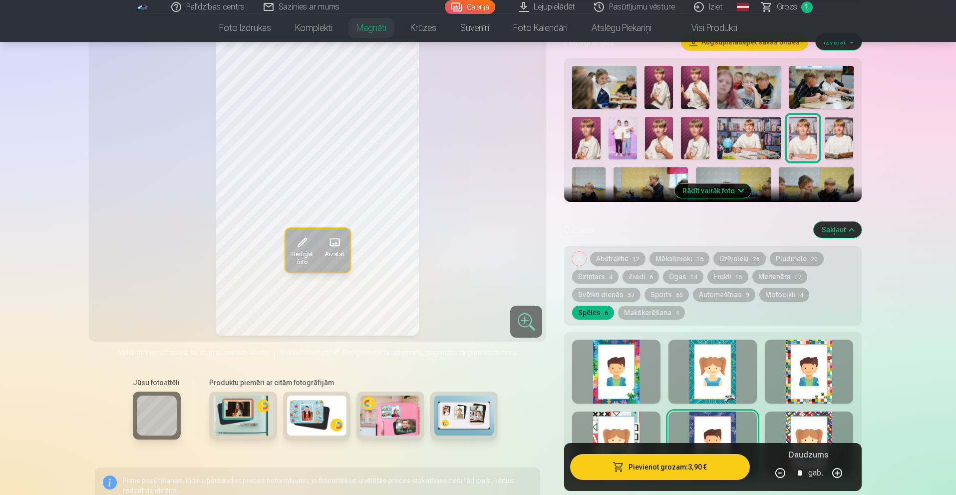
click at [617, 417] on div at bounding box center [616, 443] width 88 height 64
click at [725, 360] on div at bounding box center [712, 371] width 88 height 64
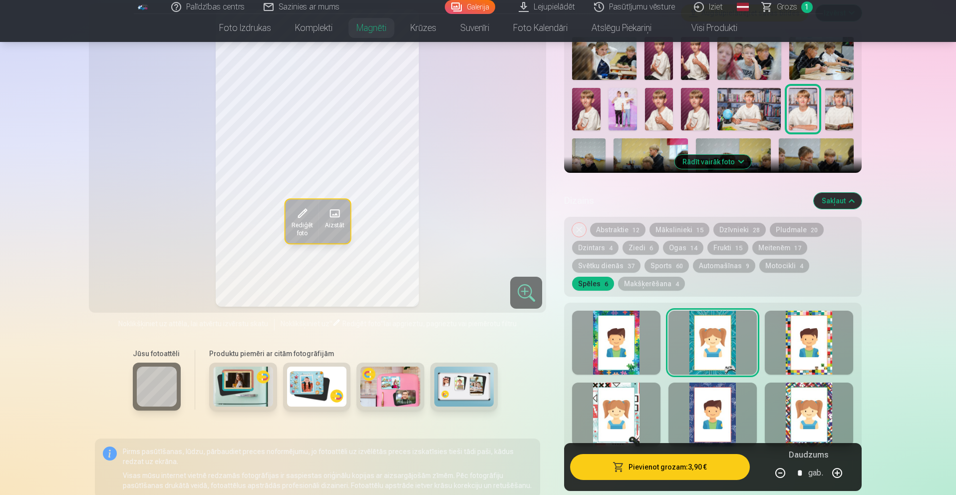
scroll to position [349, 0]
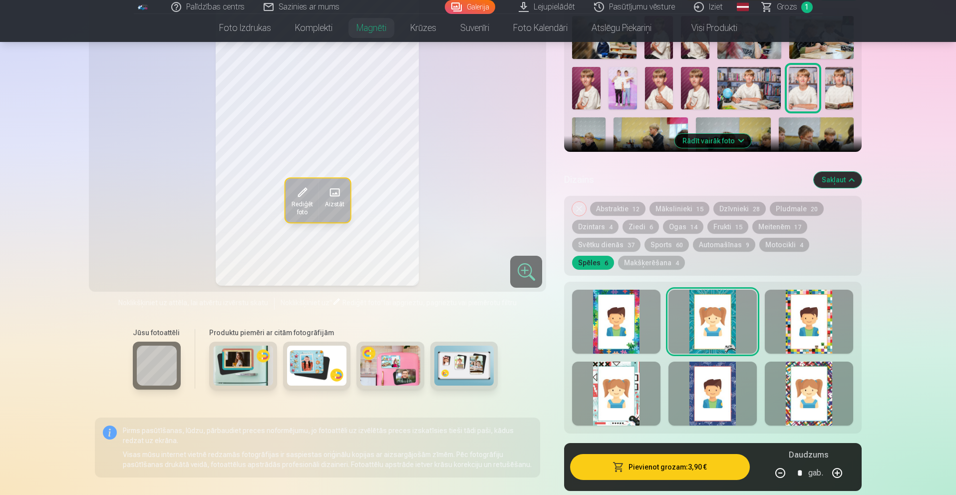
click at [626, 397] on div at bounding box center [616, 393] width 88 height 64
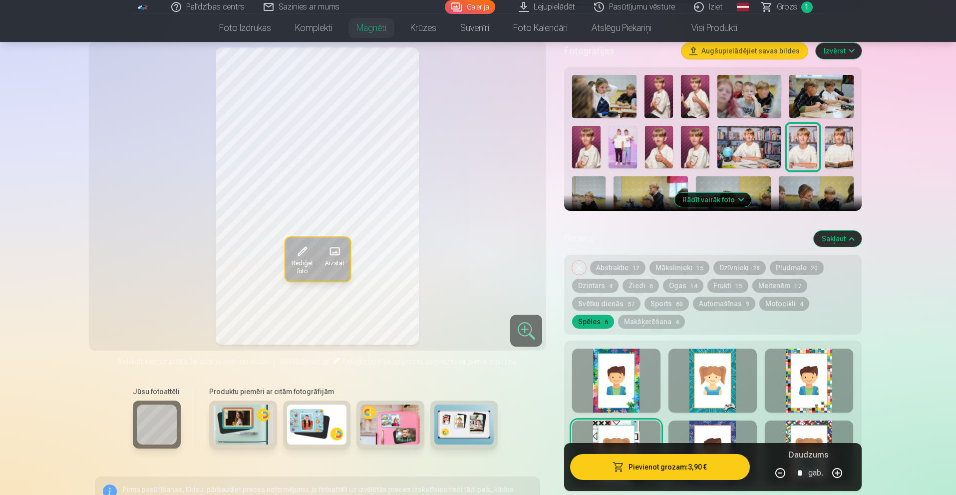
scroll to position [299, 0]
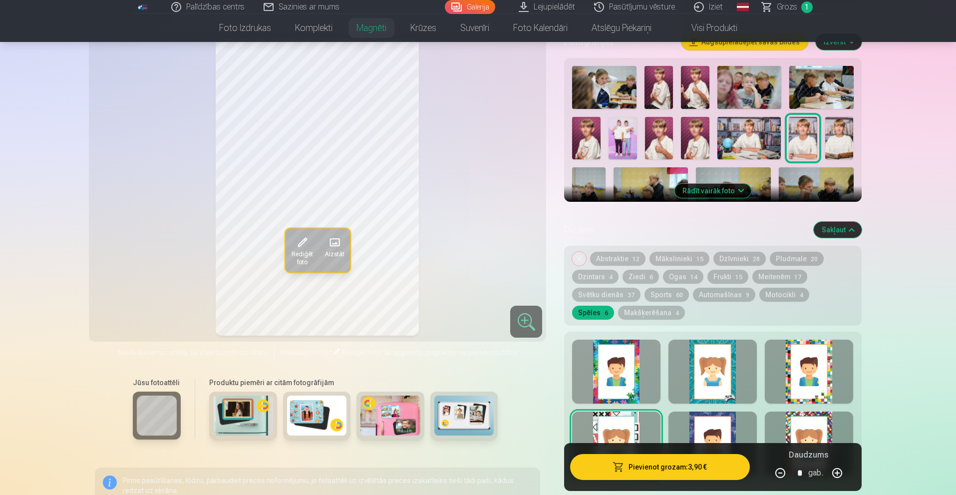
click at [720, 429] on div at bounding box center [712, 443] width 88 height 64
click at [805, 427] on div at bounding box center [808, 443] width 88 height 64
click at [618, 305] on button "Makšķerēšana 4" at bounding box center [651, 312] width 67 height 14
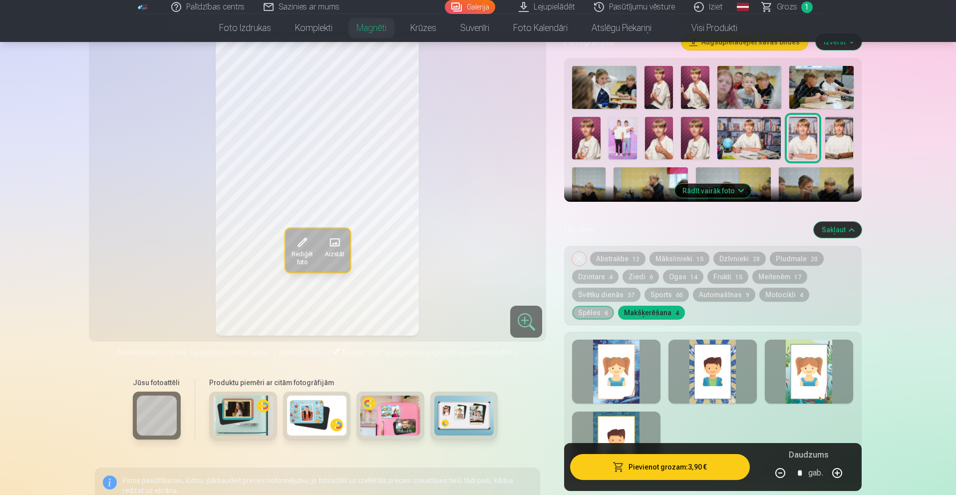
click at [614, 361] on div at bounding box center [616, 371] width 88 height 64
click at [723, 378] on div at bounding box center [712, 371] width 88 height 64
click at [808, 378] on div at bounding box center [808, 371] width 88 height 64
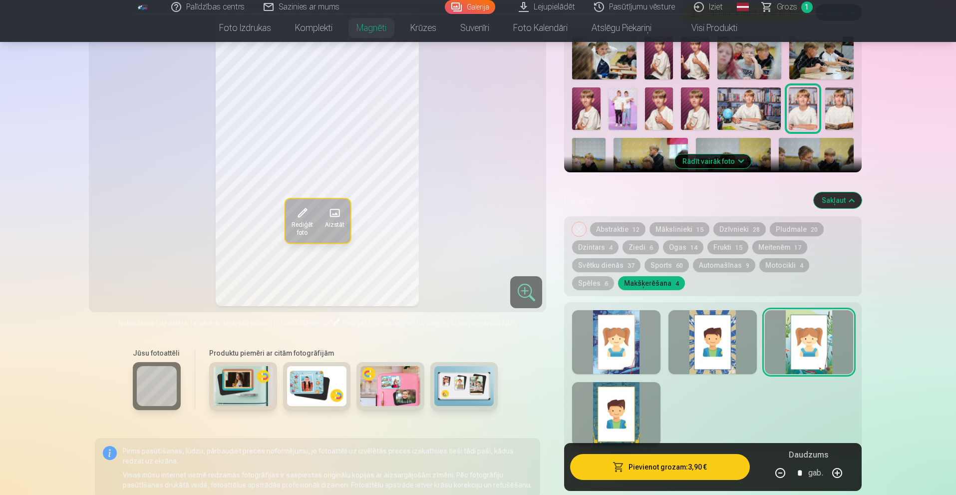
scroll to position [399, 0]
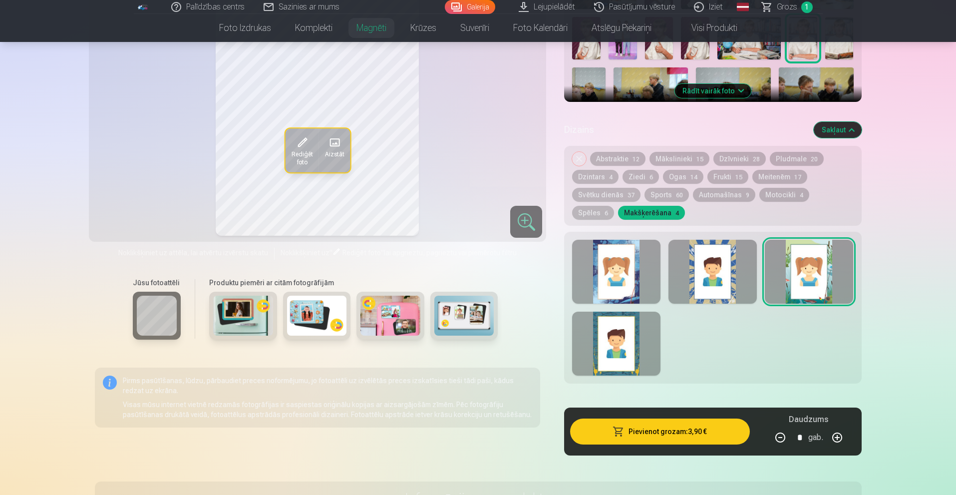
click at [624, 353] on div at bounding box center [616, 343] width 88 height 64
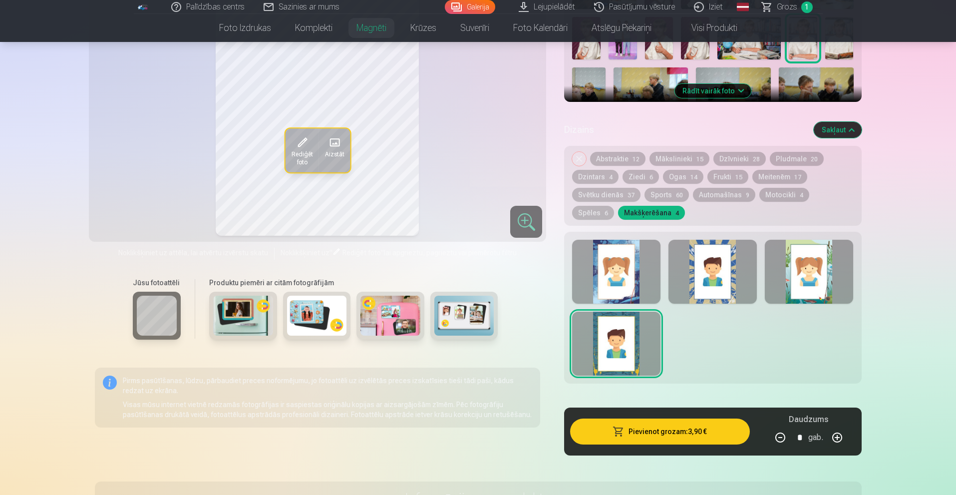
click at [721, 281] on div at bounding box center [712, 272] width 88 height 64
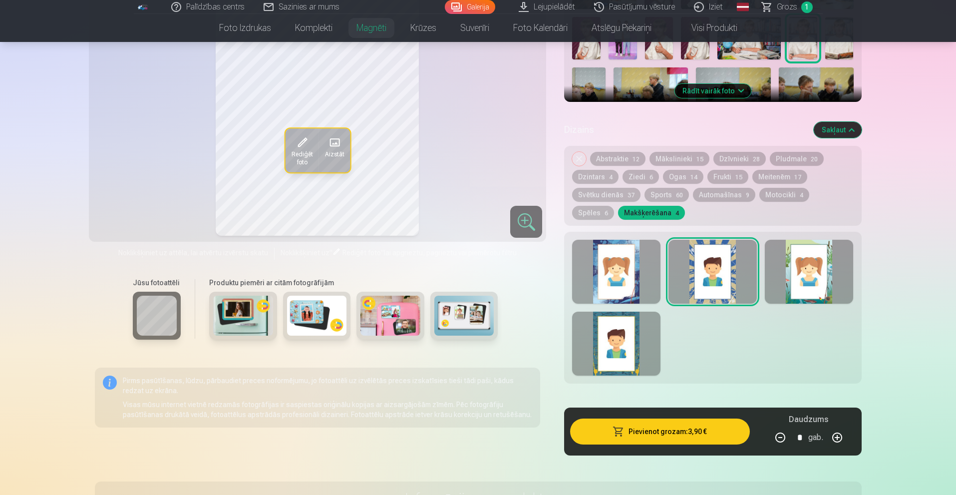
click at [815, 280] on div at bounding box center [808, 272] width 88 height 64
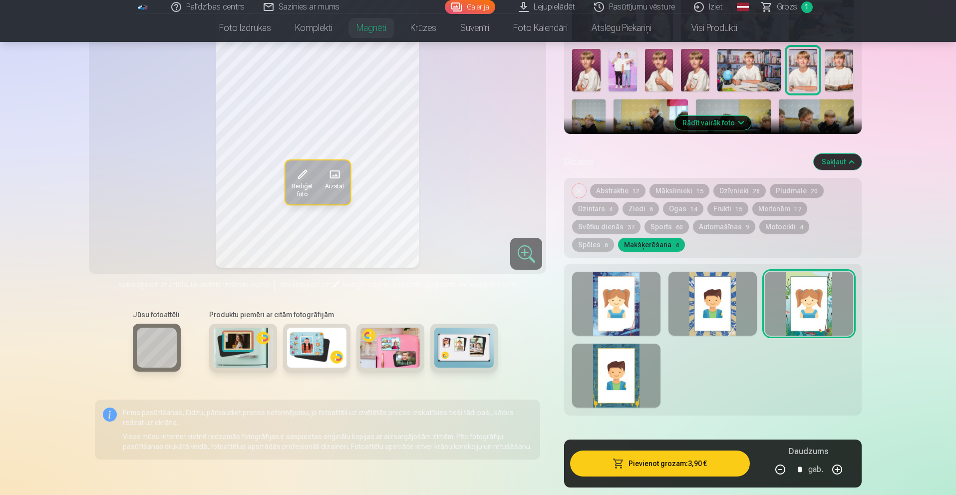
scroll to position [250, 0]
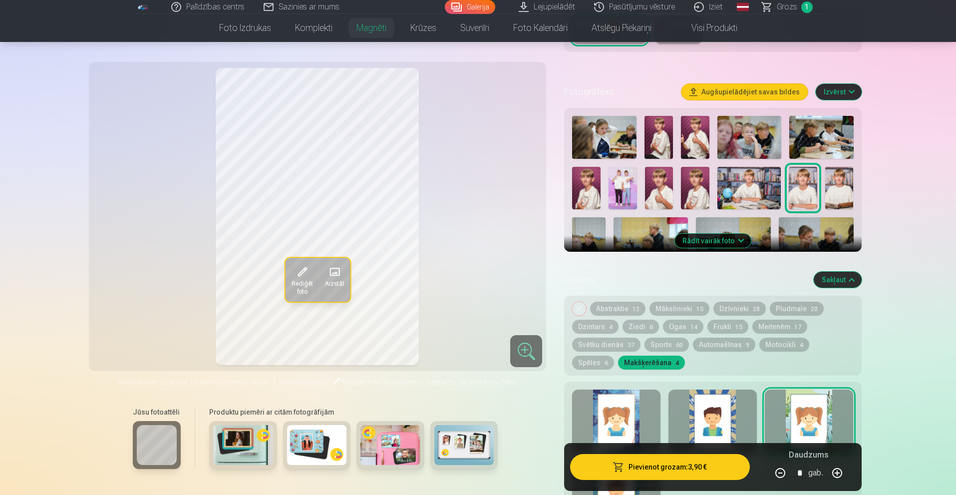
click at [831, 180] on img at bounding box center [839, 188] width 28 height 42
click at [801, 183] on img at bounding box center [802, 188] width 28 height 42
click at [826, 187] on img at bounding box center [839, 188] width 28 height 42
click at [805, 186] on img at bounding box center [802, 188] width 28 height 42
click at [663, 116] on img at bounding box center [658, 137] width 28 height 43
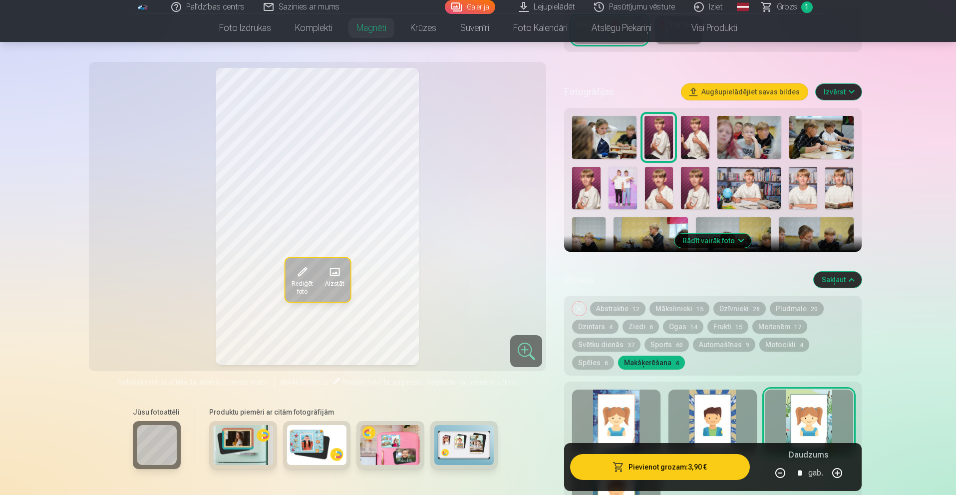
click at [689, 116] on img at bounding box center [695, 137] width 28 height 43
click at [598, 177] on img at bounding box center [586, 188] width 28 height 42
click at [654, 178] on img at bounding box center [659, 188] width 28 height 42
click at [696, 179] on img at bounding box center [695, 188] width 28 height 42
click at [799, 182] on img at bounding box center [802, 188] width 28 height 42
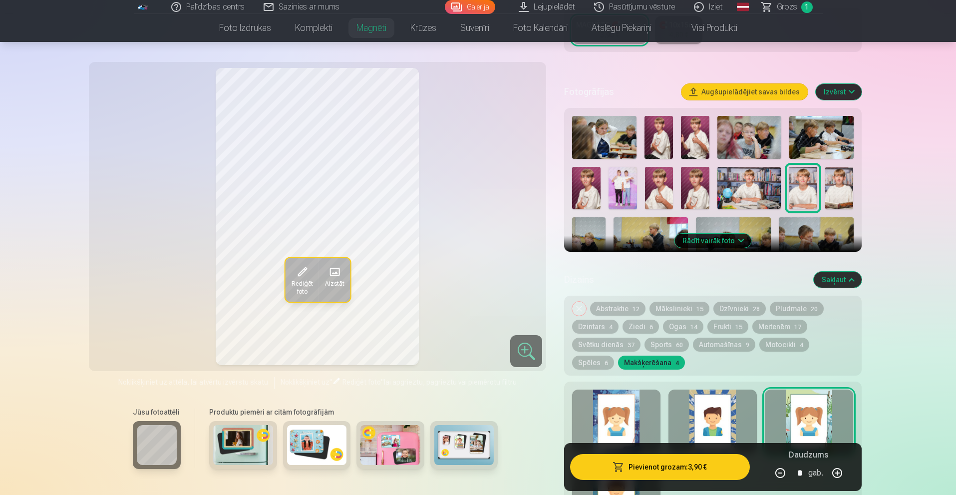
click at [857, 191] on div "Rādīt vairāk foto" at bounding box center [712, 180] width 297 height 144
click at [849, 190] on img at bounding box center [839, 188] width 28 height 42
click at [813, 185] on img at bounding box center [802, 188] width 28 height 42
click at [845, 183] on img at bounding box center [839, 188] width 28 height 42
click at [789, 182] on img at bounding box center [802, 188] width 28 height 42
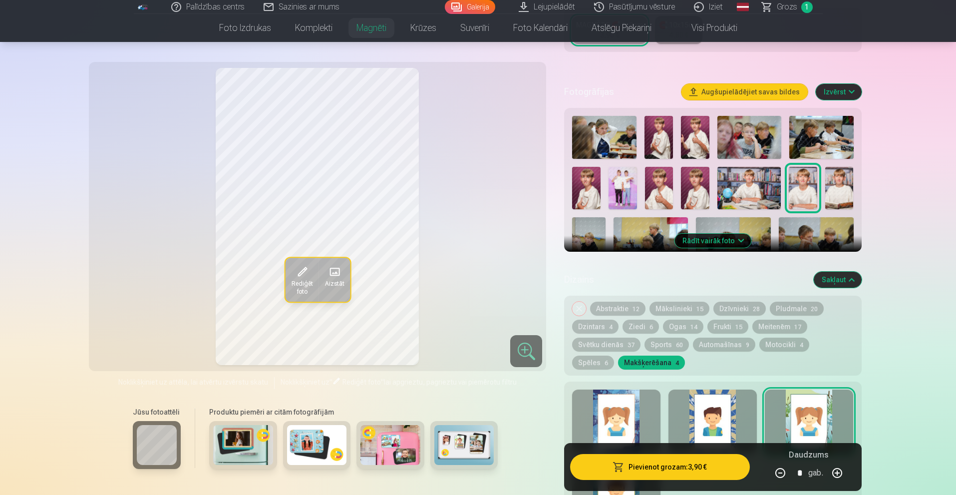
click at [750, 181] on img at bounding box center [748, 188] width 63 height 42
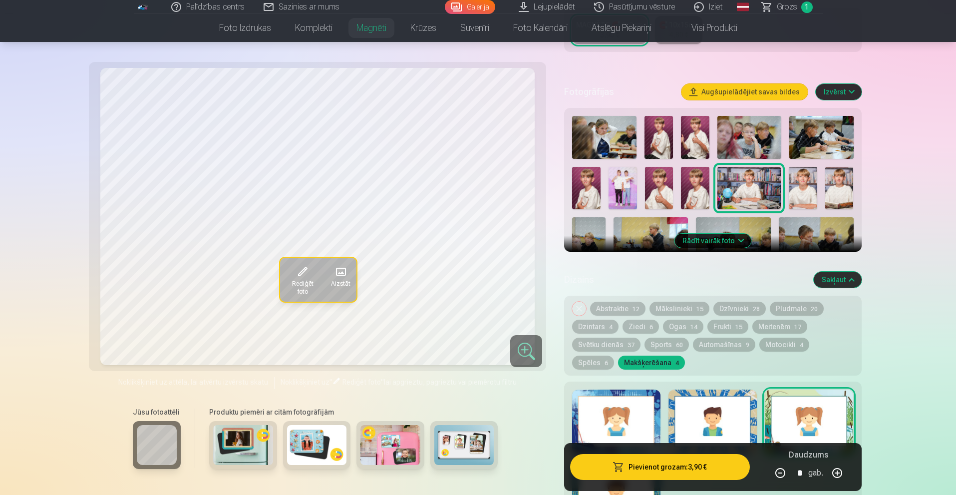
click at [804, 187] on img at bounding box center [802, 188] width 28 height 42
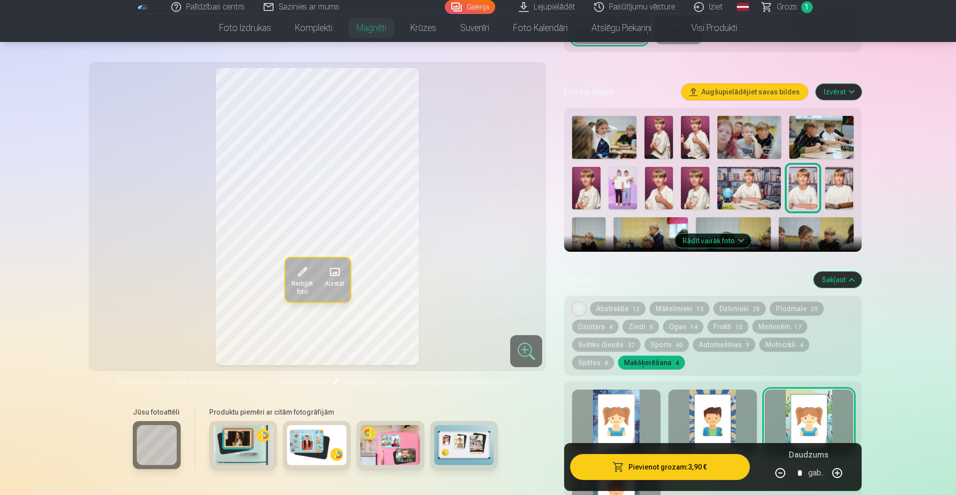
click at [344, 259] on button "Aizstāt" at bounding box center [333, 279] width 31 height 44
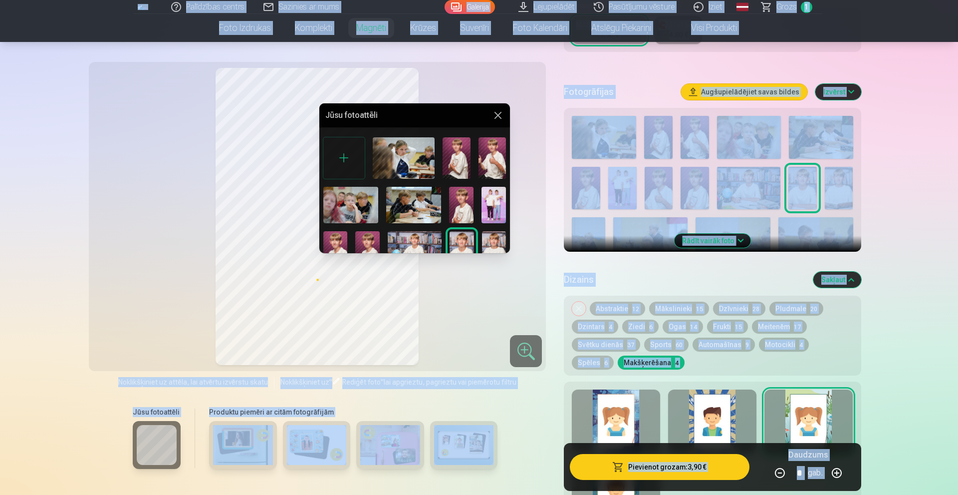
click at [344, 259] on div at bounding box center [479, 247] width 958 height 495
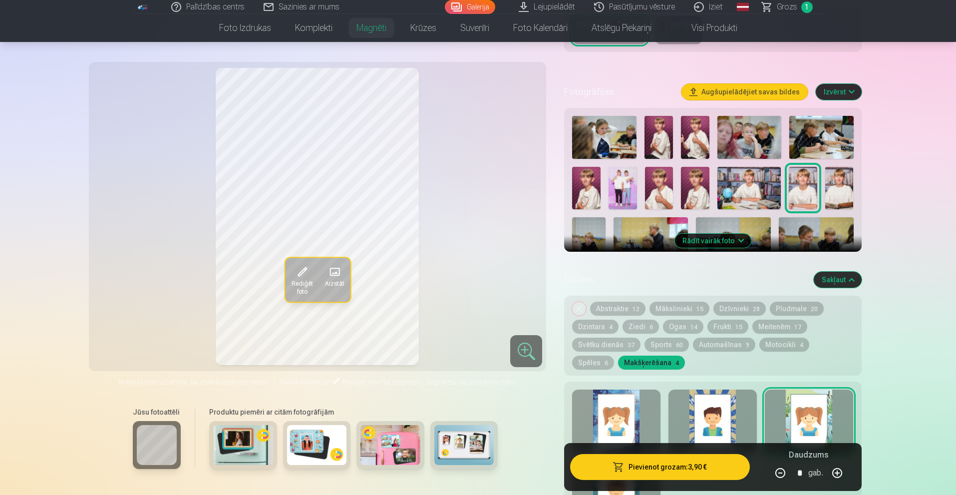
click at [530, 341] on div at bounding box center [526, 351] width 32 height 32
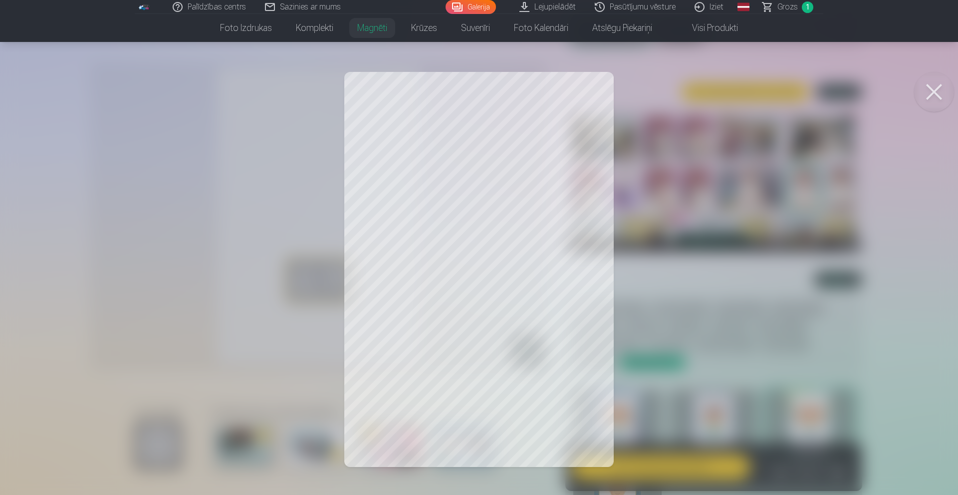
click at [937, 95] on button at bounding box center [934, 92] width 40 height 40
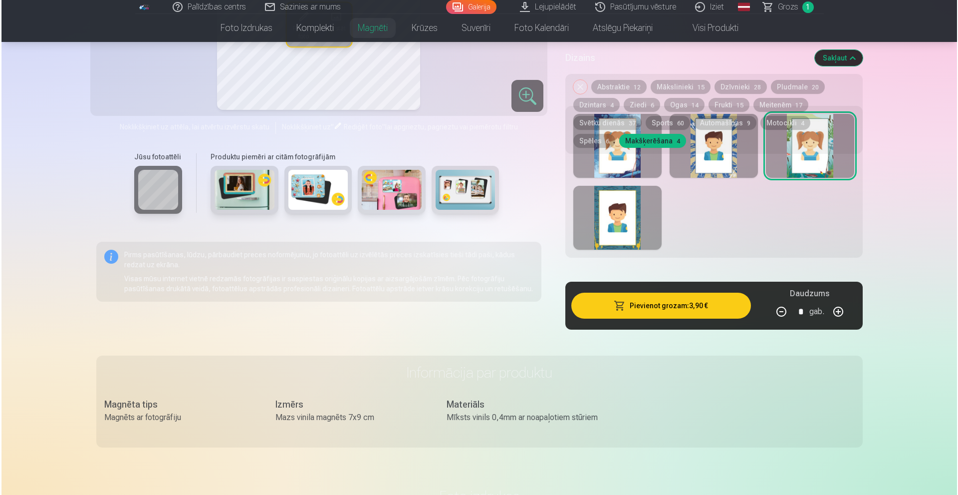
scroll to position [549, 0]
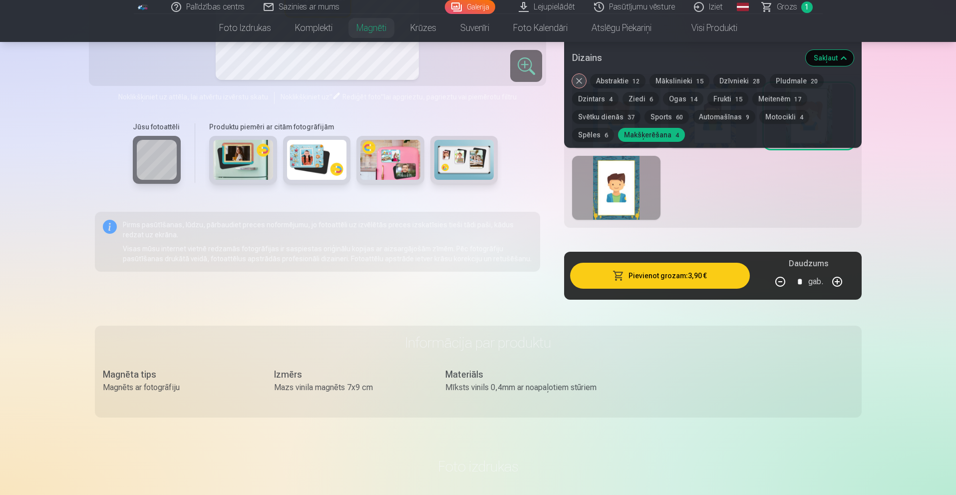
click at [654, 266] on button "Pievienot grozam : 3,90 €" at bounding box center [659, 275] width 179 height 26
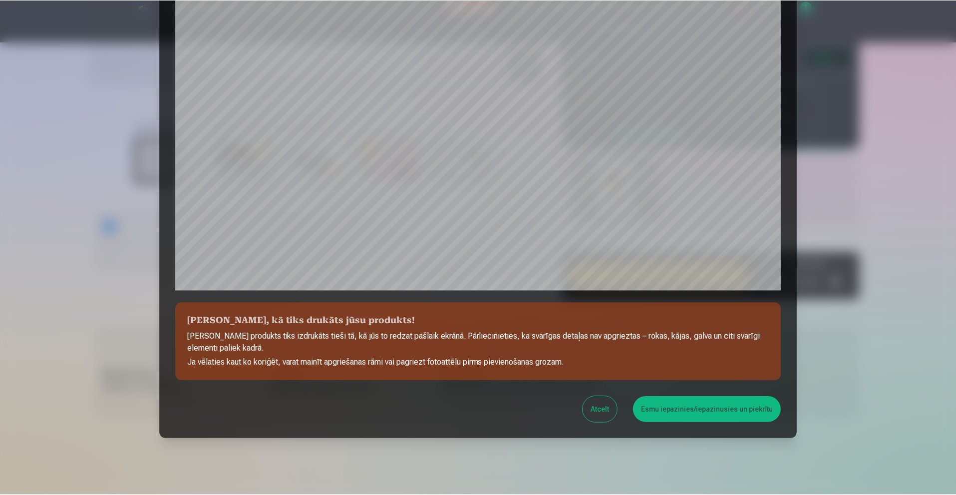
scroll to position [224, 0]
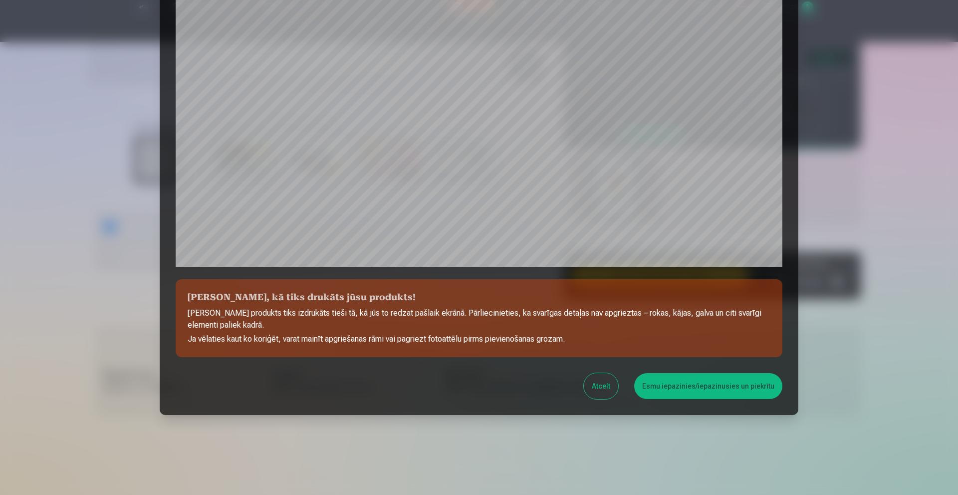
click at [669, 384] on button "Esmu iepazinies/iepazinusies un piekrītu" at bounding box center [708, 386] width 148 height 26
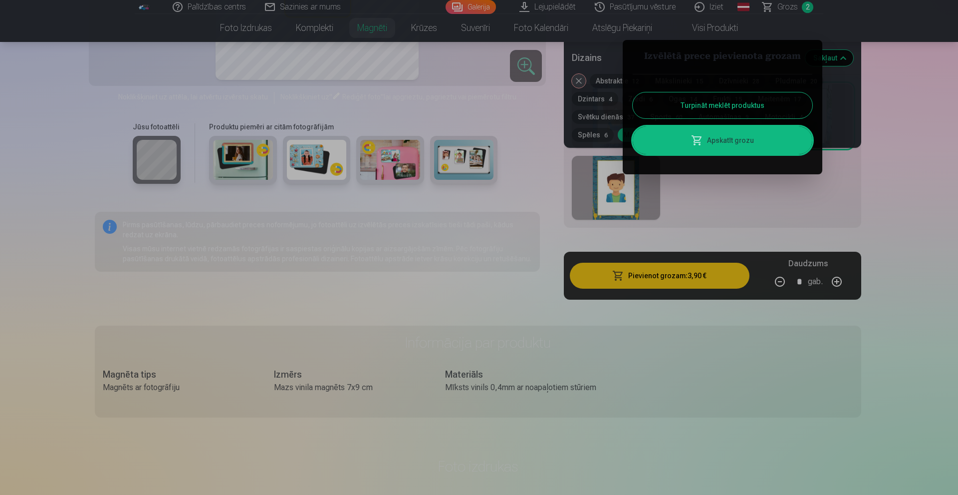
click at [737, 101] on button "Turpināt meklēt produktus" at bounding box center [723, 105] width 180 height 26
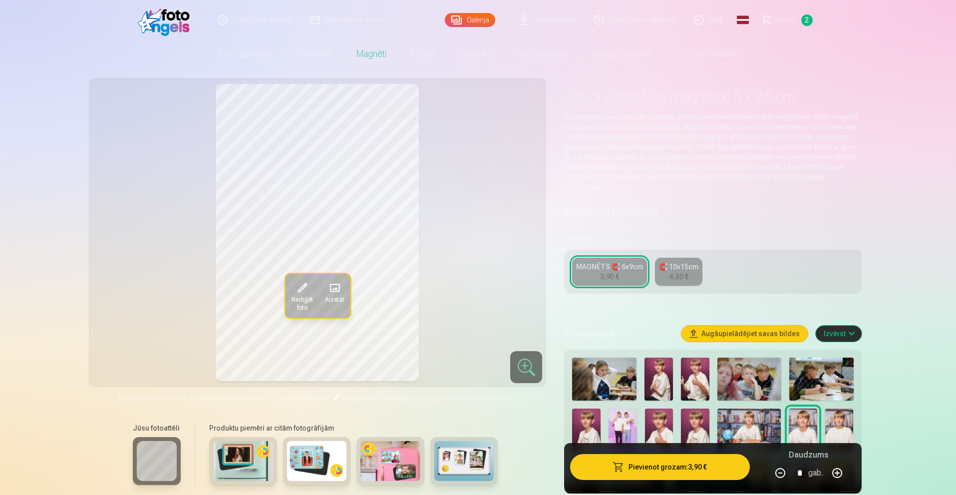
scroll to position [0, 0]
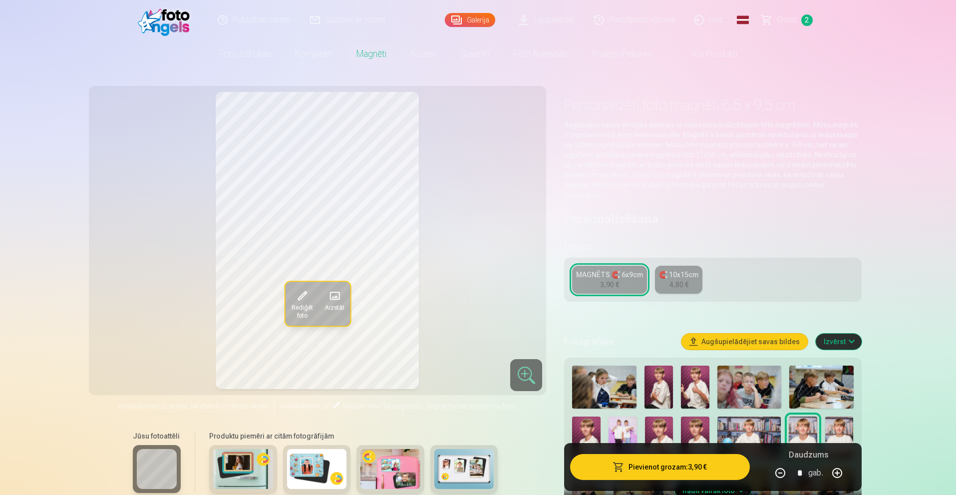
click at [603, 374] on img at bounding box center [604, 386] width 64 height 43
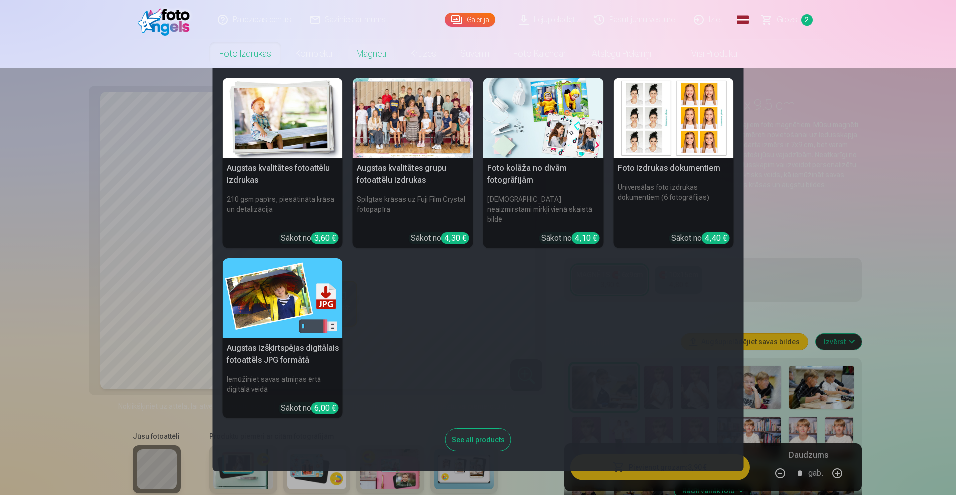
click at [233, 53] on link "Foto izdrukas" at bounding box center [245, 54] width 76 height 28
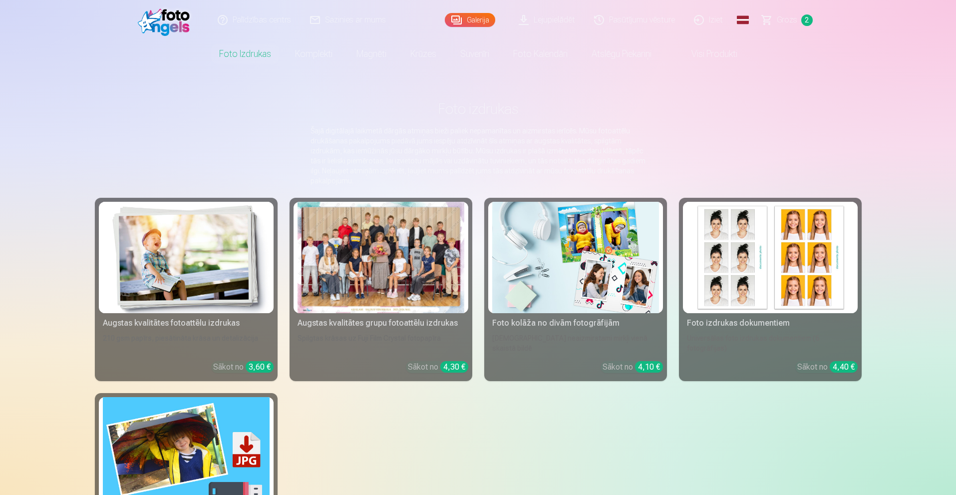
click at [210, 277] on img at bounding box center [186, 257] width 167 height 111
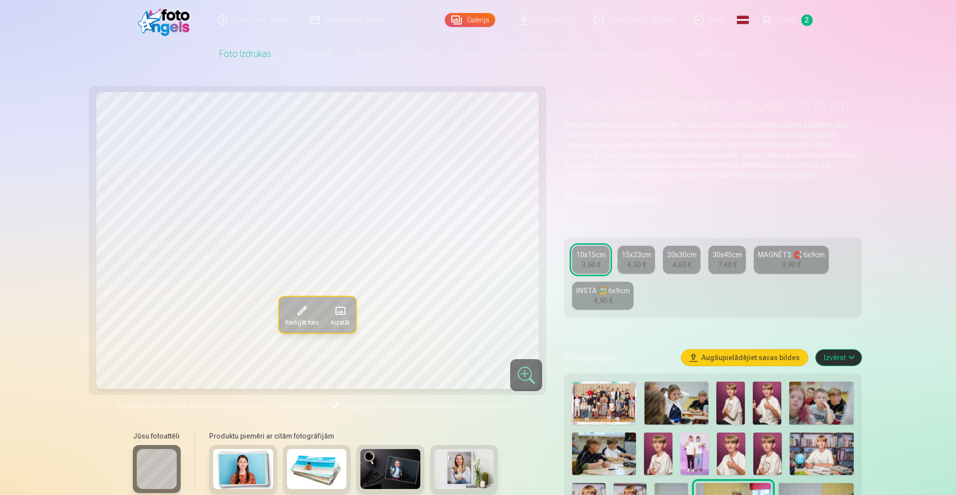
click at [685, 410] on img at bounding box center [676, 402] width 64 height 43
click at [740, 406] on img at bounding box center [730, 402] width 28 height 43
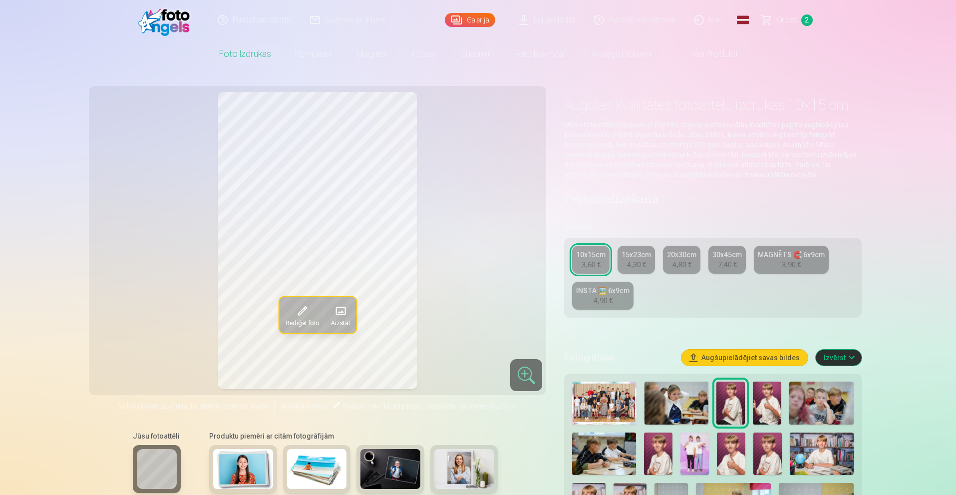
click at [767, 407] on img at bounding box center [767, 402] width 28 height 43
click at [821, 410] on img at bounding box center [821, 402] width 64 height 43
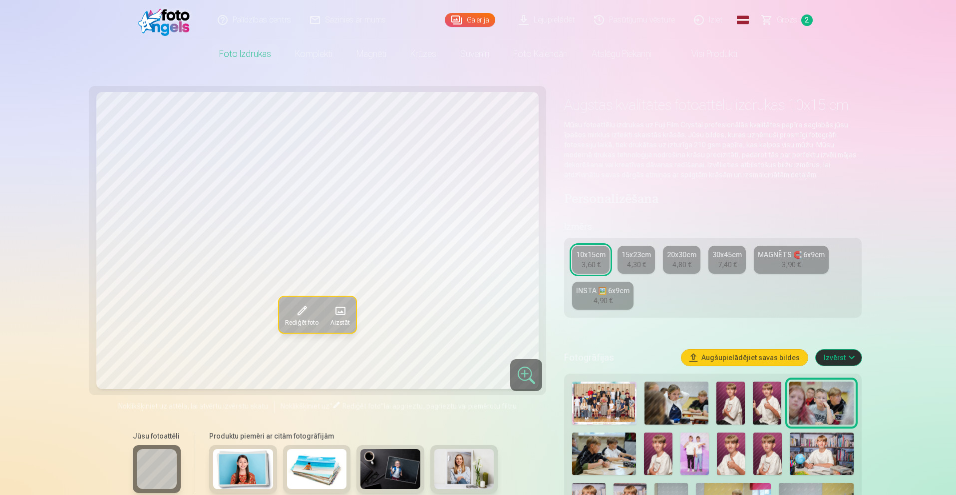
click at [610, 446] on img at bounding box center [604, 453] width 64 height 42
click at [669, 451] on img at bounding box center [658, 453] width 28 height 42
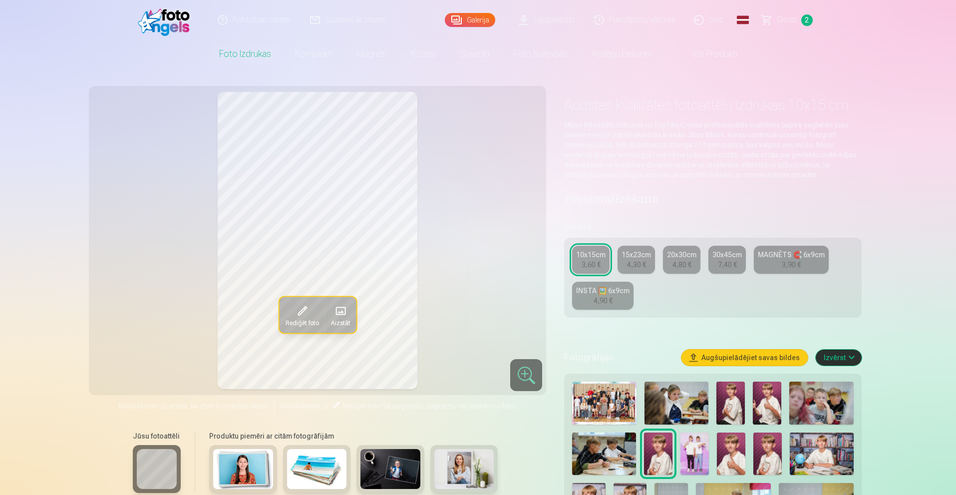
click at [706, 455] on img at bounding box center [694, 453] width 28 height 42
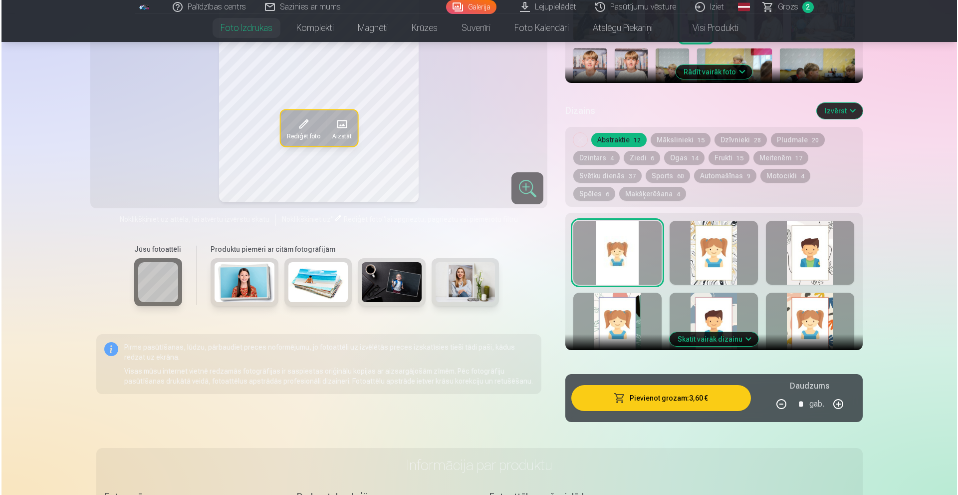
scroll to position [499, 0]
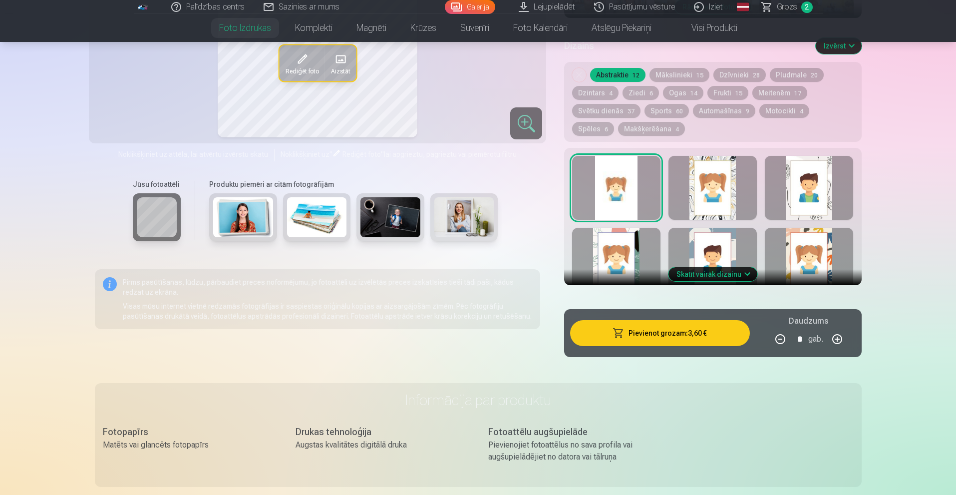
click at [666, 335] on button "Pievienot grozam : 3,60 €" at bounding box center [659, 333] width 179 height 26
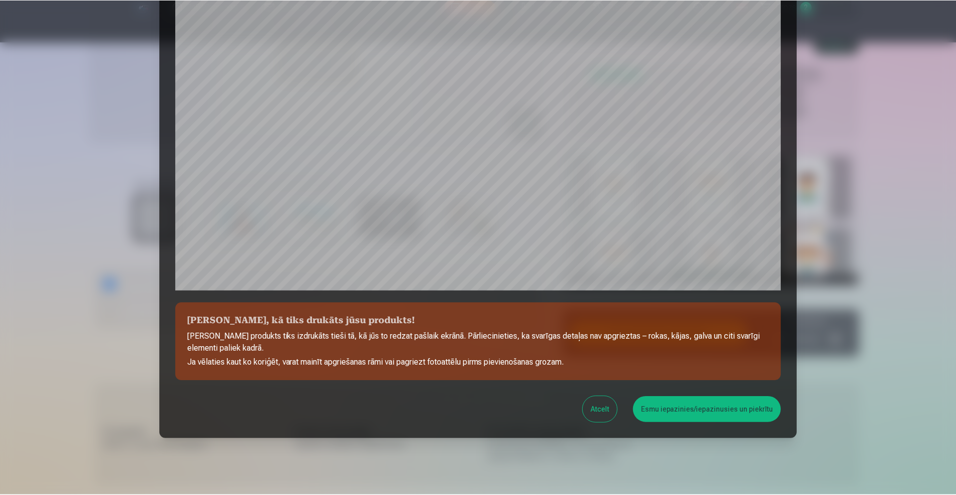
scroll to position [224, 0]
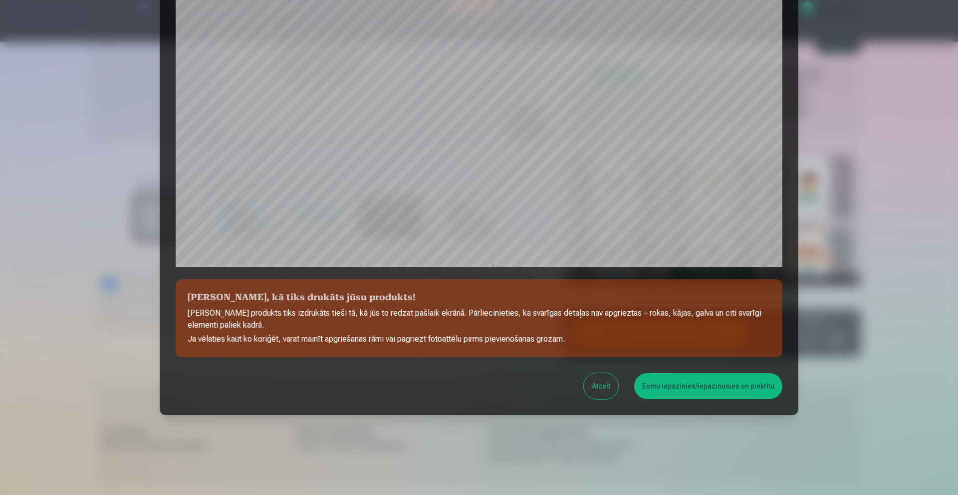
click at [661, 384] on button "Esmu iepazinies/iepazinusies un piekrītu" at bounding box center [708, 386] width 148 height 26
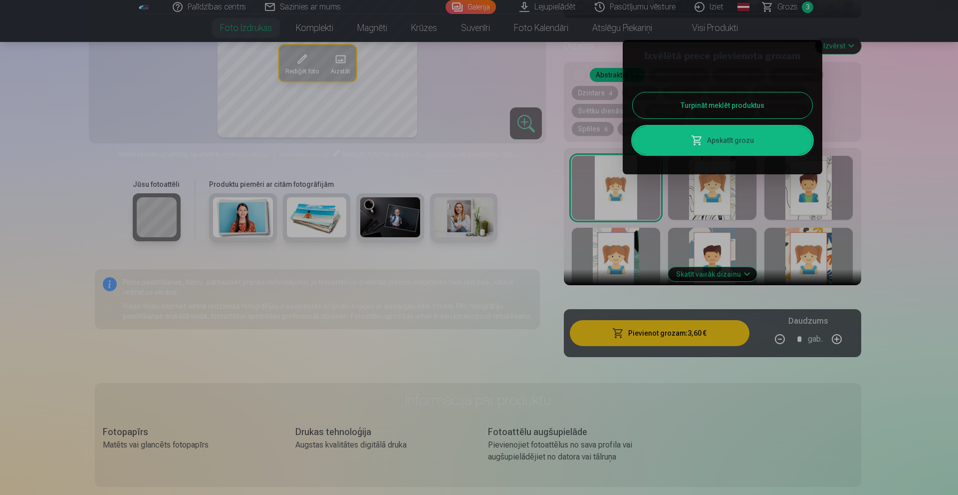
click at [718, 106] on button "Turpināt meklēt produktus" at bounding box center [723, 105] width 180 height 26
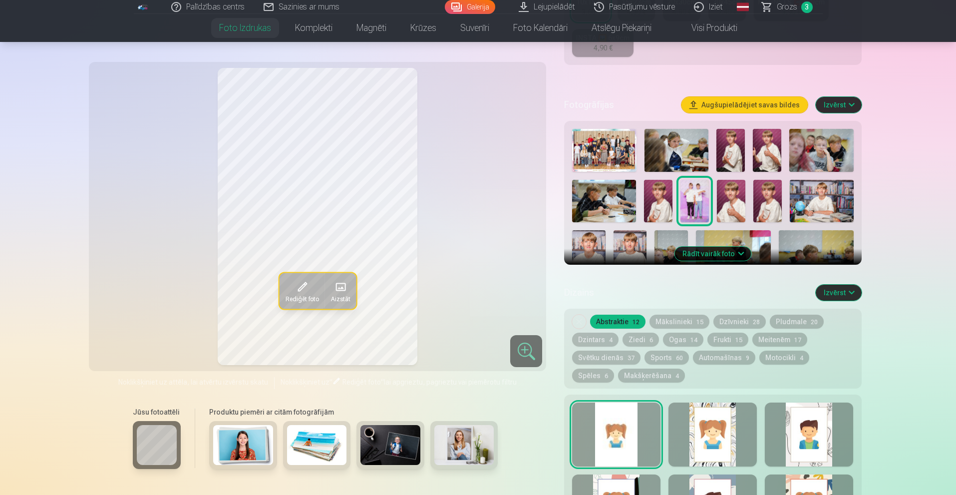
scroll to position [250, 0]
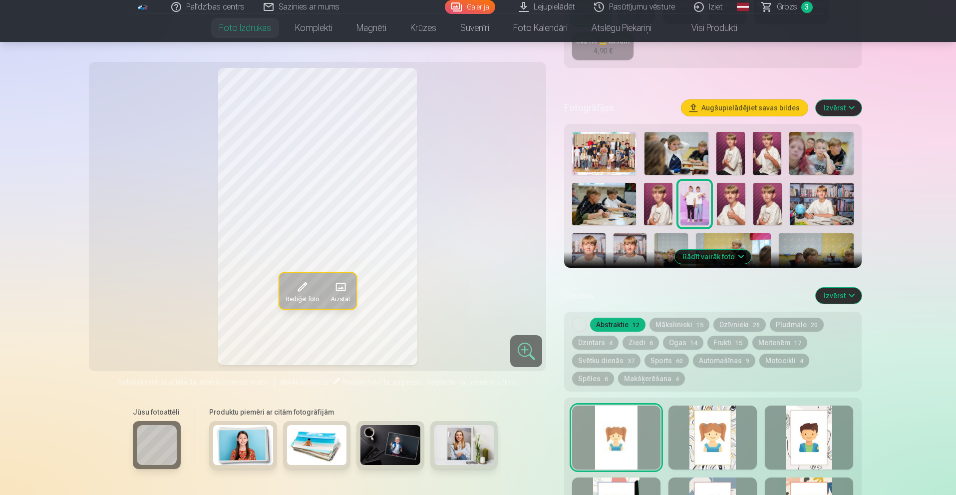
click at [736, 208] on img at bounding box center [731, 204] width 28 height 42
click at [763, 209] on img at bounding box center [767, 204] width 28 height 42
click at [804, 211] on img at bounding box center [821, 204] width 64 height 42
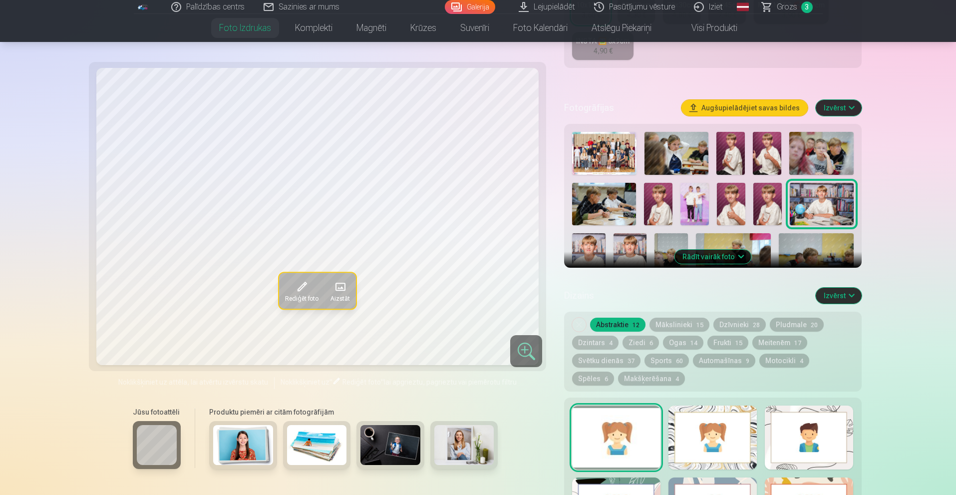
click at [592, 242] on img at bounding box center [588, 258] width 33 height 50
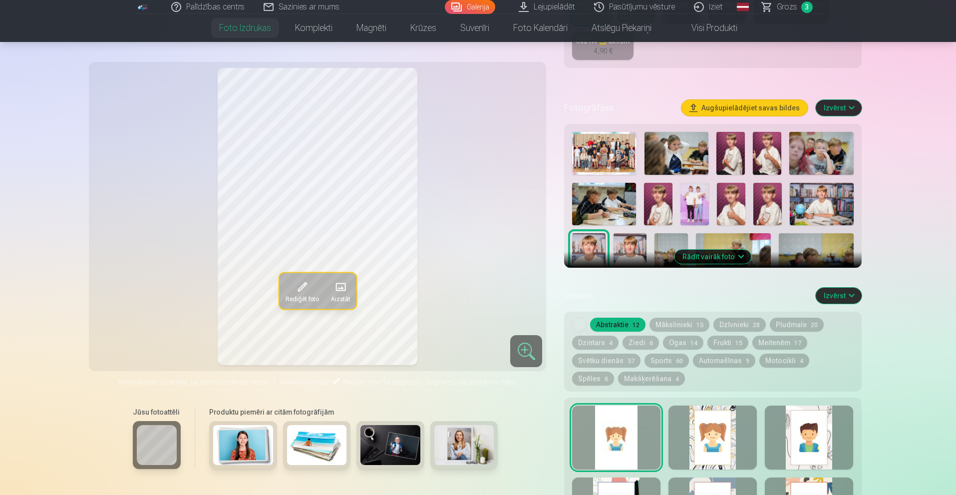
click at [630, 247] on img at bounding box center [629, 258] width 33 height 50
click at [662, 243] on img at bounding box center [670, 258] width 33 height 50
click at [724, 243] on img at bounding box center [733, 258] width 75 height 50
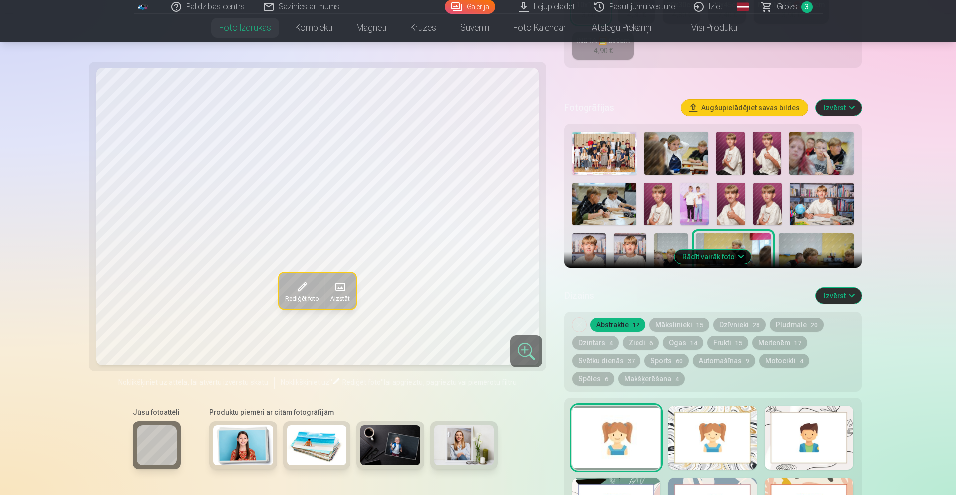
click at [795, 249] on img at bounding box center [815, 258] width 75 height 50
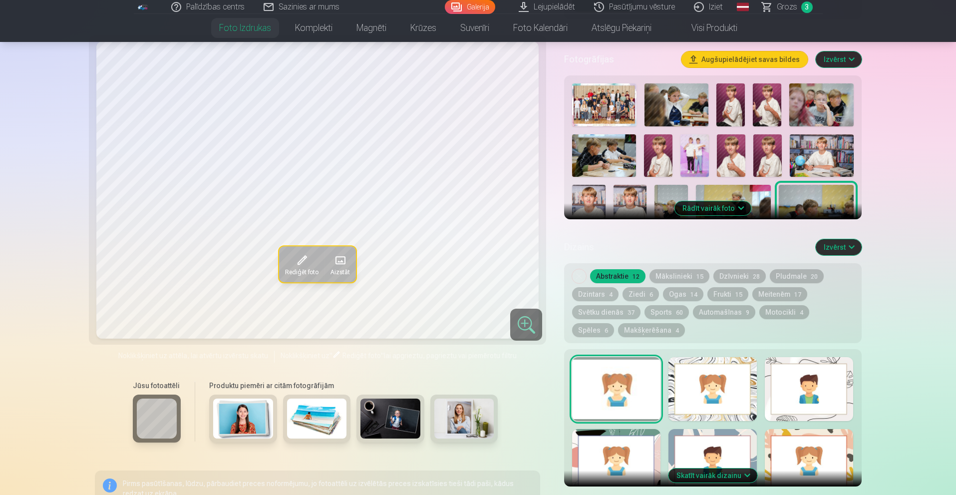
scroll to position [299, 0]
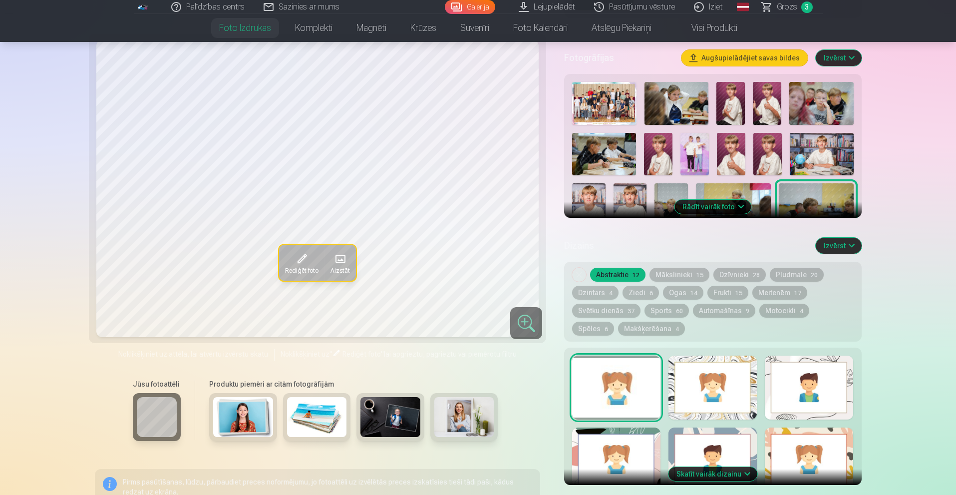
click at [703, 212] on button "Rādīt vairāk foto" at bounding box center [712, 207] width 76 height 14
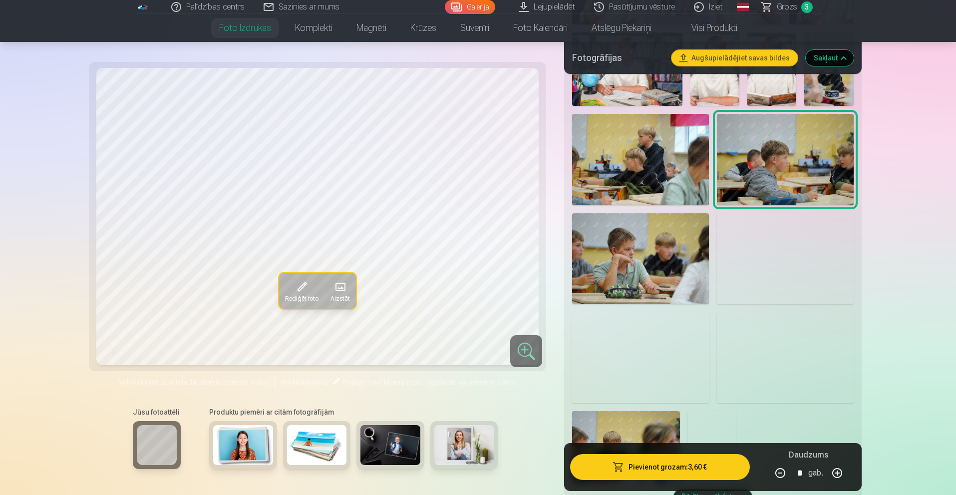
scroll to position [649, 0]
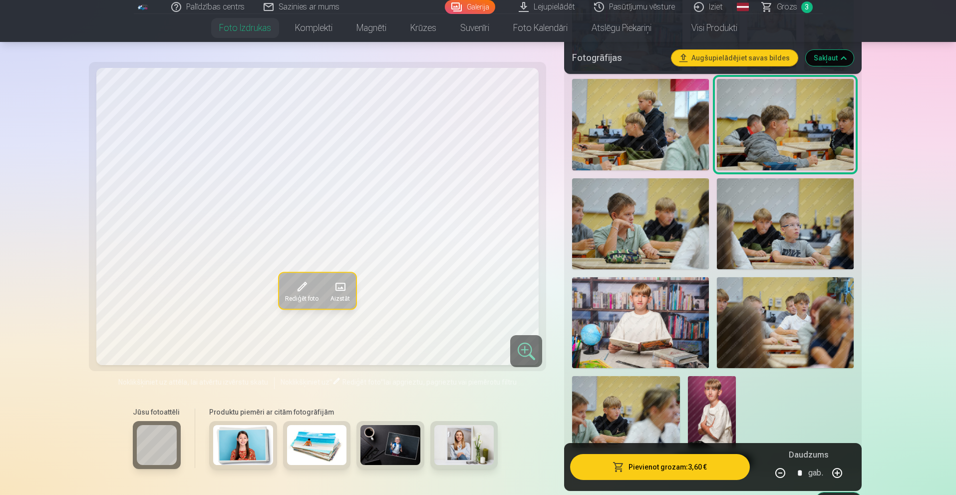
click at [669, 251] on img at bounding box center [640, 223] width 137 height 91
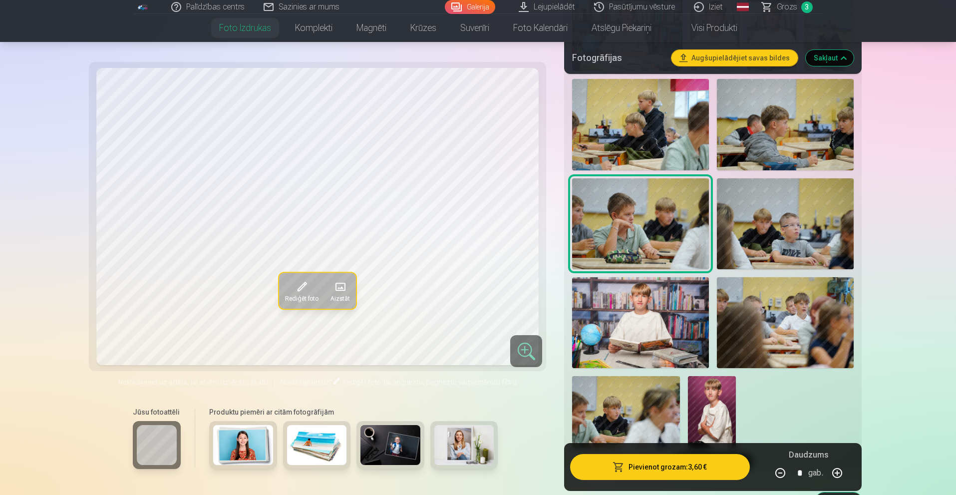
click at [767, 250] on img at bounding box center [785, 223] width 137 height 91
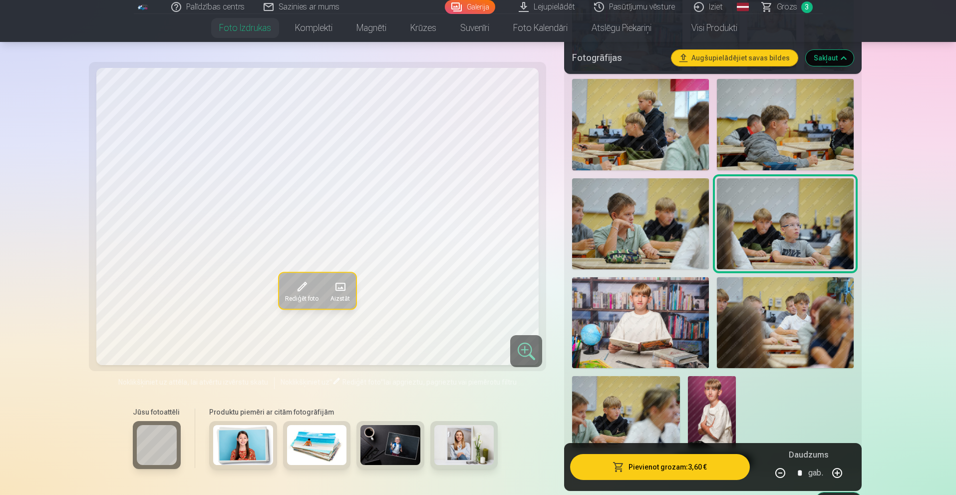
click at [653, 300] on img at bounding box center [640, 322] width 137 height 91
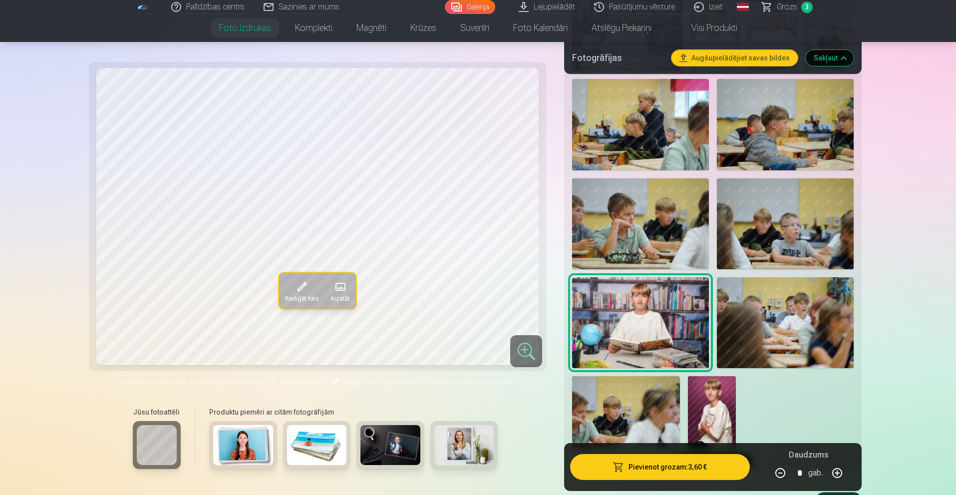
click at [782, 317] on img at bounding box center [785, 322] width 137 height 91
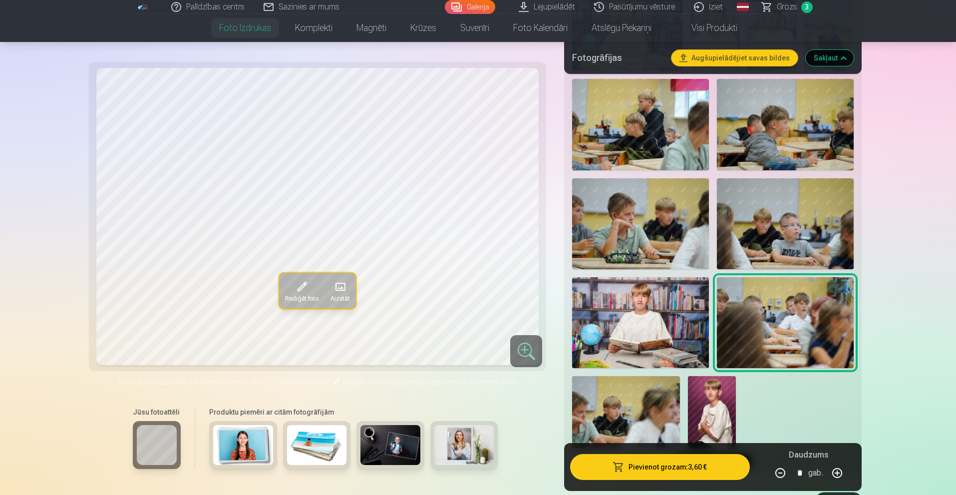
click at [645, 401] on img at bounding box center [626, 412] width 108 height 72
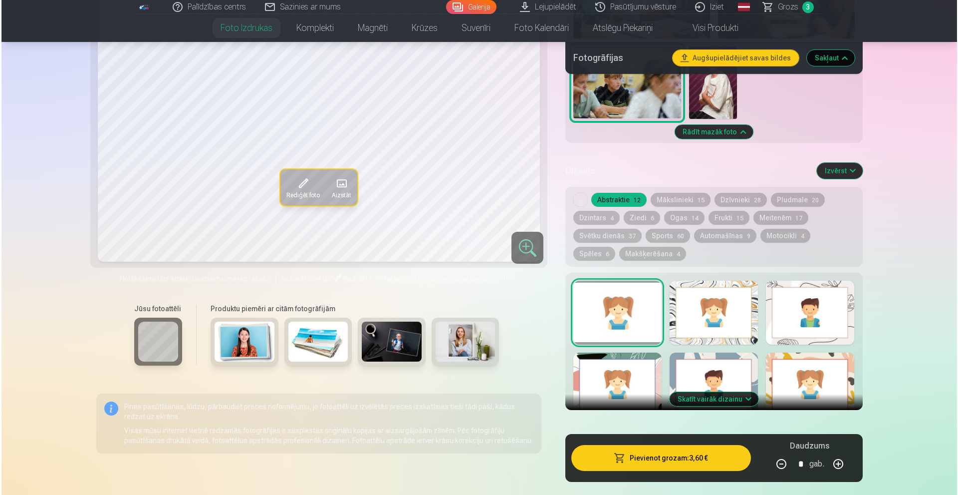
scroll to position [998, 0]
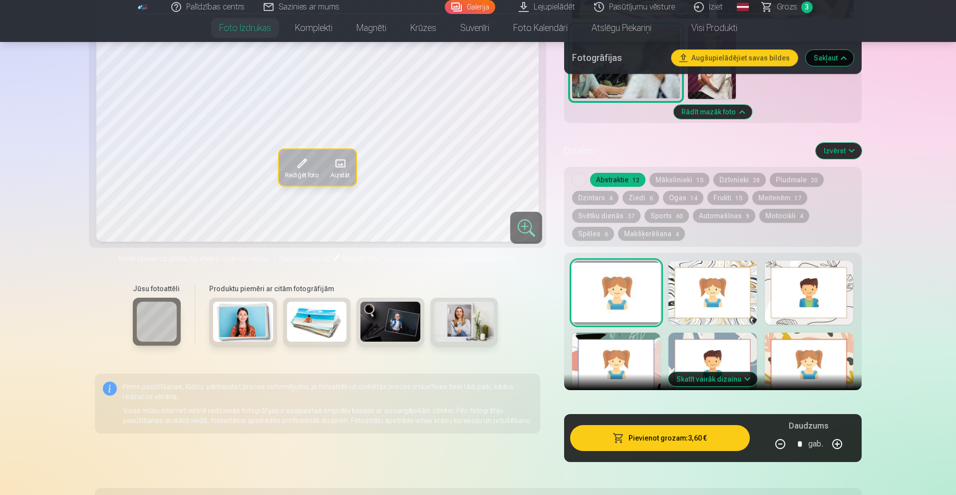
click at [693, 446] on button "Pievienot grozam : 3,60 €" at bounding box center [659, 438] width 179 height 26
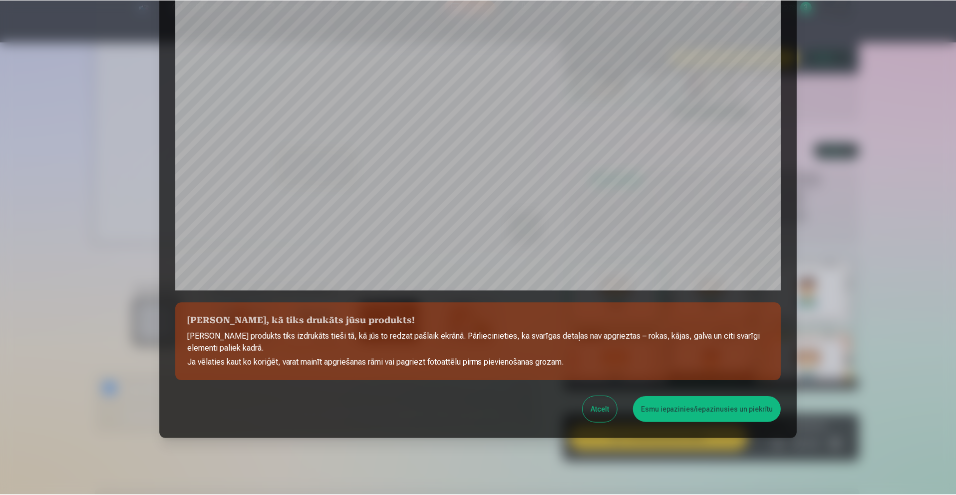
scroll to position [224, 0]
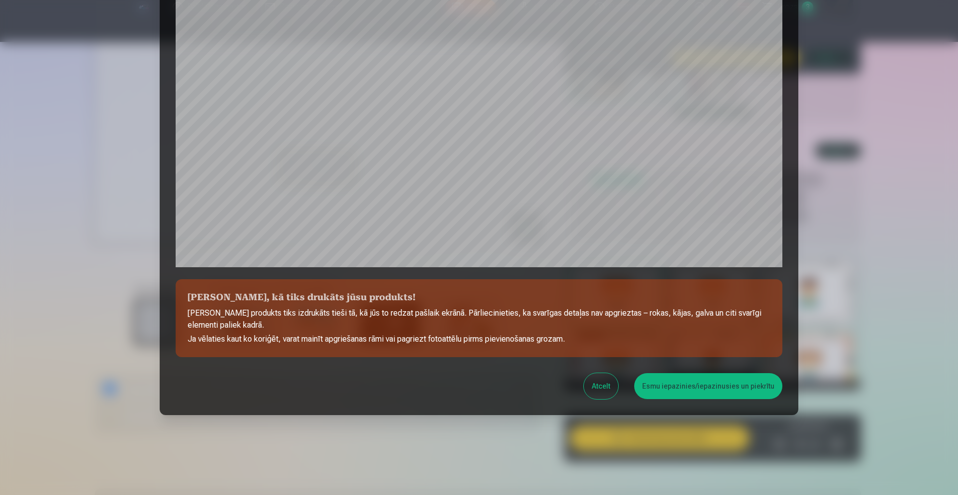
click at [672, 382] on button "Esmu iepazinies/iepazinusies un piekrītu" at bounding box center [708, 386] width 148 height 26
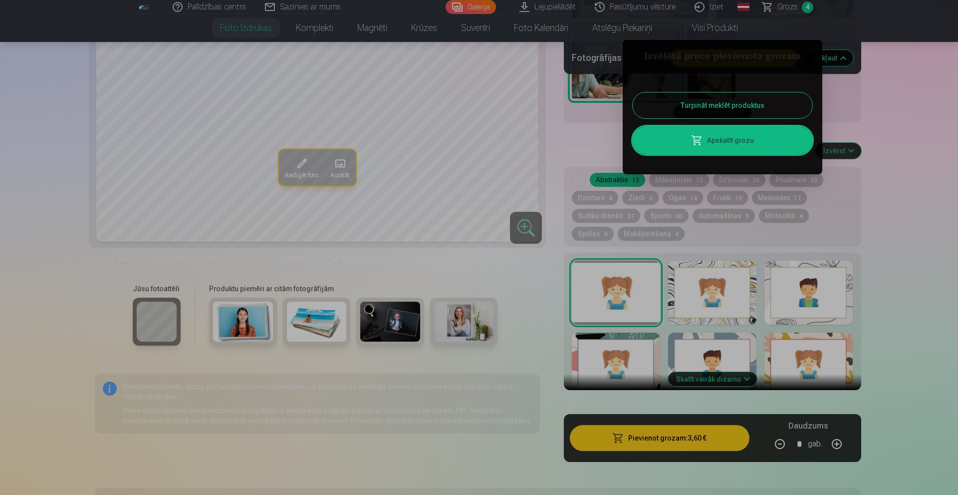
click at [733, 110] on button "Turpināt meklēt produktus" at bounding box center [723, 105] width 180 height 26
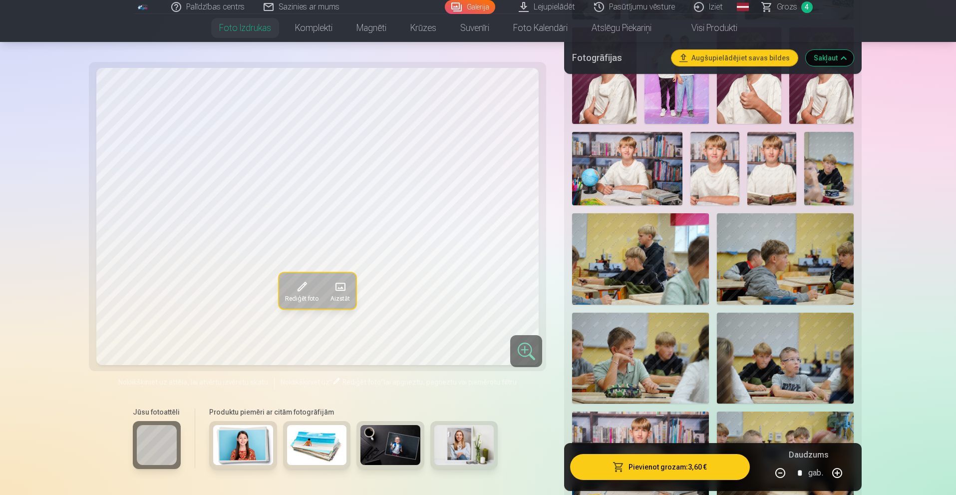
scroll to position [499, 0]
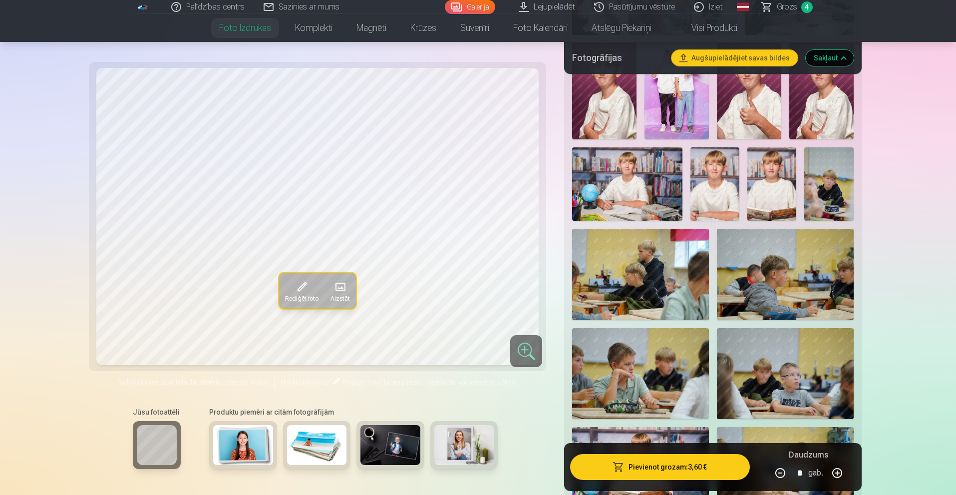
click at [789, 3] on span "Grozs" at bounding box center [786, 7] width 20 height 12
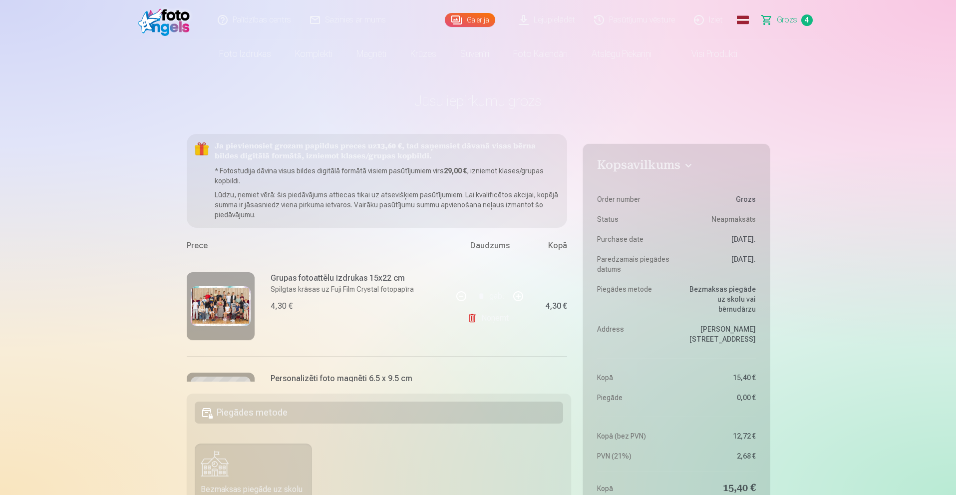
click at [230, 293] on img at bounding box center [221, 306] width 60 height 40
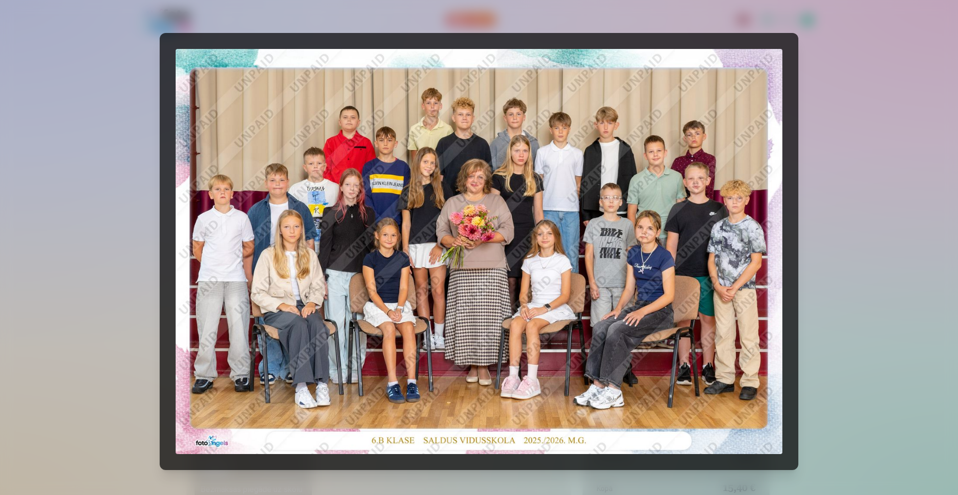
click at [579, 148] on img at bounding box center [479, 251] width 607 height 405
click at [830, 234] on div at bounding box center [479, 247] width 958 height 495
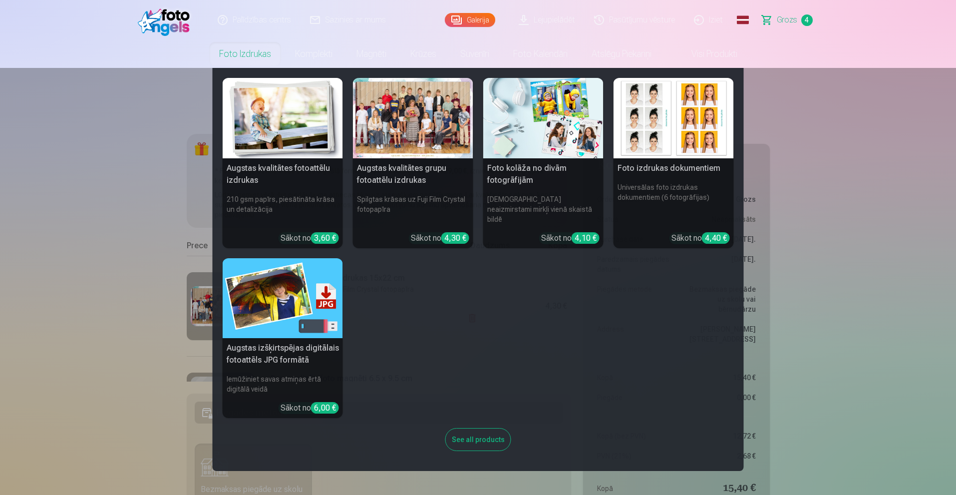
click at [514, 109] on img at bounding box center [543, 118] width 120 height 80
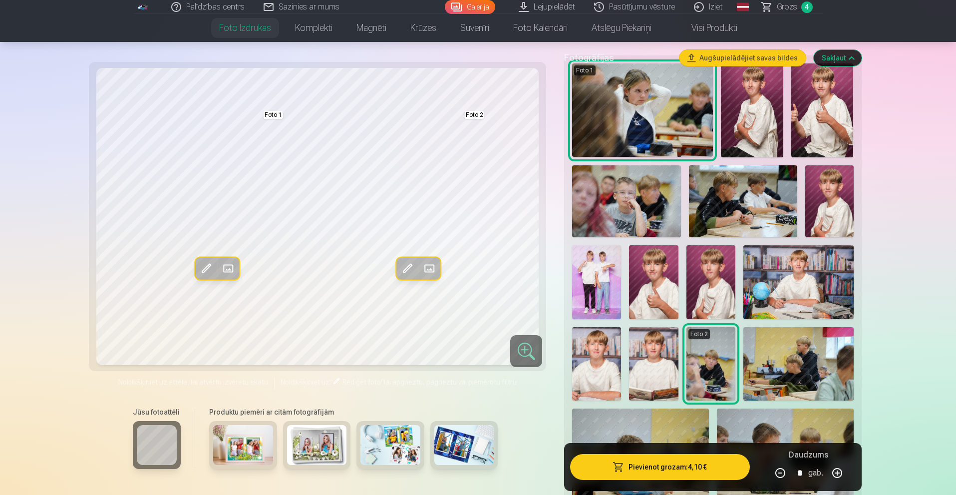
scroll to position [299, 0]
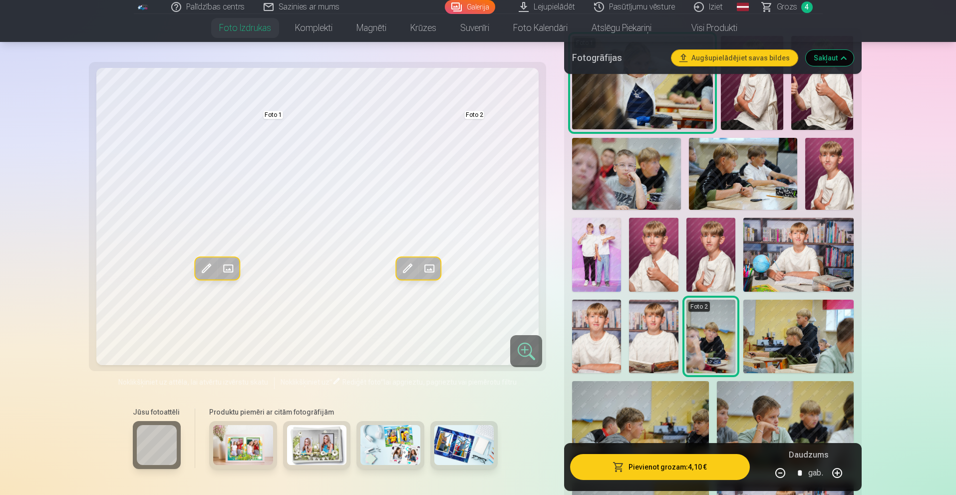
click at [651, 349] on img at bounding box center [653, 335] width 49 height 73
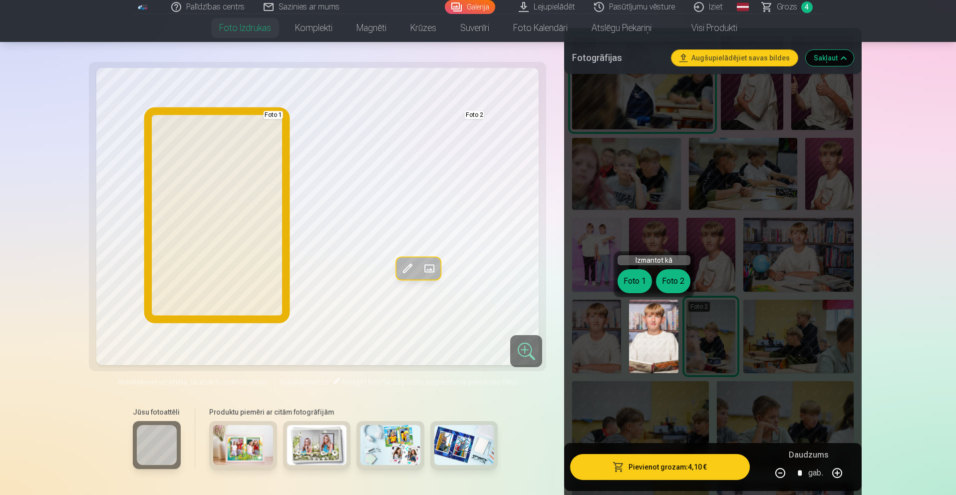
click at [640, 279] on button "Foto 1" at bounding box center [634, 281] width 34 height 24
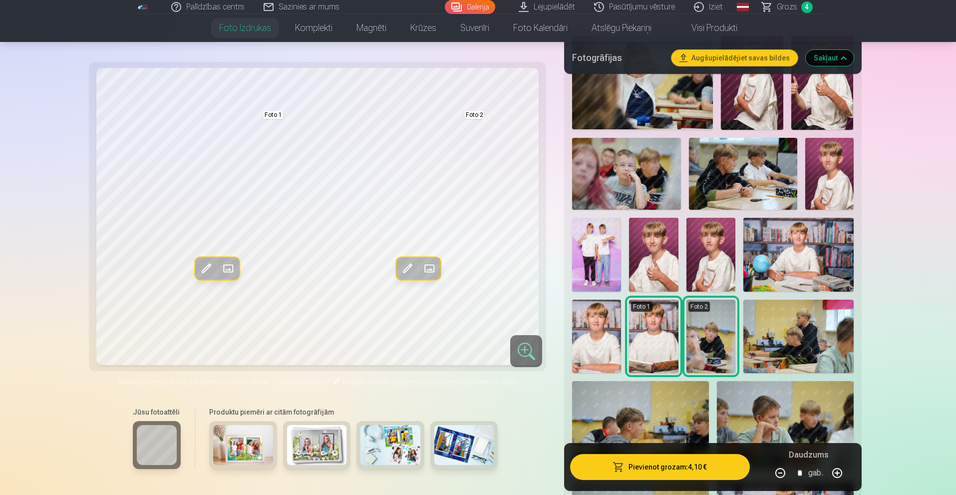
click at [699, 260] on img at bounding box center [710, 254] width 49 height 73
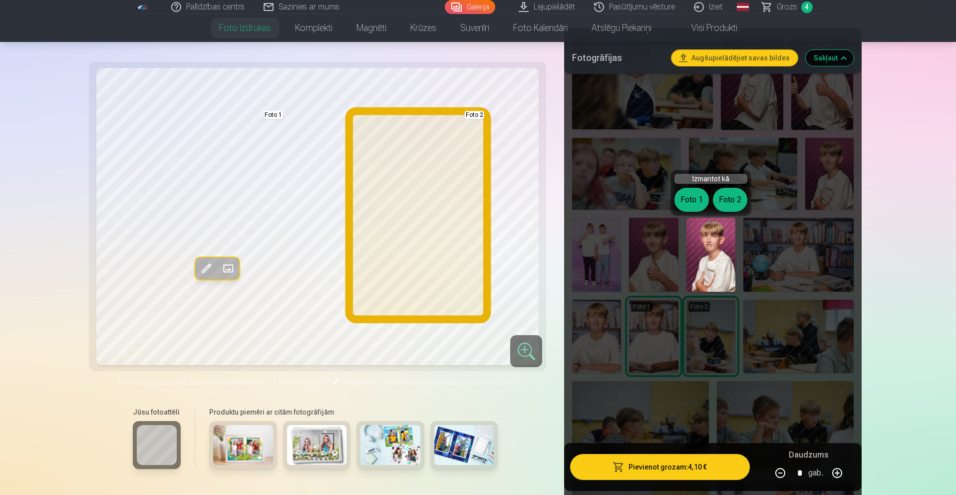
click at [731, 207] on button "Foto 2" at bounding box center [730, 200] width 34 height 24
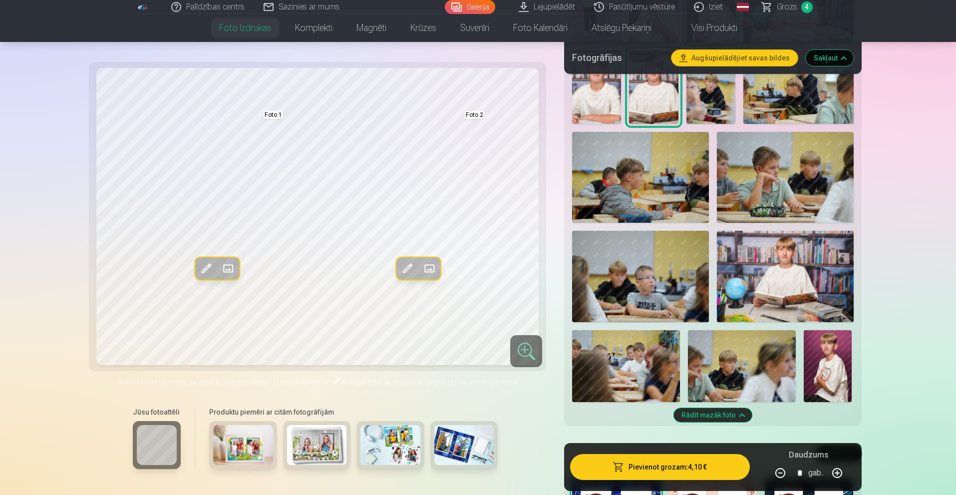
scroll to position [549, 0]
click at [736, 287] on img at bounding box center [785, 275] width 137 height 91
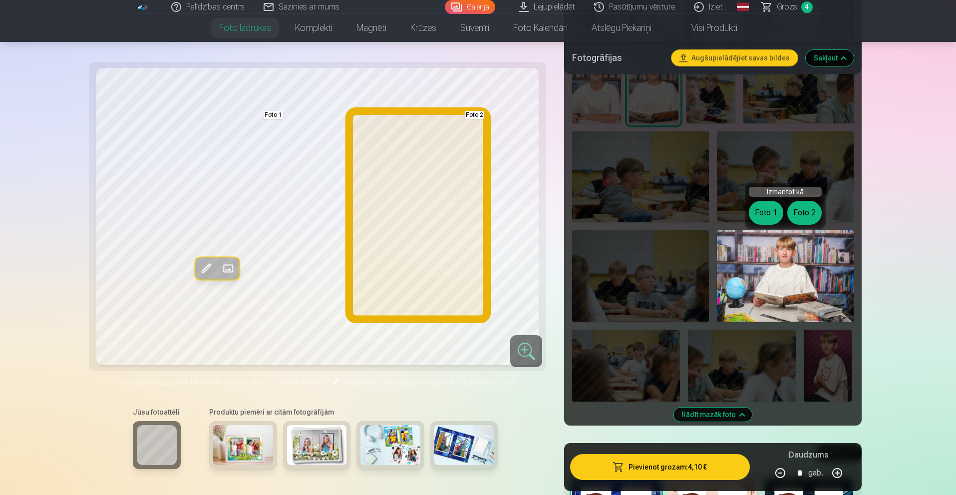
click at [805, 219] on button "Foto 2" at bounding box center [804, 213] width 34 height 24
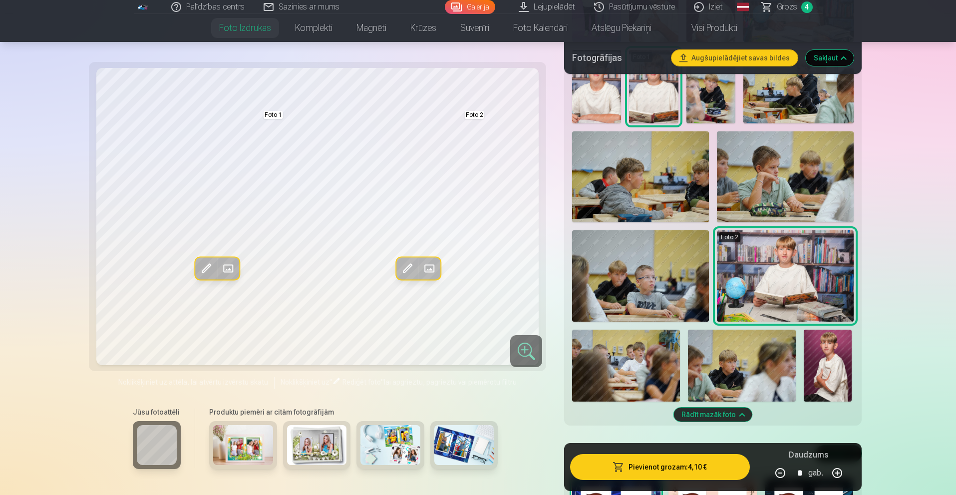
click at [777, 275] on img at bounding box center [785, 275] width 137 height 91
click at [764, 260] on img at bounding box center [785, 275] width 137 height 91
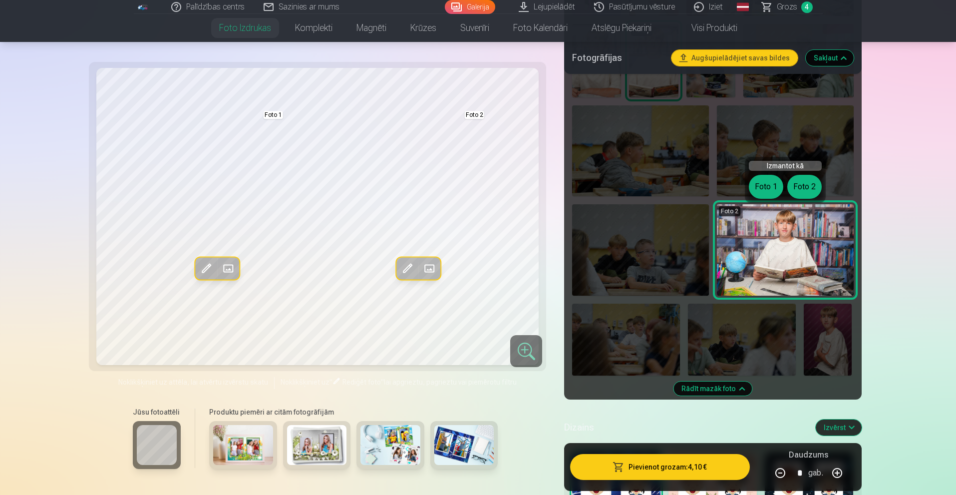
scroll to position [649, 0]
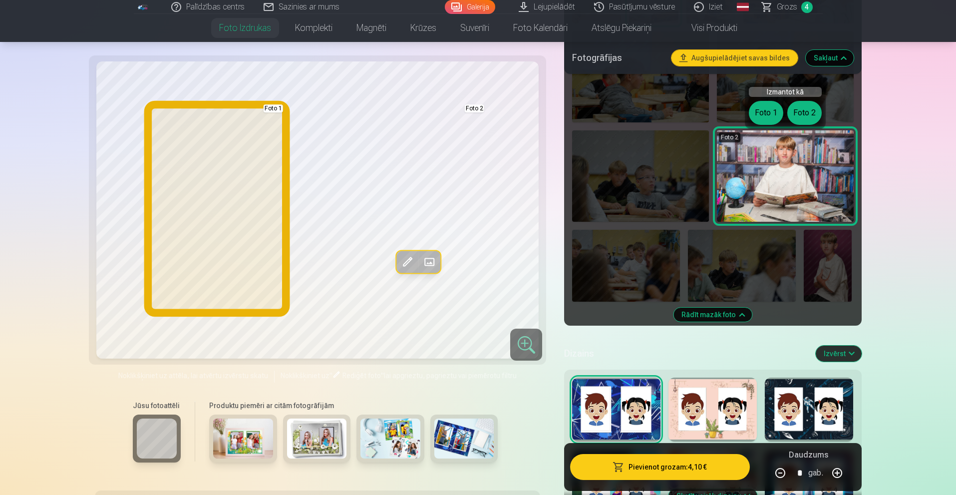
click at [771, 111] on button "Foto 1" at bounding box center [766, 113] width 34 height 24
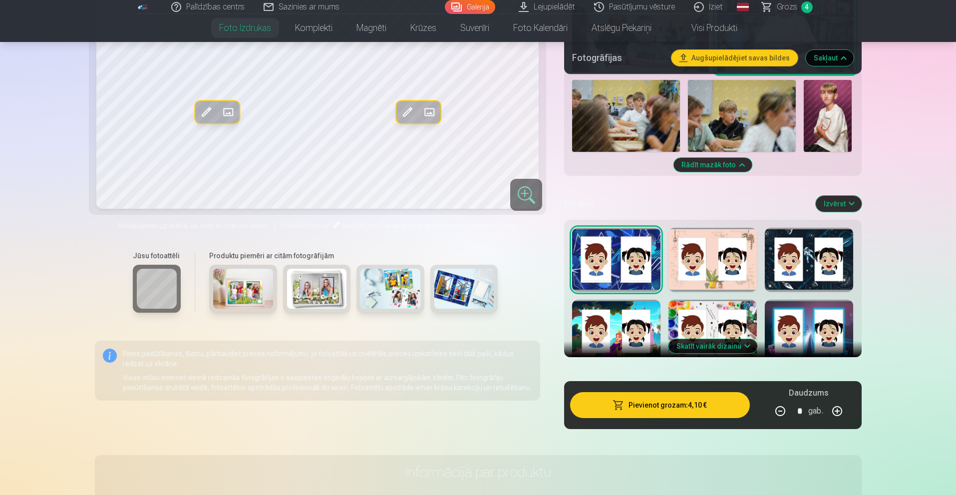
click at [734, 169] on button "Rādīt mazāk foto" at bounding box center [712, 165] width 78 height 14
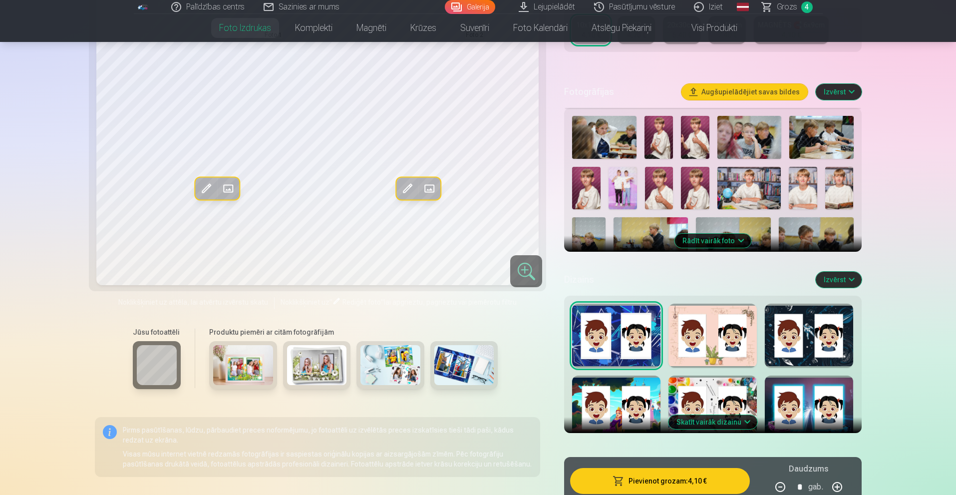
scroll to position [286, 0]
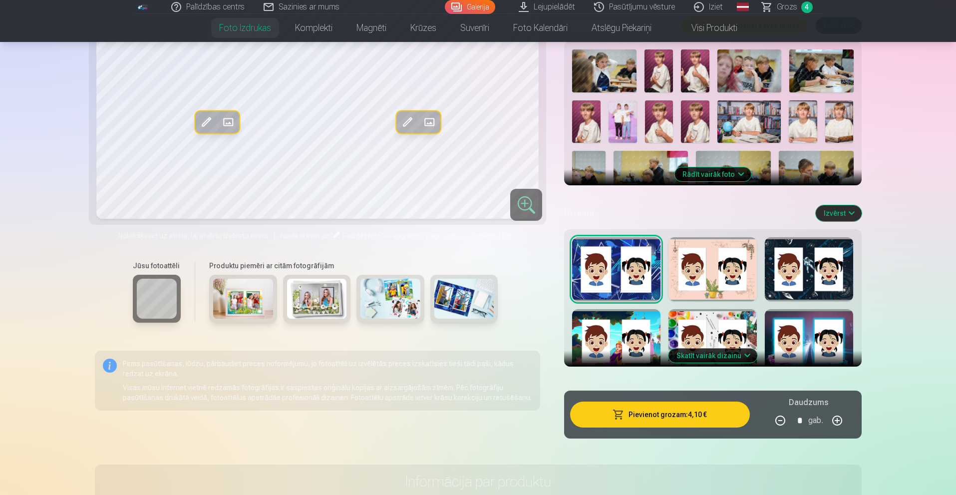
click at [253, 302] on img at bounding box center [243, 298] width 60 height 40
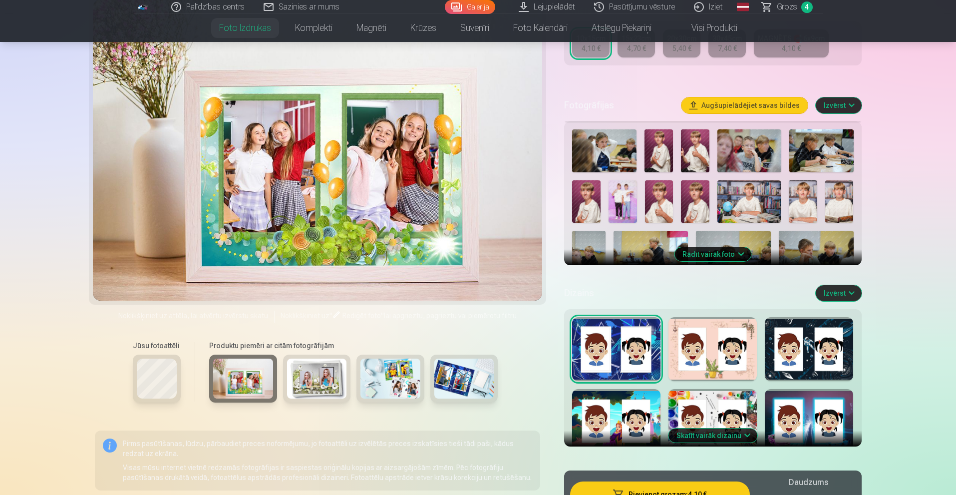
scroll to position [186, 0]
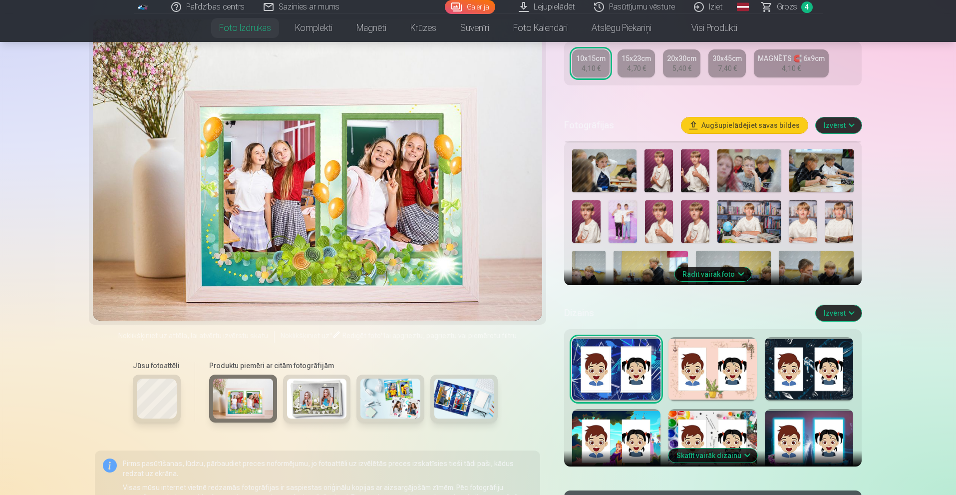
click at [324, 400] on img at bounding box center [317, 398] width 60 height 40
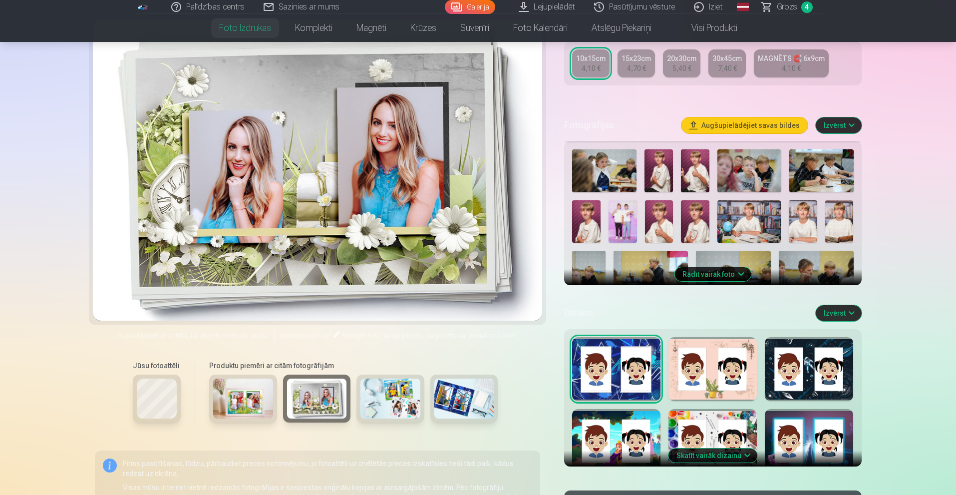
click at [384, 397] on img at bounding box center [390, 398] width 60 height 40
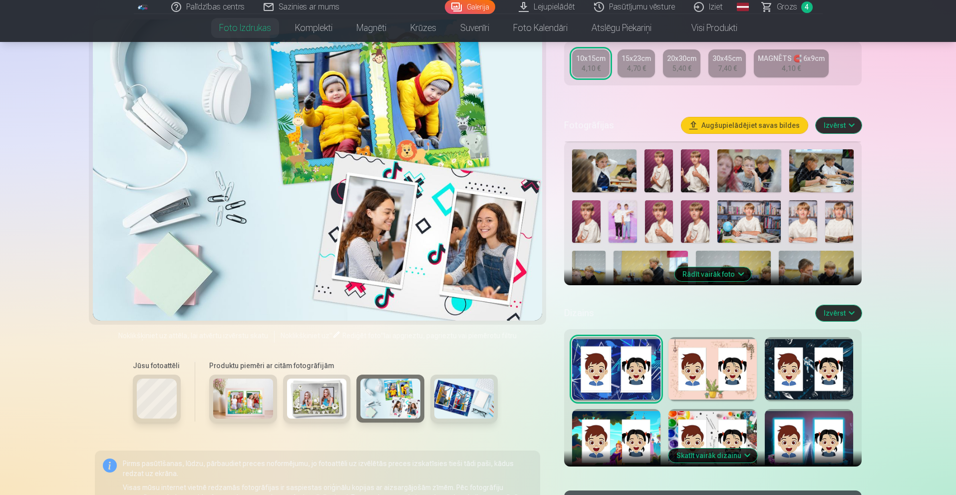
click at [463, 409] on img at bounding box center [464, 398] width 60 height 40
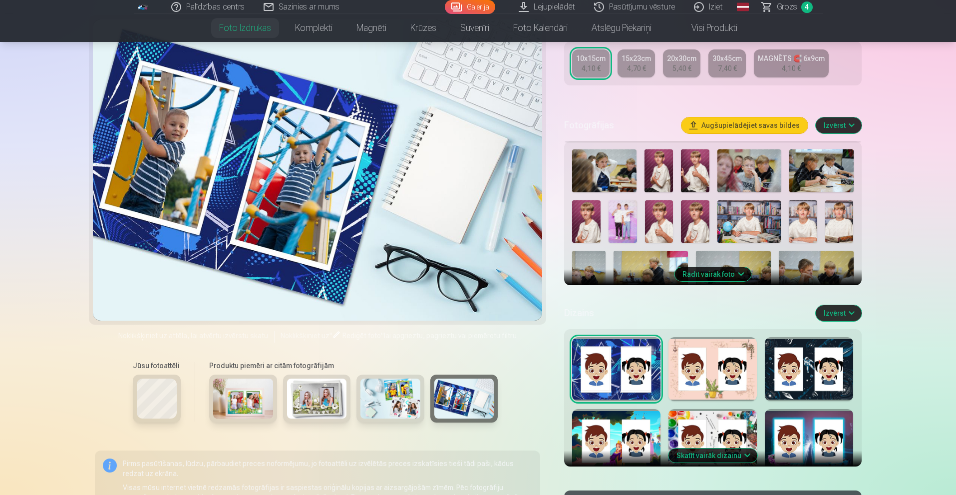
click at [223, 400] on img at bounding box center [243, 398] width 60 height 40
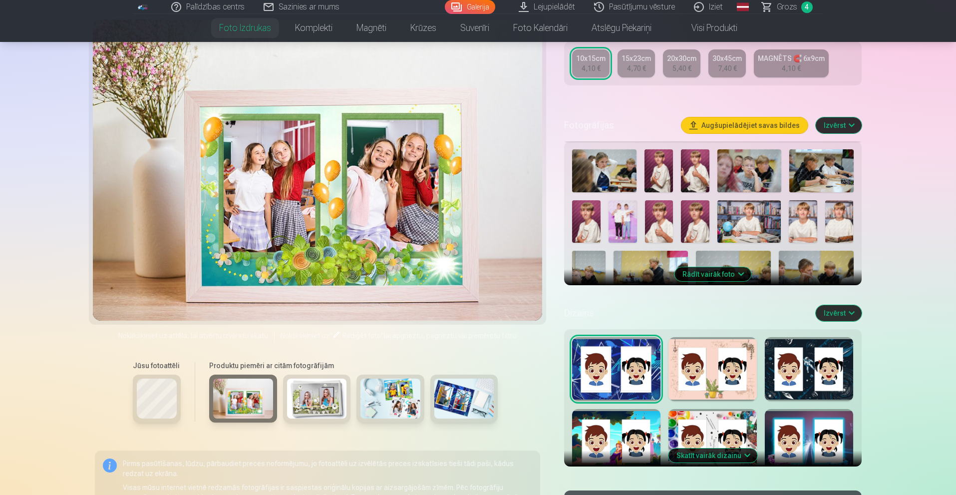
click at [328, 400] on img at bounding box center [317, 398] width 60 height 40
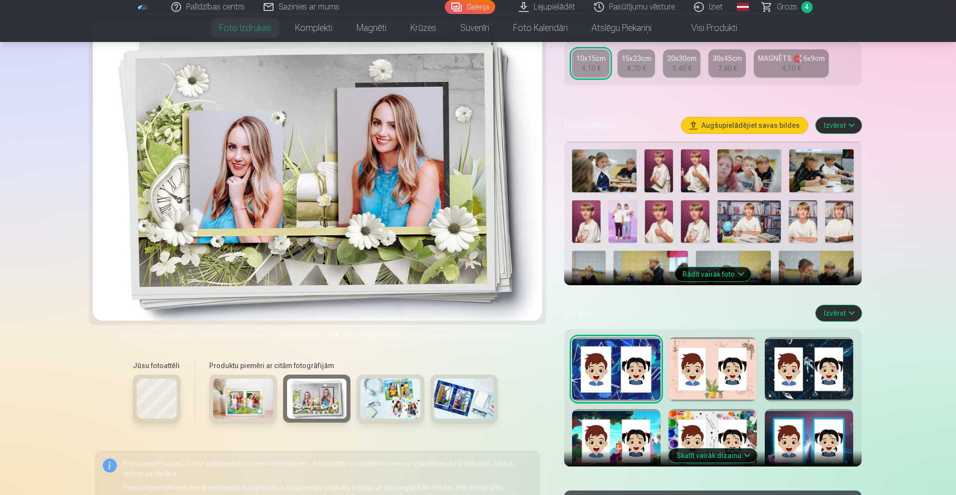
click at [386, 403] on img at bounding box center [390, 398] width 60 height 40
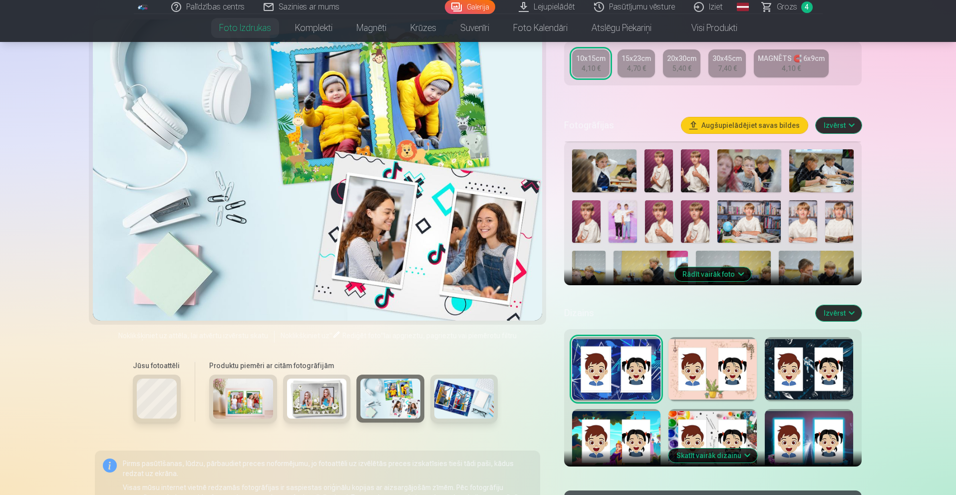
click at [463, 399] on img at bounding box center [464, 398] width 60 height 40
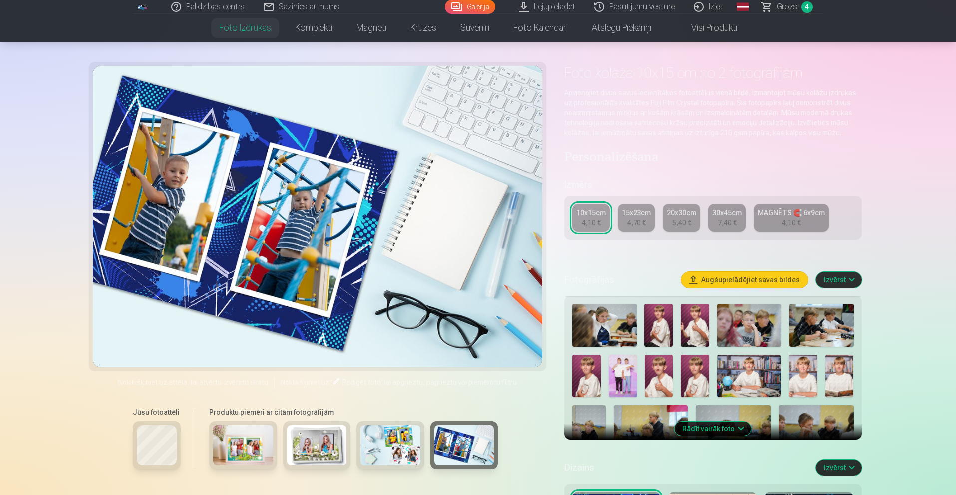
scroll to position [0, 0]
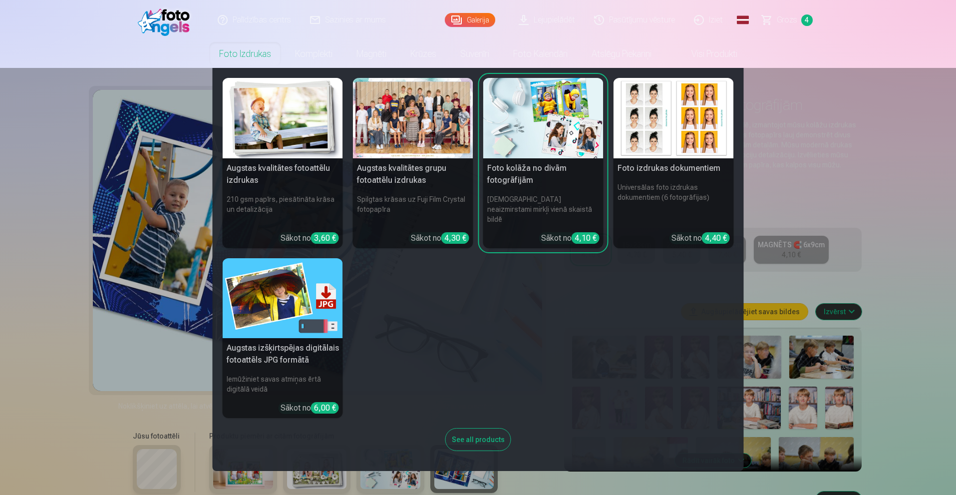
click at [240, 45] on link "Foto izdrukas" at bounding box center [245, 54] width 76 height 28
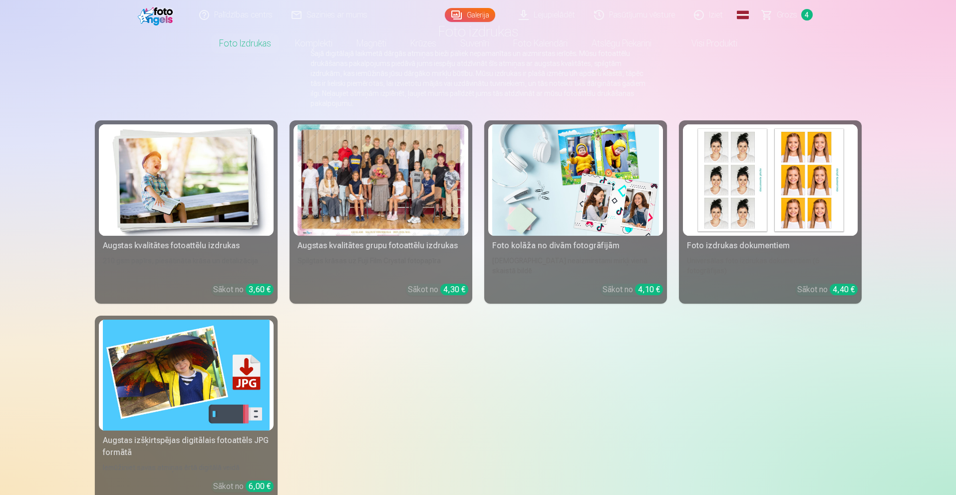
scroll to position [100, 0]
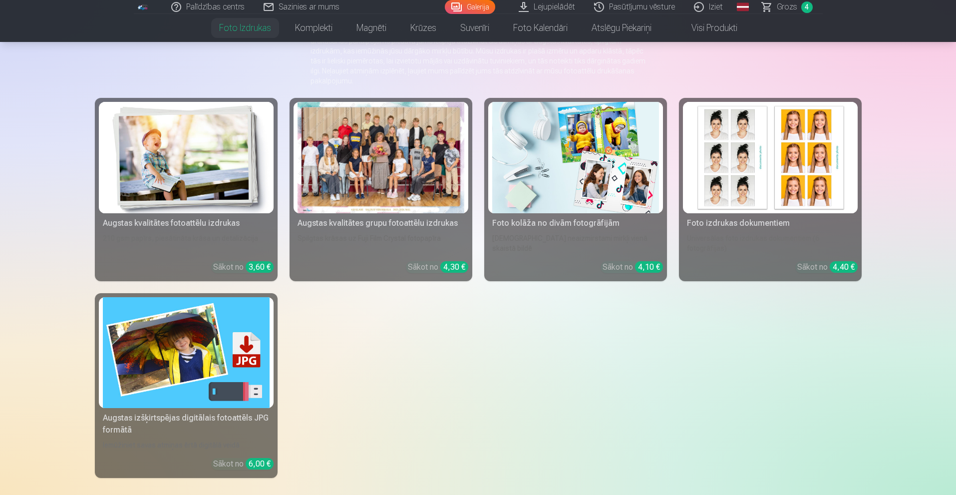
click at [205, 229] on link "Augstas kvalitātes fotoattēlu izdrukas 210 gsm papīrs, piesātināta krāsa un det…" at bounding box center [186, 189] width 183 height 183
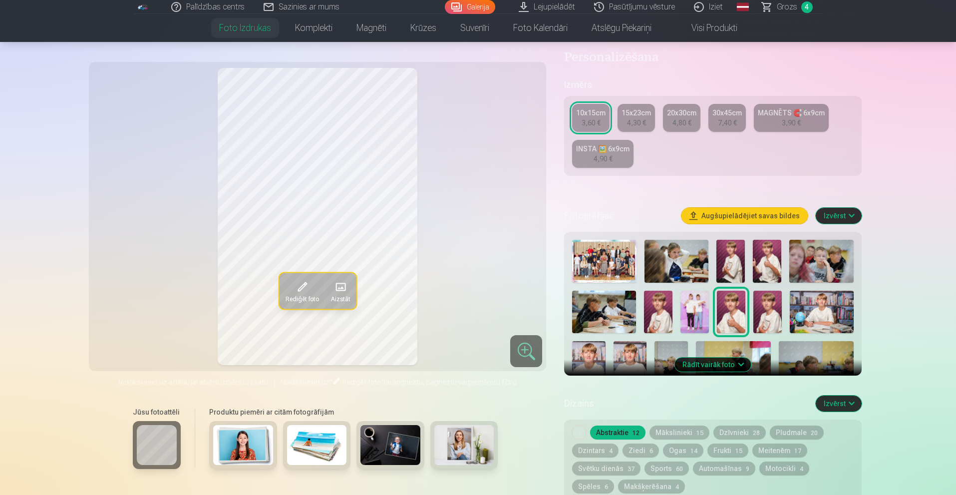
scroll to position [150, 0]
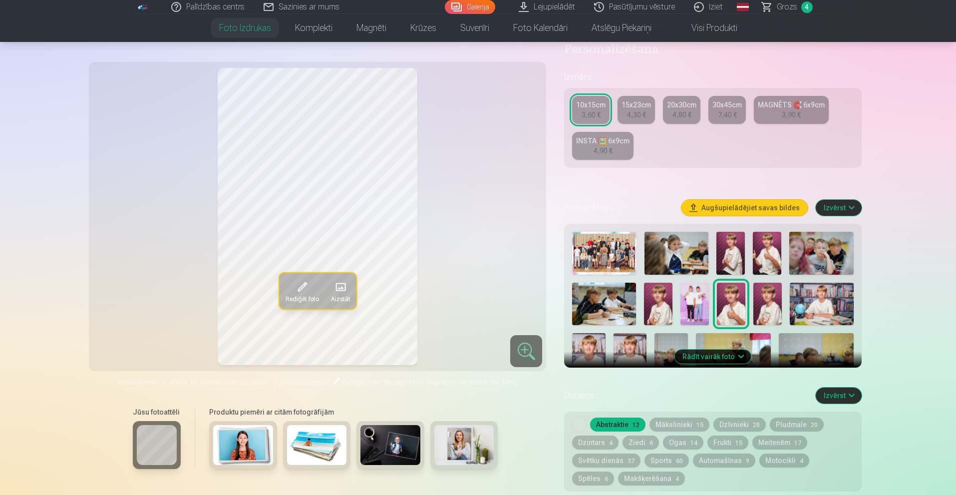
click at [821, 309] on img at bounding box center [821, 303] width 64 height 42
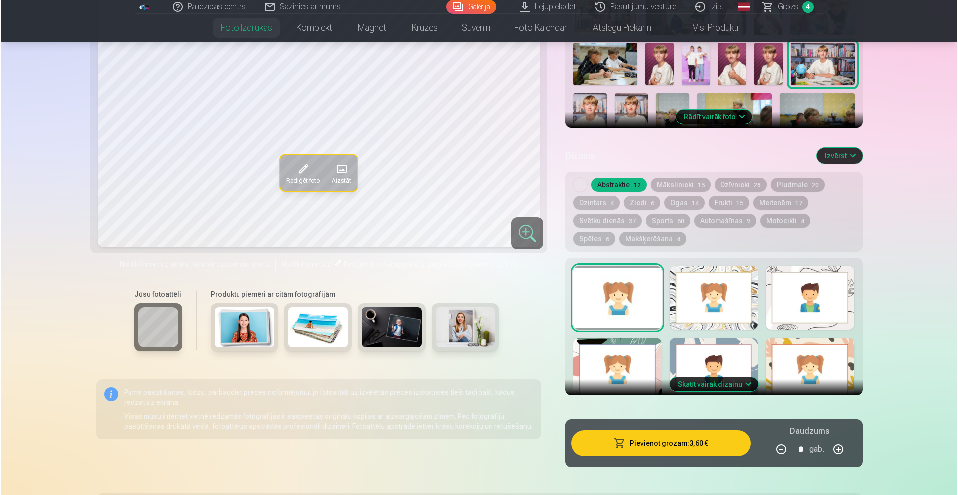
scroll to position [399, 0]
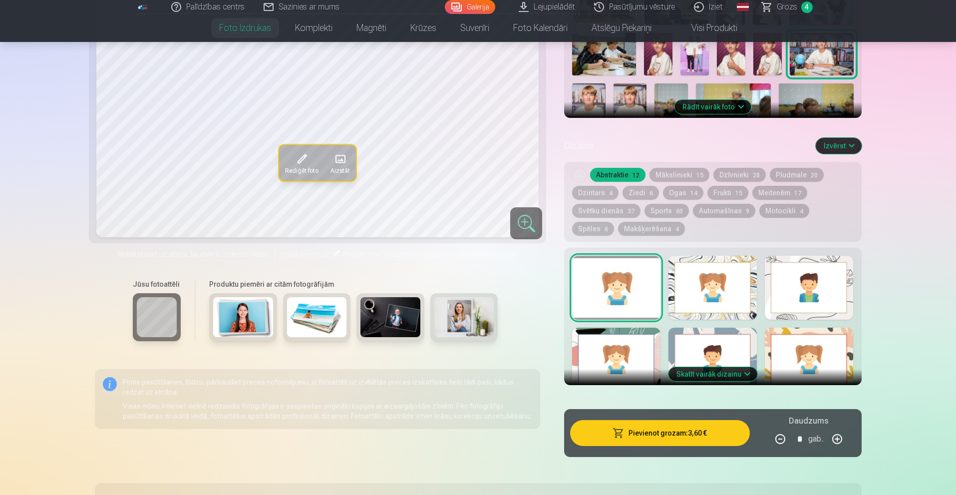
click at [674, 433] on button "Pievienot grozam : 3,60 €" at bounding box center [659, 433] width 179 height 26
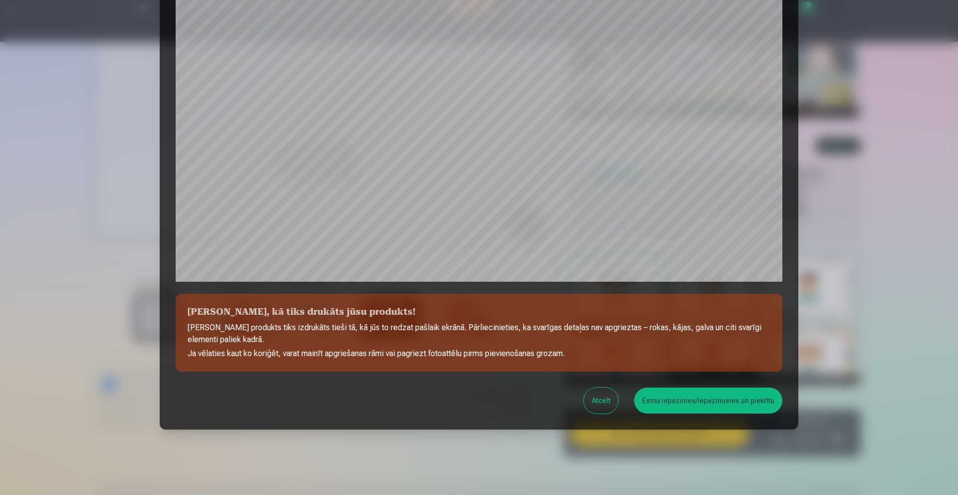
scroll to position [224, 0]
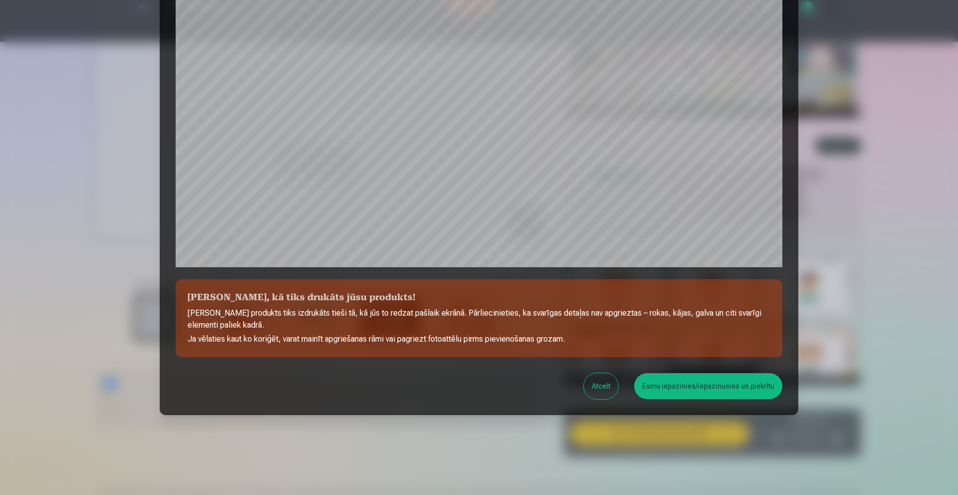
click at [693, 392] on button "Esmu iepazinies/iepazinusies un piekrītu" at bounding box center [708, 386] width 148 height 26
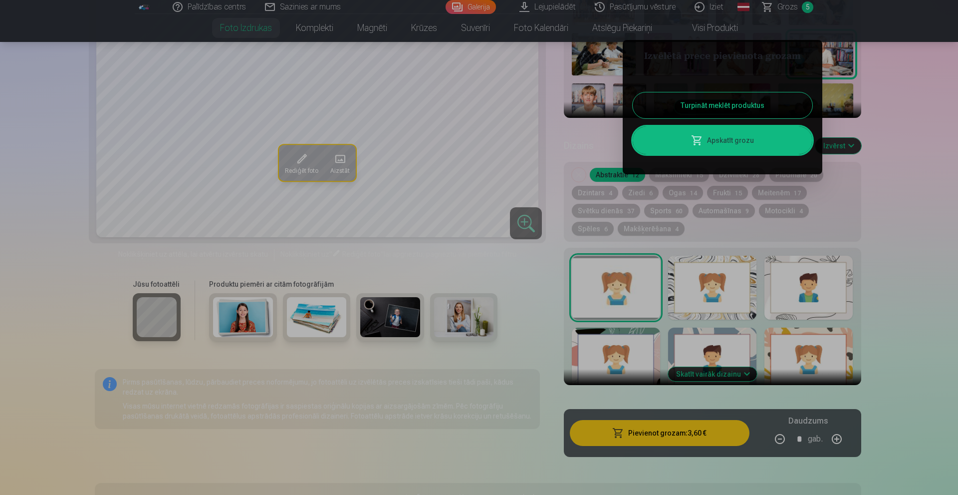
click at [725, 137] on link "Apskatīt grozu" at bounding box center [723, 140] width 180 height 28
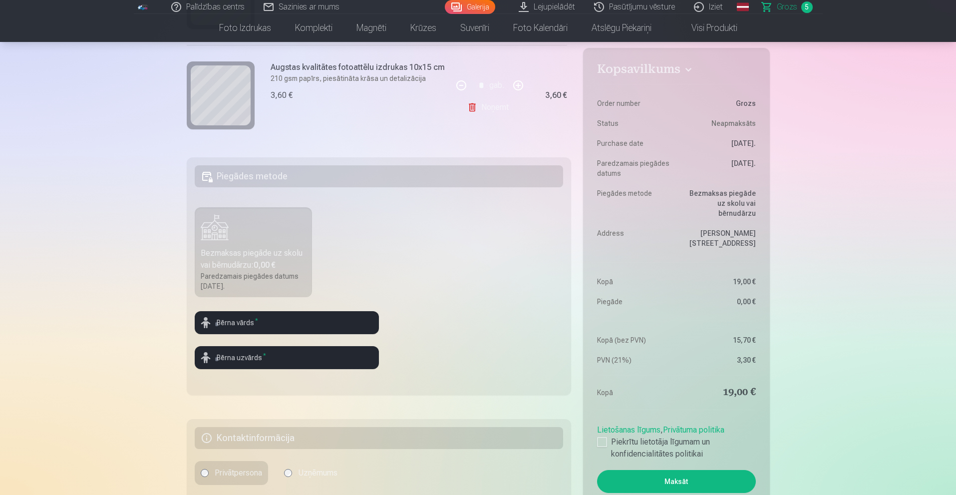
scroll to position [250, 0]
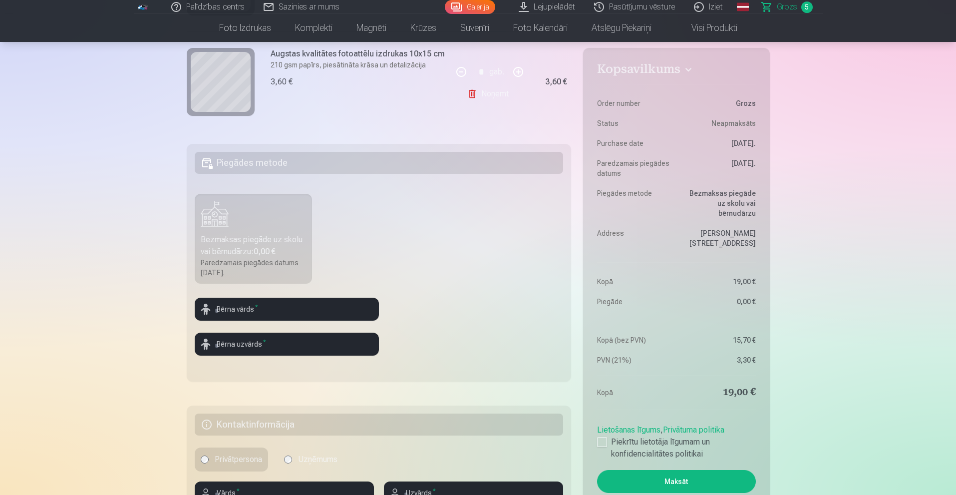
click at [673, 472] on button "Maksāt" at bounding box center [676, 481] width 158 height 23
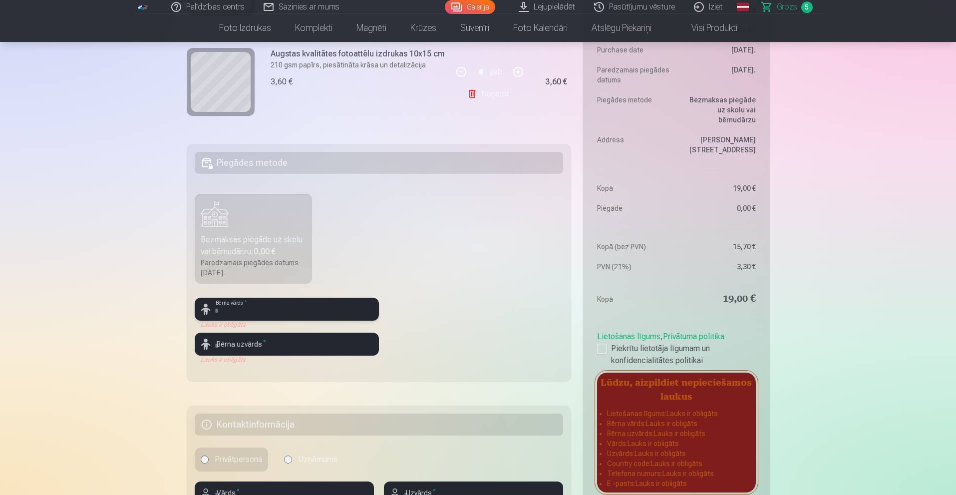
click at [233, 302] on input "text" at bounding box center [287, 308] width 184 height 23
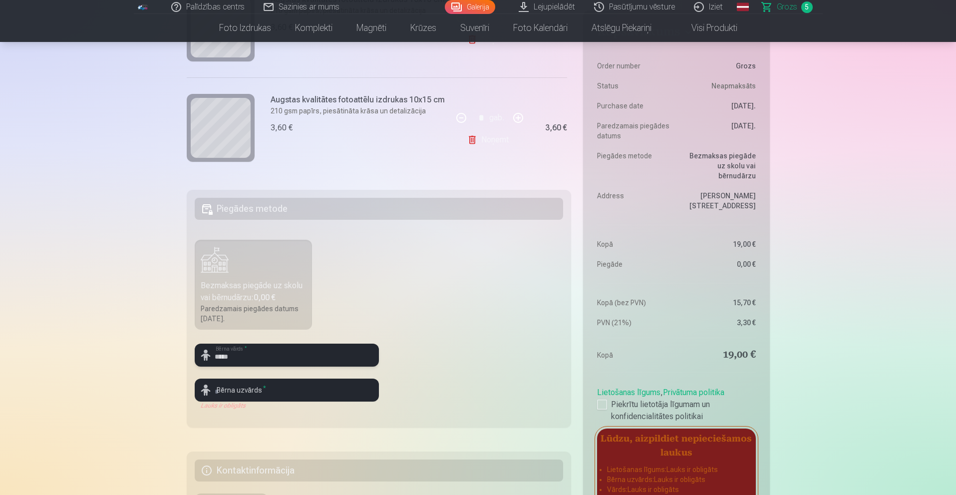
scroll to position [200, 0]
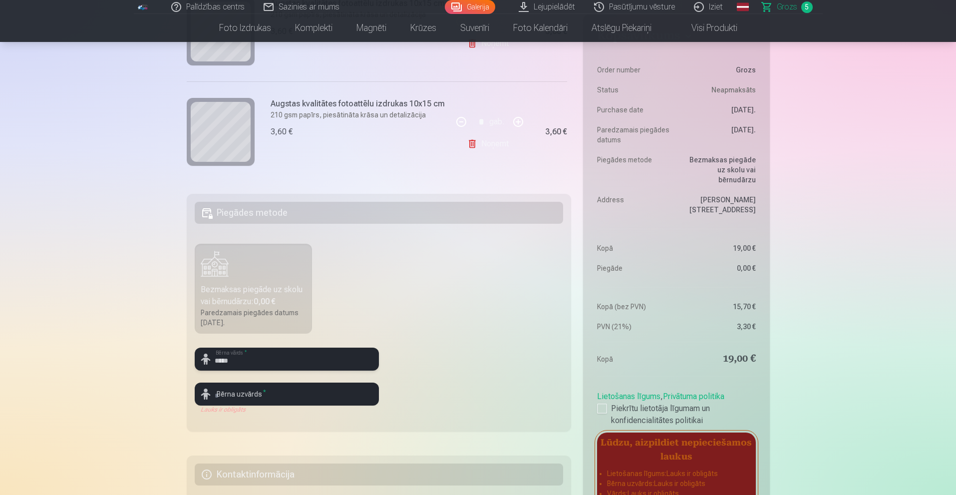
type input "*****"
click at [268, 398] on input "text" at bounding box center [287, 393] width 184 height 23
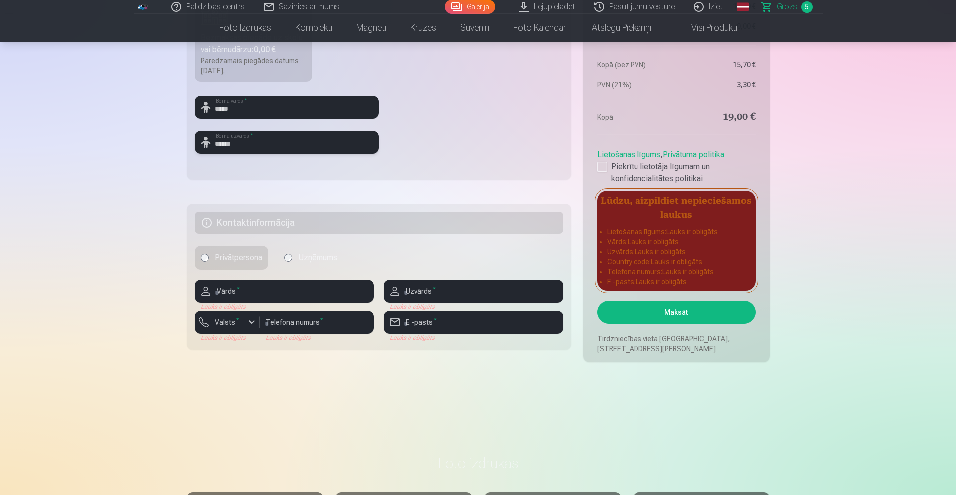
scroll to position [499, 0]
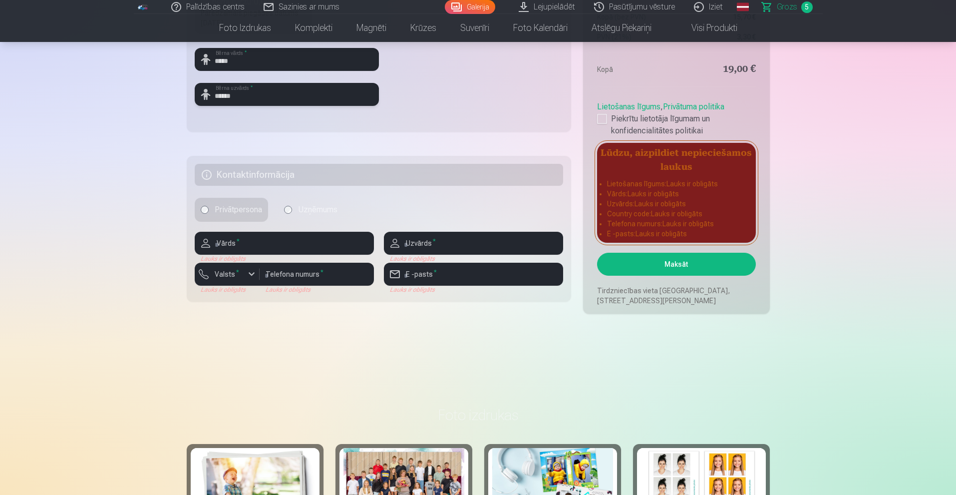
type input "******"
click at [259, 246] on input "text" at bounding box center [284, 243] width 179 height 23
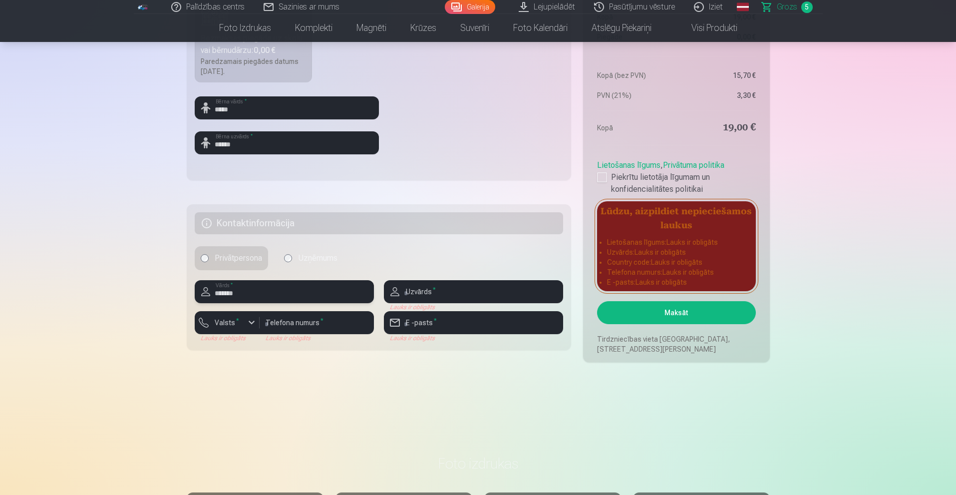
scroll to position [449, 0]
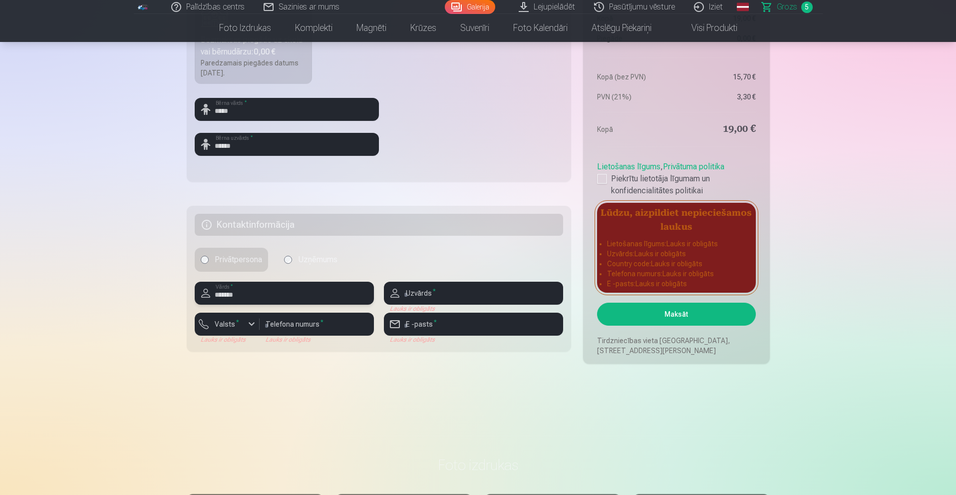
type input "*******"
click at [426, 300] on input "text" at bounding box center [473, 292] width 179 height 23
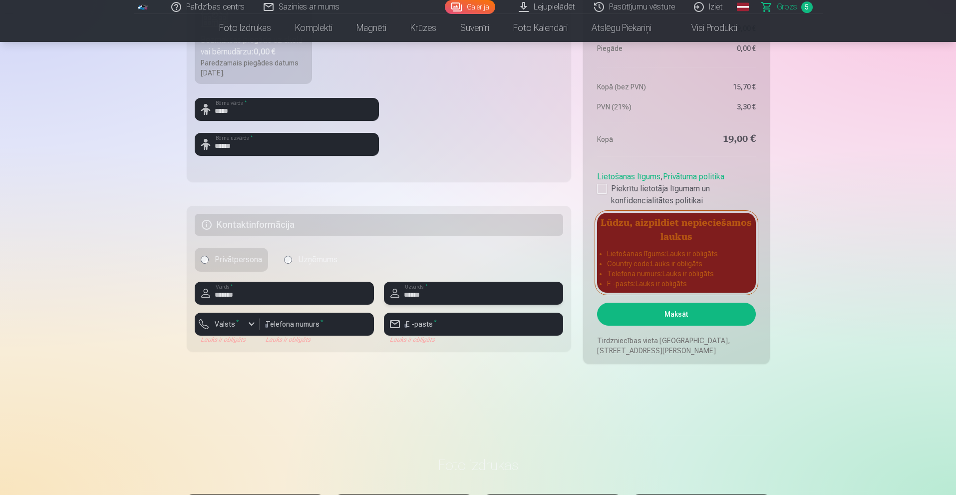
type input "******"
click at [287, 328] on input "number" at bounding box center [316, 323] width 114 height 23
type input "********"
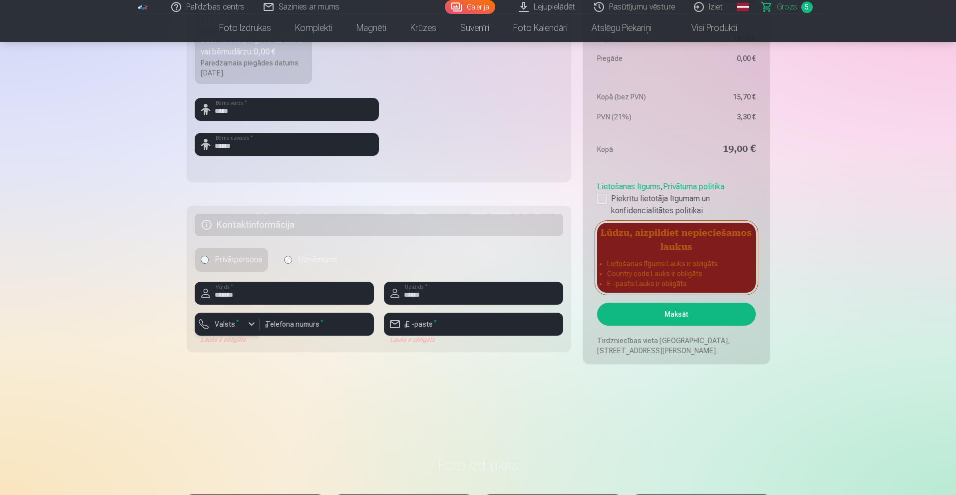
click at [248, 327] on div "button" at bounding box center [252, 324] width 12 height 12
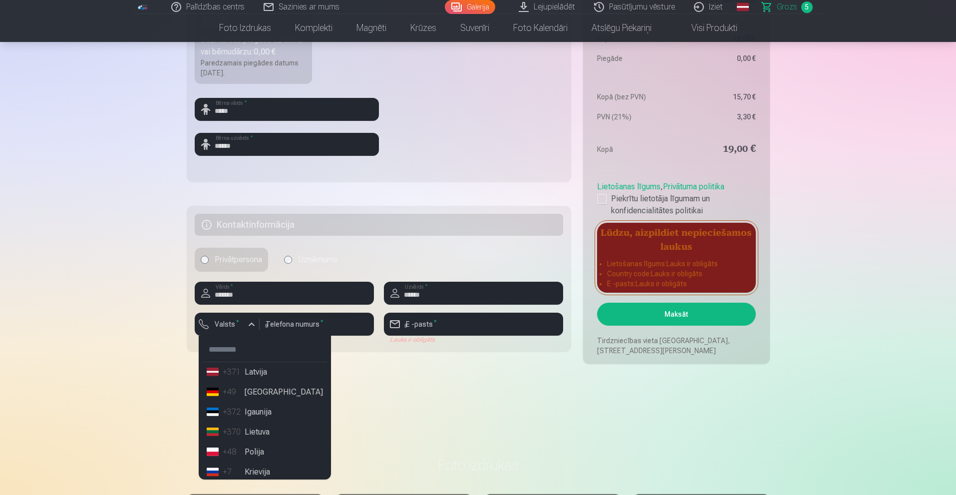
click at [221, 377] on li "+371 Latvija" at bounding box center [265, 372] width 124 height 20
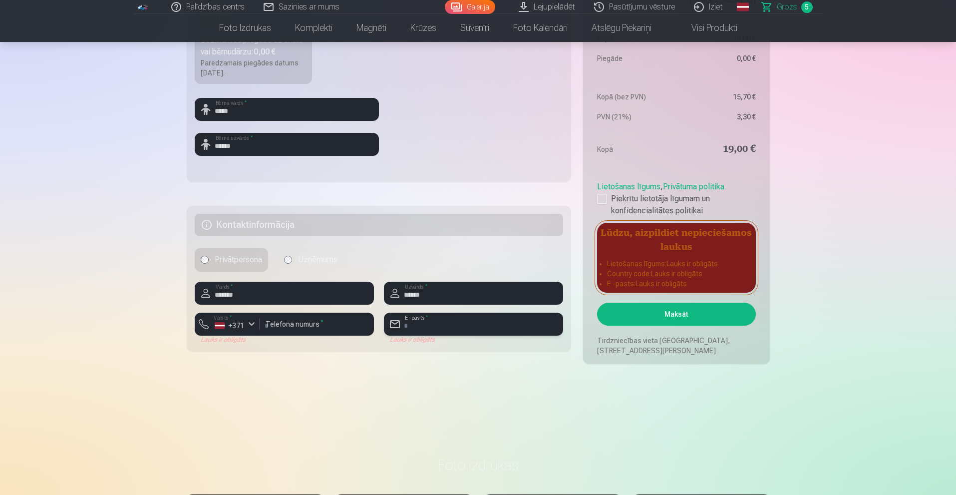
click at [419, 326] on input "email" at bounding box center [473, 323] width 179 height 23
type input "**********"
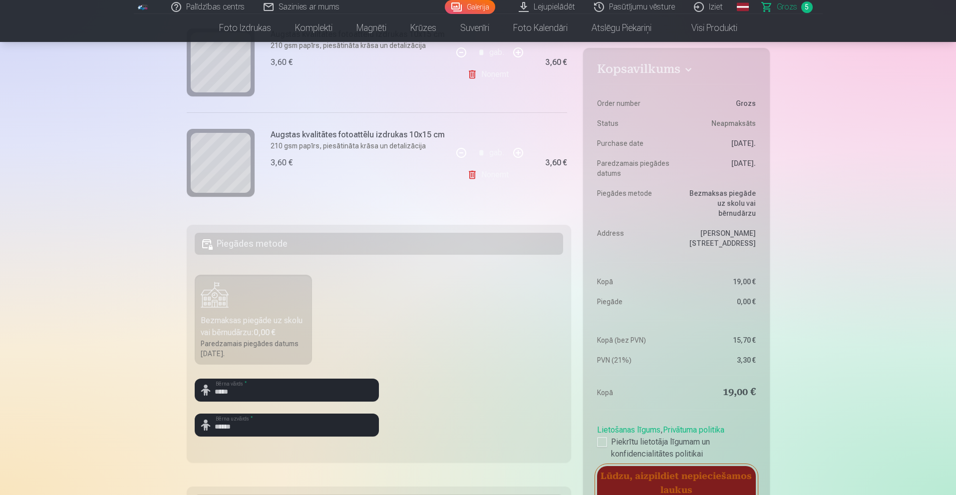
scroll to position [200, 0]
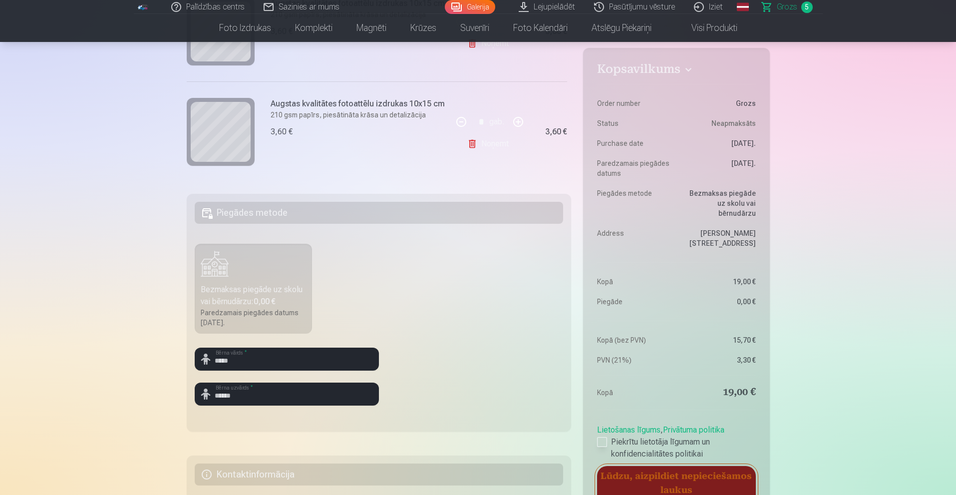
click at [603, 437] on div at bounding box center [602, 442] width 10 height 10
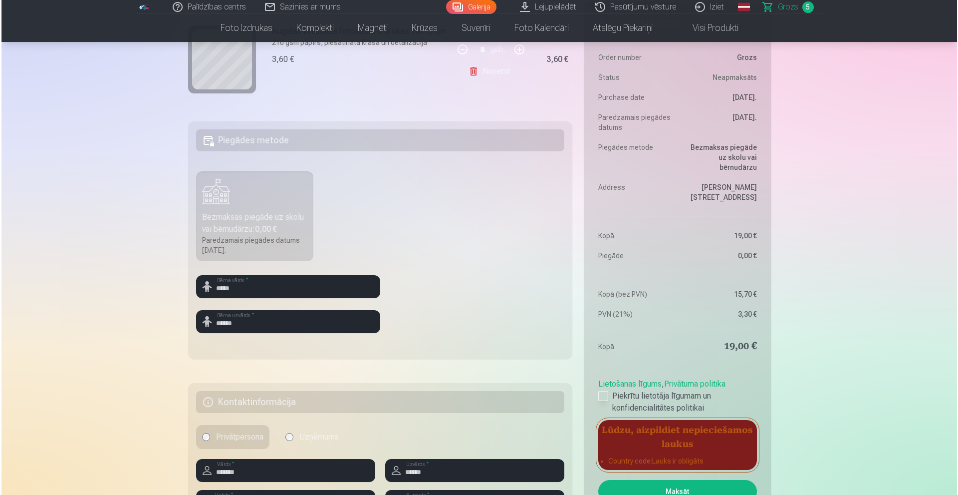
scroll to position [399, 0]
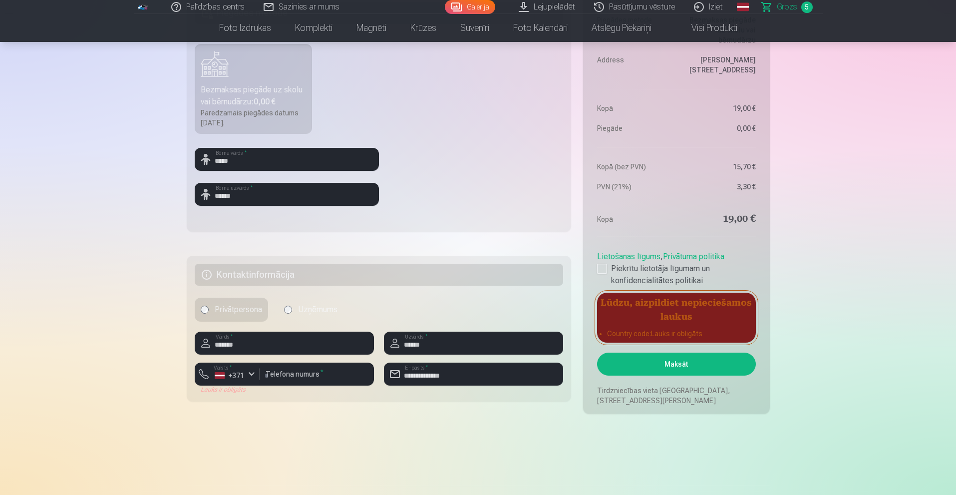
click at [665, 364] on button "Maksāt" at bounding box center [676, 363] width 158 height 23
